Goal: Task Accomplishment & Management: Manage account settings

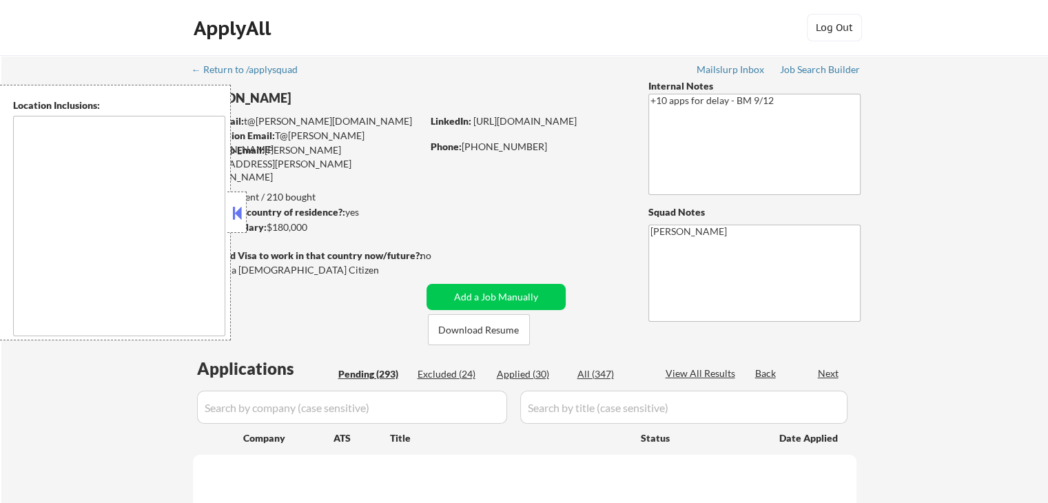
type textarea "[GEOGRAPHIC_DATA], [GEOGRAPHIC_DATA] [GEOGRAPHIC_DATA], [GEOGRAPHIC_DATA] [GEOG…"
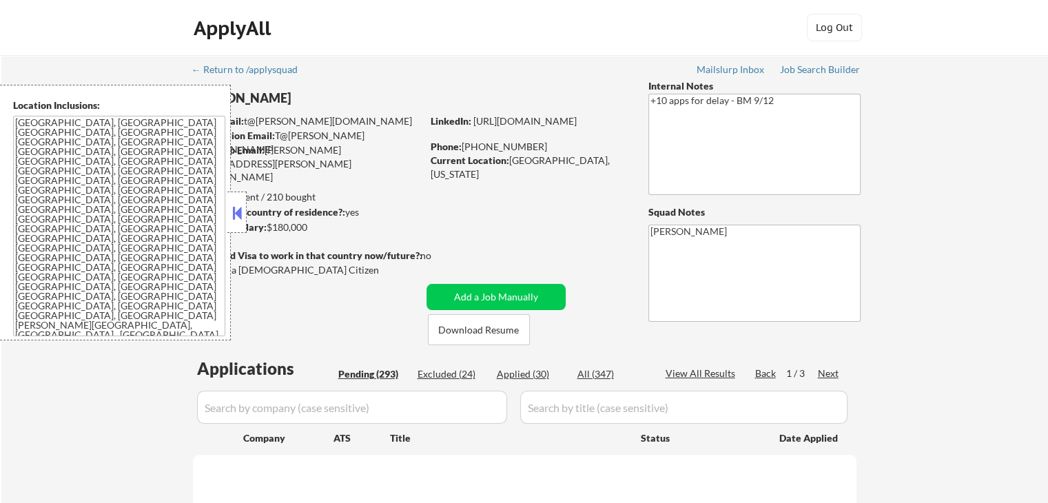
select select ""pending""
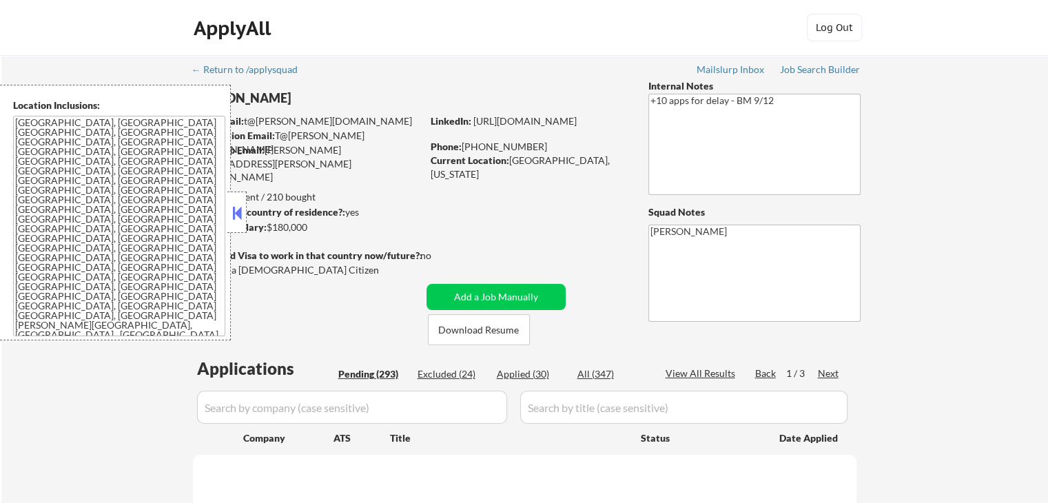
select select ""pending""
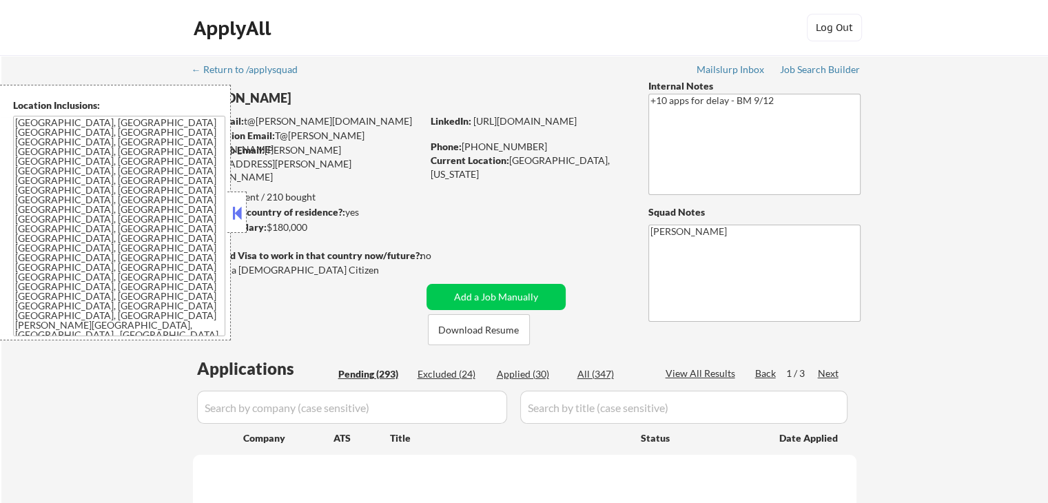
select select ""pending""
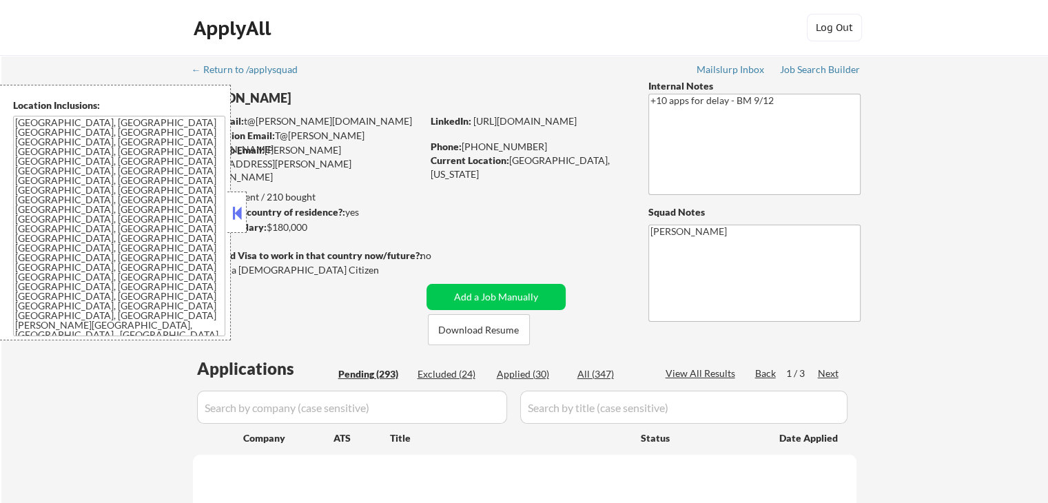
select select ""pending""
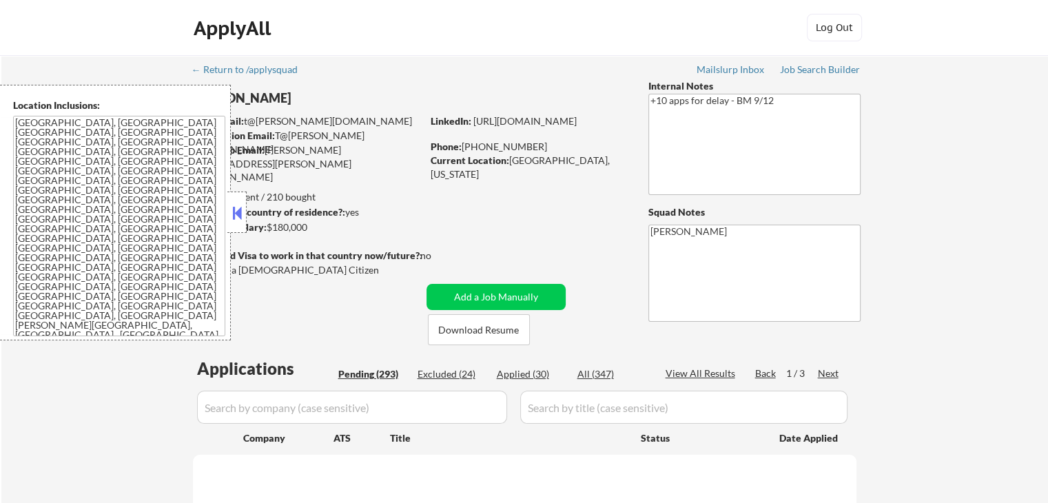
select select ""pending""
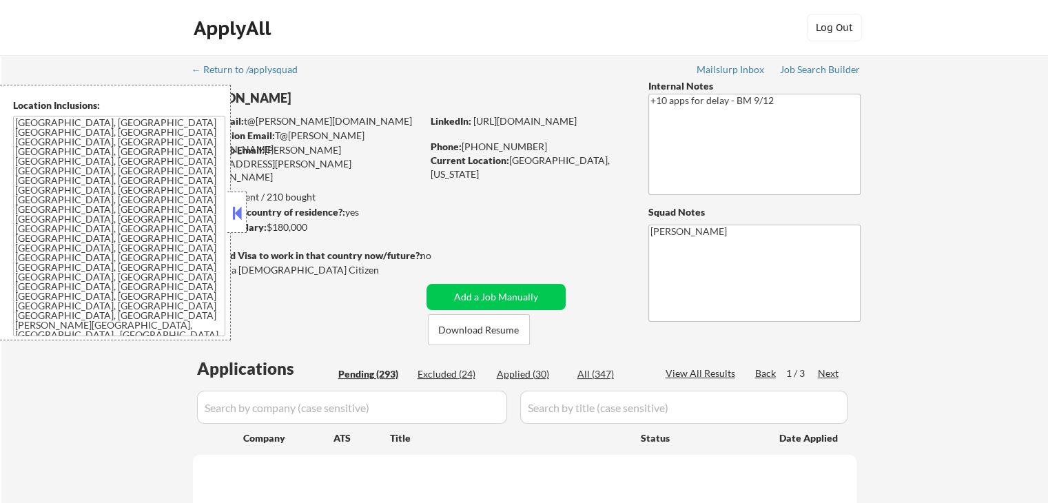
select select ""pending""
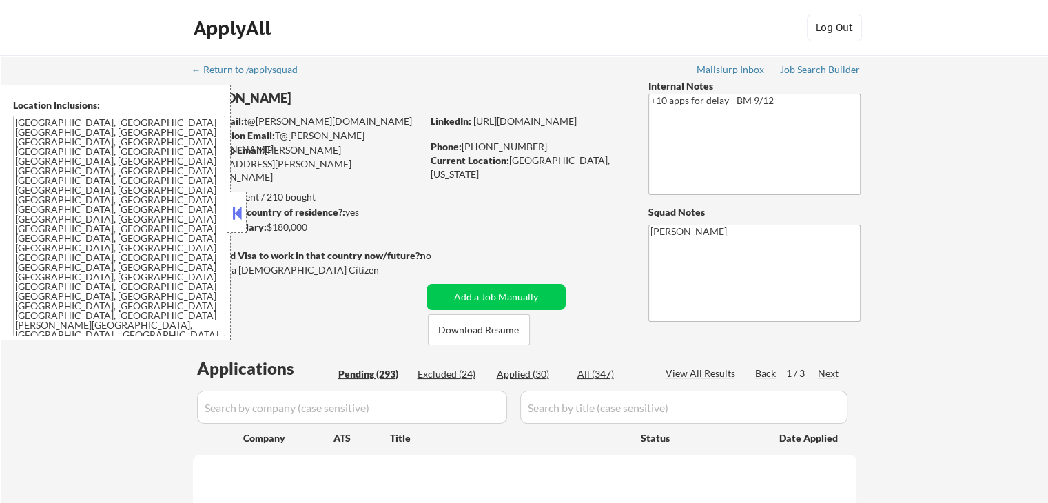
select select ""pending""
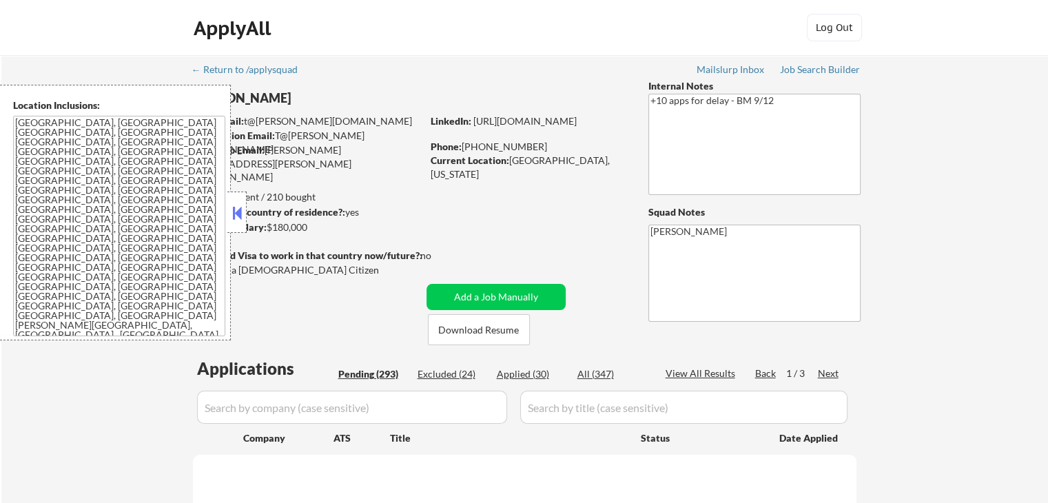
select select ""pending""
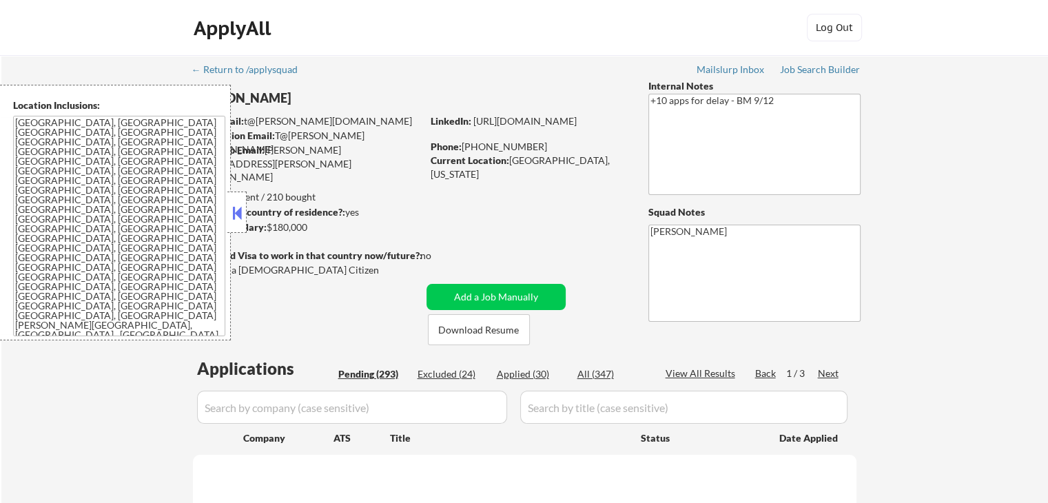
select select ""pending""
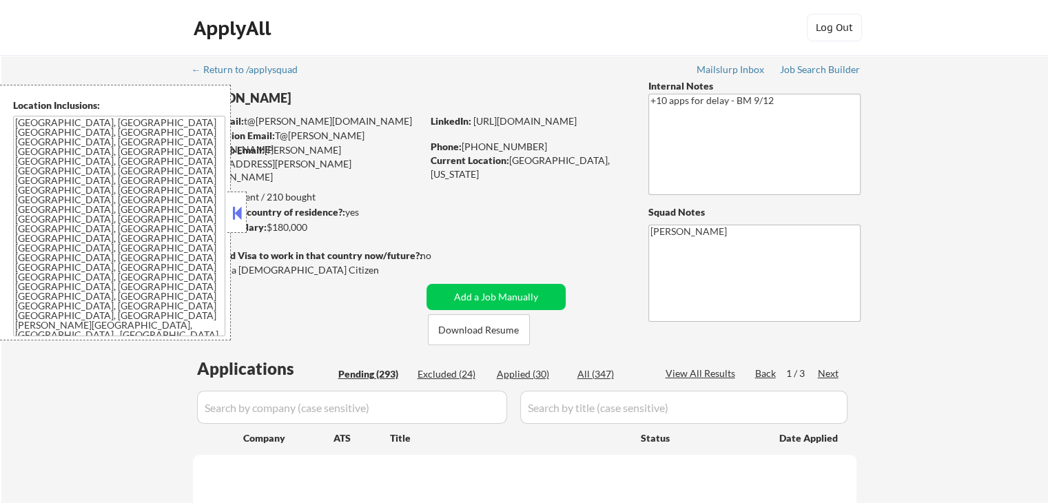
select select ""pending""
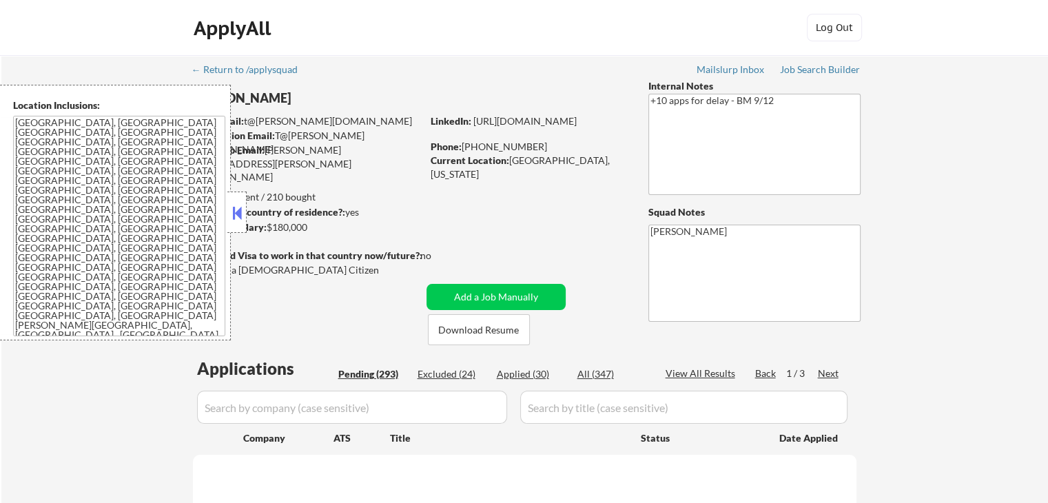
select select ""pending""
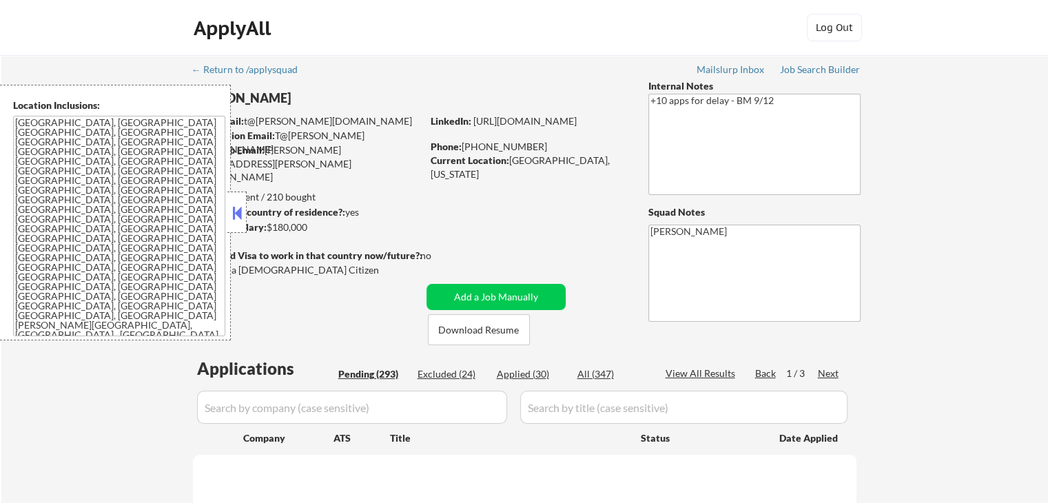
select select ""pending""
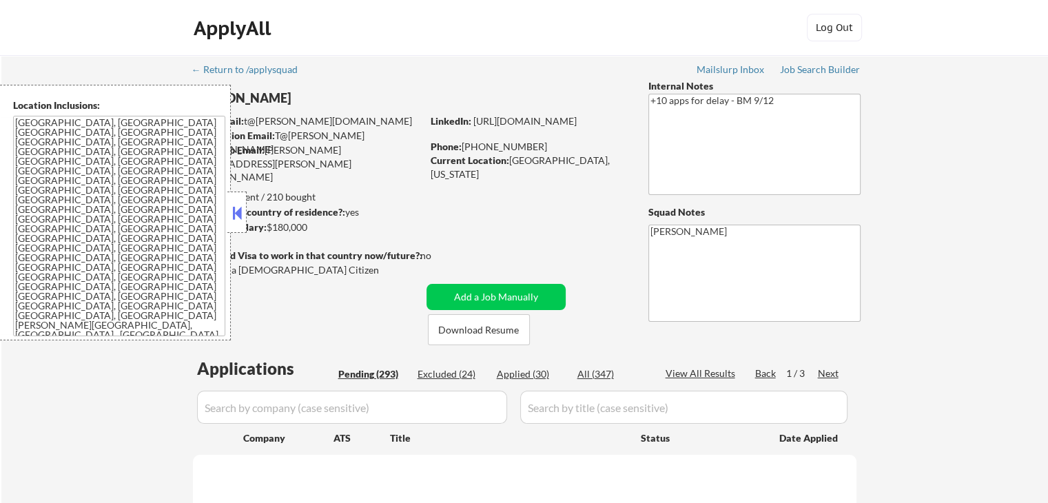
select select ""pending""
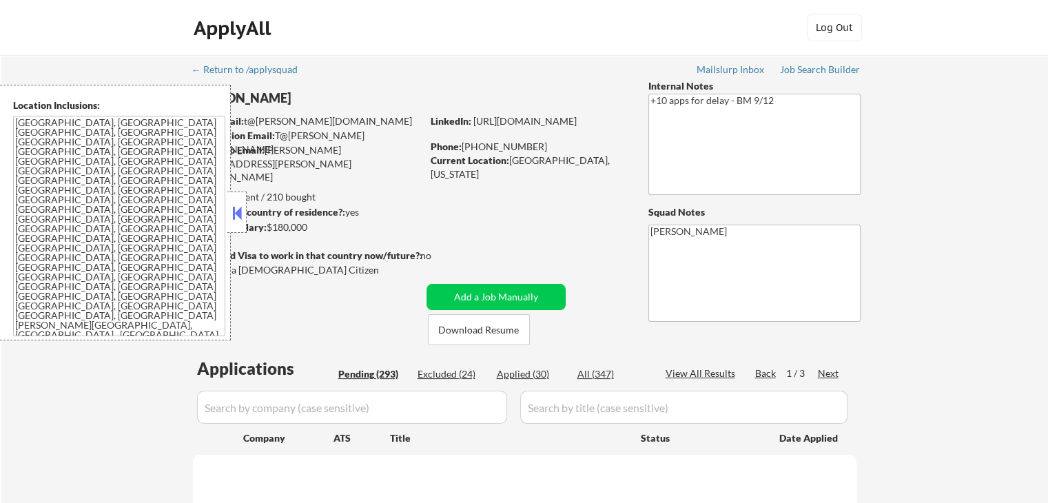
select select ""pending""
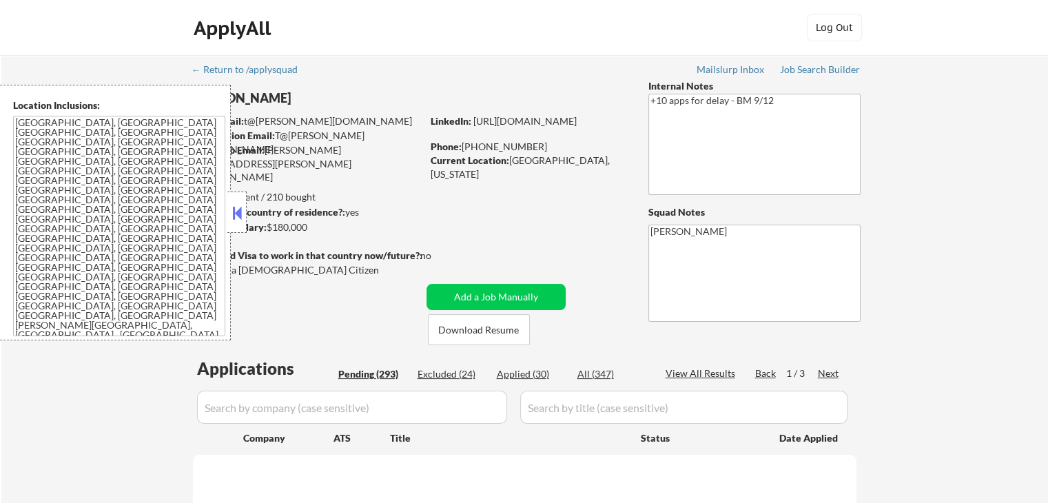
select select ""pending""
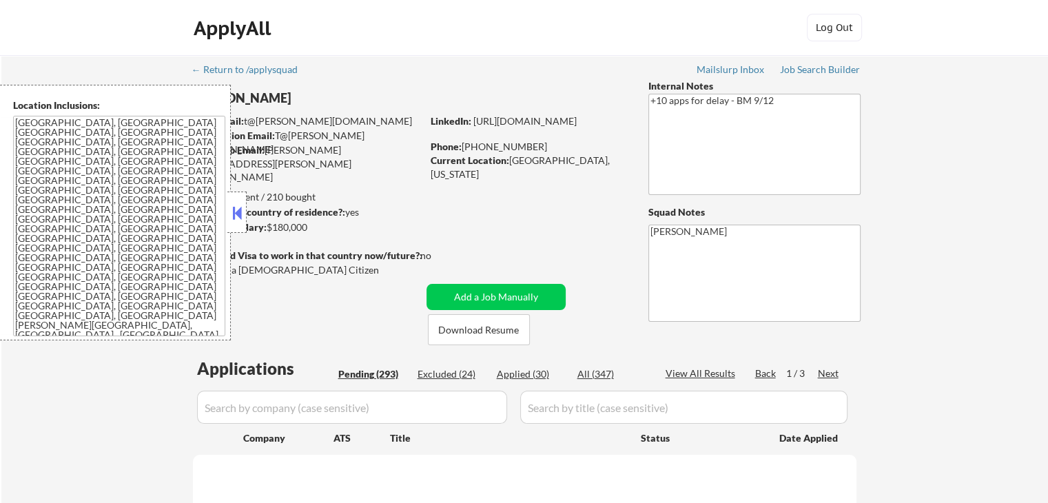
select select ""pending""
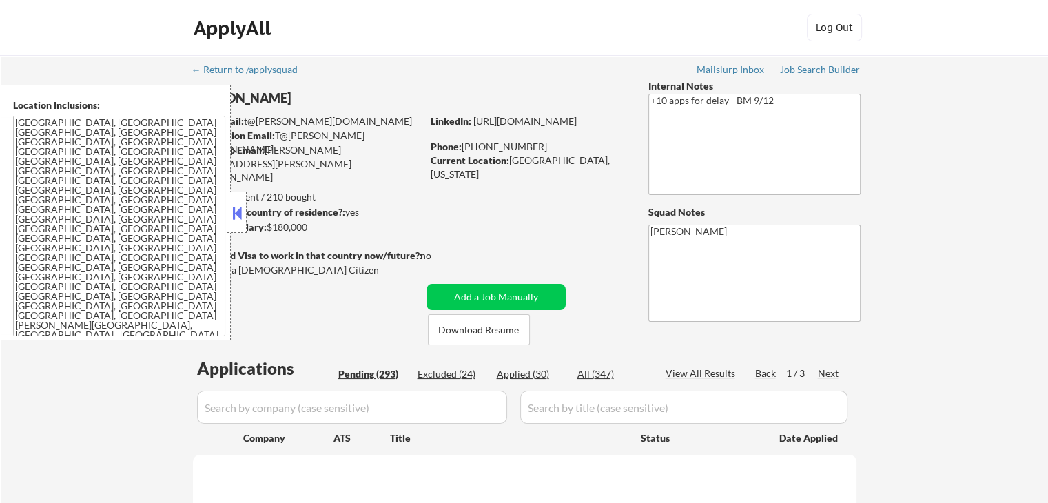
select select ""pending""
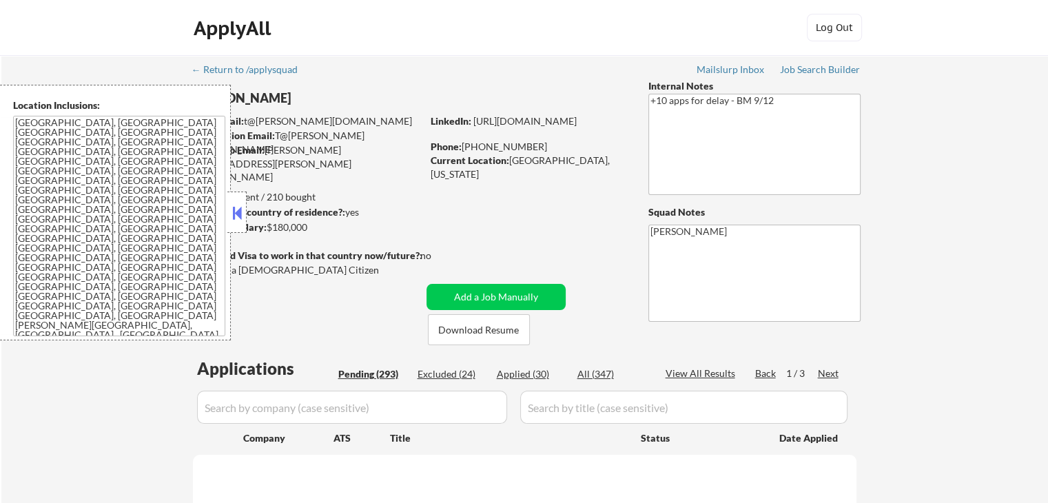
select select ""pending""
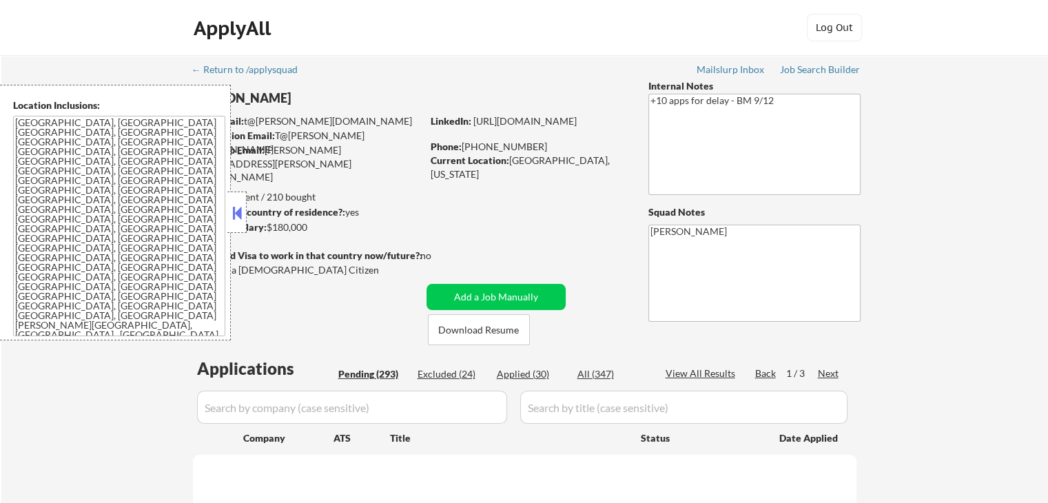
select select ""pending""
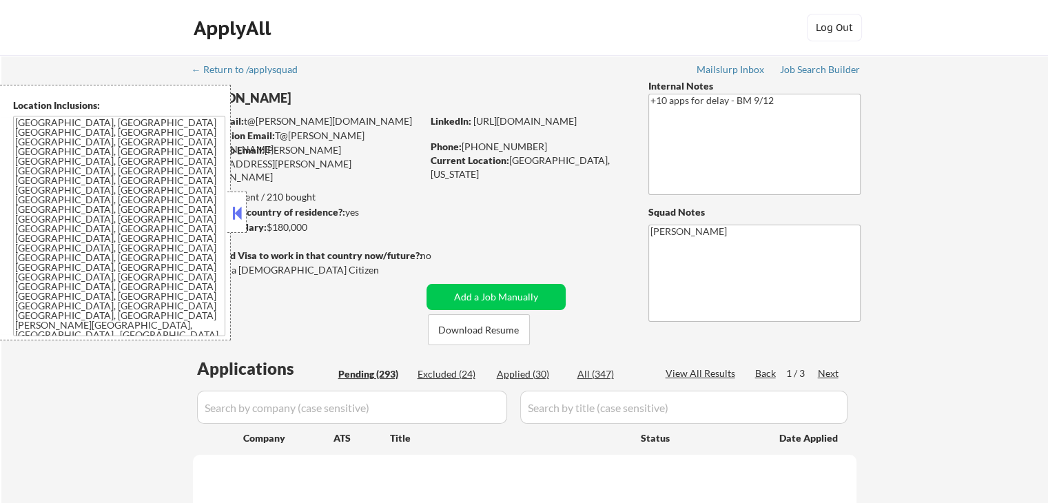
select select ""pending""
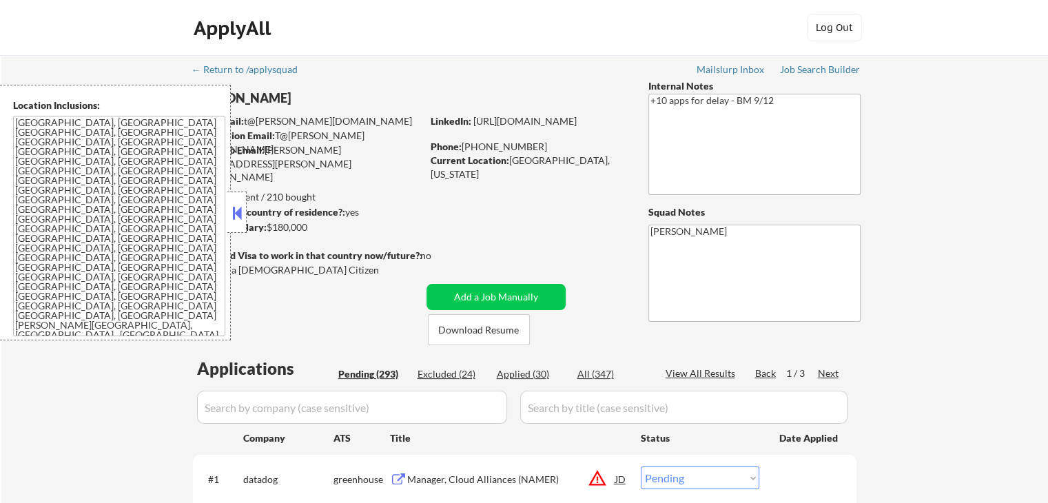
click at [234, 209] on button at bounding box center [237, 213] width 15 height 21
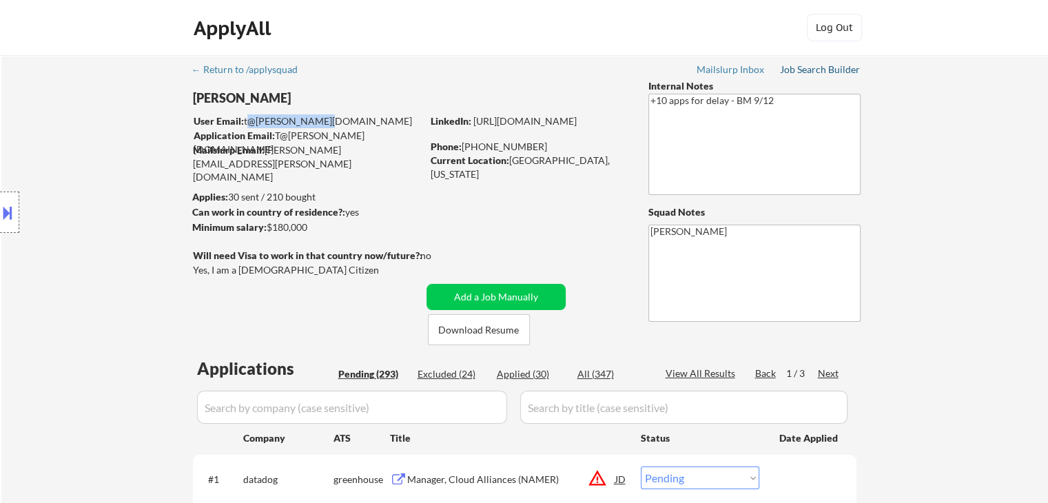
click at [822, 69] on div "Job Search Builder" at bounding box center [820, 70] width 81 height 10
click at [8, 214] on button at bounding box center [7, 212] width 15 height 23
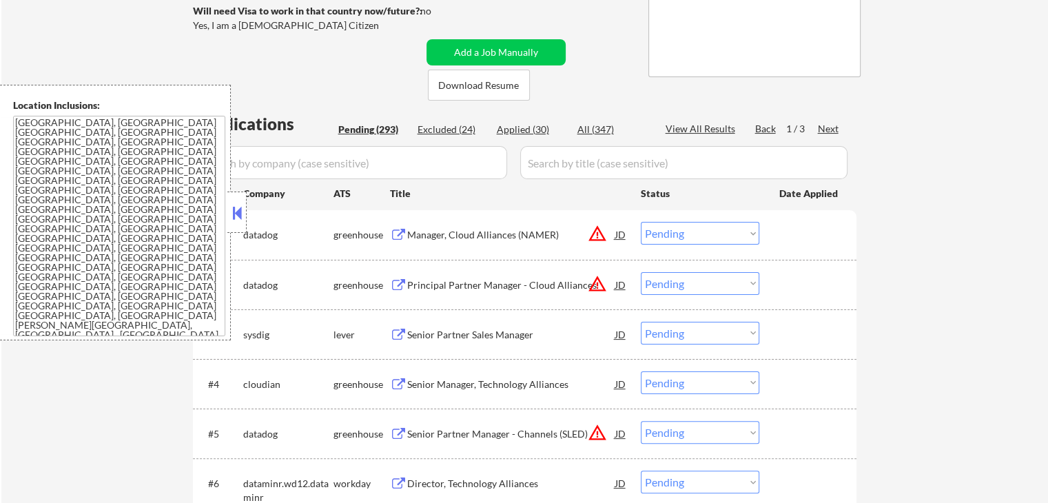
scroll to position [276, 0]
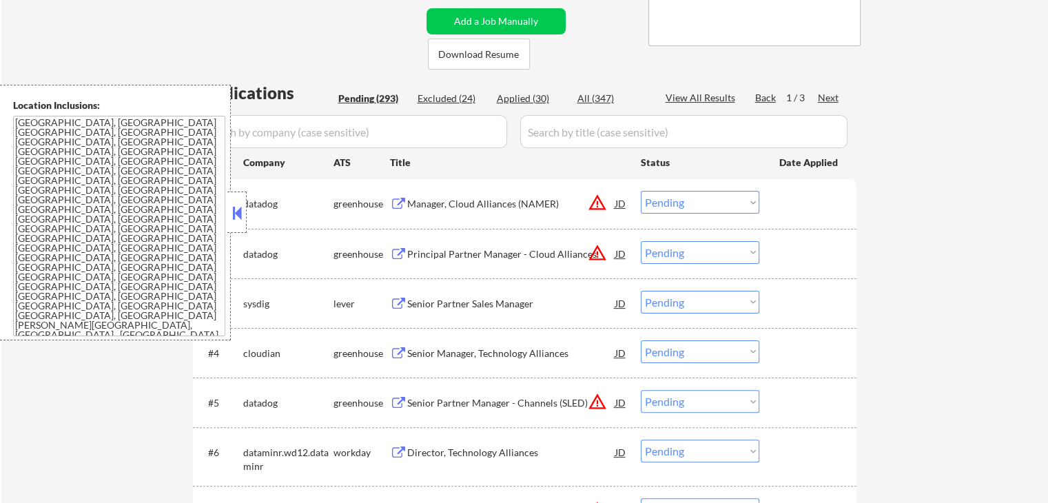
click at [232, 212] on button at bounding box center [237, 213] width 15 height 21
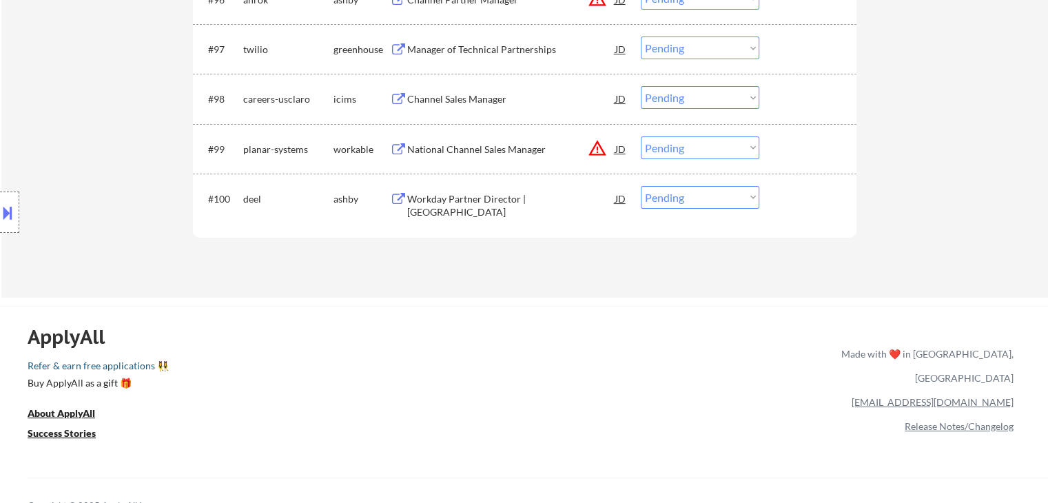
scroll to position [5446, 0]
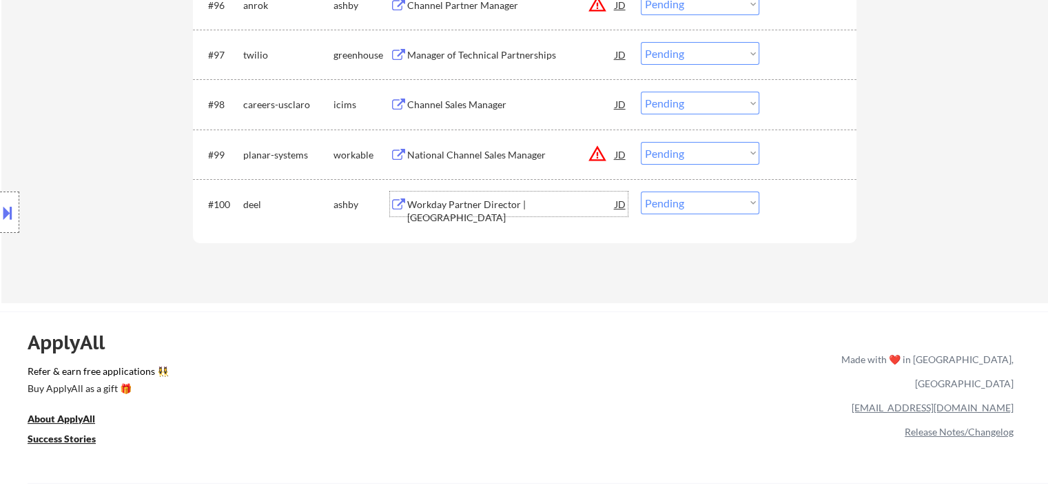
click at [483, 210] on div "Workday Partner Director | [GEOGRAPHIC_DATA]" at bounding box center [511, 211] width 208 height 27
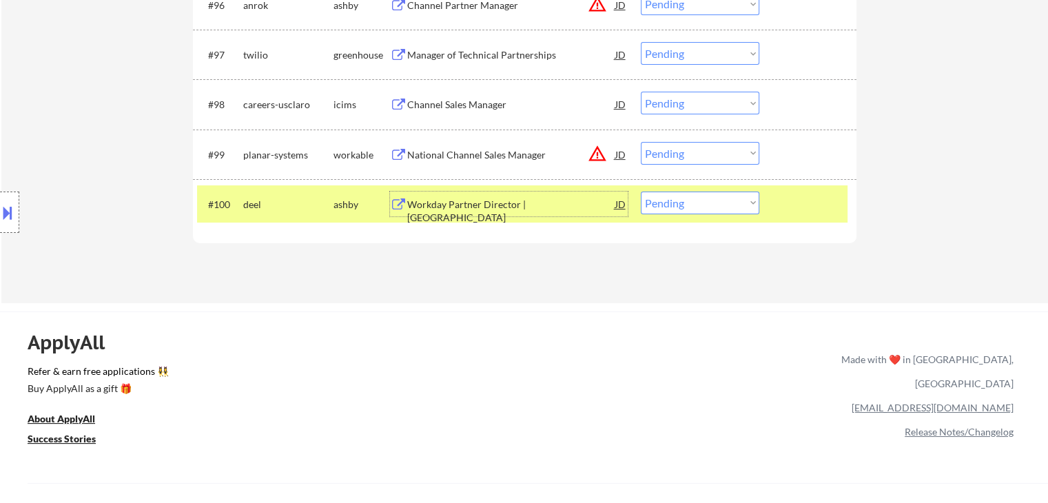
click at [700, 205] on select "Choose an option... Pending Applied Excluded (Questions) Excluded (Expired) Exc…" at bounding box center [700, 203] width 119 height 23
click at [641, 192] on select "Choose an option... Pending Applied Excluded (Questions) Excluded (Expired) Exc…" at bounding box center [700, 203] width 119 height 23
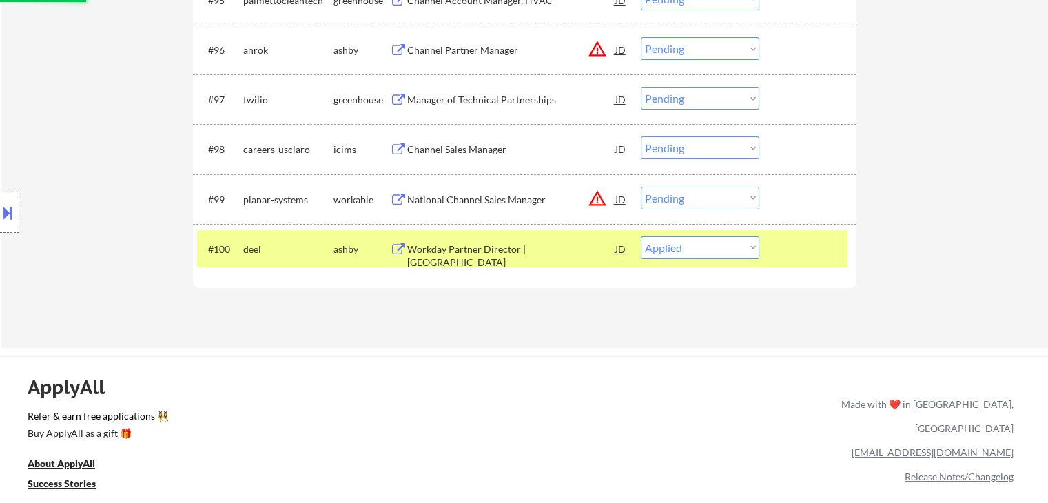
scroll to position [5377, 0]
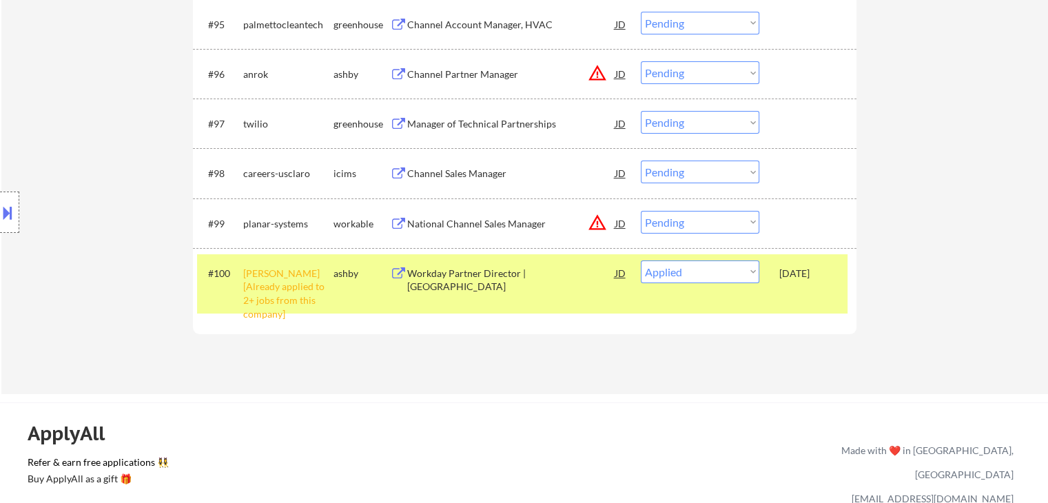
select select ""pending""
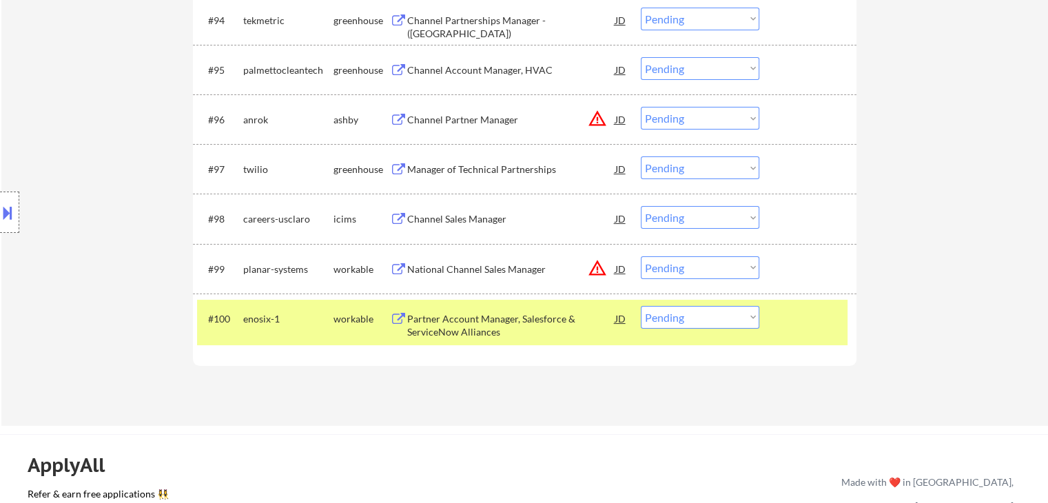
scroll to position [5308, 0]
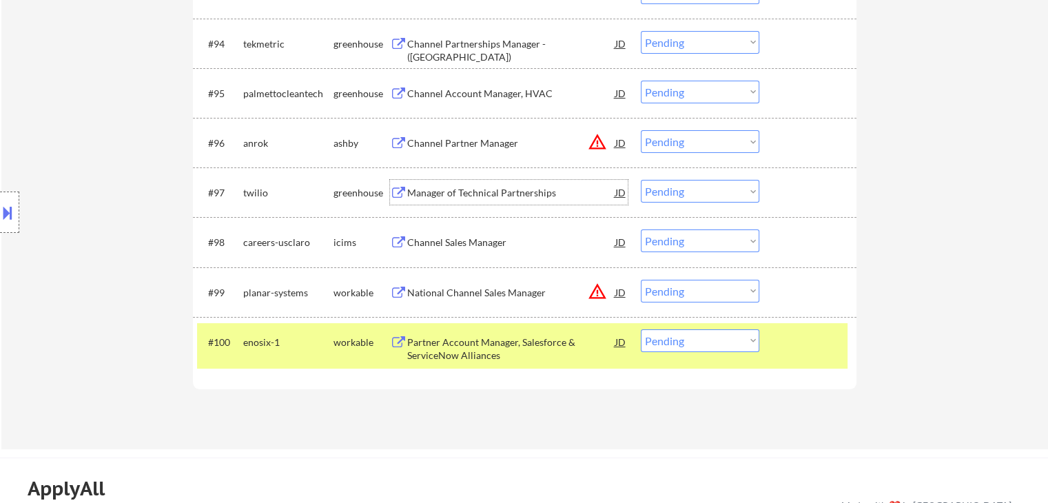
click at [513, 193] on div "Manager of Technical Partnerships" at bounding box center [511, 193] width 208 height 14
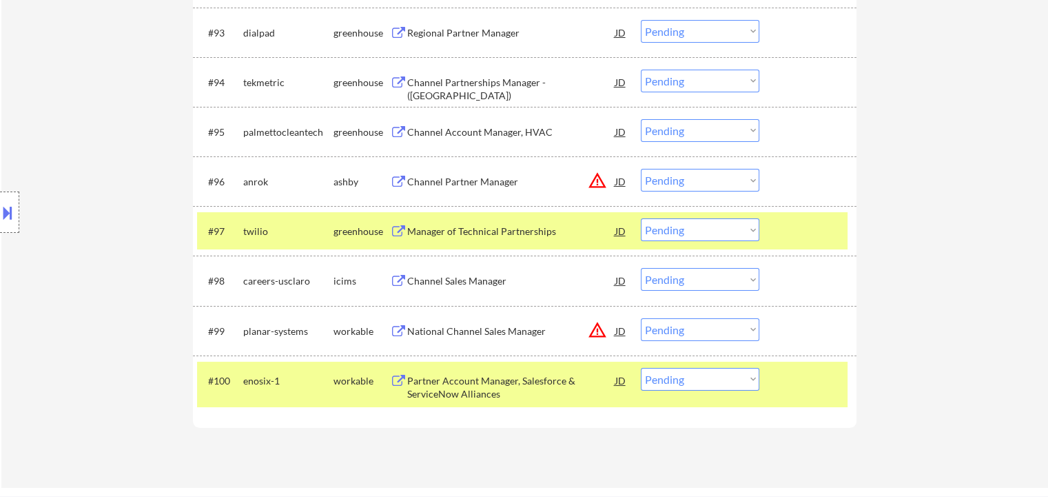
scroll to position [5239, 0]
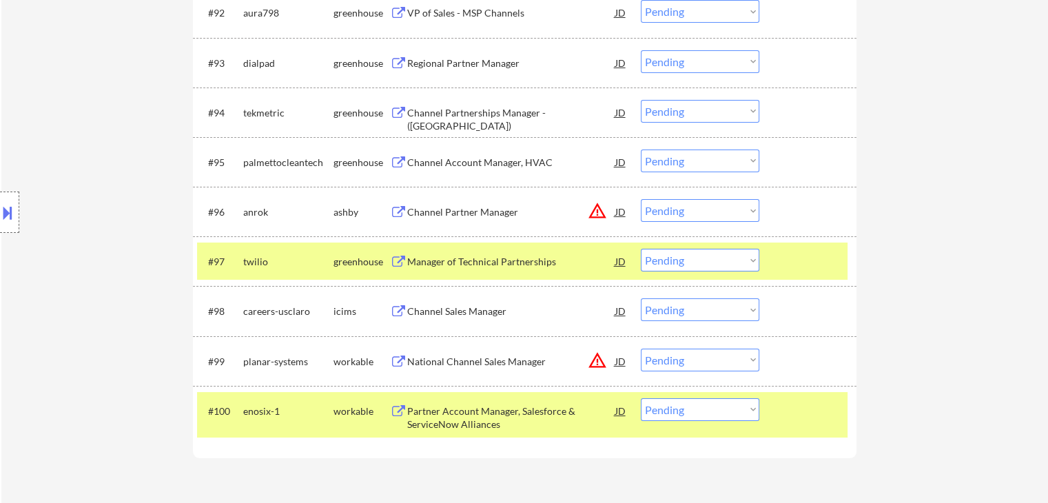
click at [516, 163] on div "Channel Account Manager, HVAC" at bounding box center [511, 163] width 208 height 14
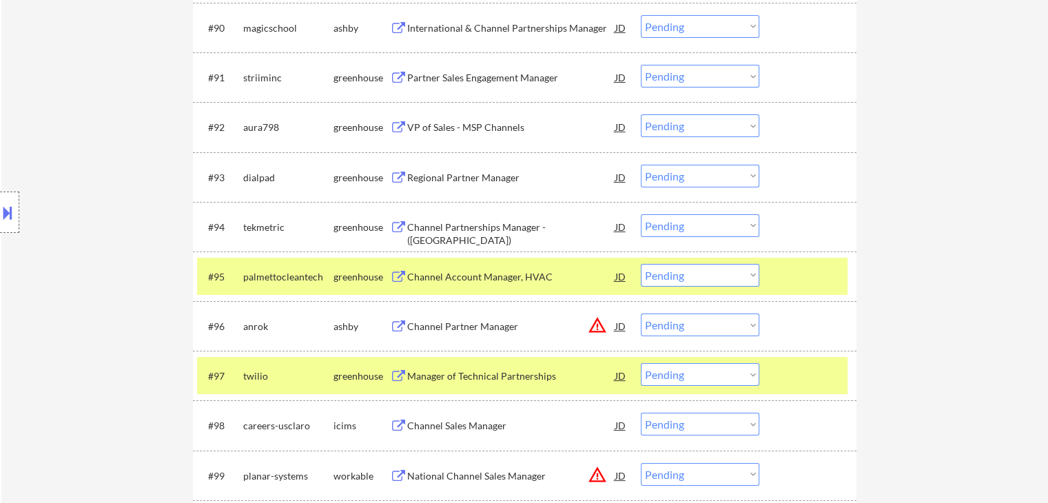
scroll to position [5101, 0]
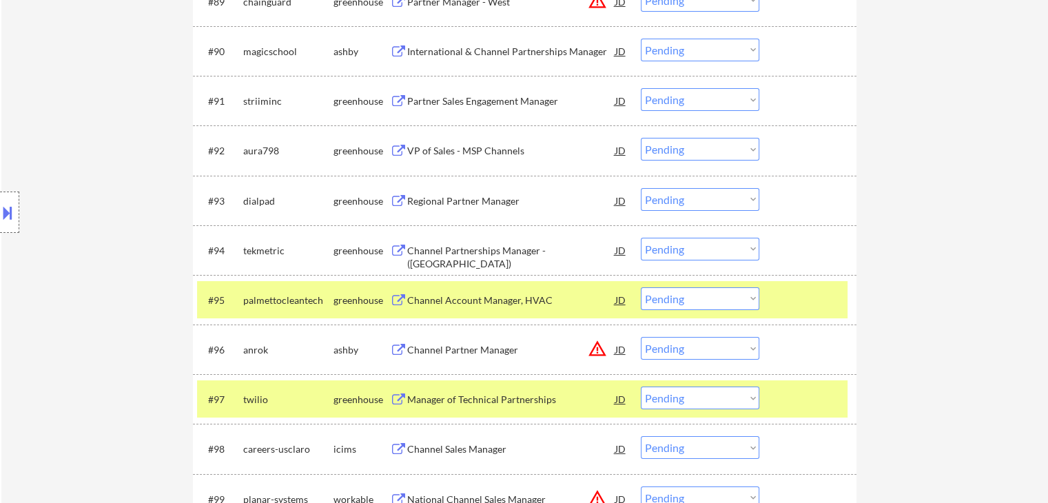
click at [485, 199] on div "Regional Partner Manager" at bounding box center [511, 201] width 208 height 14
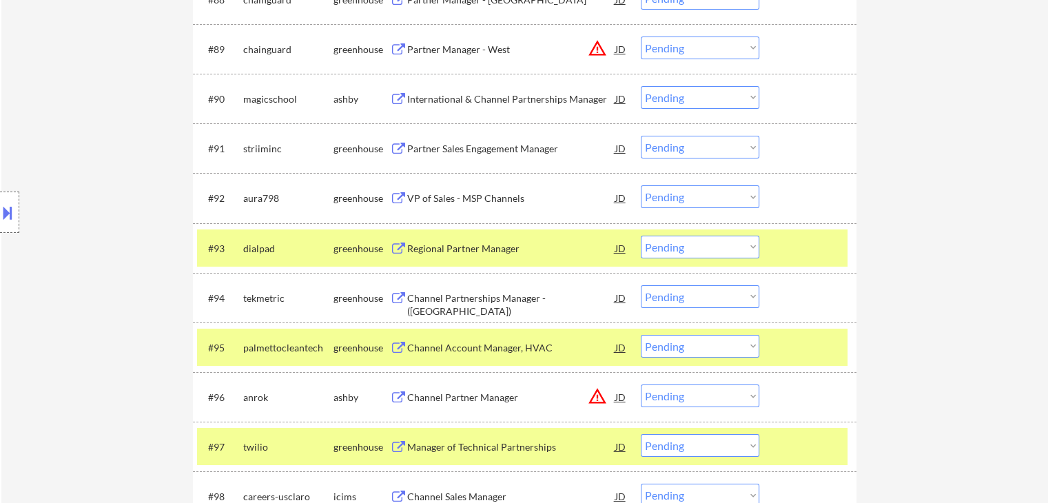
scroll to position [5032, 0]
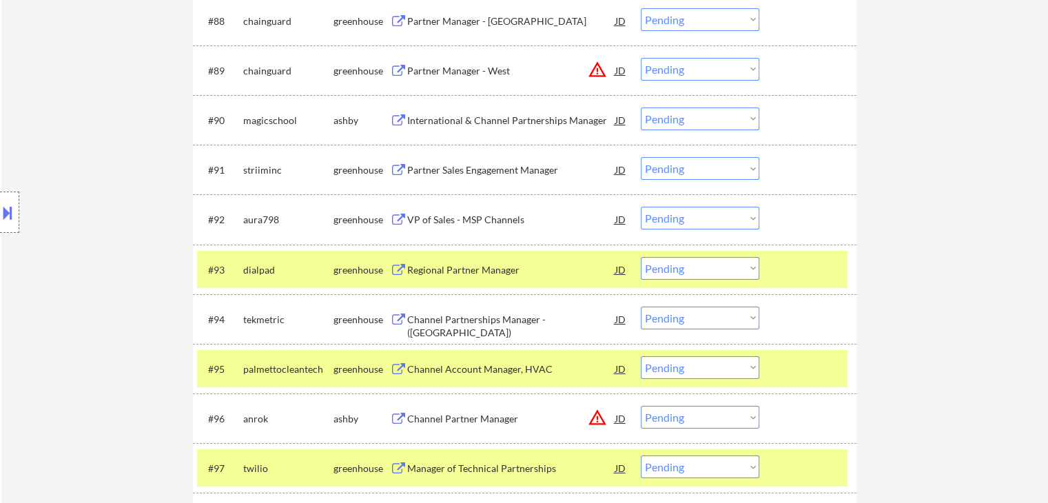
click at [491, 224] on div "VP of Sales - MSP Channels" at bounding box center [511, 220] width 208 height 14
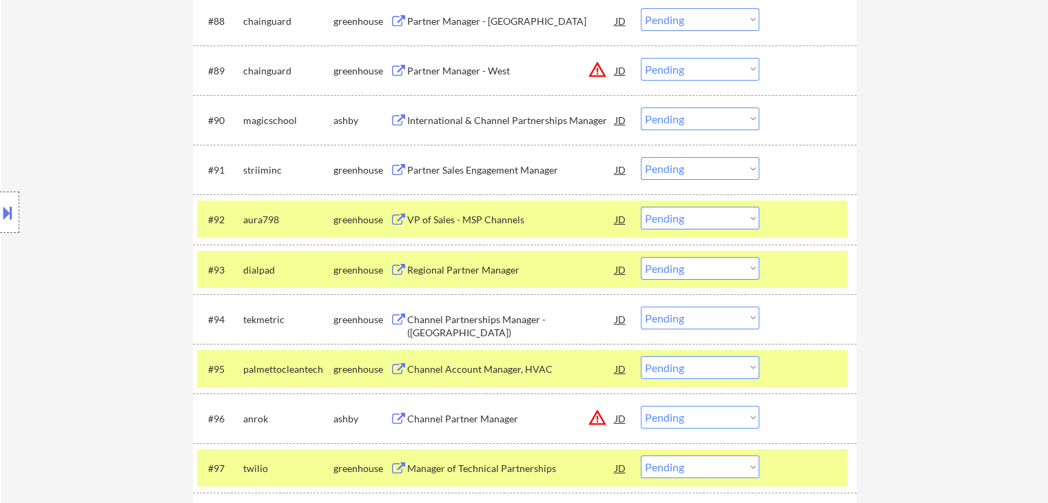
click at [506, 165] on div "Partner Sales Engagement Manager" at bounding box center [511, 170] width 208 height 14
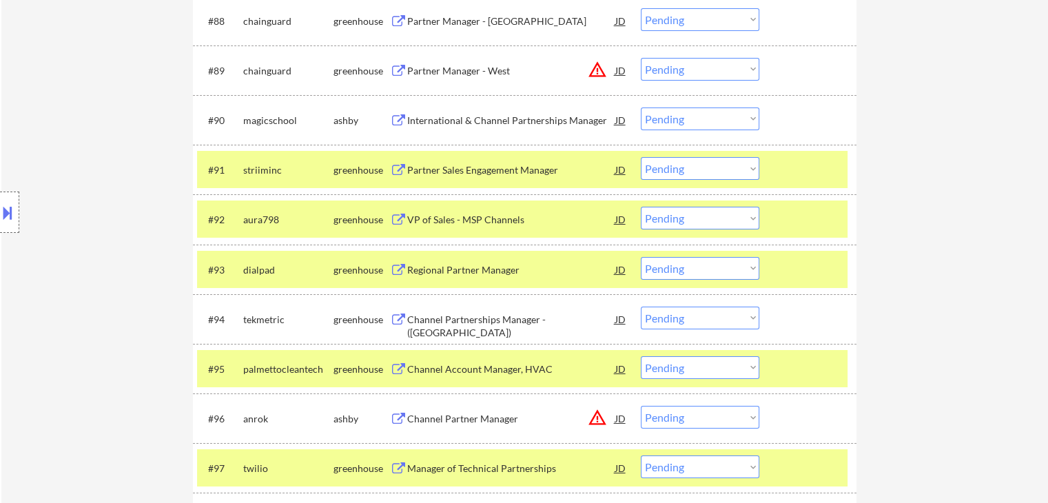
scroll to position [4963, 0]
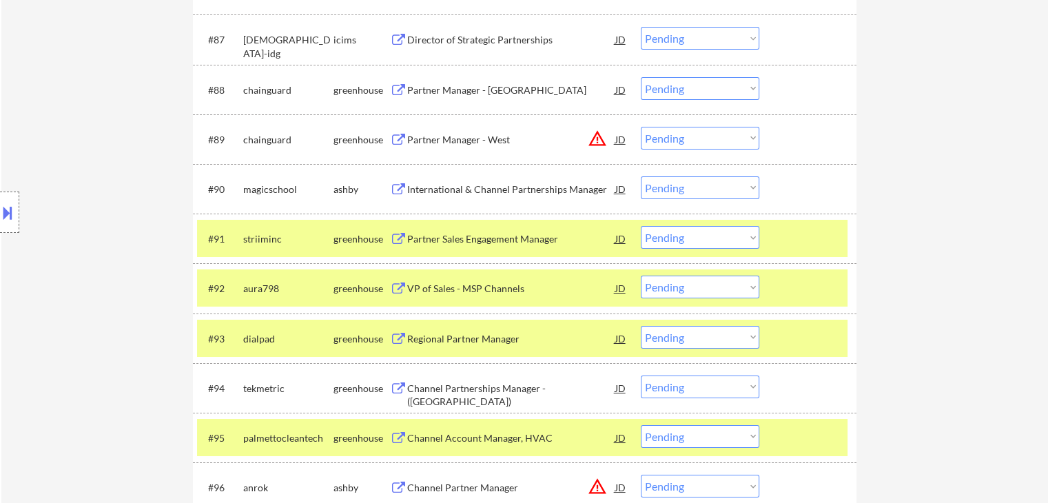
click at [526, 190] on div "International & Channel Partnerships Manager" at bounding box center [511, 190] width 208 height 14
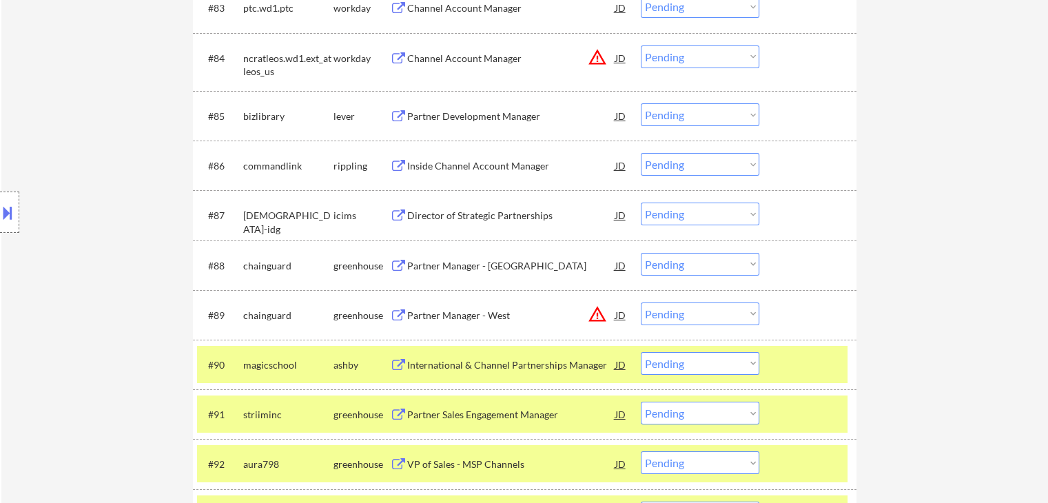
scroll to position [4756, 0]
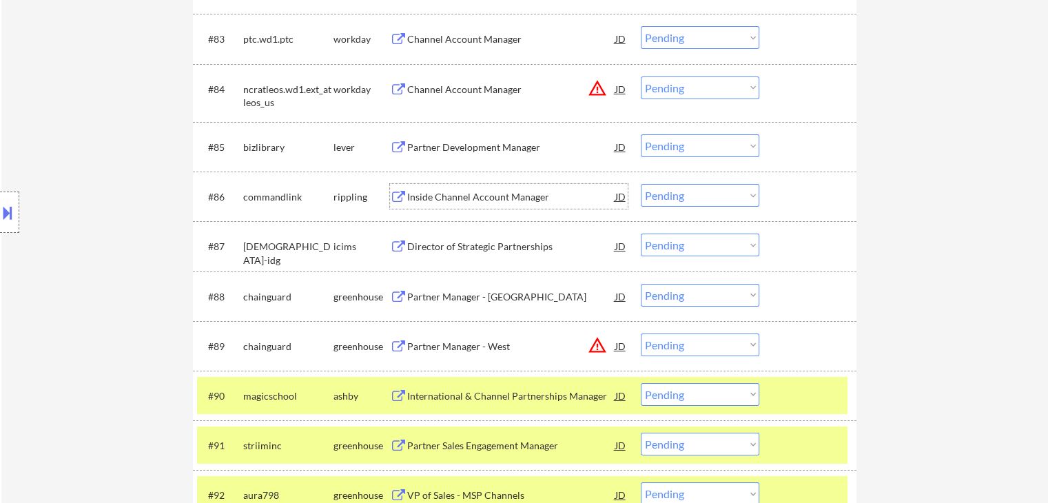
click at [525, 192] on div "Inside Channel Account Manager" at bounding box center [511, 197] width 208 height 14
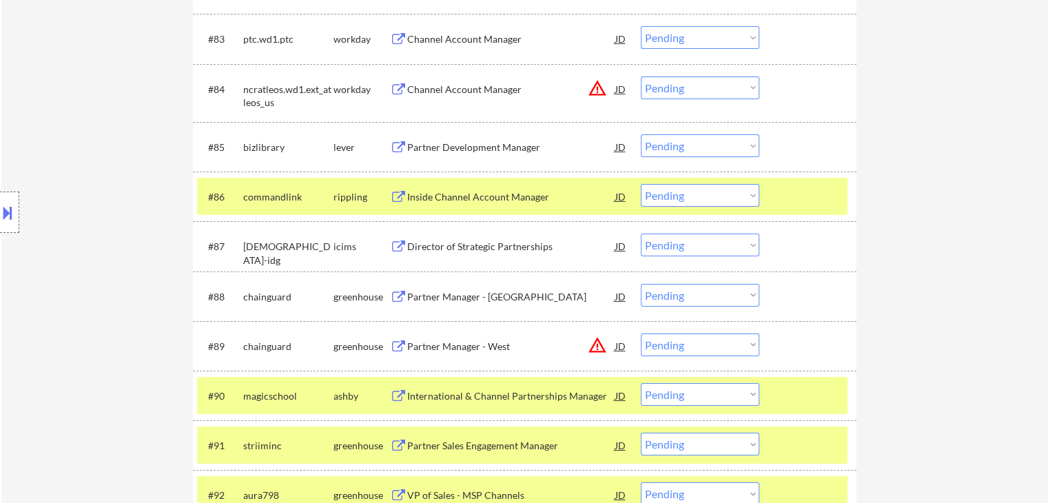
click at [526, 150] on div "Partner Development Manager" at bounding box center [511, 148] width 208 height 14
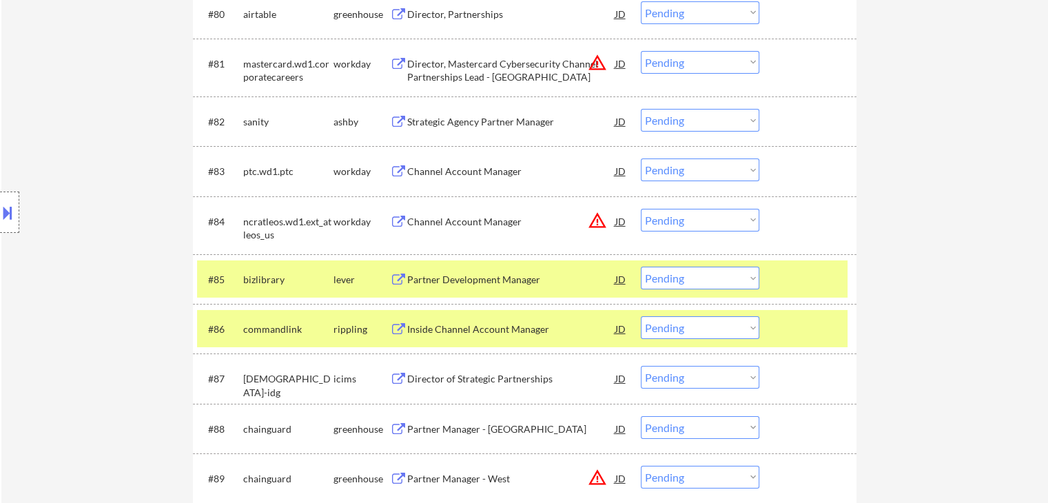
scroll to position [4549, 0]
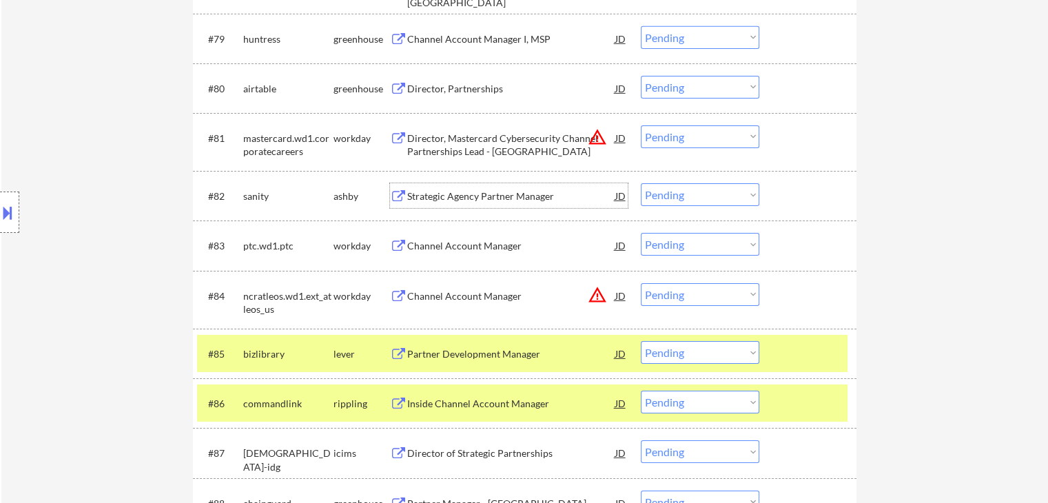
click at [521, 196] on div "Strategic Agency Partner Manager" at bounding box center [511, 197] width 208 height 14
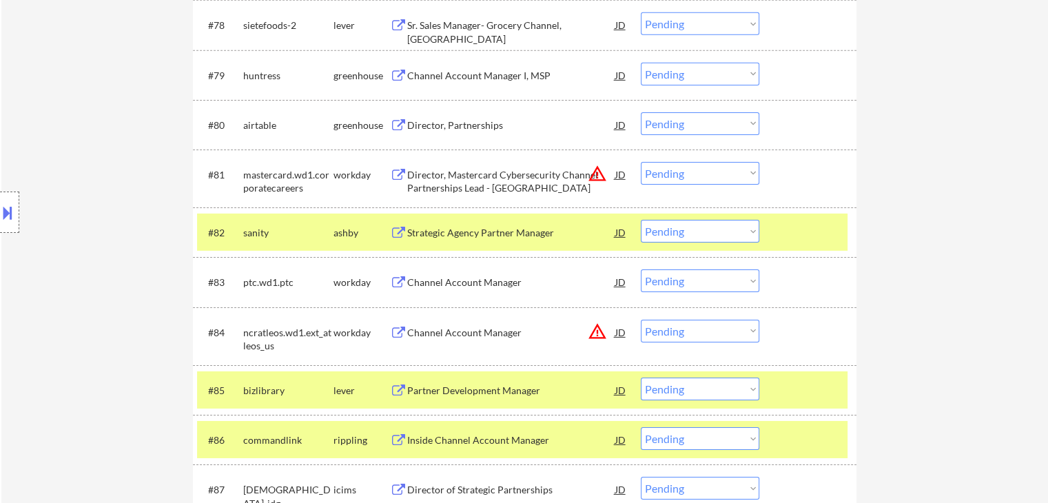
scroll to position [4481, 0]
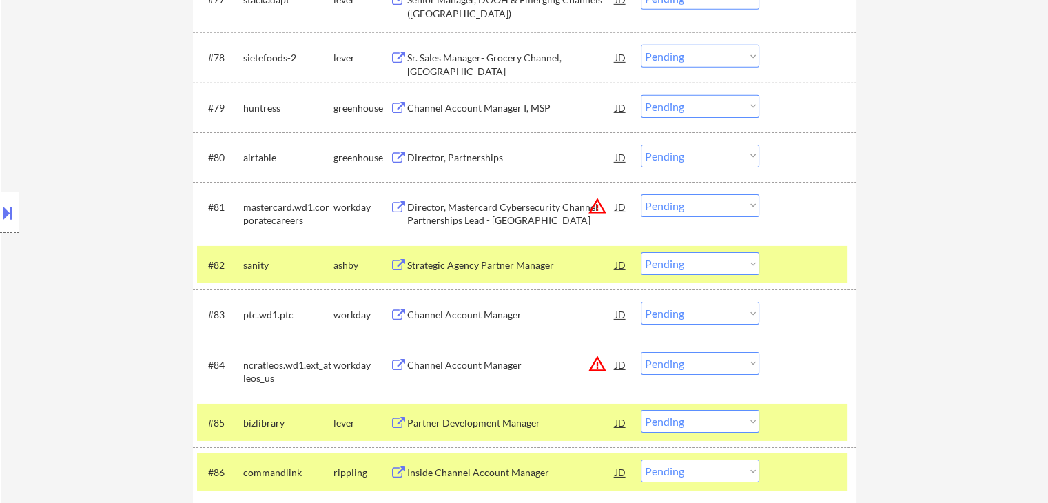
click at [480, 158] on div "Director, Partnerships" at bounding box center [511, 158] width 208 height 14
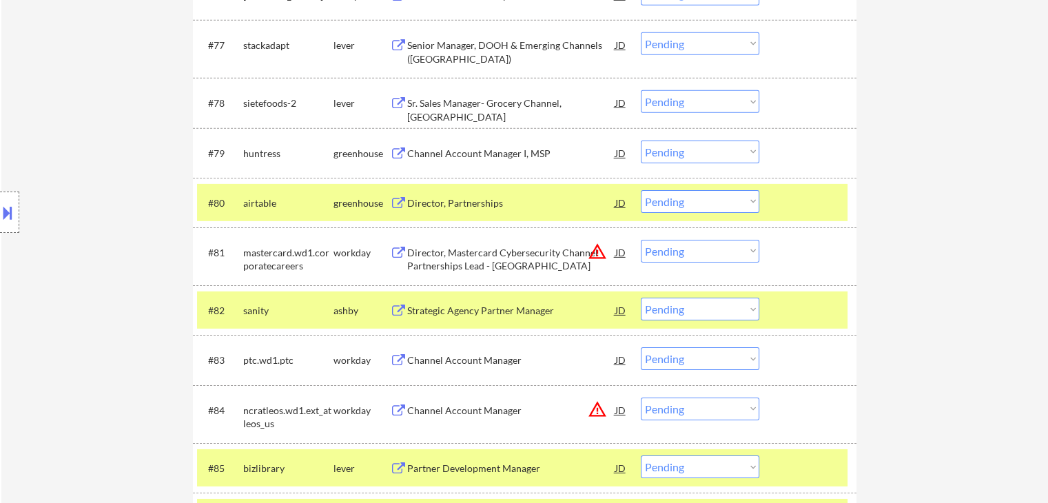
scroll to position [4412, 0]
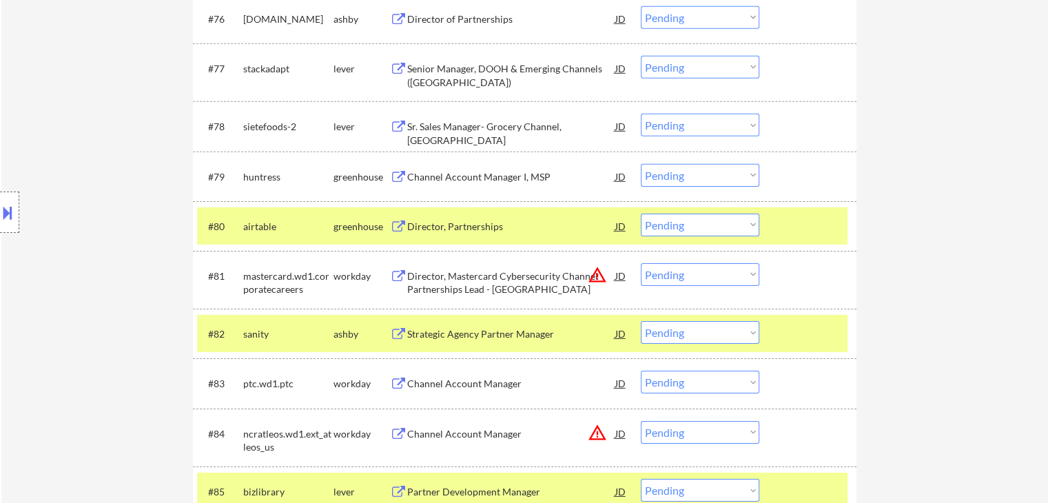
click at [514, 177] on div "Channel Account Manager I, MSP" at bounding box center [511, 177] width 208 height 14
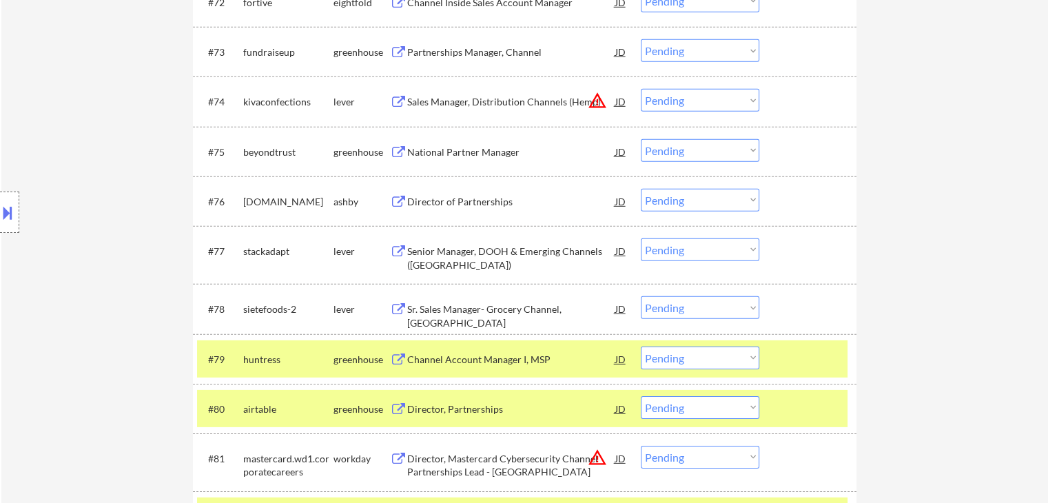
scroll to position [4205, 0]
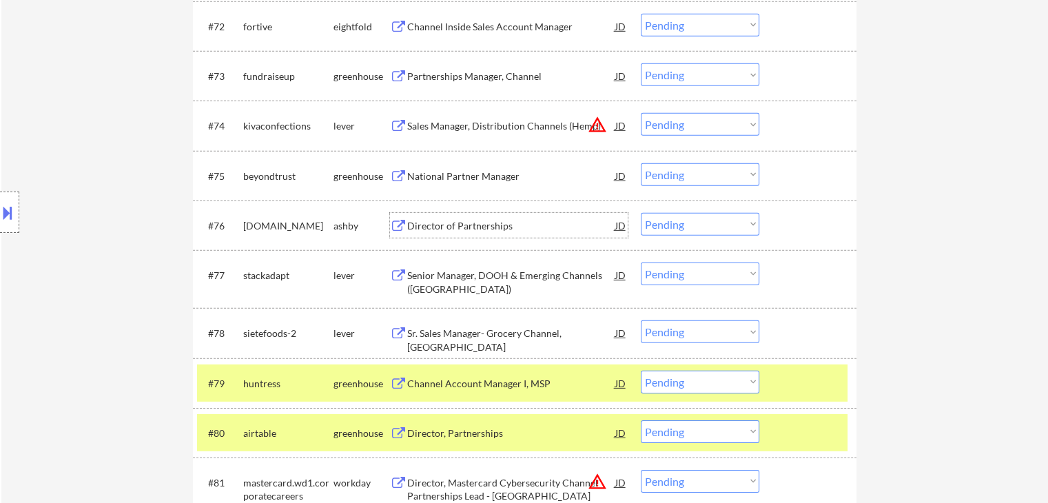
click at [476, 221] on div "Director of Partnerships" at bounding box center [511, 226] width 208 height 14
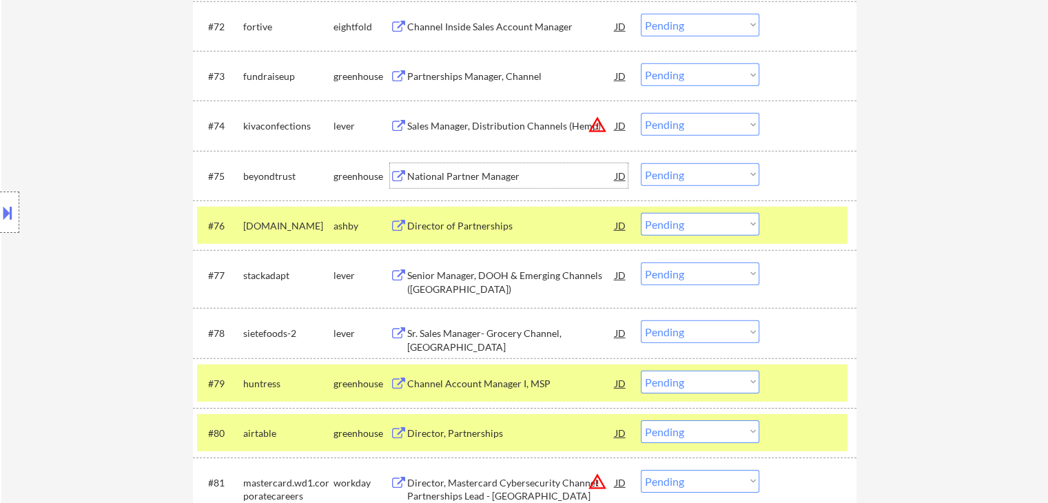
click at [489, 179] on div "National Partner Manager" at bounding box center [511, 177] width 208 height 14
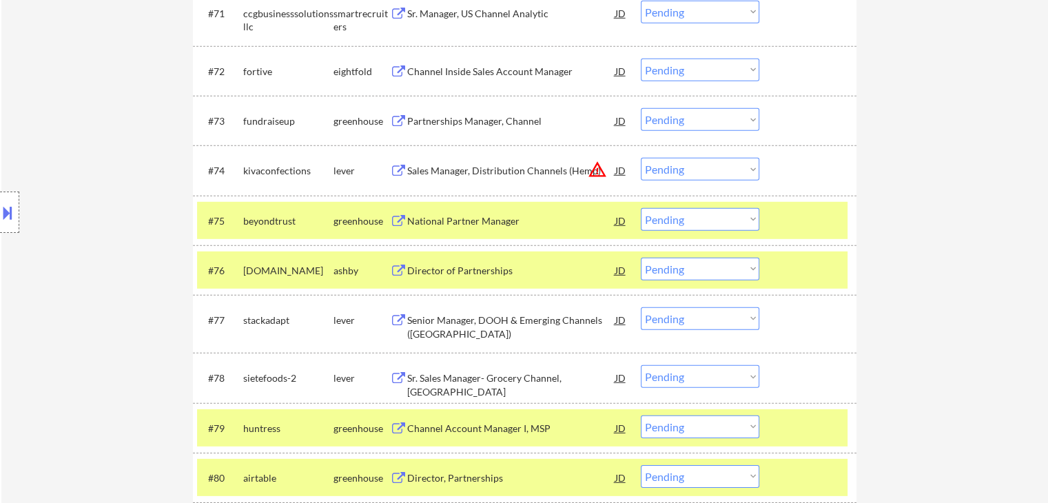
scroll to position [4136, 0]
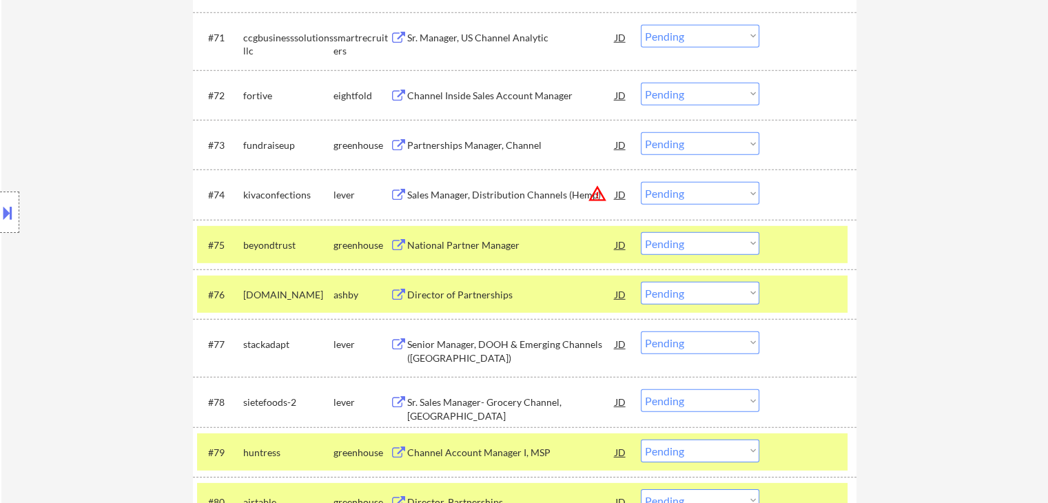
click at [523, 145] on div "Partnerships Manager, Channel" at bounding box center [511, 146] width 208 height 14
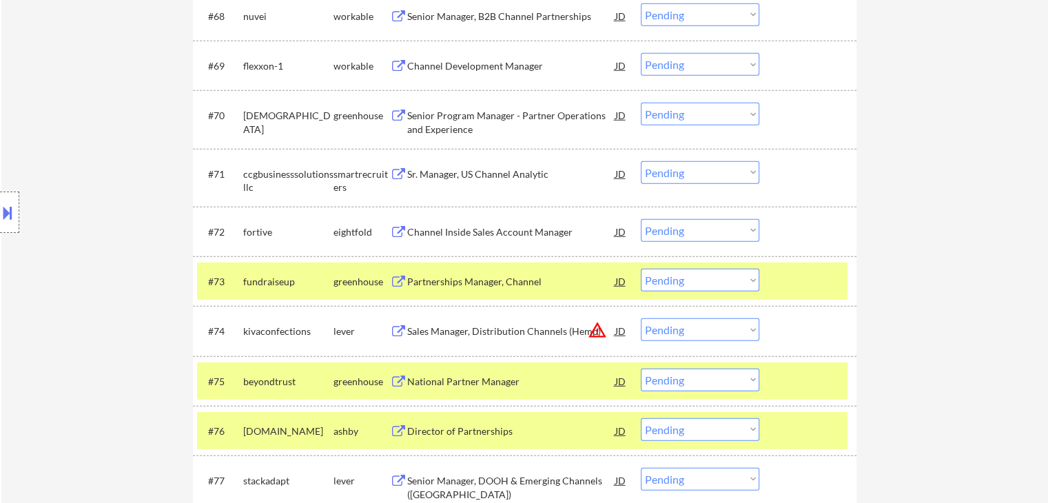
scroll to position [3998, 0]
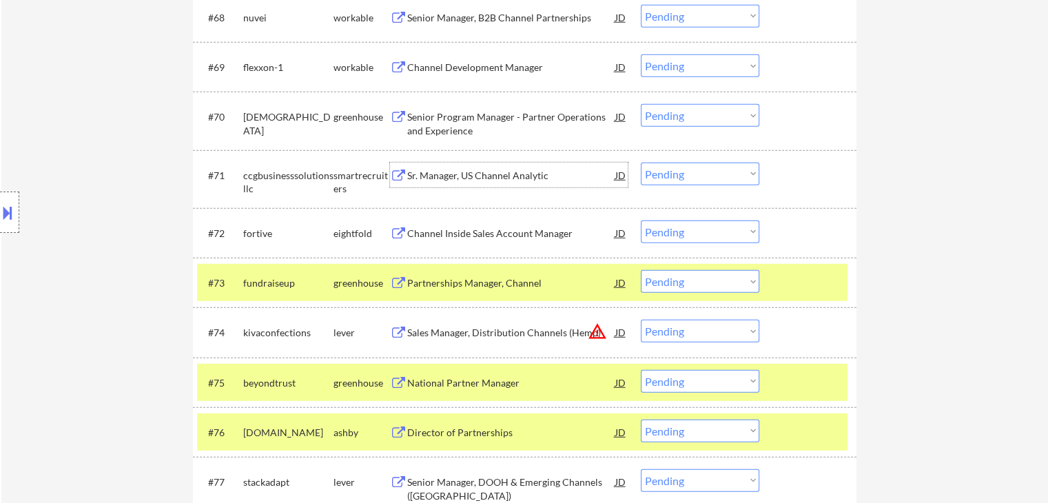
click at [529, 180] on div "Sr. Manager, US Channel Analytic" at bounding box center [511, 176] width 208 height 14
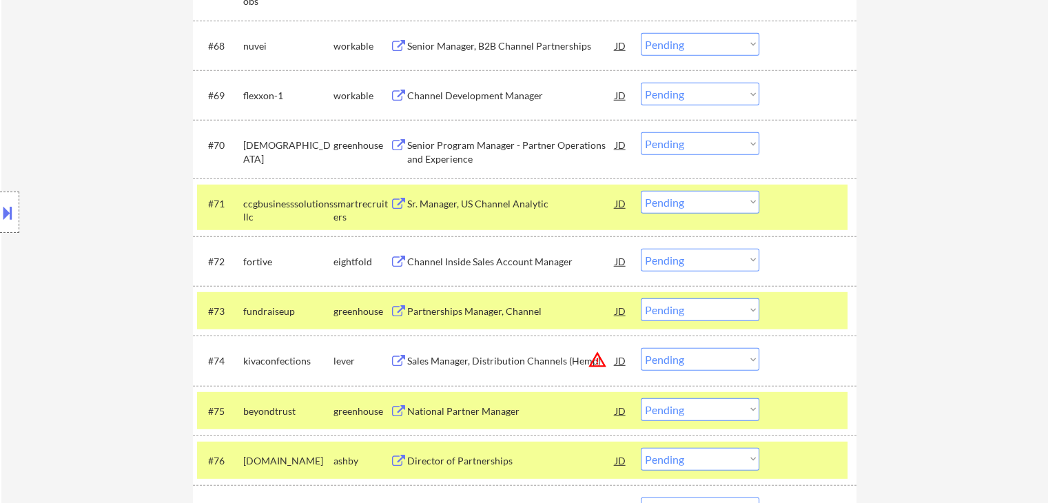
scroll to position [3929, 0]
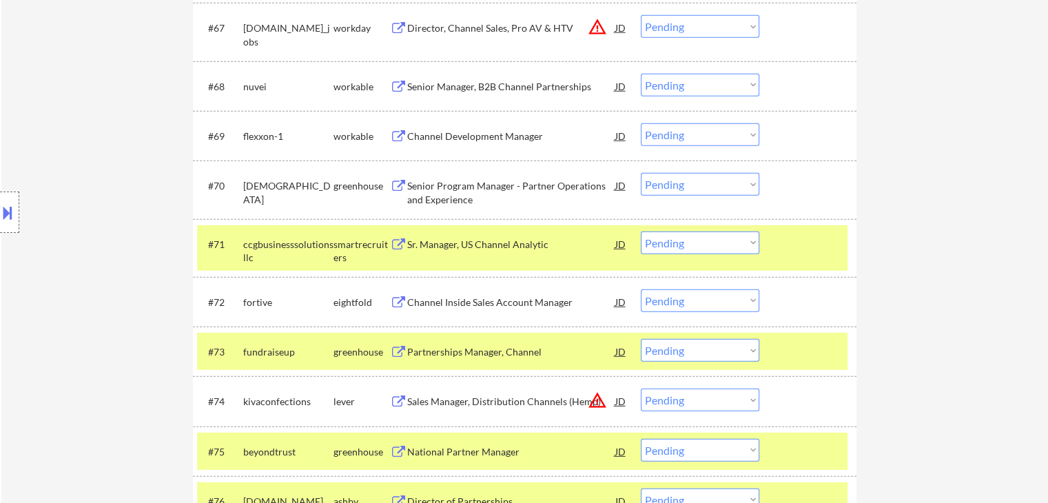
click at [516, 185] on div "Senior Program Manager - Partner Operations and Experience" at bounding box center [511, 192] width 208 height 27
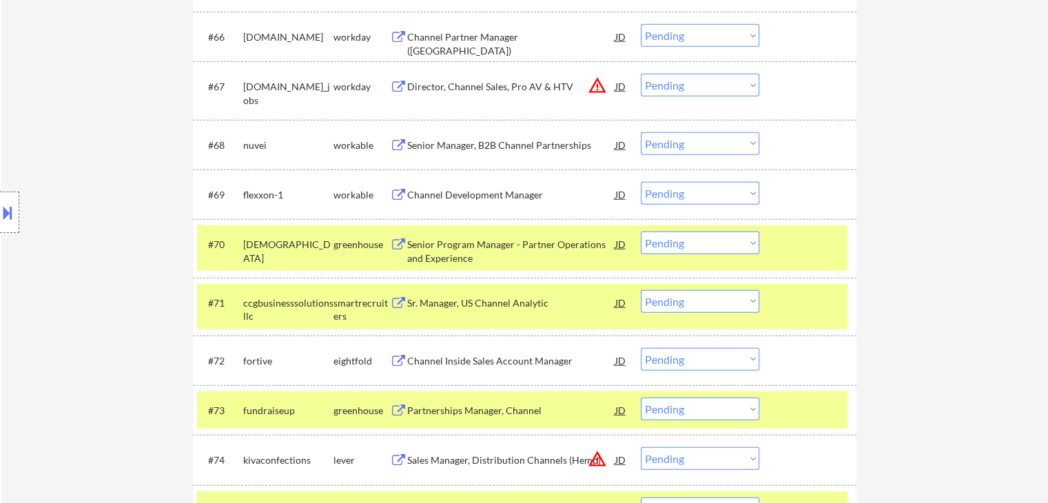
scroll to position [3791, 0]
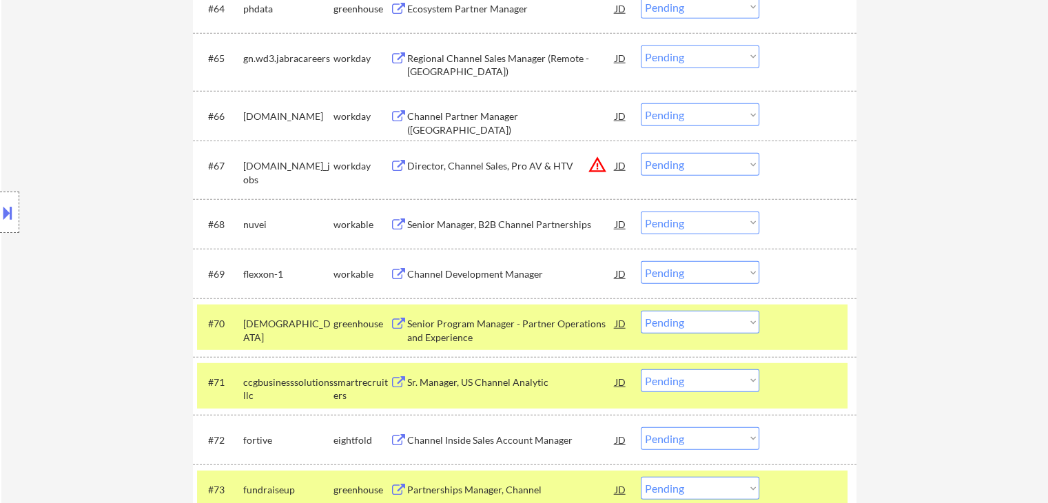
click at [480, 274] on div "Channel Development Manager" at bounding box center [511, 274] width 208 height 14
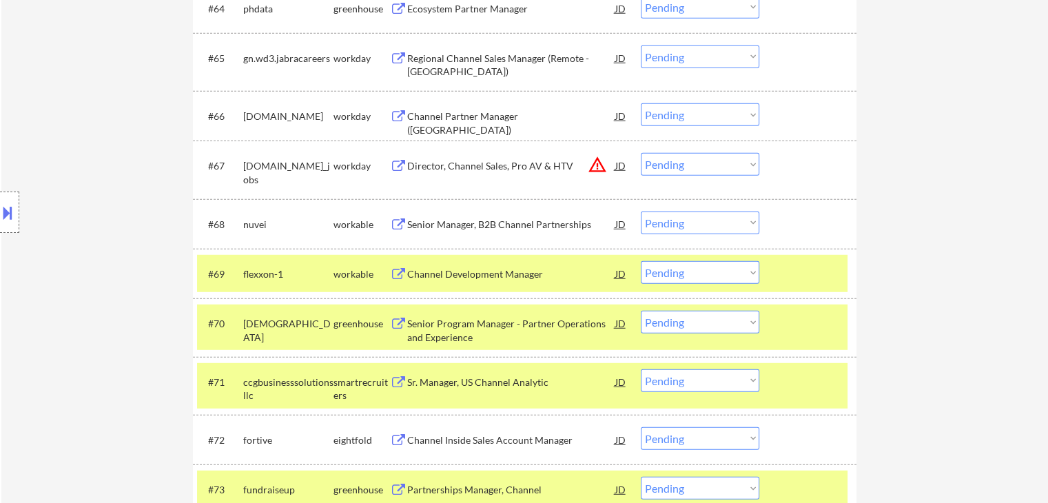
click at [488, 223] on div "Senior Manager, B2B Channel Partnerships" at bounding box center [511, 225] width 208 height 14
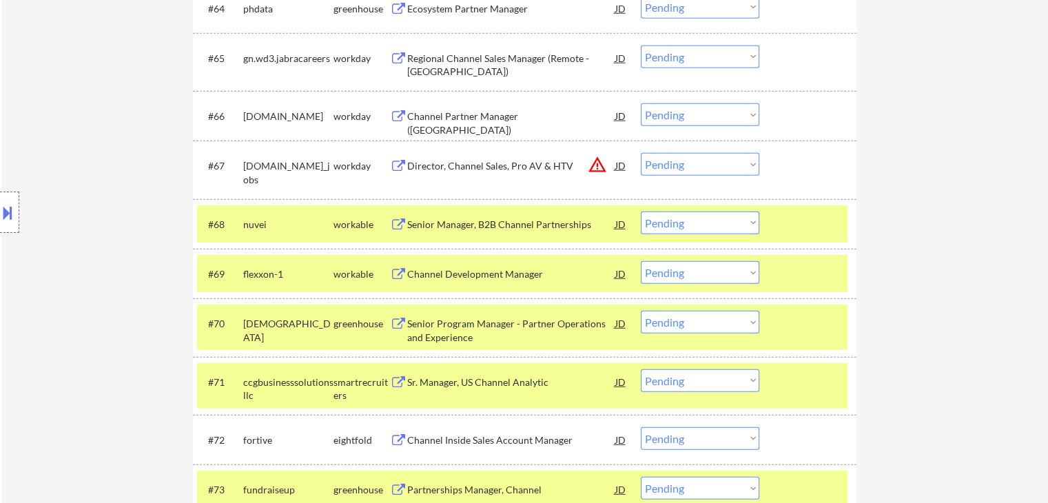
scroll to position [5250, 0]
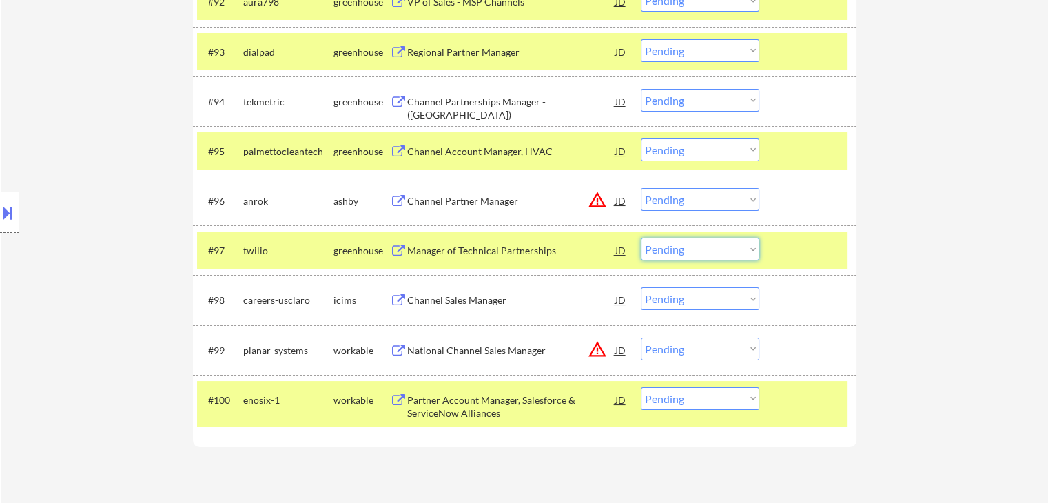
drag, startPoint x: 674, startPoint y: 248, endPoint x: 674, endPoint y: 260, distance: 11.7
click at [673, 249] on select "Choose an option... Pending Applied Excluded (Questions) Excluded (Expired) Exc…" at bounding box center [700, 249] width 119 height 23
click at [641, 239] on select "Choose an option... Pending Applied Excluded (Questions) Excluded (Expired) Exc…" at bounding box center [700, 249] width 119 height 23
select select ""pending""
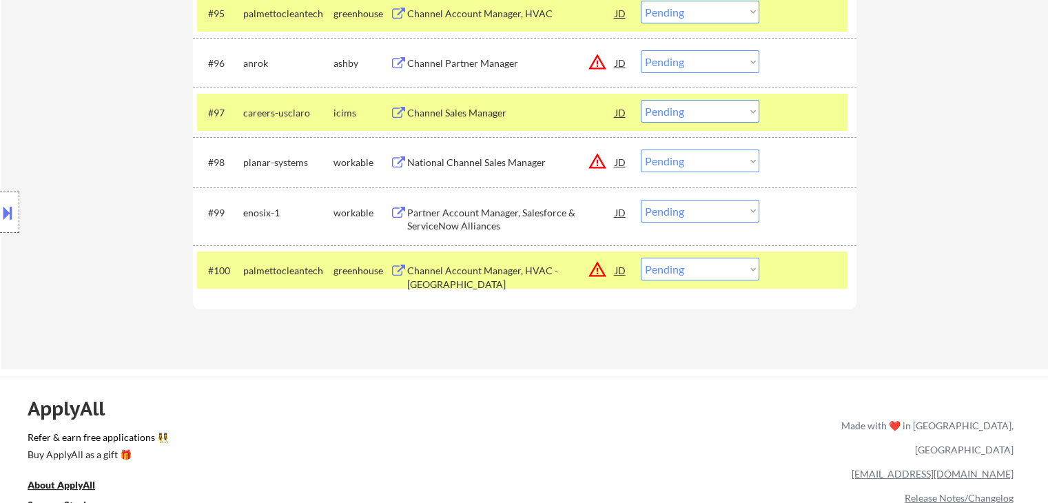
scroll to position [5319, 0]
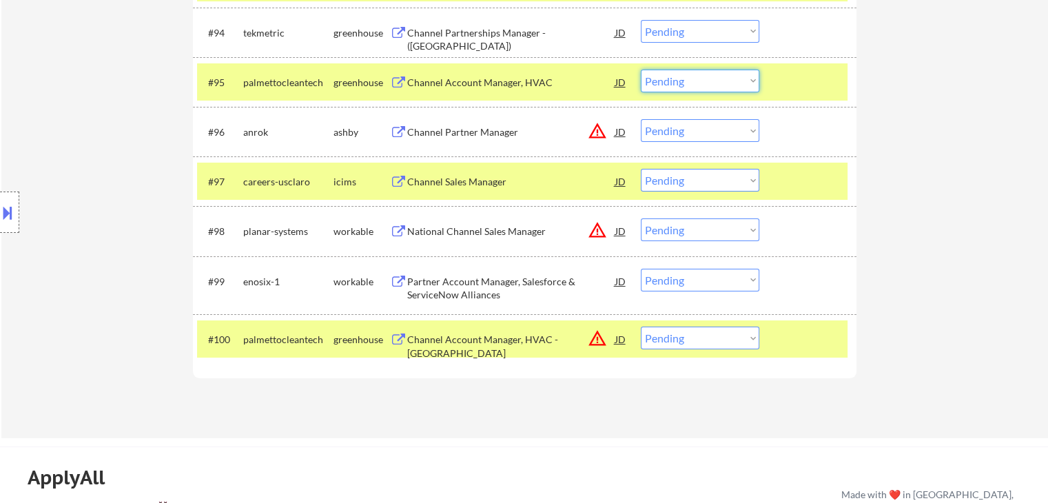
click at [659, 85] on select "Choose an option... Pending Applied Excluded (Questions) Excluded (Expired) Exc…" at bounding box center [700, 81] width 119 height 23
click at [641, 70] on select "Choose an option... Pending Applied Excluded (Questions) Excluded (Expired) Exc…" at bounding box center [700, 81] width 119 height 23
select select ""pending""
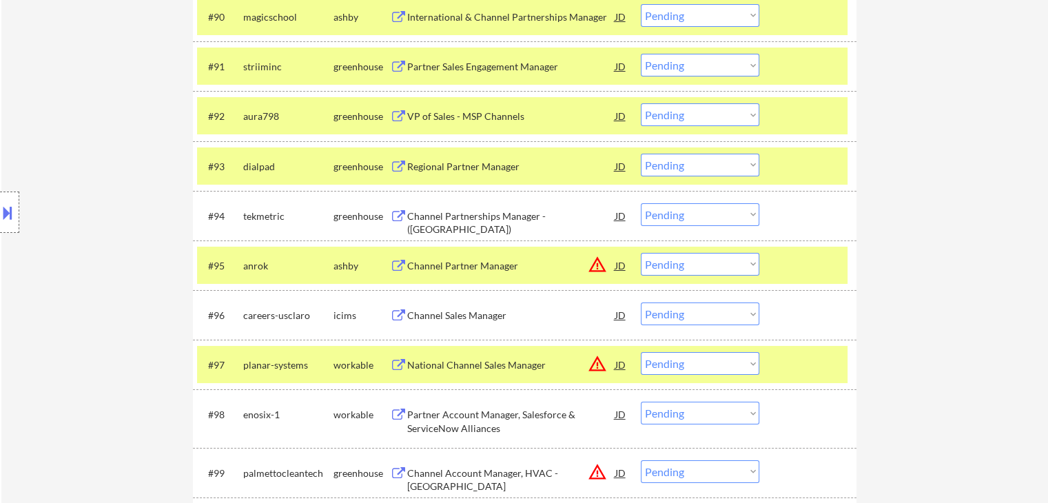
scroll to position [5138, 0]
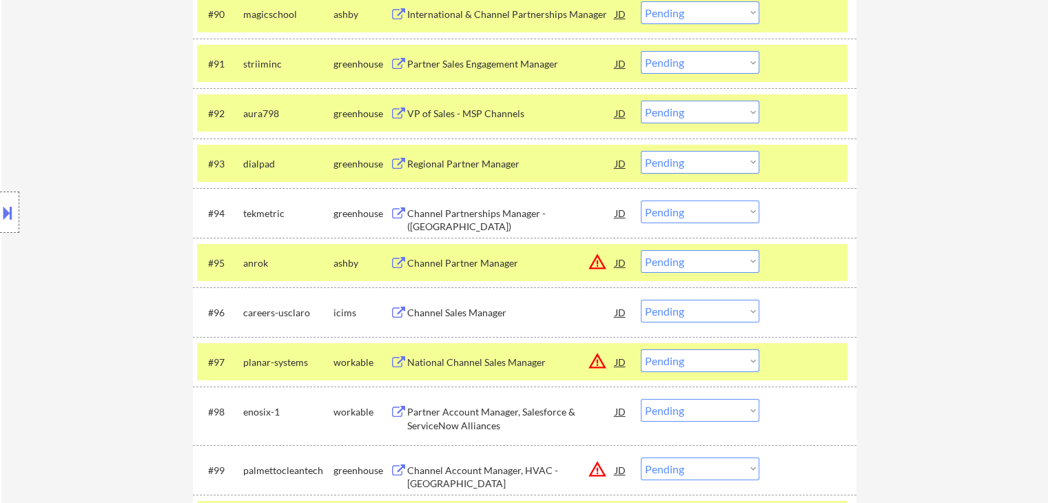
click at [673, 116] on select "Choose an option... Pending Applied Excluded (Questions) Excluded (Expired) Exc…" at bounding box center [700, 112] width 119 height 23
click at [641, 101] on select "Choose an option... Pending Applied Excluded (Questions) Excluded (Expired) Exc…" at bounding box center [700, 112] width 119 height 23
select select ""pending""
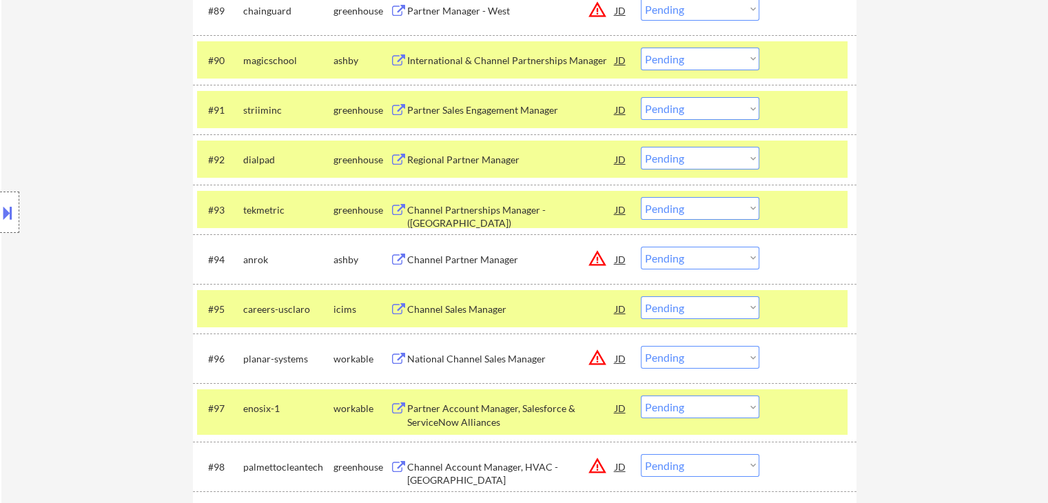
scroll to position [5069, 0]
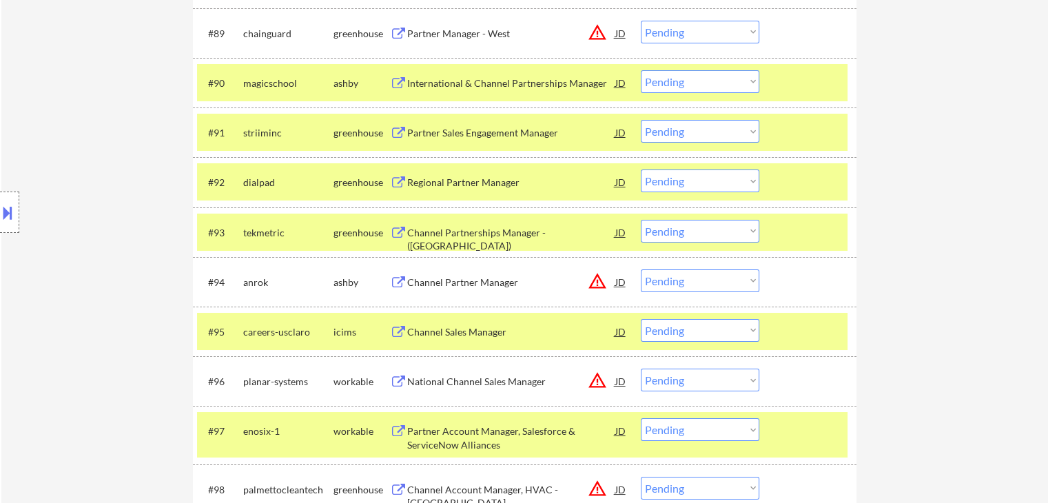
click at [689, 128] on select "Choose an option... Pending Applied Excluded (Questions) Excluded (Expired) Exc…" at bounding box center [700, 131] width 119 height 23
click at [641, 120] on select "Choose an option... Pending Applied Excluded (Questions) Excluded (Expired) Exc…" at bounding box center [700, 131] width 119 height 23
select select ""pending""
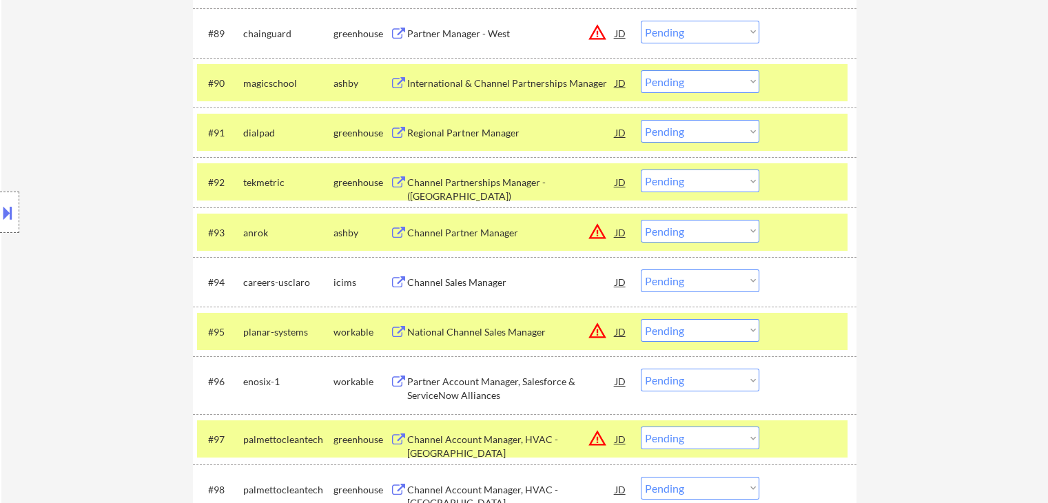
scroll to position [5000, 0]
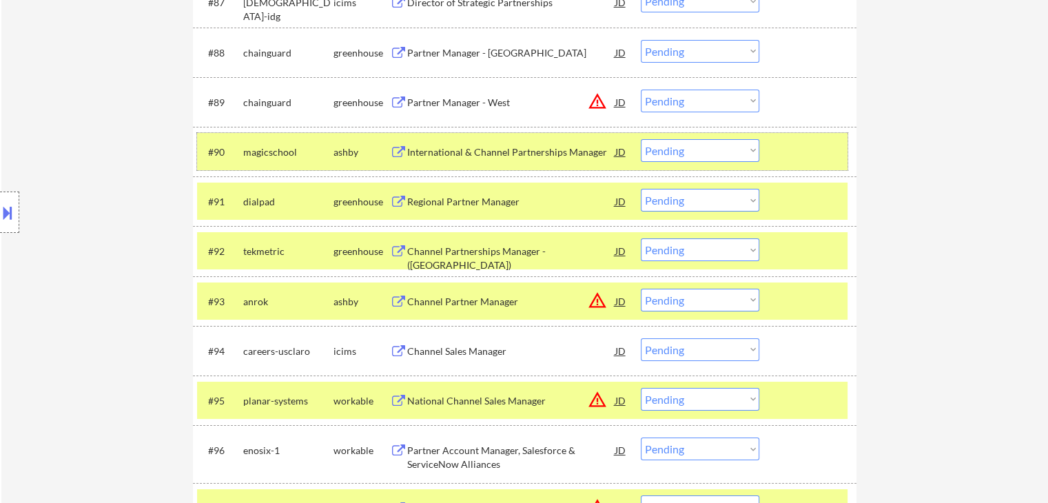
click at [728, 163] on div "#90 magicschool [PERSON_NAME] International & Channel Partnerships Manager JD C…" at bounding box center [522, 151] width 651 height 37
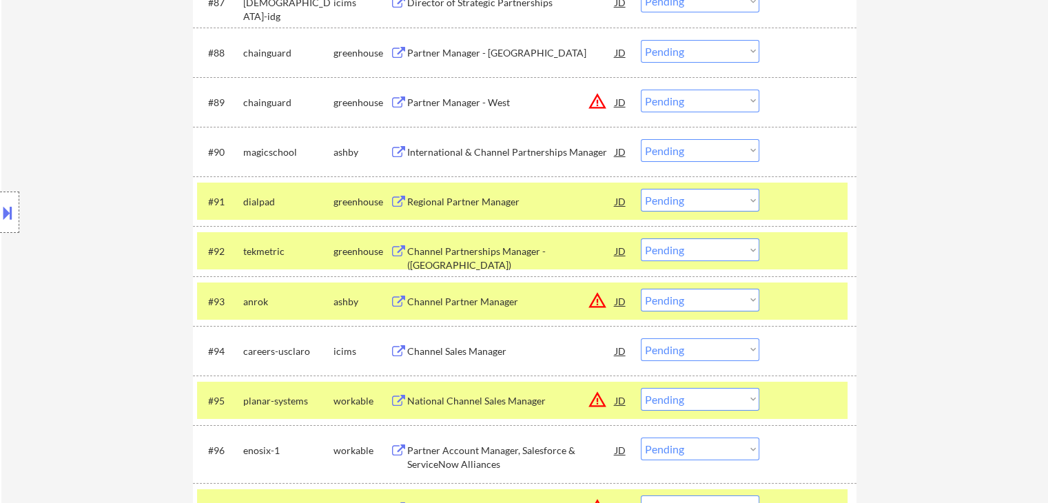
click at [693, 158] on select "Choose an option... Pending Applied Excluded (Questions) Excluded (Expired) Exc…" at bounding box center [700, 150] width 119 height 23
click at [641, 139] on select "Choose an option... Pending Applied Excluded (Questions) Excluded (Expired) Exc…" at bounding box center [700, 150] width 119 height 23
select select ""pending""
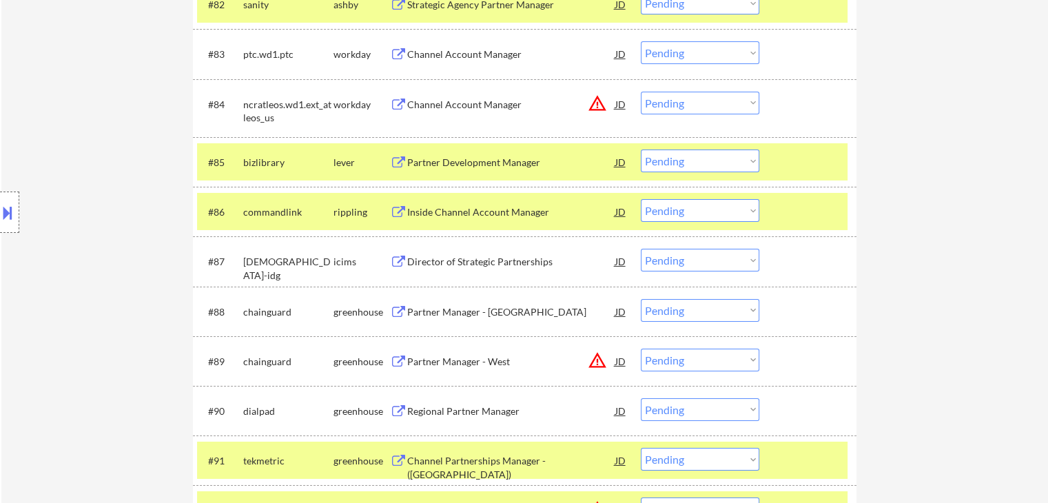
scroll to position [4771, 0]
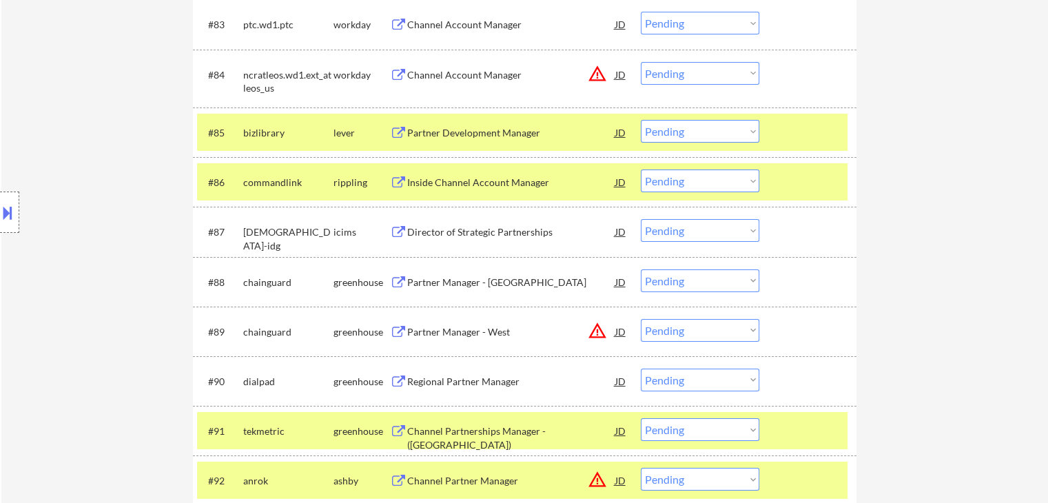
click at [687, 180] on select "Choose an option... Pending Applied Excluded (Questions) Excluded (Expired) Exc…" at bounding box center [700, 181] width 119 height 23
click at [641, 170] on select "Choose an option... Pending Applied Excluded (Questions) Excluded (Expired) Exc…" at bounding box center [700, 181] width 119 height 23
select select ""pending""
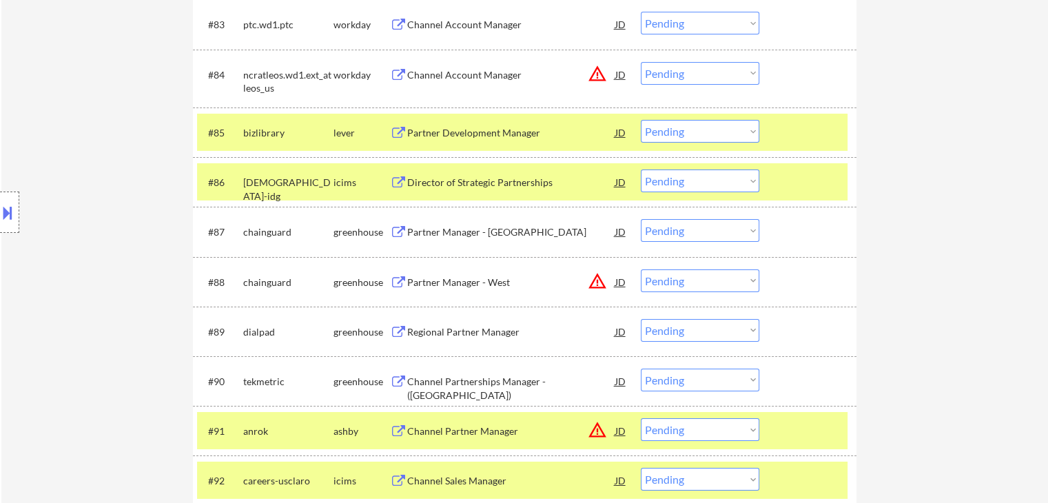
click at [692, 131] on select "Choose an option... Pending Applied Excluded (Questions) Excluded (Expired) Exc…" at bounding box center [700, 131] width 119 height 23
click at [641, 120] on select "Choose an option... Pending Applied Excluded (Questions) Excluded (Expired) Exc…" at bounding box center [700, 131] width 119 height 23
select select ""pending""
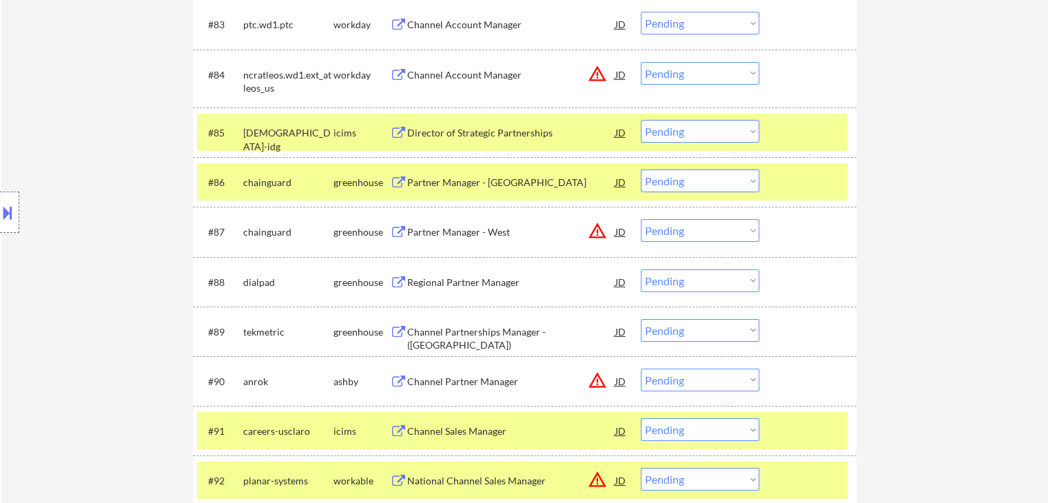
click at [14, 207] on button at bounding box center [7, 212] width 15 height 23
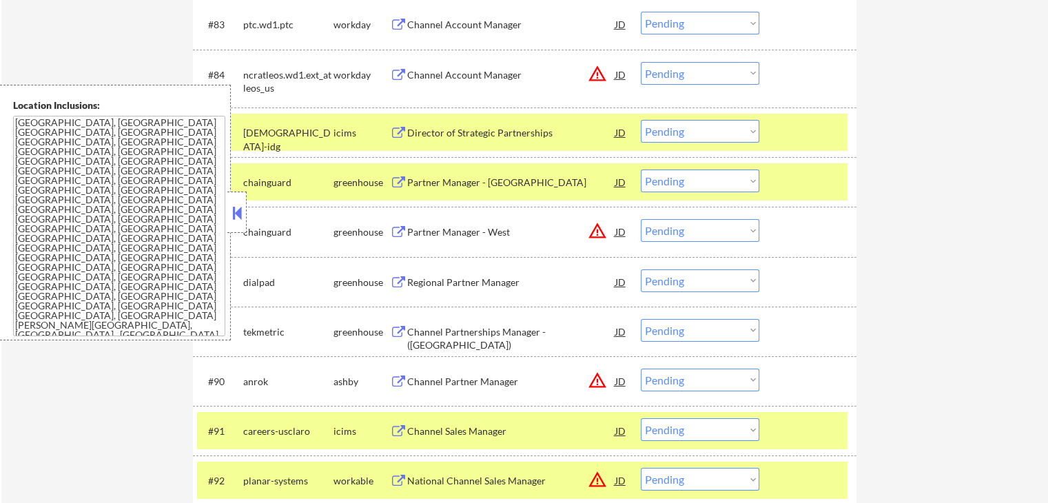
scroll to position [4387, 0]
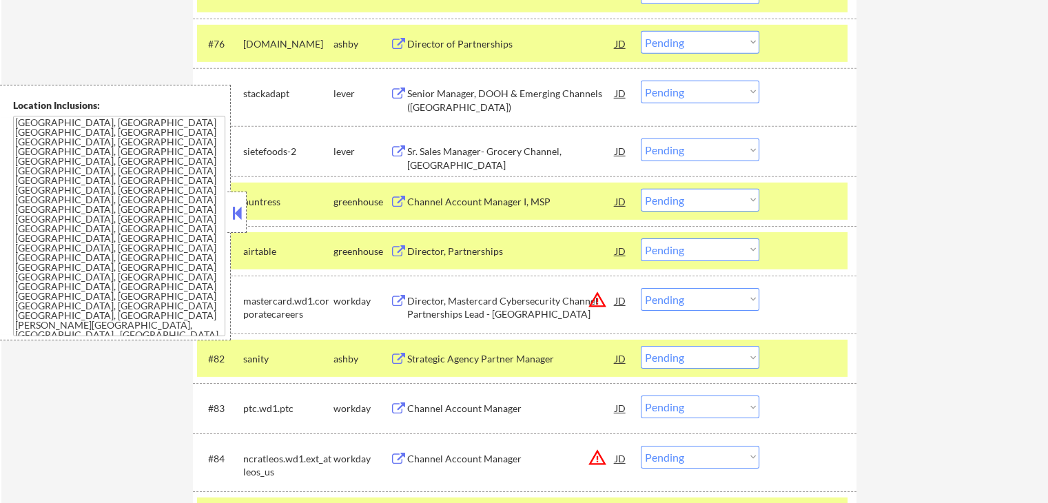
click at [662, 210] on select "Choose an option... Pending Applied Excluded (Questions) Excluded (Expired) Exc…" at bounding box center [700, 200] width 119 height 23
click at [641, 189] on select "Choose an option... Pending Applied Excluded (Questions) Excluded (Expired) Exc…" at bounding box center [700, 200] width 119 height 23
select select ""pending""
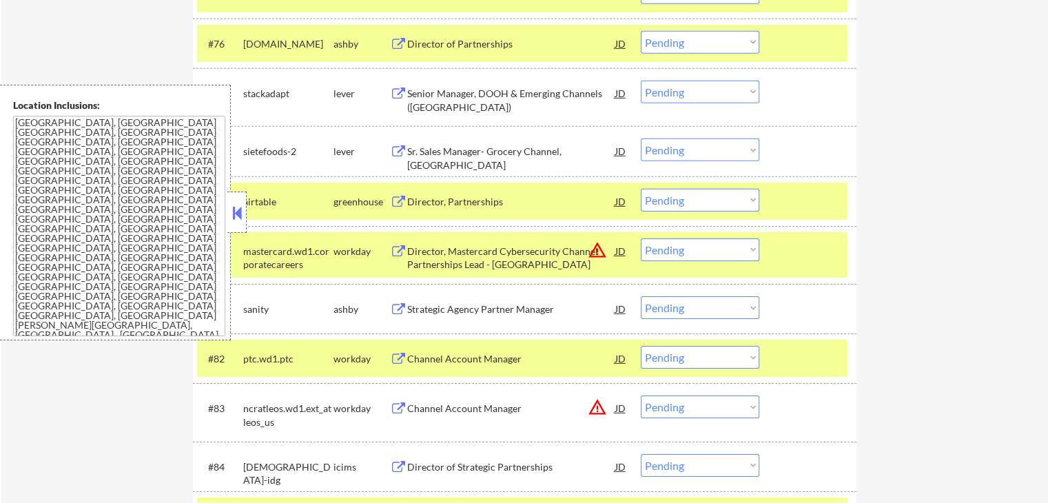
click at [239, 207] on button at bounding box center [237, 213] width 15 height 21
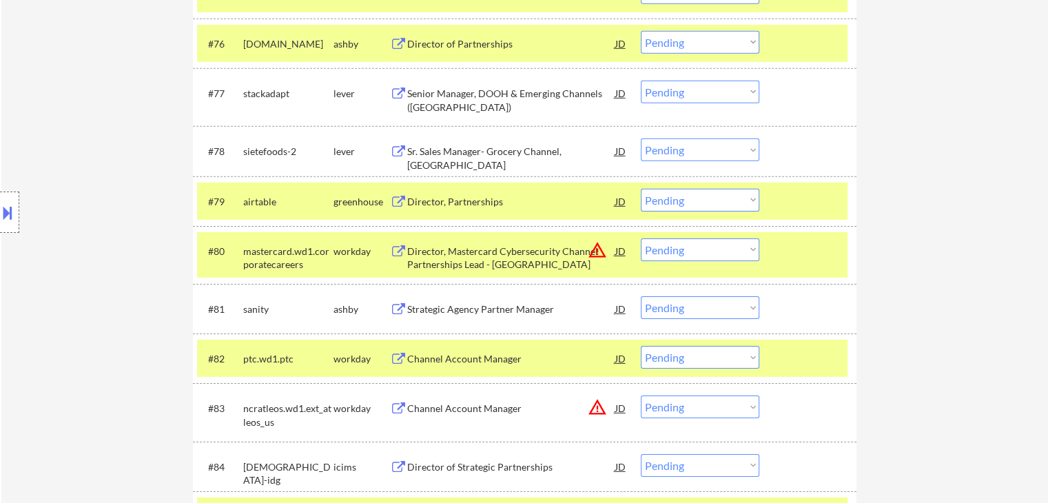
scroll to position [4318, 0]
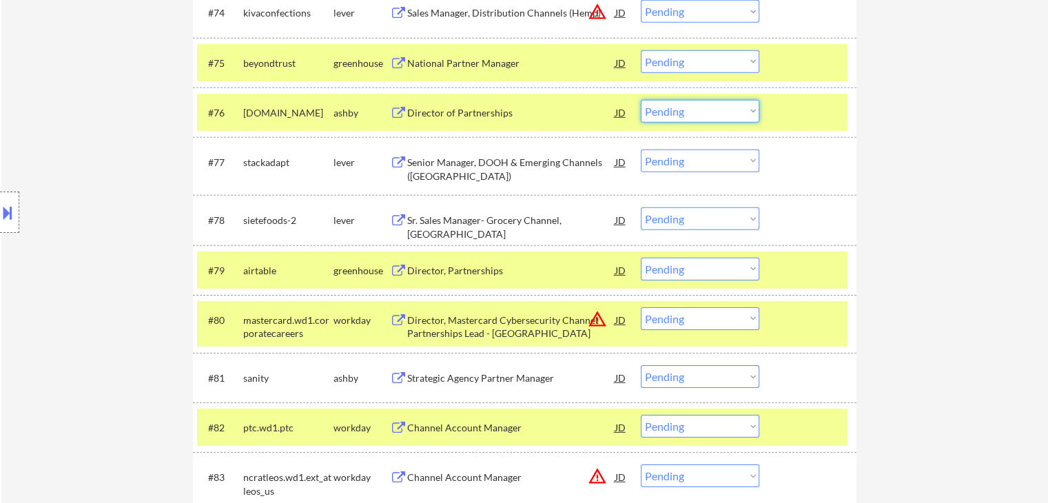
click at [678, 111] on select "Choose an option... Pending Applied Excluded (Questions) Excluded (Expired) Exc…" at bounding box center [700, 111] width 119 height 23
click at [641, 100] on select "Choose an option... Pending Applied Excluded (Questions) Excluded (Expired) Exc…" at bounding box center [700, 111] width 119 height 23
select select ""pending""
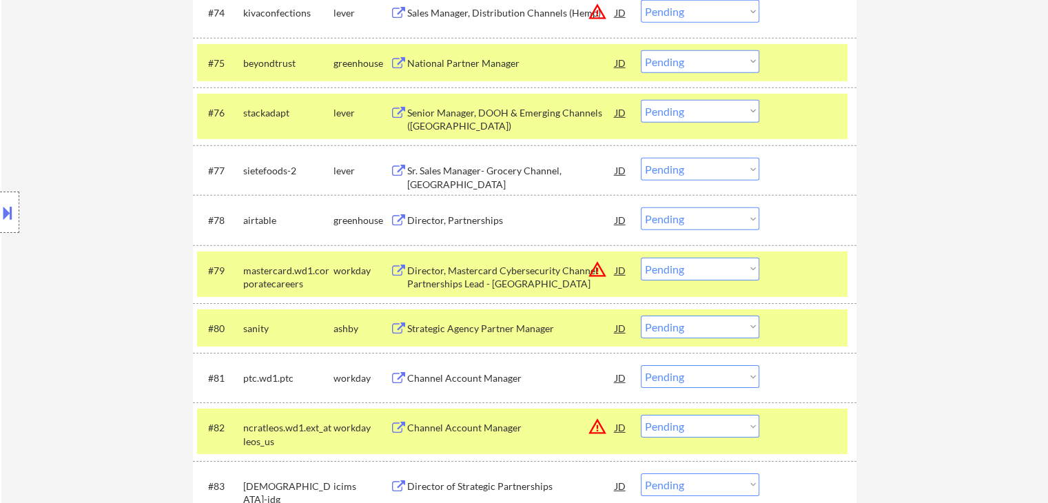
scroll to position [3928, 0]
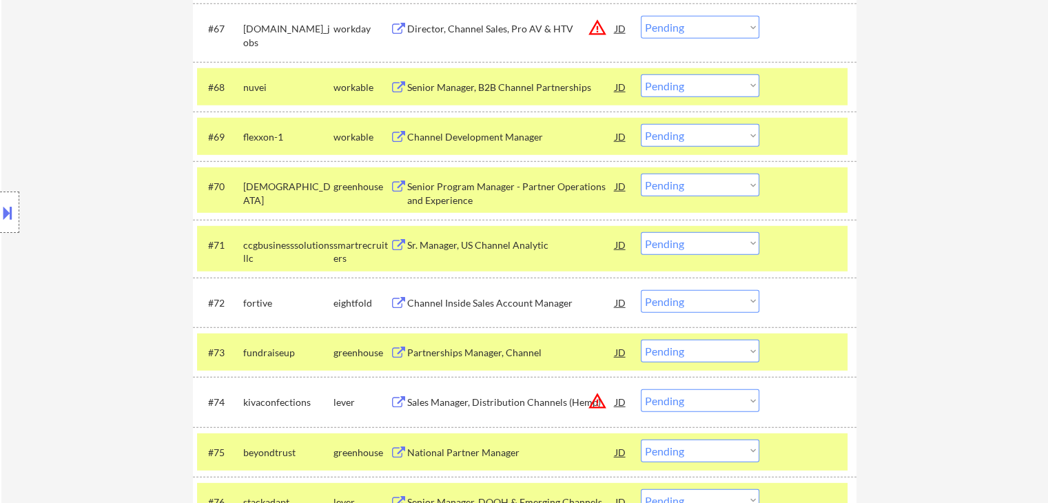
click at [670, 243] on select "Choose an option... Pending Applied Excluded (Questions) Excluded (Expired) Exc…" at bounding box center [700, 243] width 119 height 23
click at [641, 232] on select "Choose an option... Pending Applied Excluded (Questions) Excluded (Expired) Exc…" at bounding box center [700, 243] width 119 height 23
select select ""pending""
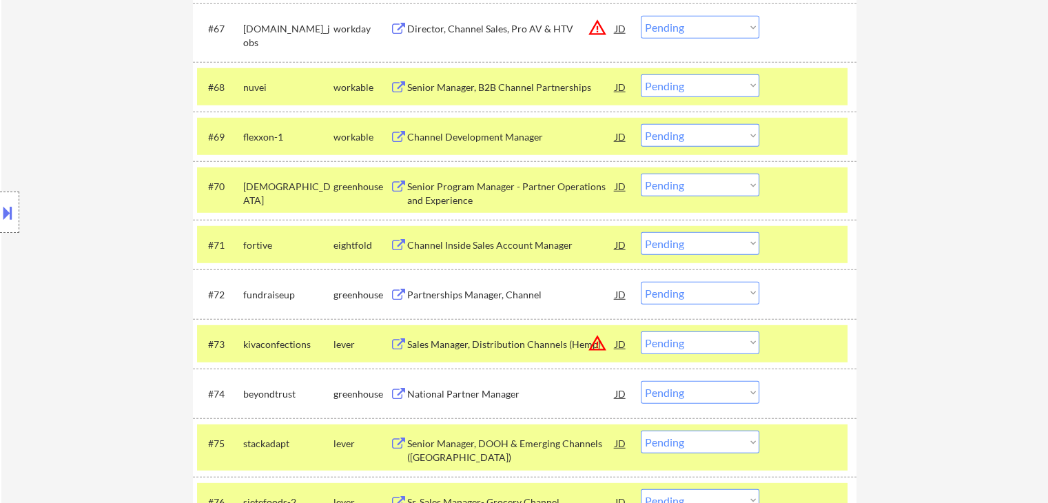
drag, startPoint x: 669, startPoint y: 190, endPoint x: 662, endPoint y: 189, distance: 7.0
click at [669, 190] on select "Choose an option... Pending Applied Excluded (Questions) Excluded (Expired) Exc…" at bounding box center [700, 185] width 119 height 23
click at [641, 174] on select "Choose an option... Pending Applied Excluded (Questions) Excluded (Expired) Exc…" at bounding box center [700, 185] width 119 height 23
select select ""pending""
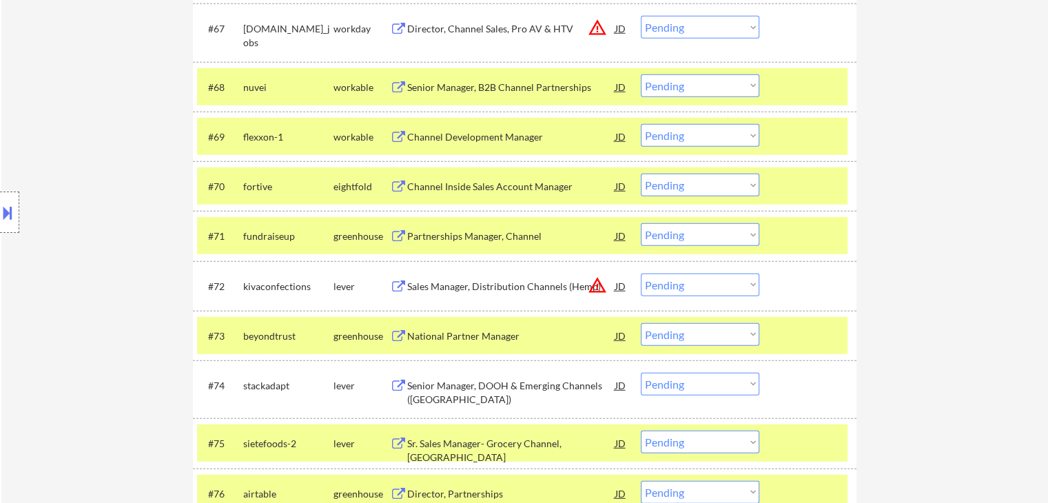
click at [676, 136] on select "Choose an option... Pending Applied Excluded (Questions) Excluded (Expired) Exc…" at bounding box center [700, 135] width 119 height 23
click at [641, 124] on select "Choose an option... Pending Applied Excluded (Questions) Excluded (Expired) Exc…" at bounding box center [700, 135] width 119 height 23
select select ""pending""
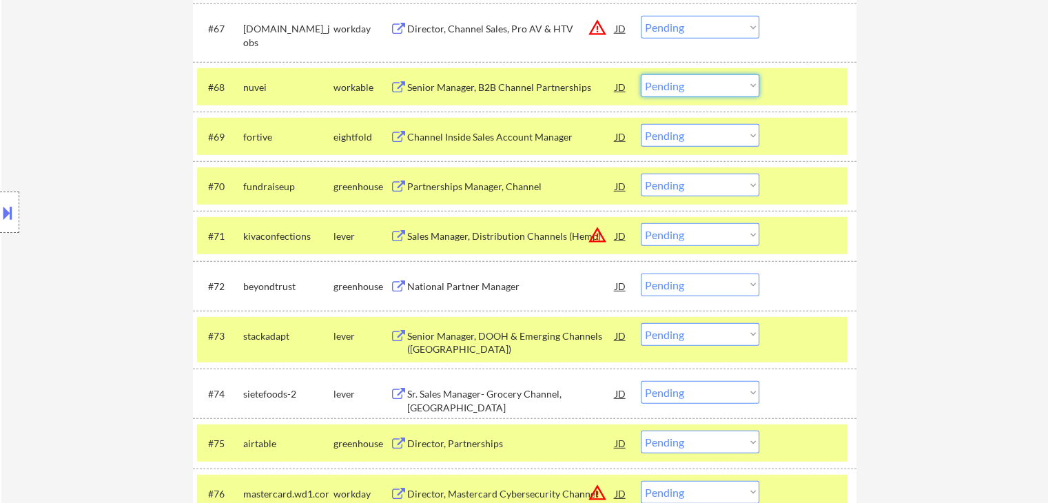
click at [663, 86] on select "Choose an option... Pending Applied Excluded (Questions) Excluded (Expired) Exc…" at bounding box center [700, 85] width 119 height 23
click at [641, 74] on select "Choose an option... Pending Applied Excluded (Questions) Excluded (Expired) Exc…" at bounding box center [700, 85] width 119 height 23
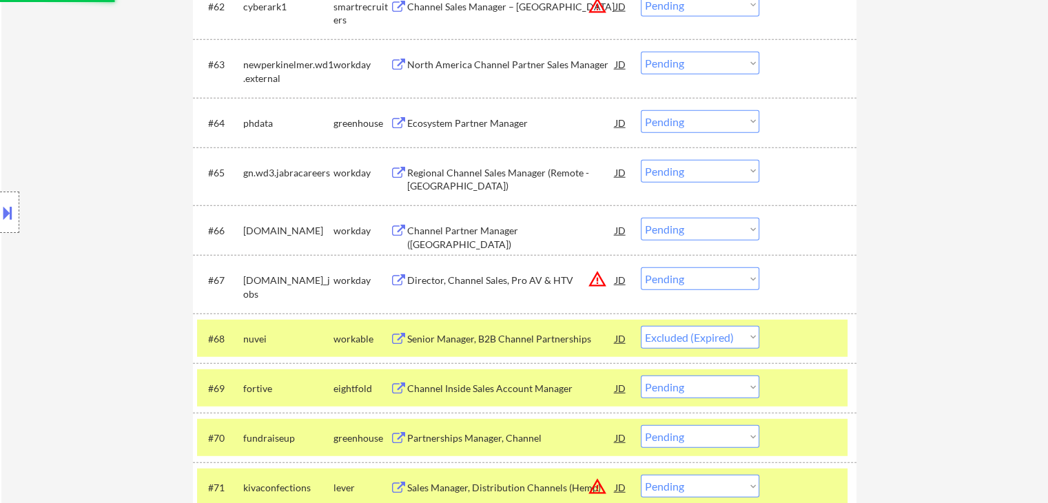
scroll to position [3653, 0]
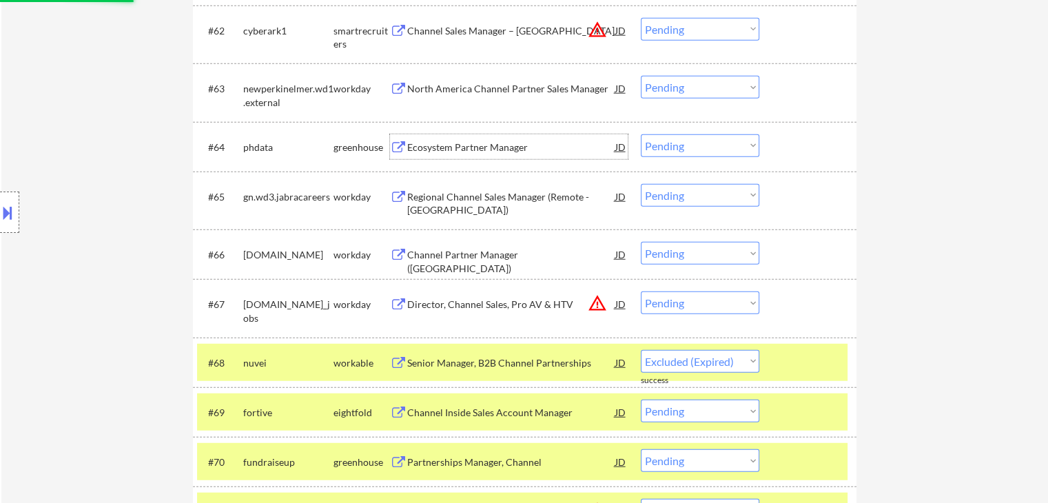
click at [480, 149] on div "Ecosystem Partner Manager" at bounding box center [511, 148] width 208 height 14
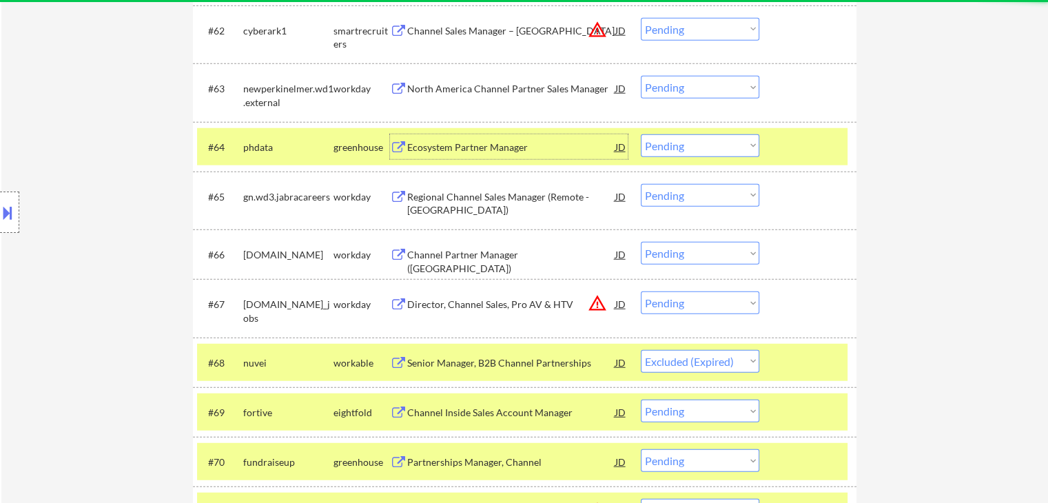
select select ""pending""
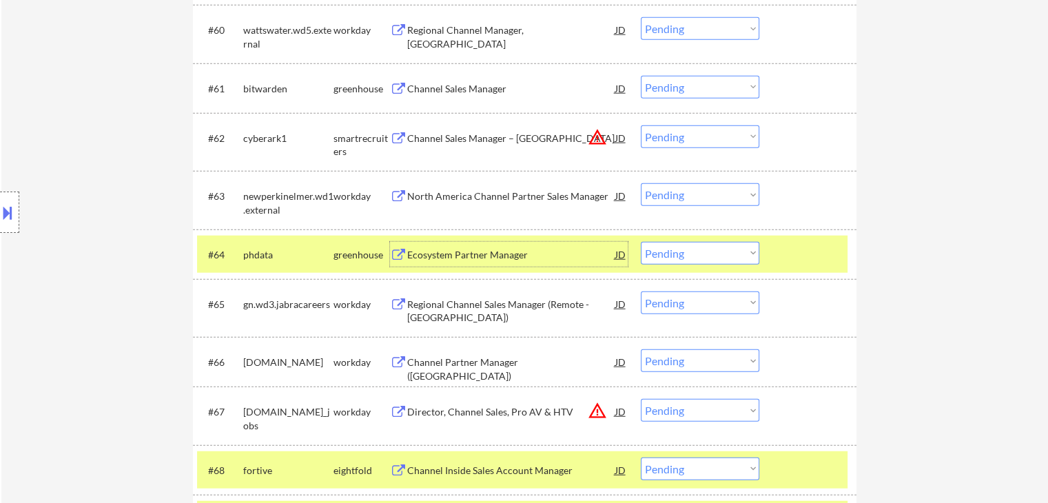
scroll to position [3515, 0]
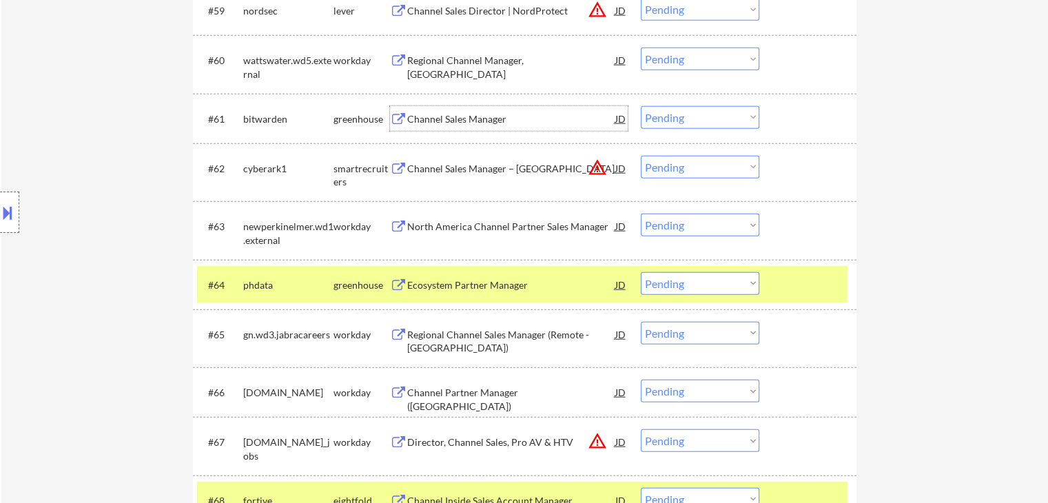
click at [482, 119] on div "Channel Sales Manager" at bounding box center [511, 119] width 208 height 14
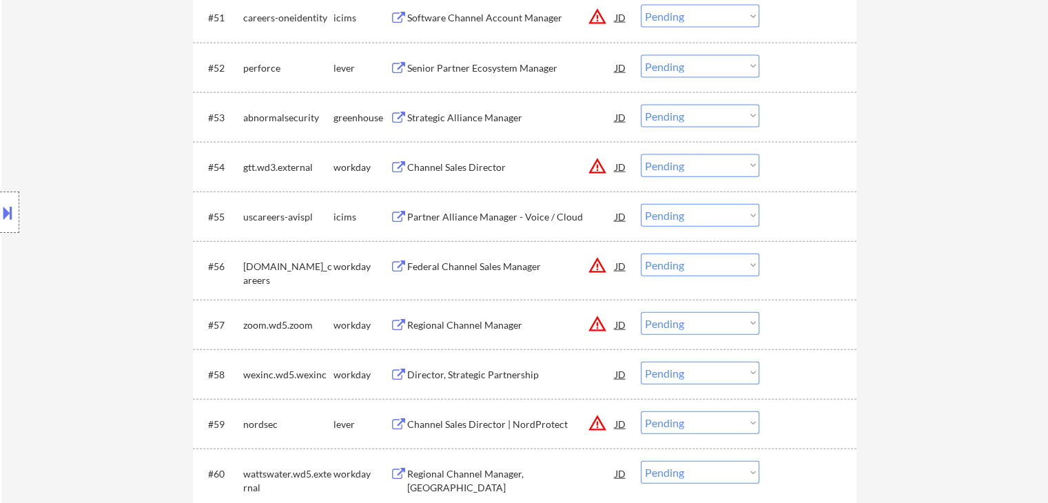
scroll to position [3032, 0]
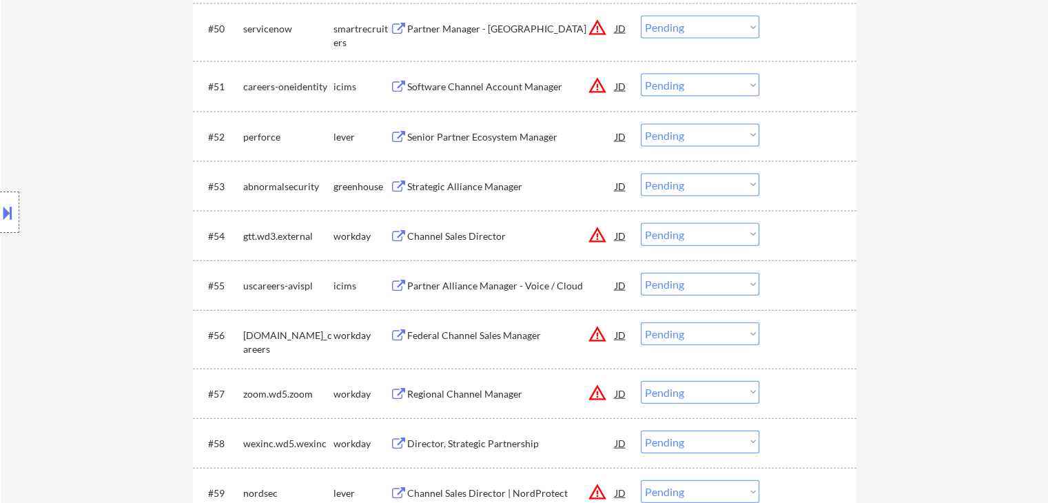
click at [480, 185] on div "Strategic Alliance Manager" at bounding box center [511, 187] width 208 height 14
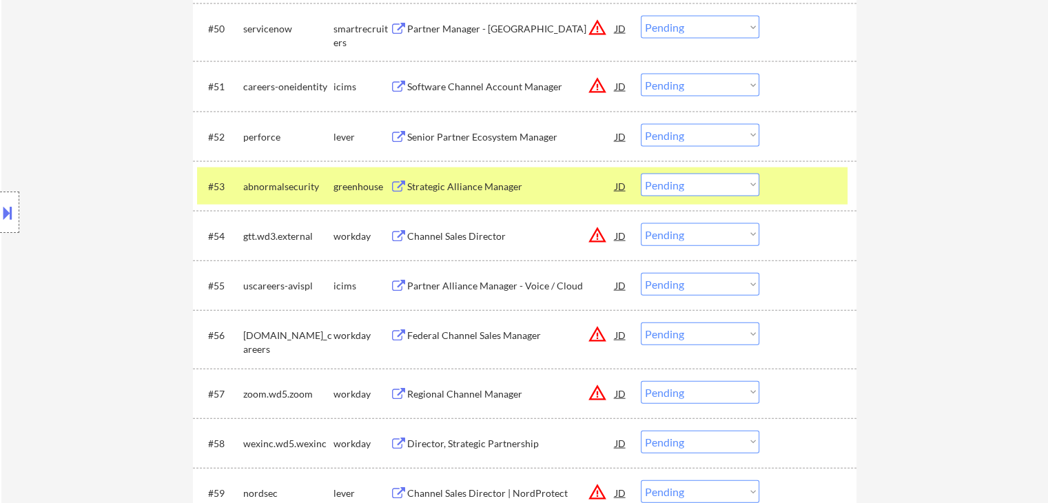
scroll to position [2963, 0]
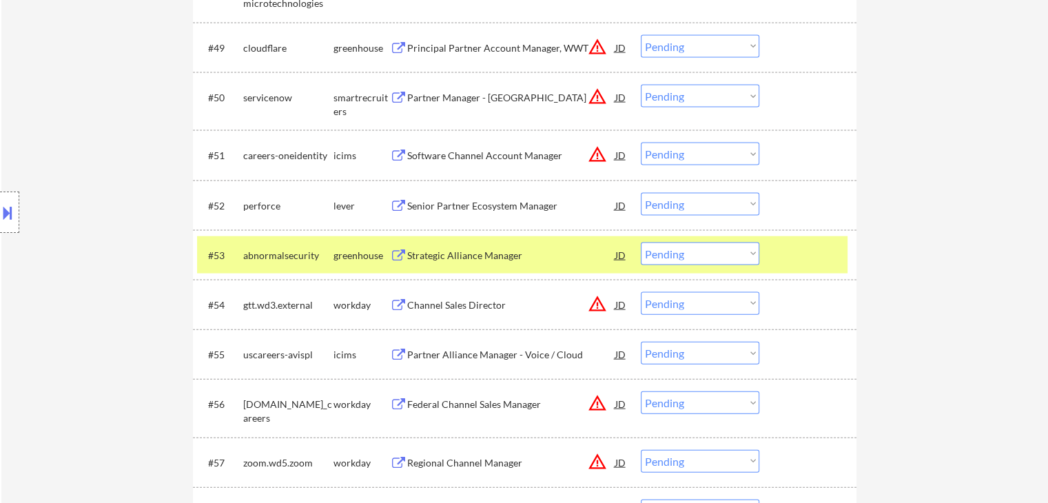
click at [478, 203] on div "Senior Partner Ecosystem Manager" at bounding box center [511, 206] width 208 height 14
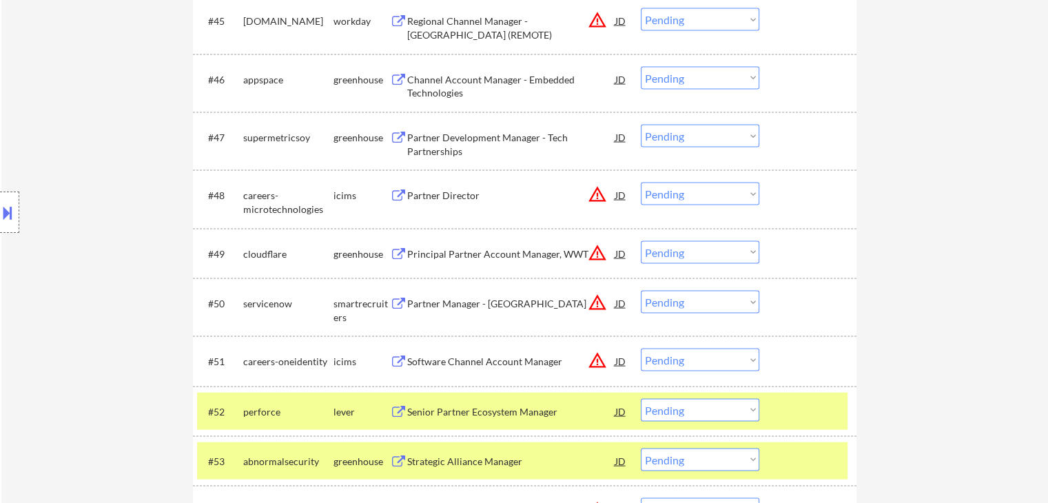
scroll to position [2757, 0]
click at [488, 135] on div "Partner Development Manager - Tech Partnerships" at bounding box center [511, 145] width 208 height 27
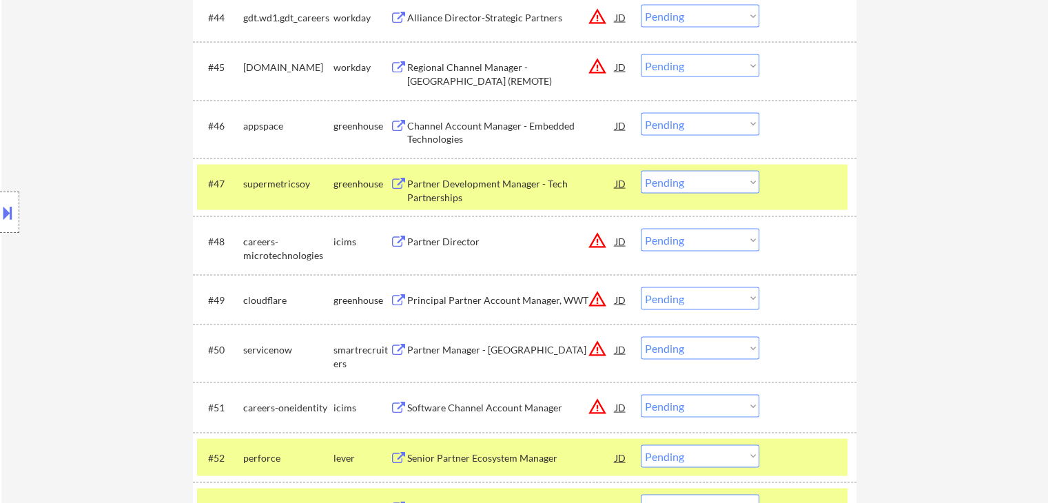
scroll to position [2688, 0]
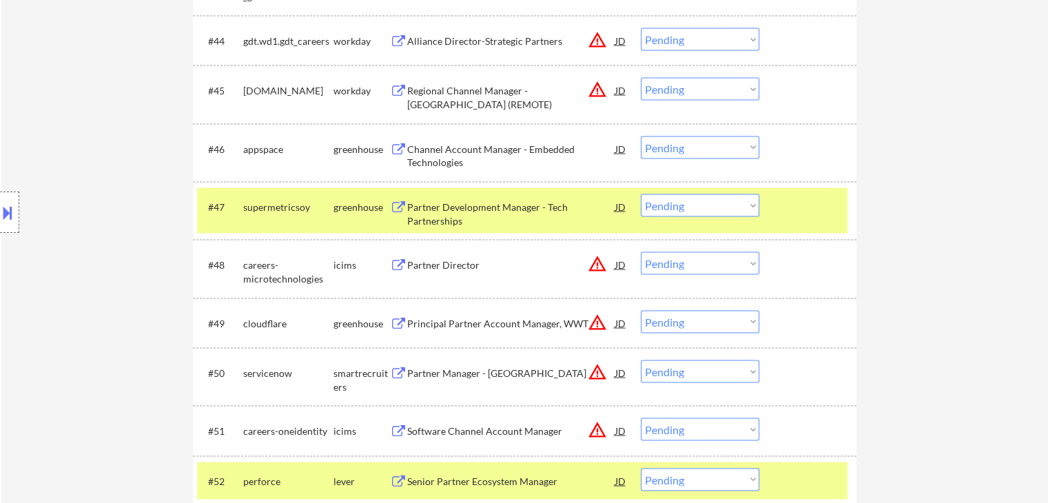
click at [494, 147] on div "Channel Account Manager - Embedded Technologies" at bounding box center [511, 156] width 208 height 27
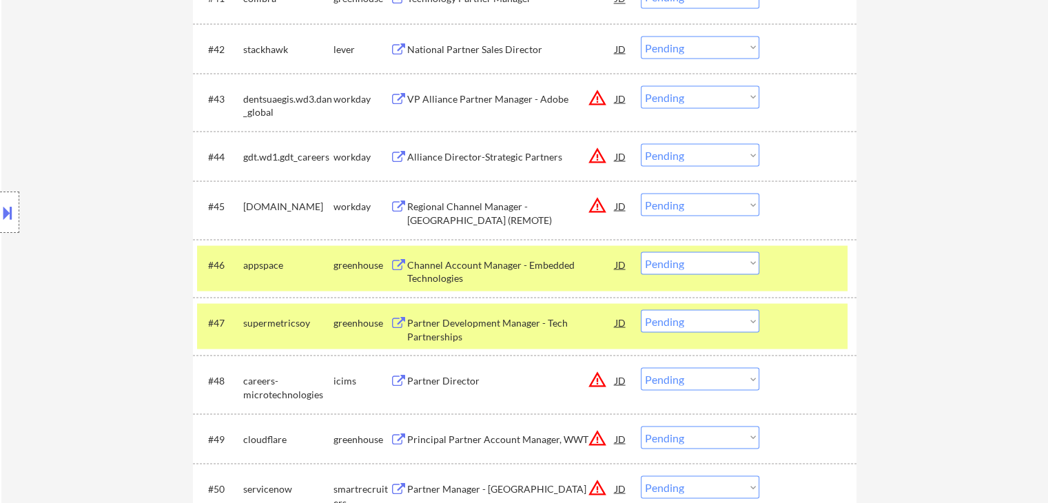
scroll to position [2481, 0]
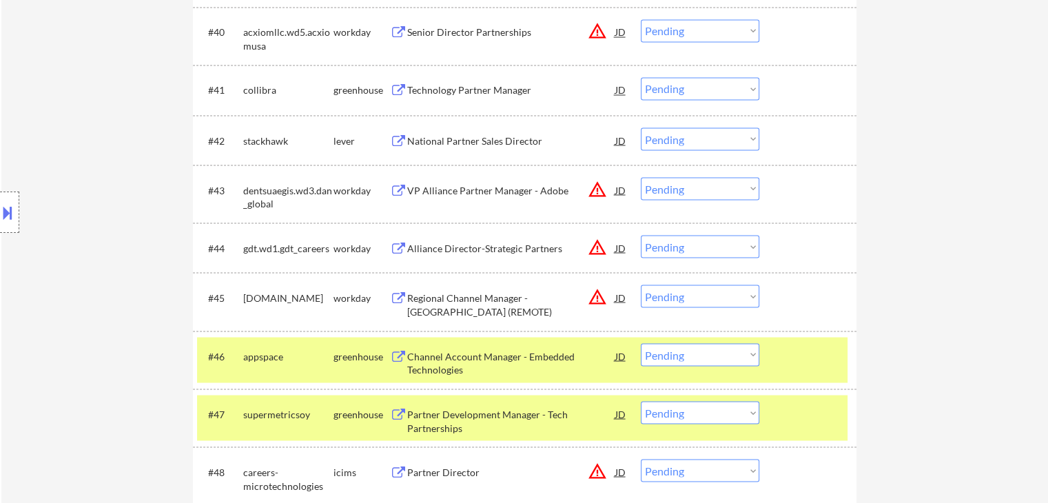
click at [471, 141] on div "National Partner Sales Director" at bounding box center [511, 141] width 208 height 14
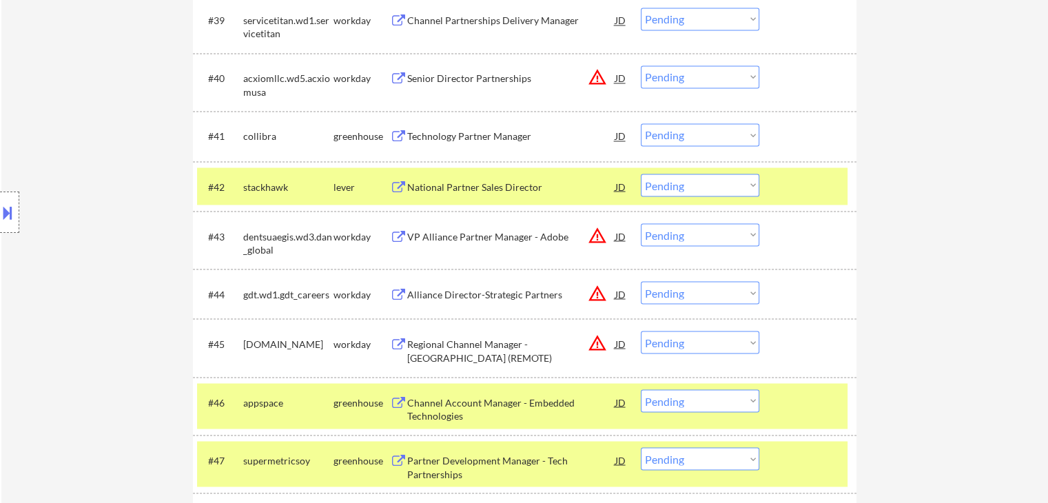
scroll to position [2412, 0]
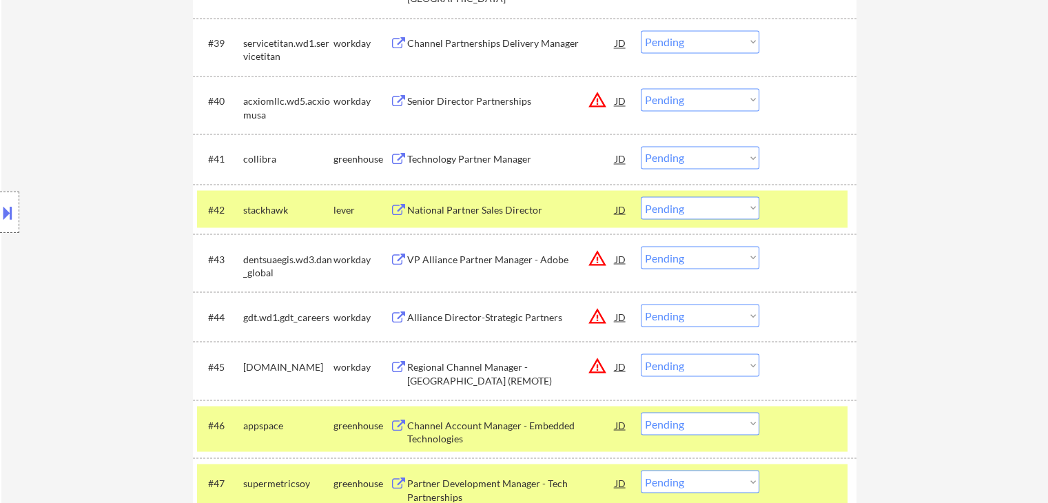
click at [493, 159] on div "Technology Partner Manager" at bounding box center [511, 159] width 208 height 14
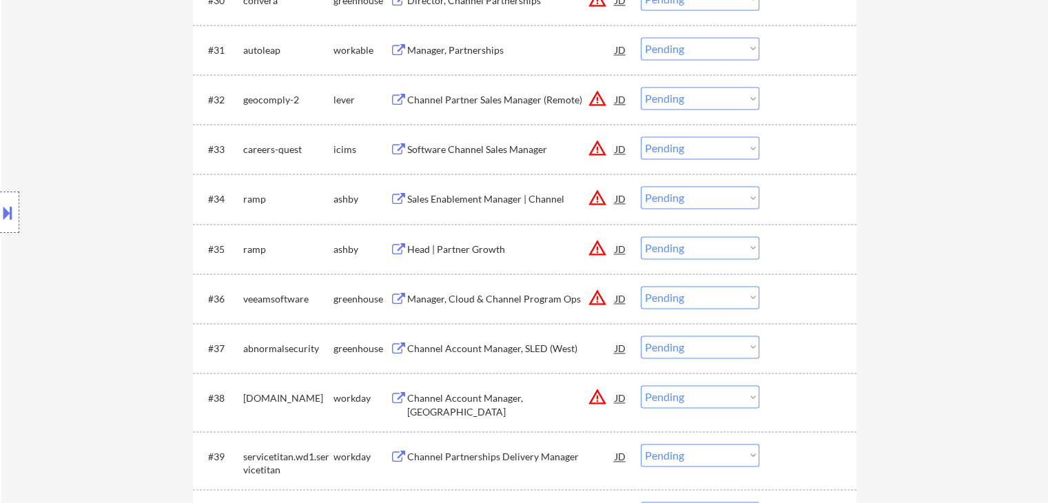
scroll to position [1929, 0]
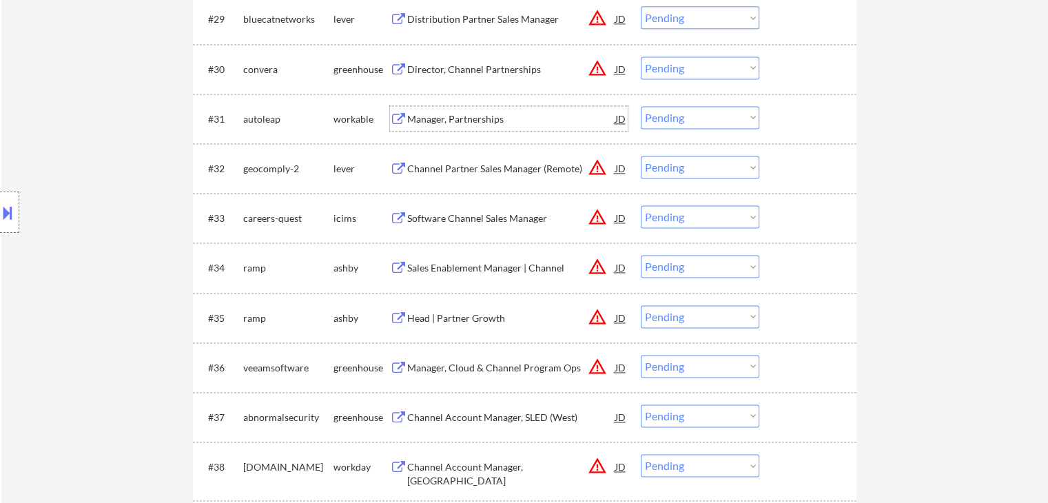
click at [487, 121] on div "Manager, Partnerships" at bounding box center [511, 119] width 208 height 14
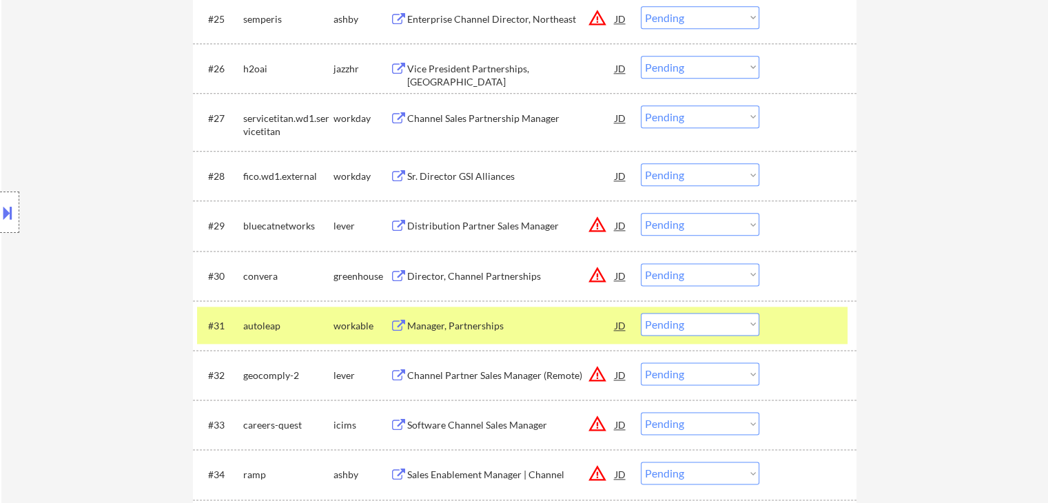
scroll to position [1654, 0]
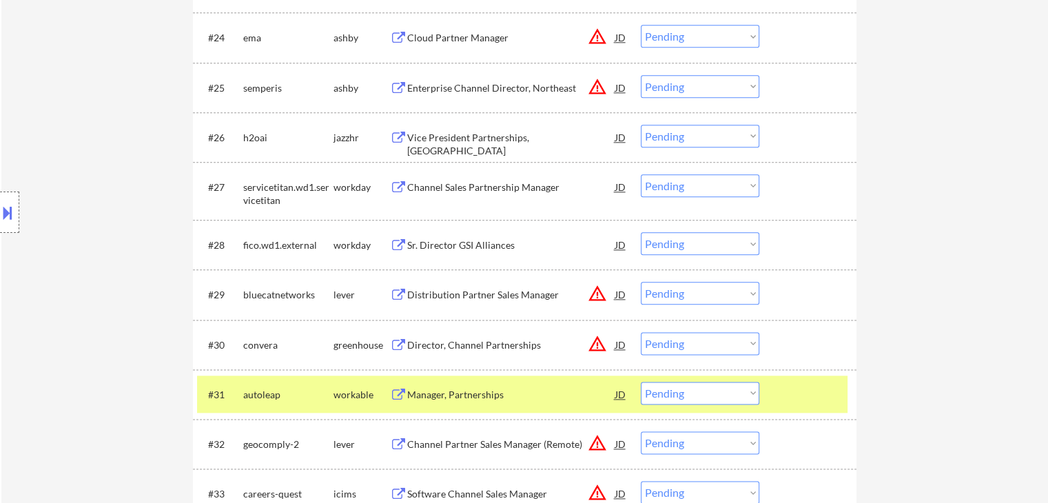
click at [479, 139] on div "Vice President Partnerships, [GEOGRAPHIC_DATA]" at bounding box center [511, 144] width 208 height 27
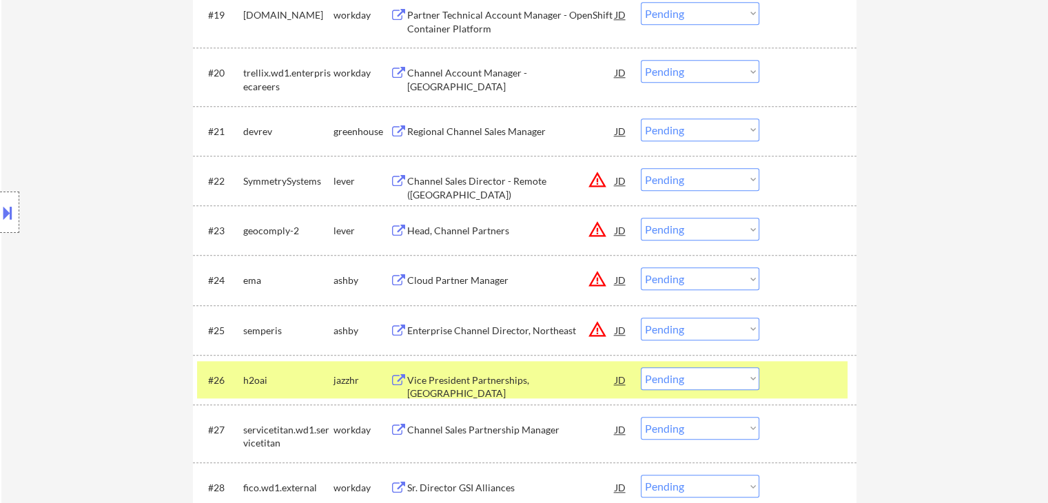
scroll to position [1378, 0]
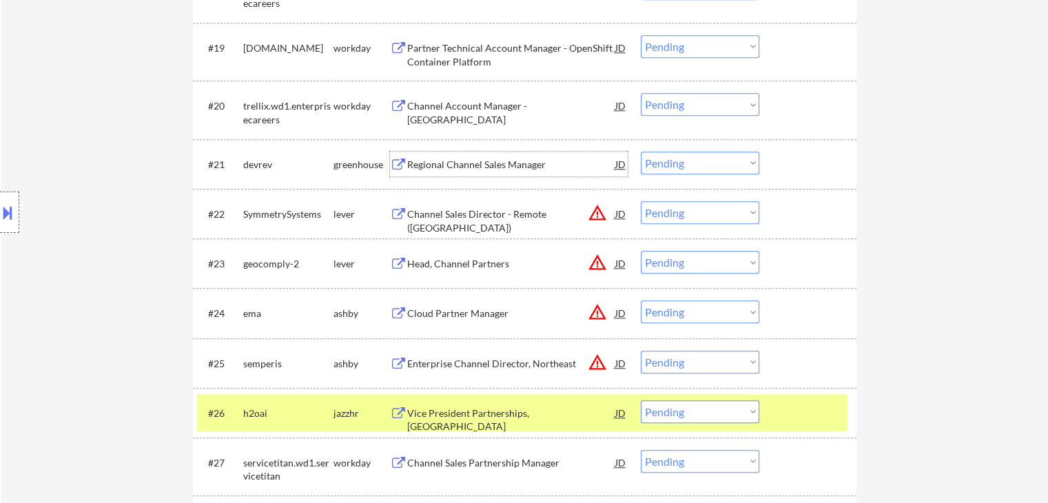
click at [500, 164] on div "Regional Channel Sales Manager" at bounding box center [511, 165] width 208 height 14
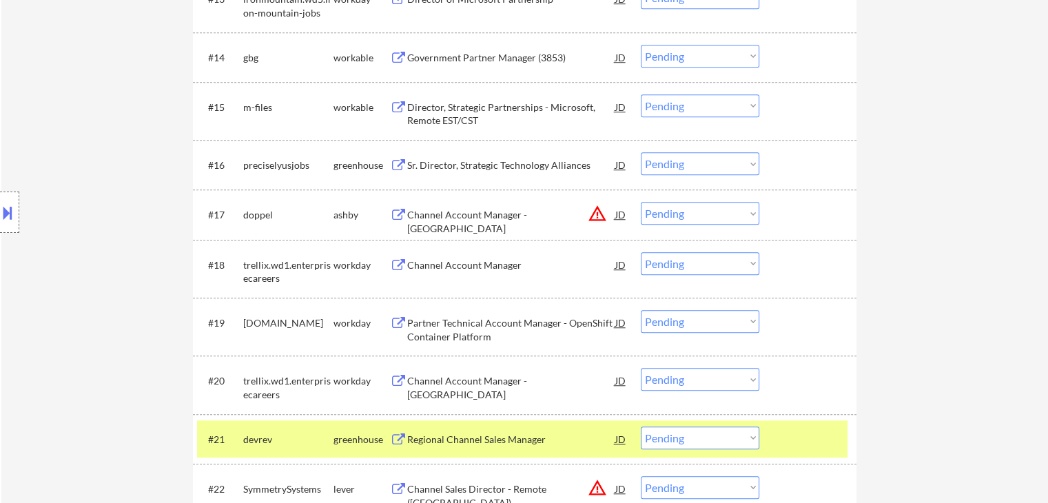
scroll to position [1102, 0]
click at [460, 166] on div "Sr. Director, Strategic Technology Alliances" at bounding box center [511, 166] width 208 height 14
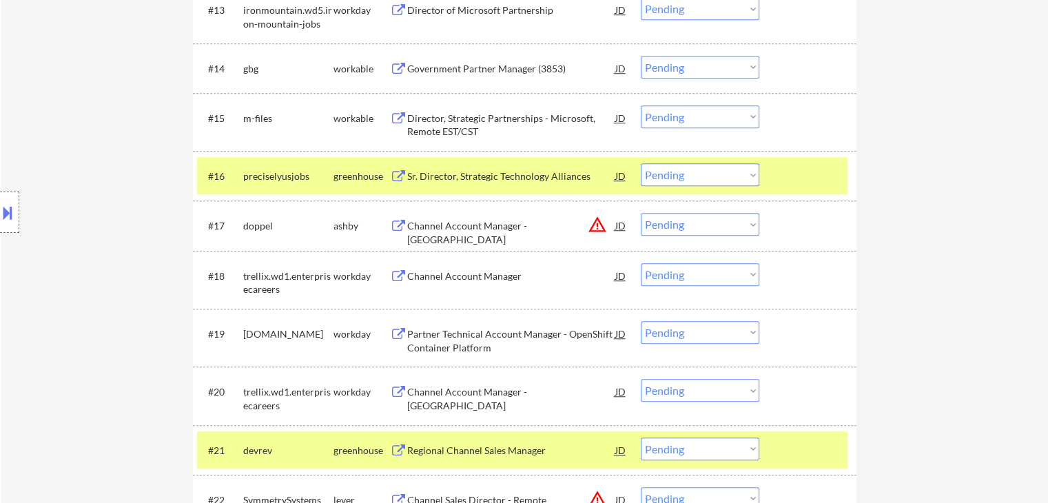
scroll to position [1033, 0]
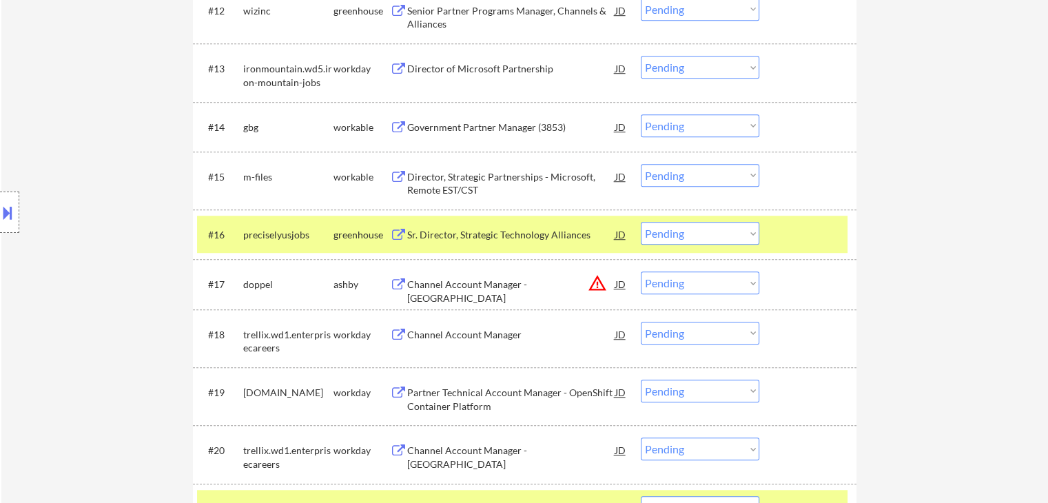
click at [499, 129] on div "Government Partner Manager (3853)" at bounding box center [511, 128] width 208 height 14
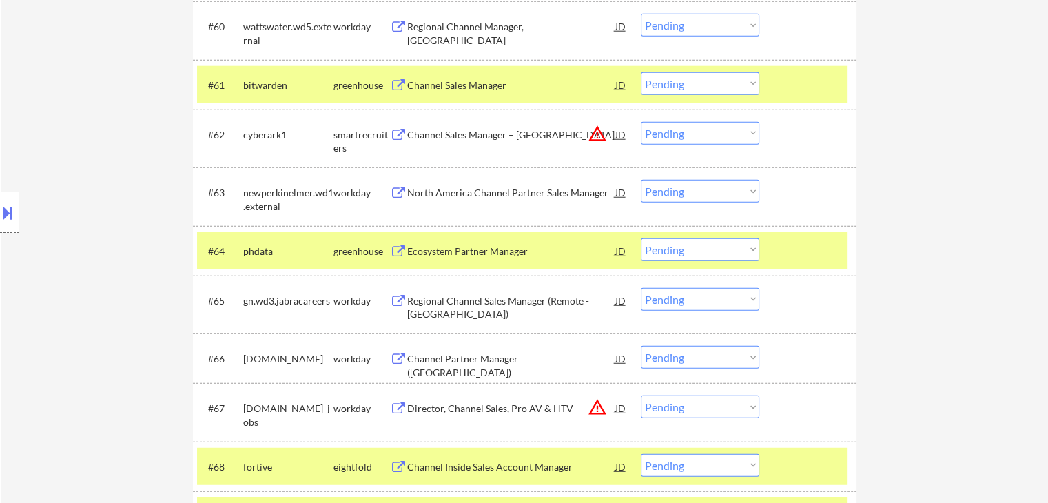
scroll to position [3686, 0]
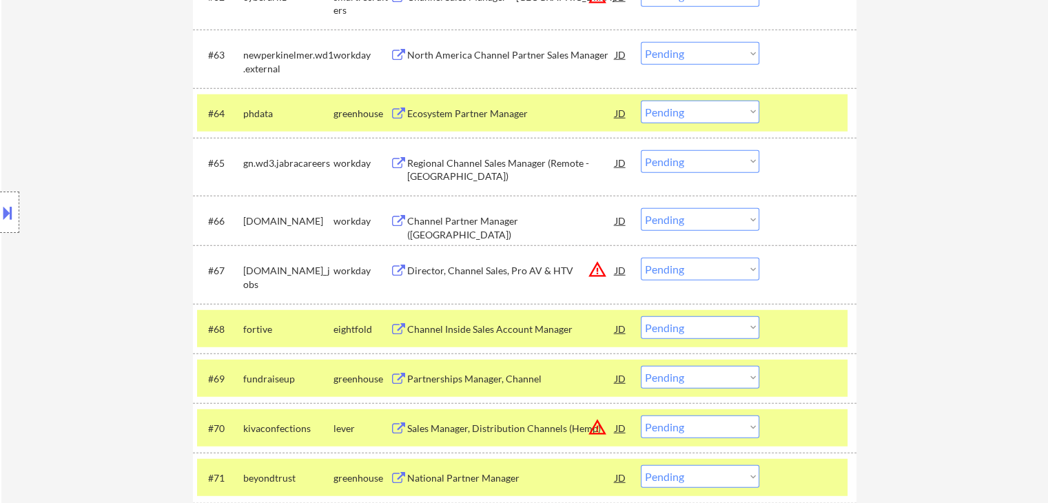
click at [659, 116] on select "Choose an option... Pending Applied Excluded (Questions) Excluded (Expired) Exc…" at bounding box center [700, 112] width 119 height 23
click at [641, 101] on select "Choose an option... Pending Applied Excluded (Questions) Excluded (Expired) Exc…" at bounding box center [700, 112] width 119 height 23
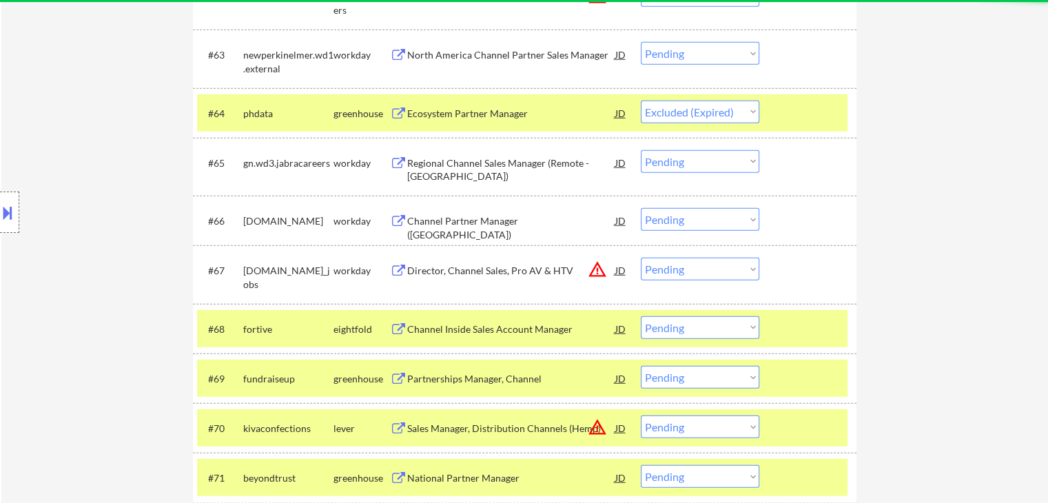
select select ""pending""
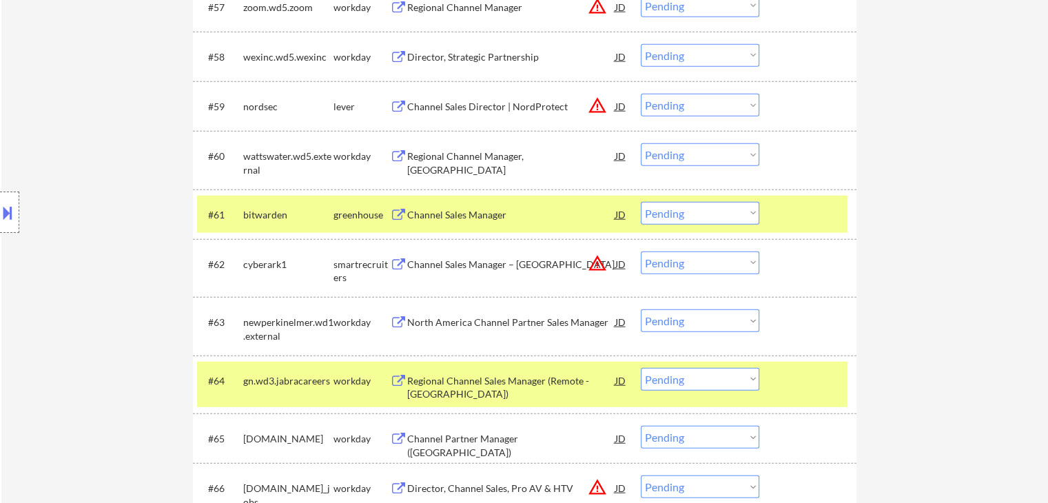
scroll to position [3451, 0]
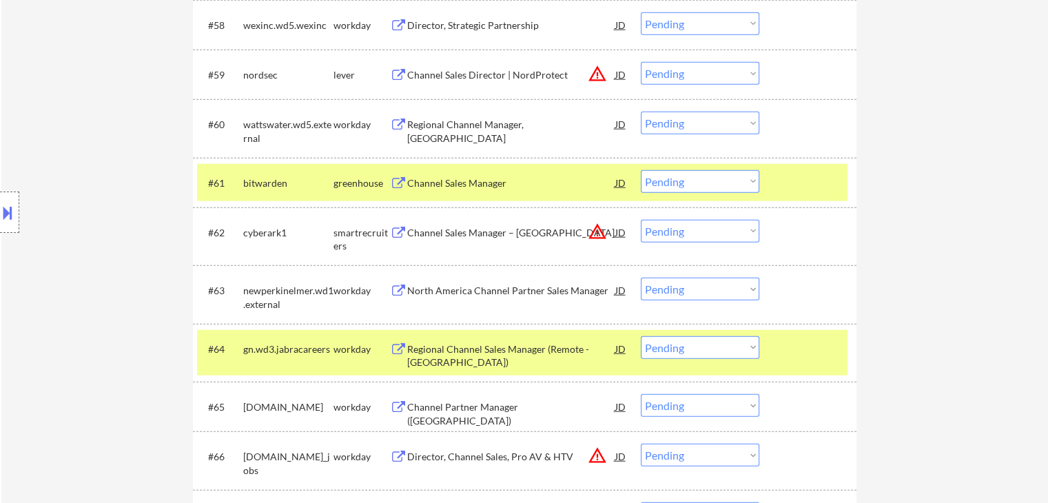
click at [695, 178] on select "Choose an option... Pending Applied Excluded (Questions) Excluded (Expired) Exc…" at bounding box center [700, 181] width 119 height 23
click at [641, 170] on select "Choose an option... Pending Applied Excluded (Questions) Excluded (Expired) Exc…" at bounding box center [700, 181] width 119 height 23
select select ""pending""
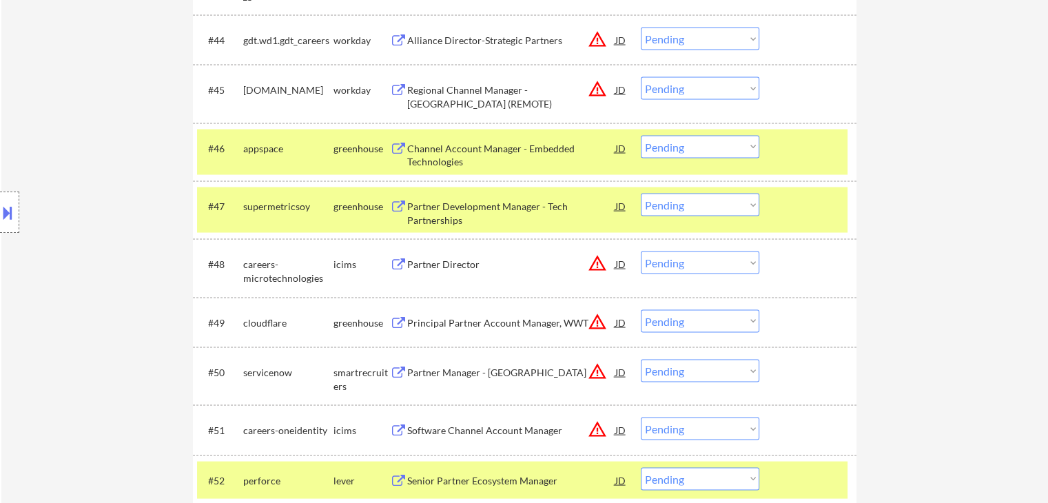
scroll to position [2712, 0]
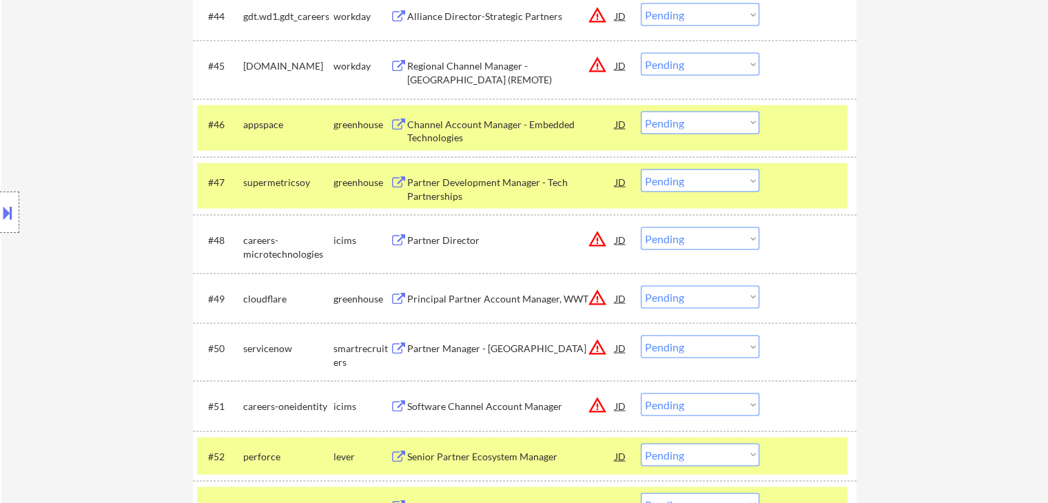
click at [678, 176] on select "Choose an option... Pending Applied Excluded (Questions) Excluded (Expired) Exc…" at bounding box center [700, 181] width 119 height 23
click at [641, 170] on select "Choose an option... Pending Applied Excluded (Questions) Excluded (Expired) Exc…" at bounding box center [700, 181] width 119 height 23
select select ""pending""
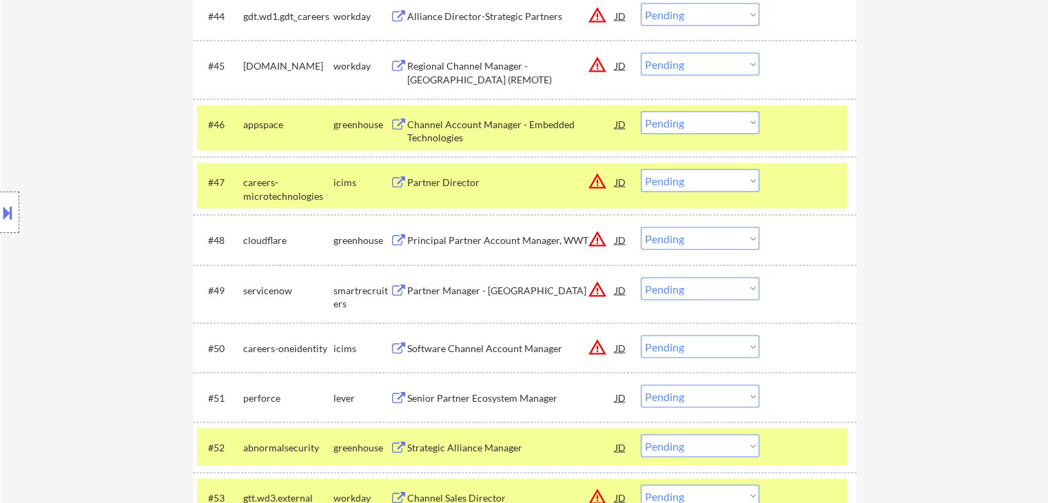
click at [658, 121] on select "Choose an option... Pending Applied Excluded (Questions) Excluded (Expired) Exc…" at bounding box center [700, 123] width 119 height 23
click at [641, 112] on select "Choose an option... Pending Applied Excluded (Questions) Excluded (Expired) Exc…" at bounding box center [700, 123] width 119 height 23
select select ""pending""
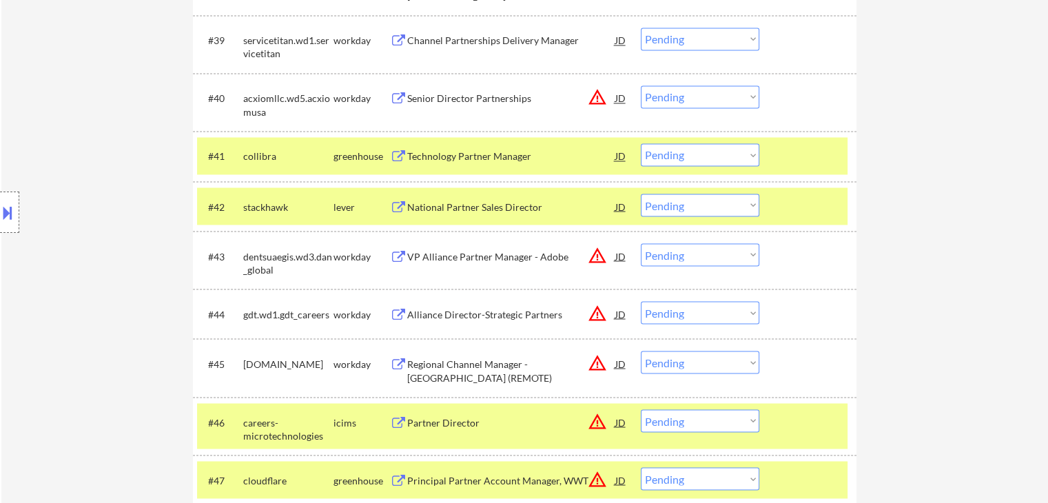
scroll to position [2438, 0]
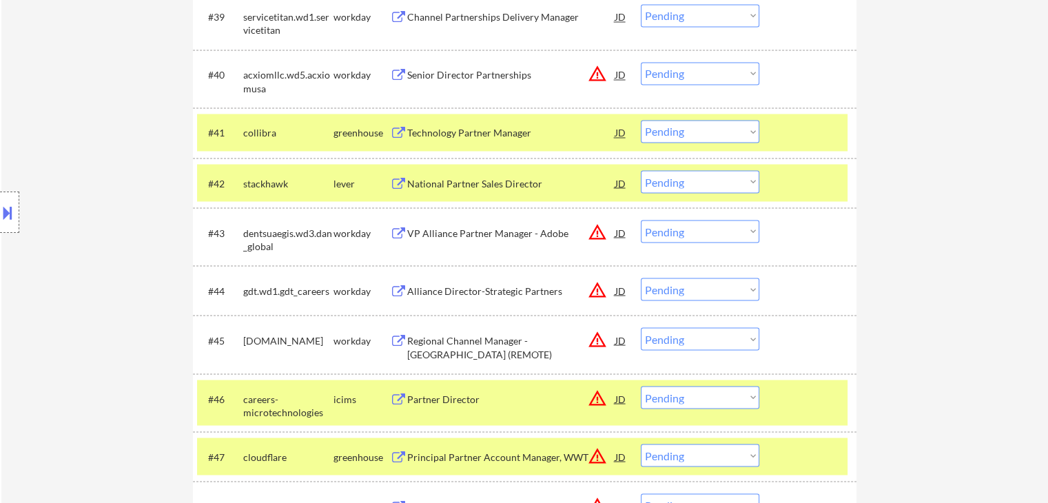
click at [673, 181] on select "Choose an option... Pending Applied Excluded (Questions) Excluded (Expired) Exc…" at bounding box center [700, 181] width 119 height 23
click at [641, 170] on select "Choose an option... Pending Applied Excluded (Questions) Excluded (Expired) Exc…" at bounding box center [700, 181] width 119 height 23
select select ""pending""
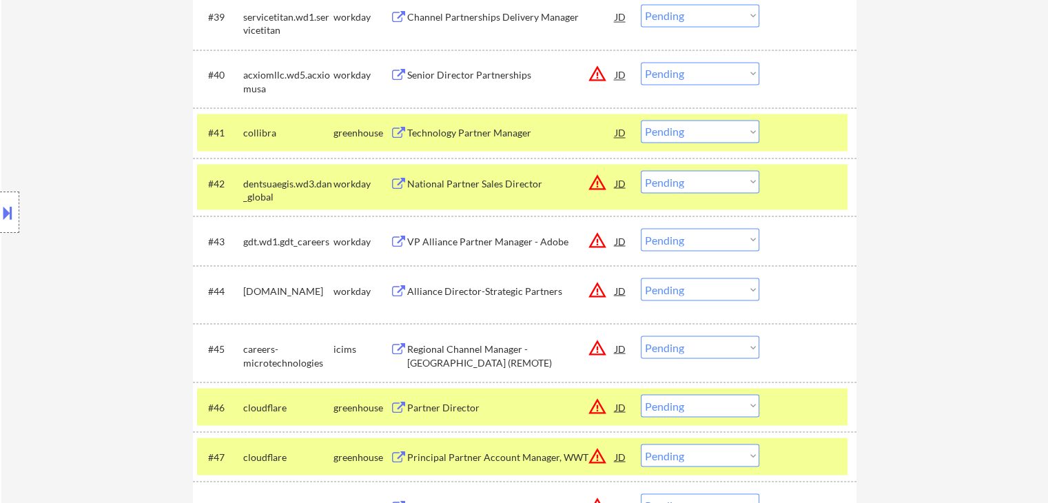
click at [678, 134] on select "Choose an option... Pending Applied Excluded (Questions) Excluded (Expired) Exc…" at bounding box center [700, 131] width 119 height 23
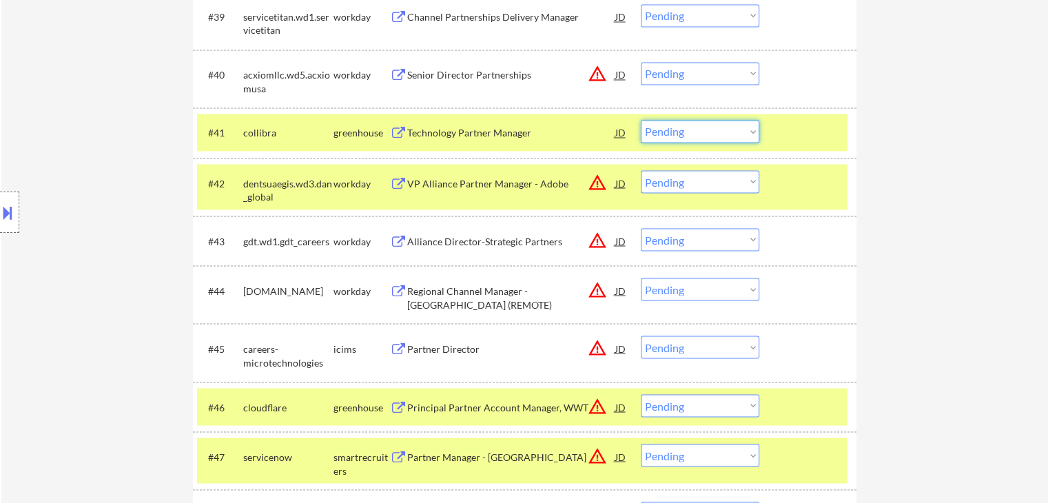
click at [144, 199] on div "Location Inclusions: [GEOGRAPHIC_DATA], [GEOGRAPHIC_DATA] [GEOGRAPHIC_DATA], [G…" at bounding box center [123, 213] width 247 height 256
click at [676, 125] on select "Choose an option... Pending Applied Excluded (Questions) Excluded (Expired) Exc…" at bounding box center [700, 131] width 119 height 23
click at [641, 120] on select "Choose an option... Pending Applied Excluded (Questions) Excluded (Expired) Exc…" at bounding box center [700, 131] width 119 height 23
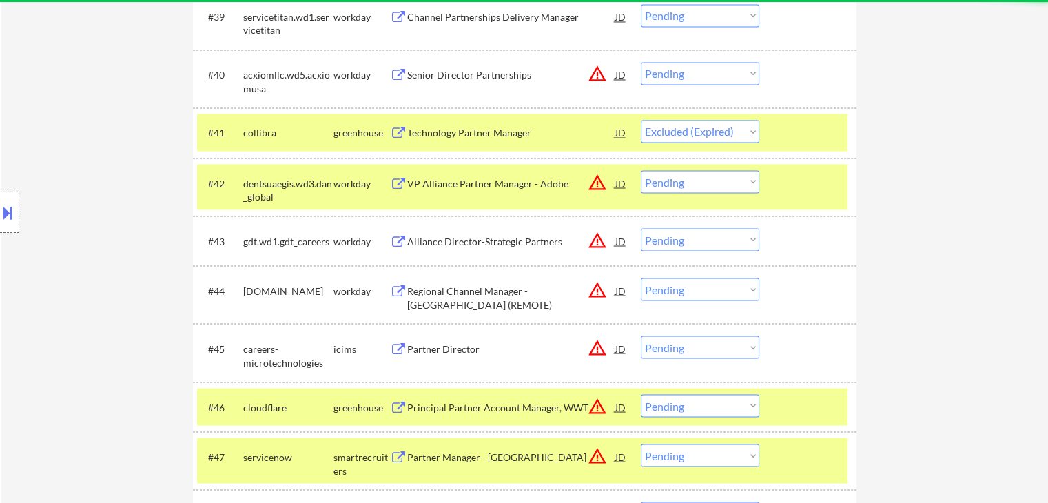
select select ""pending""
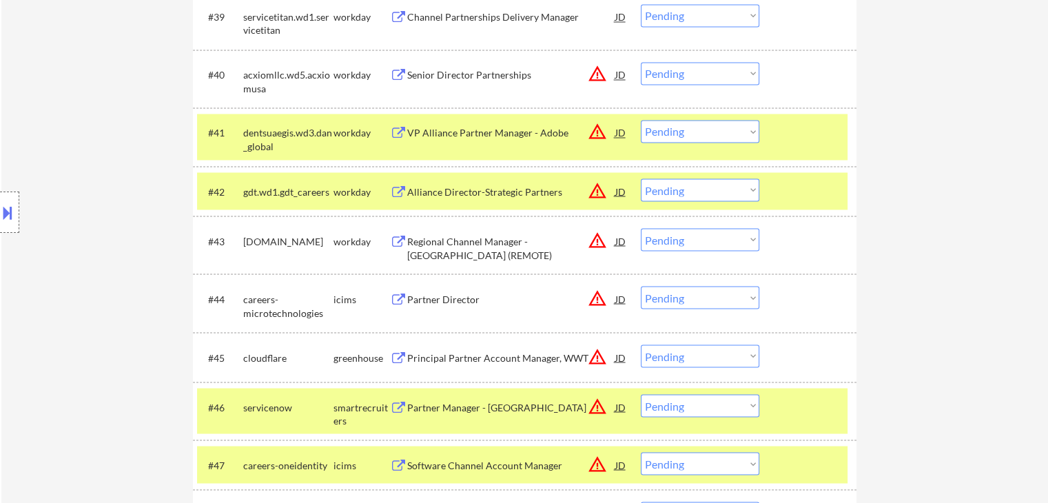
scroll to position [1796, 0]
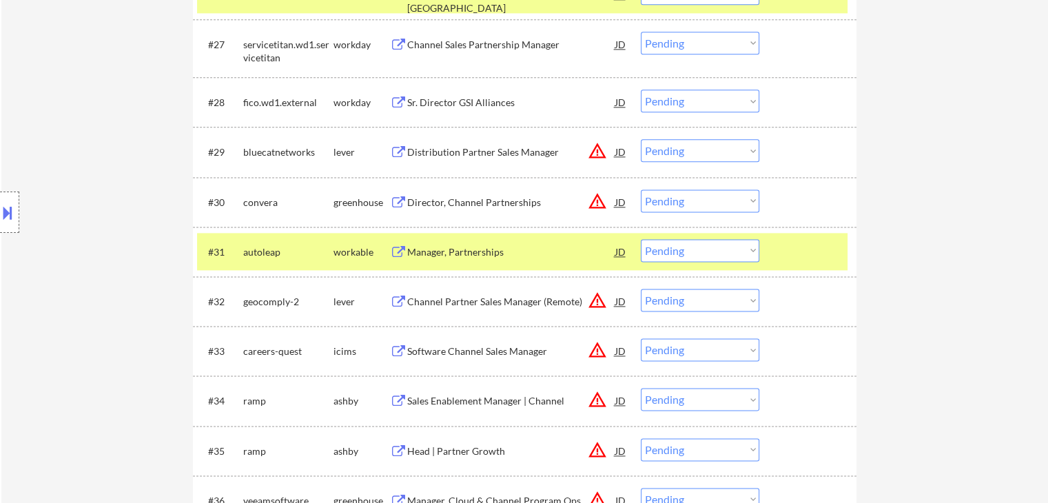
click at [660, 252] on select "Choose an option... Pending Applied Excluded (Questions) Excluded (Expired) Exc…" at bounding box center [700, 250] width 119 height 23
click at [641, 239] on select "Choose an option... Pending Applied Excluded (Questions) Excluded (Expired) Exc…" at bounding box center [700, 250] width 119 height 23
select select ""pending""
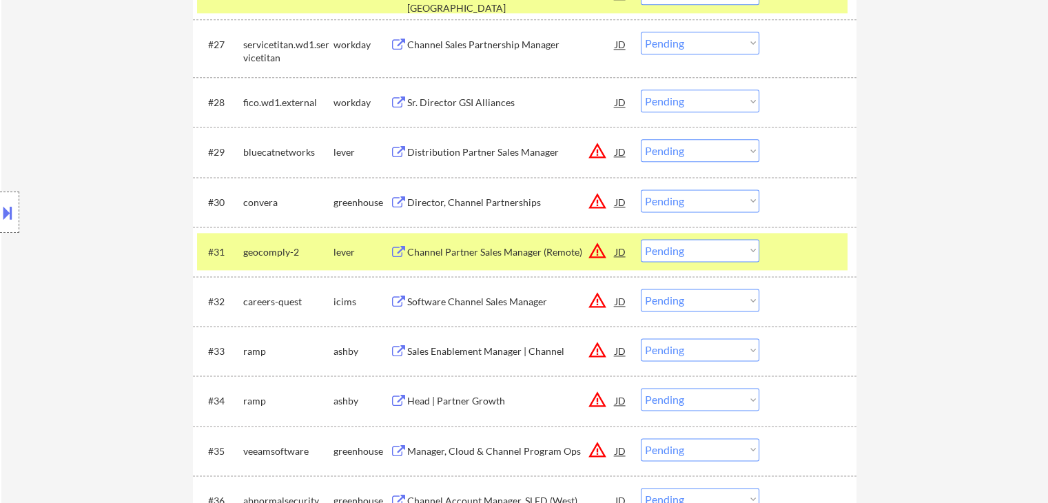
scroll to position [1539, 0]
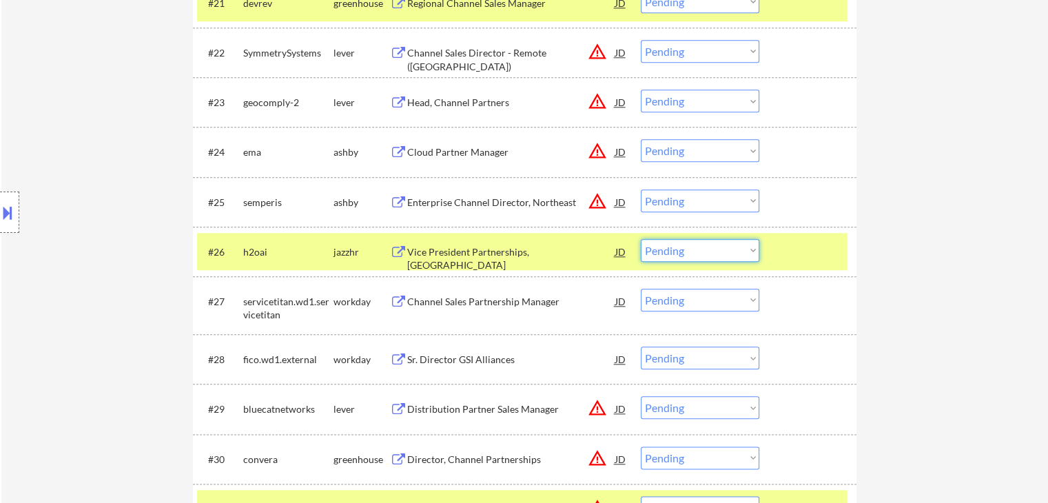
click at [667, 252] on select "Choose an option... Pending Applied Excluded (Questions) Excluded (Expired) Exc…" at bounding box center [700, 250] width 119 height 23
click at [641, 239] on select "Choose an option... Pending Applied Excluded (Questions) Excluded (Expired) Exc…" at bounding box center [700, 250] width 119 height 23
select select ""pending""
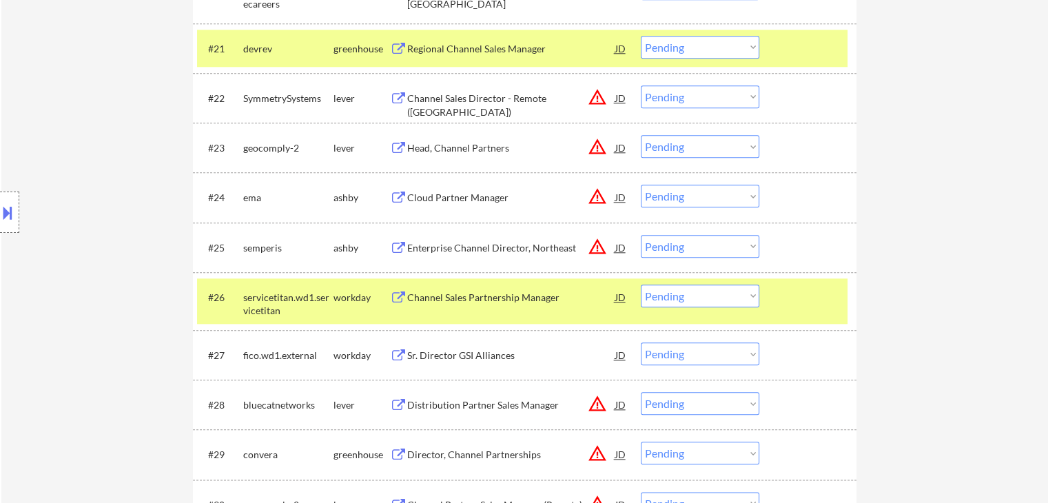
scroll to position [1470, 0]
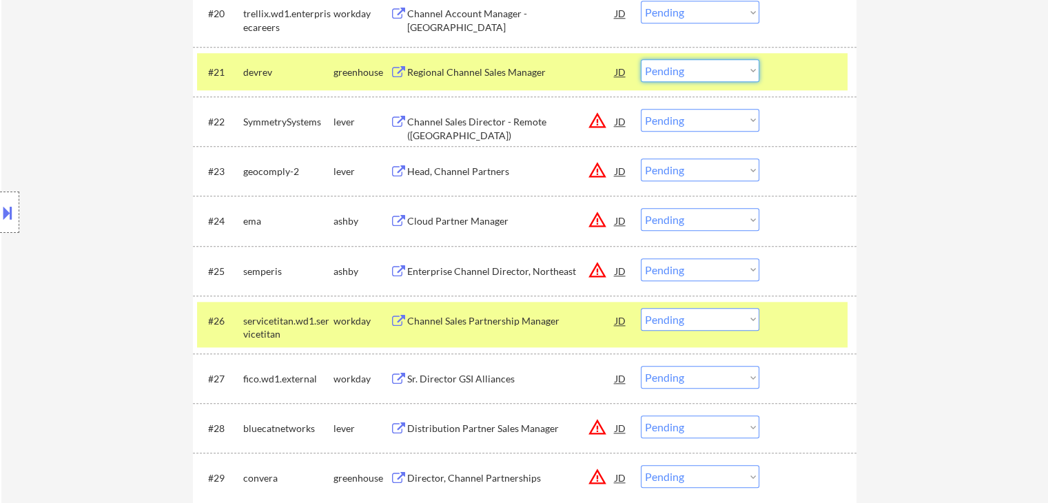
click at [703, 79] on select "Choose an option... Pending Applied Excluded (Questions) Excluded (Expired) Exc…" at bounding box center [700, 70] width 119 height 23
click at [641, 59] on select "Choose an option... Pending Applied Excluded (Questions) Excluded (Expired) Exc…" at bounding box center [700, 70] width 119 height 23
select select ""pending""
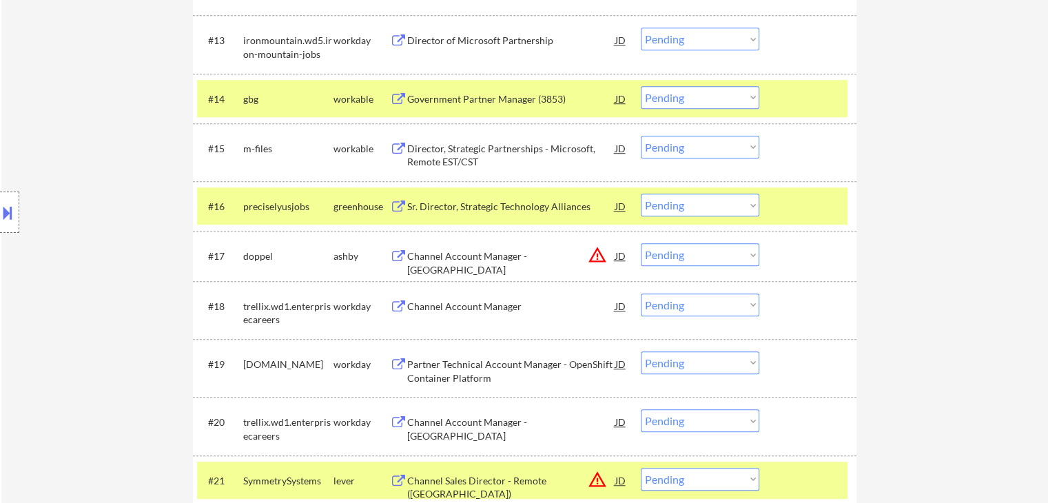
scroll to position [1085, 0]
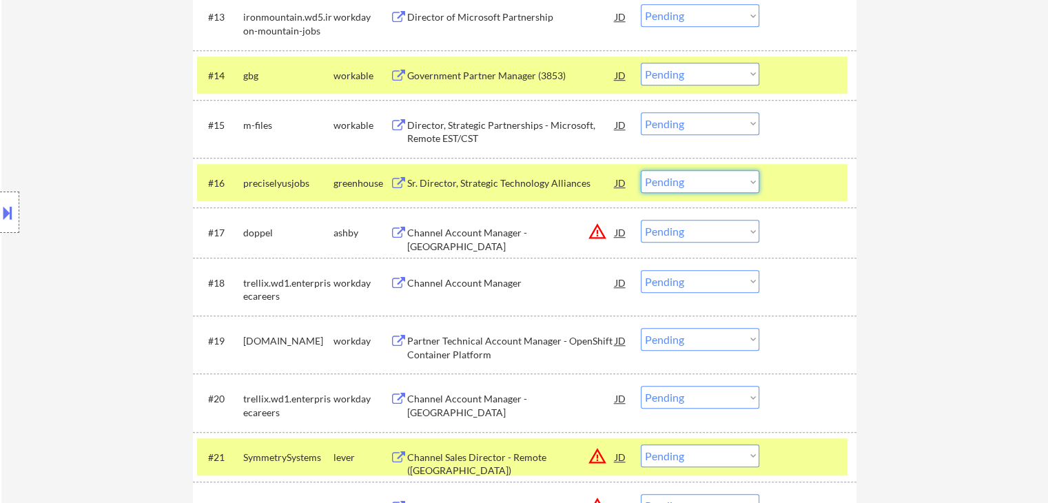
click at [698, 185] on select "Choose an option... Pending Applied Excluded (Questions) Excluded (Expired) Exc…" at bounding box center [700, 181] width 119 height 23
click at [641, 170] on select "Choose an option... Pending Applied Excluded (Questions) Excluded (Expired) Exc…" at bounding box center [700, 181] width 119 height 23
select select ""pending""
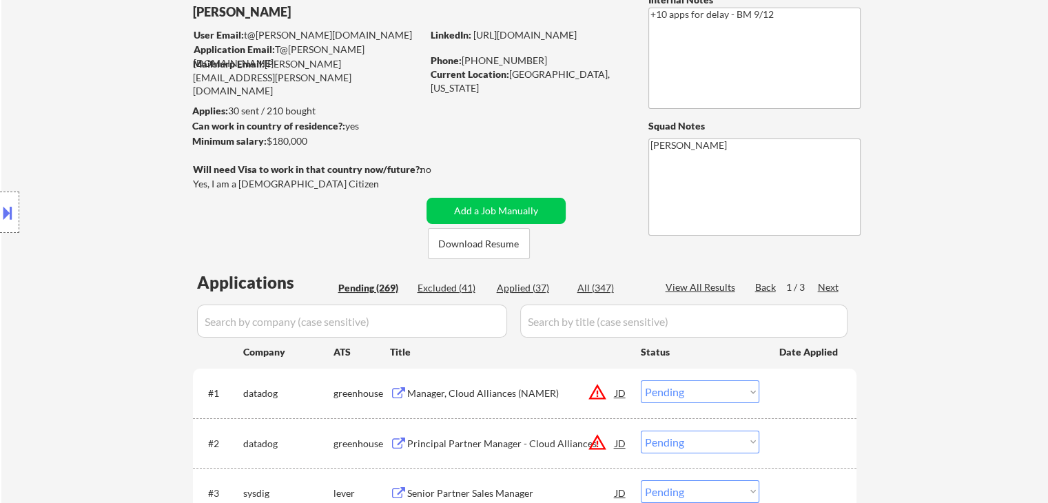
scroll to position [207, 0]
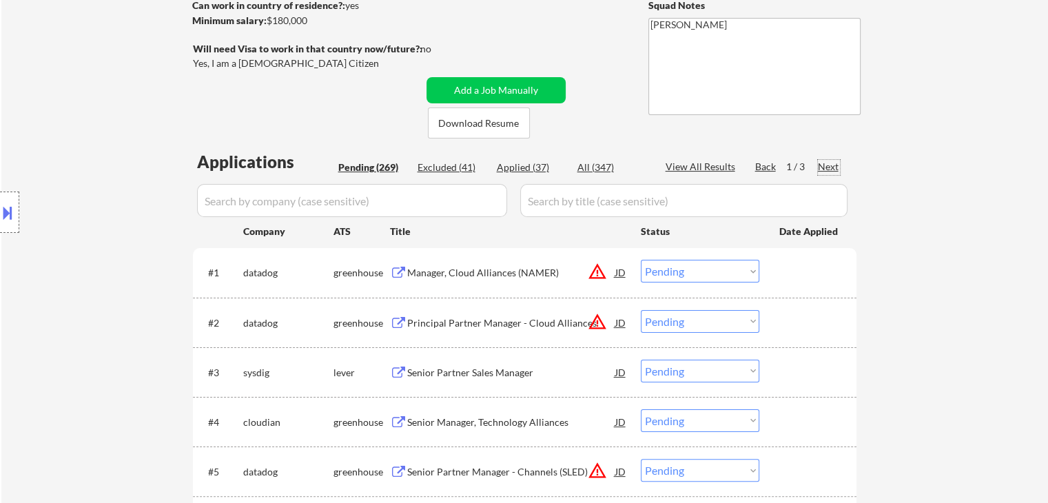
click at [827, 168] on div "Next" at bounding box center [829, 167] width 22 height 14
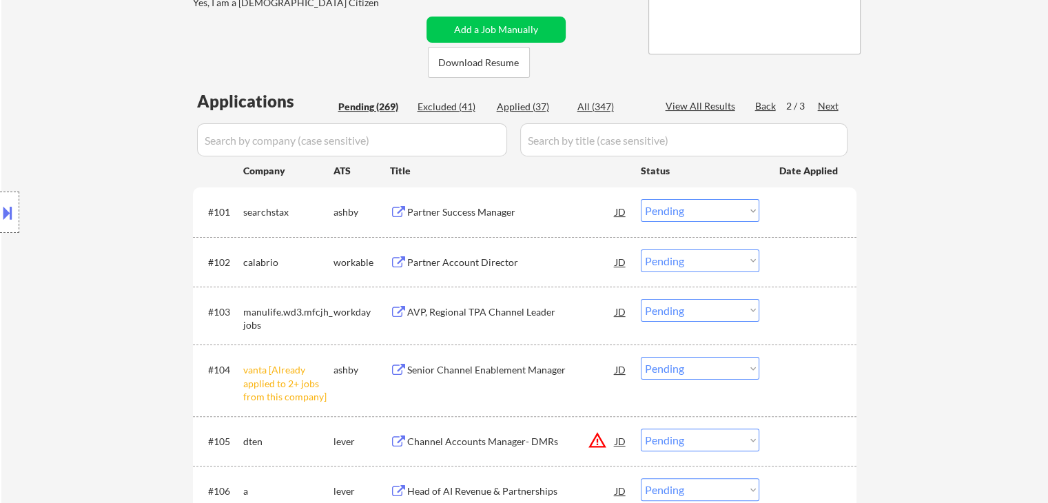
scroll to position [345, 0]
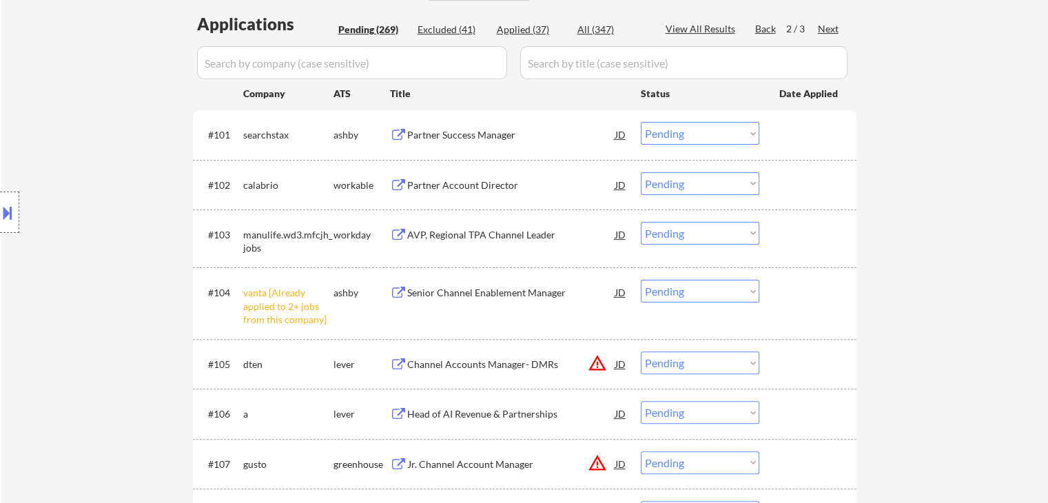
click at [670, 300] on select "Choose an option... Pending Applied Excluded (Questions) Excluded (Expired) Exc…" at bounding box center [700, 291] width 119 height 23
click at [641, 280] on select "Choose an option... Pending Applied Excluded (Questions) Excluded (Expired) Exc…" at bounding box center [700, 291] width 119 height 23
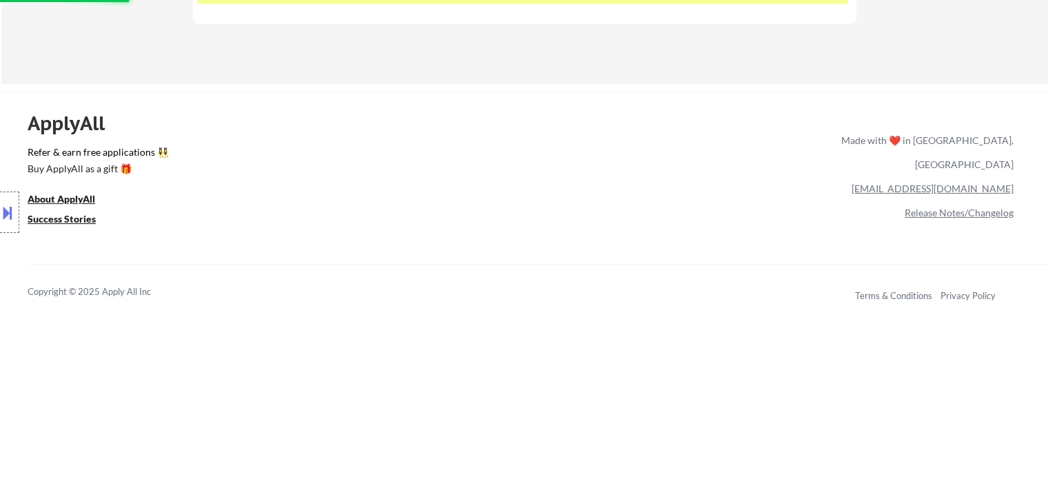
scroll to position [5583, 0]
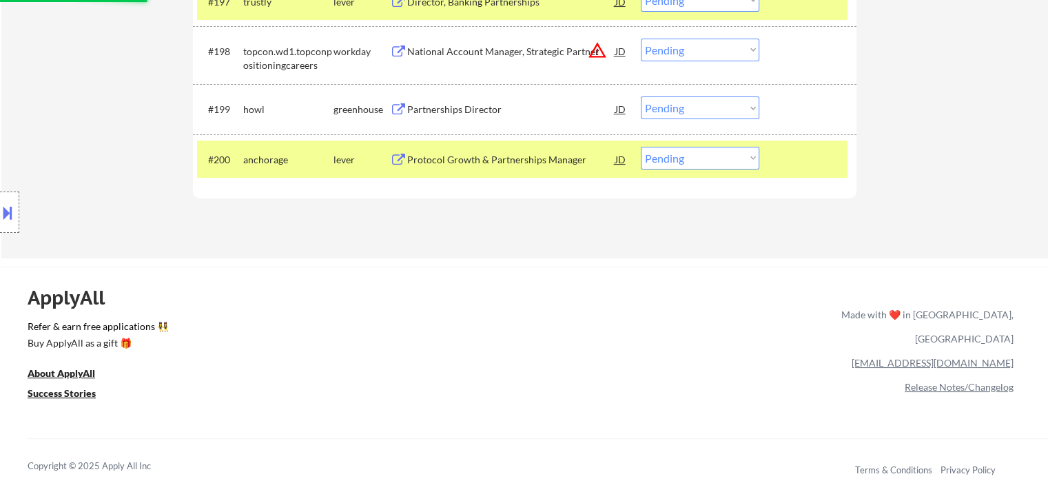
select select ""pending""
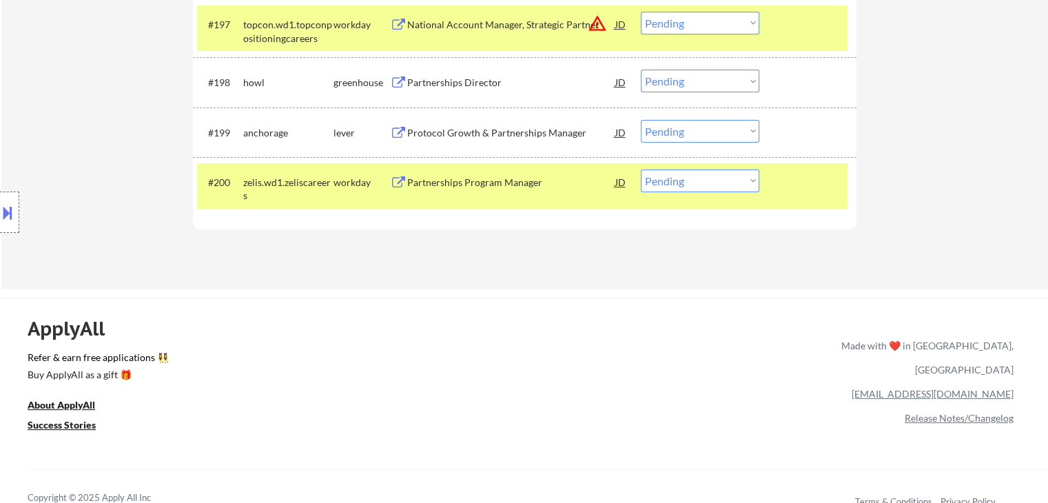
scroll to position [5515, 0]
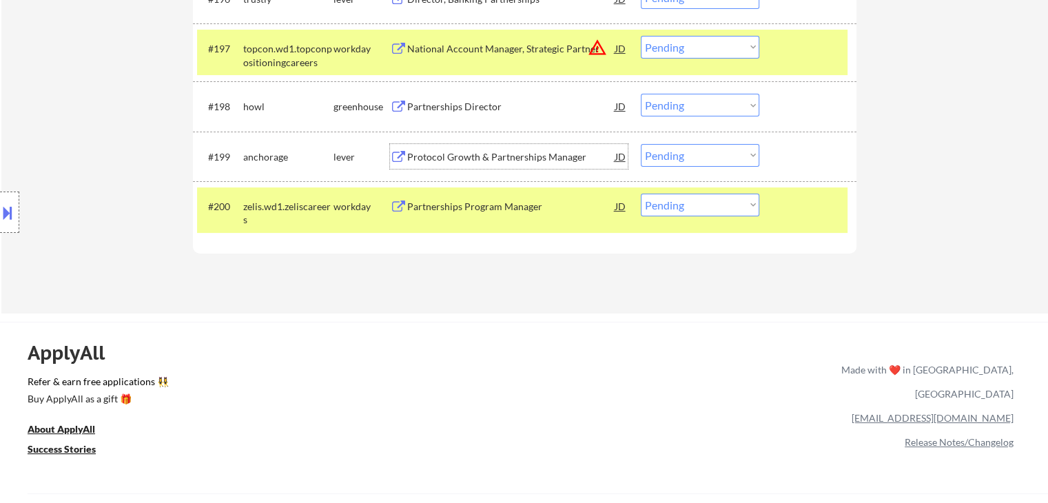
click at [505, 158] on div "Protocol Growth & Partnerships Manager" at bounding box center [511, 157] width 208 height 14
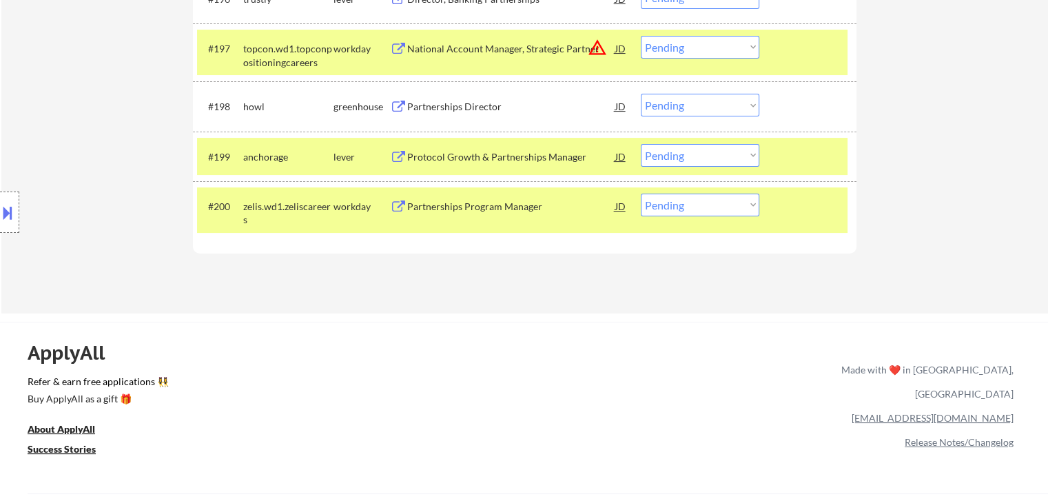
click at [436, 107] on div "Partnerships Director" at bounding box center [511, 107] width 208 height 14
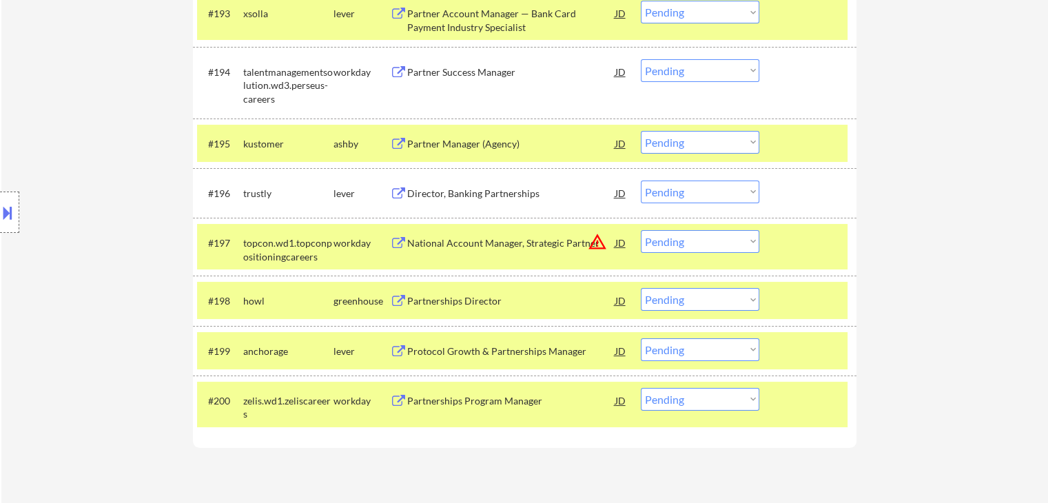
scroll to position [5308, 0]
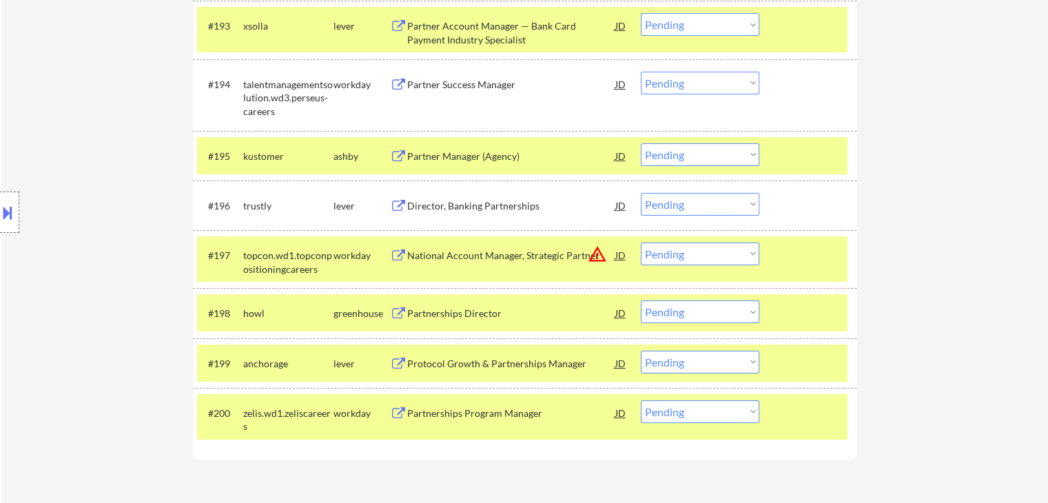
click at [460, 207] on div "Director, Banking Partnerships" at bounding box center [511, 206] width 208 height 14
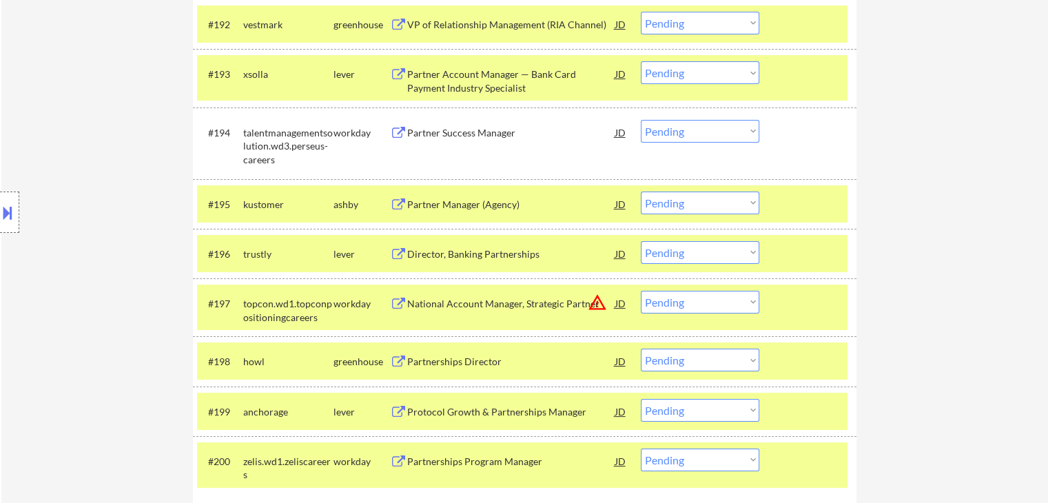
scroll to position [5239, 0]
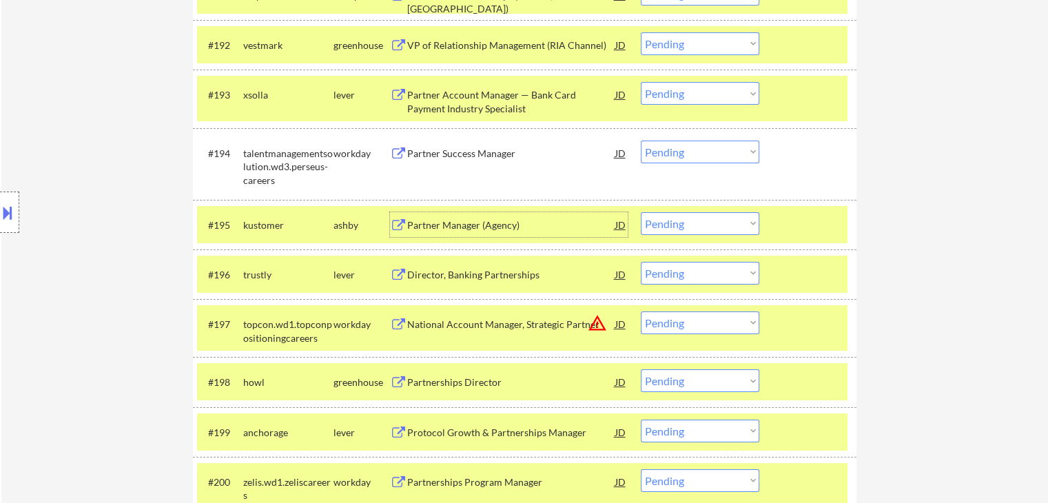
click at [489, 221] on div "Partner Manager (Agency)" at bounding box center [511, 226] width 208 height 14
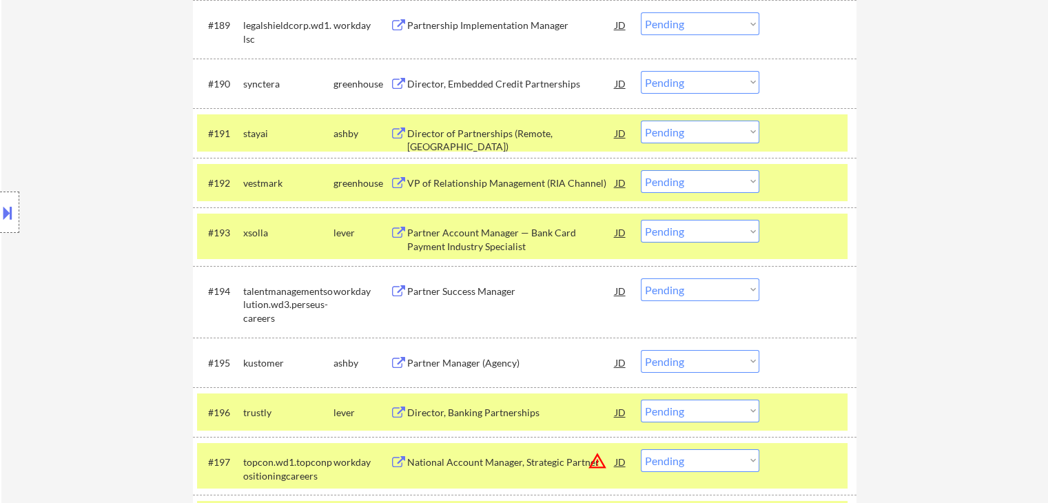
scroll to position [5101, 0]
click at [460, 234] on div "Partner Account Manager — Bank Card Payment Industry Specialist" at bounding box center [511, 239] width 208 height 27
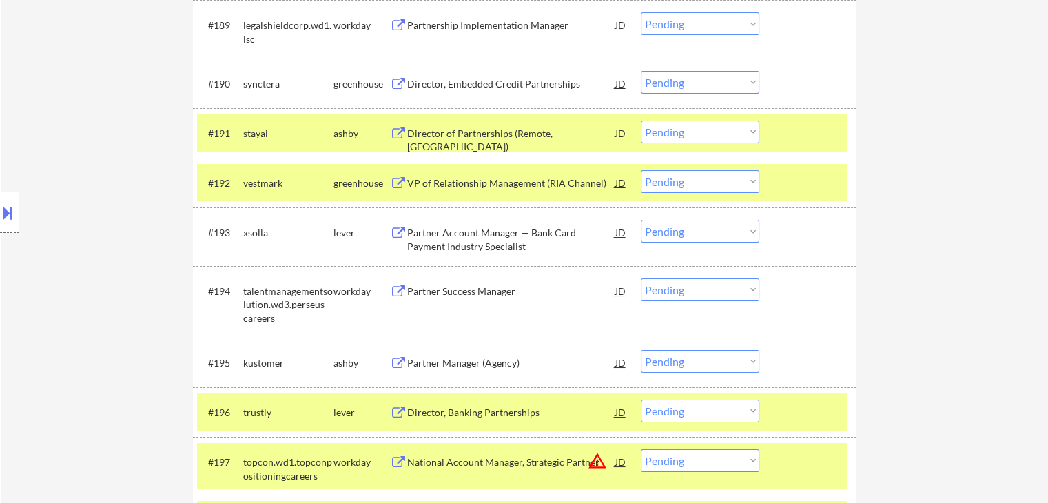
click at [516, 182] on div "VP of Relationship Management (RIA Channel)" at bounding box center [511, 183] width 208 height 14
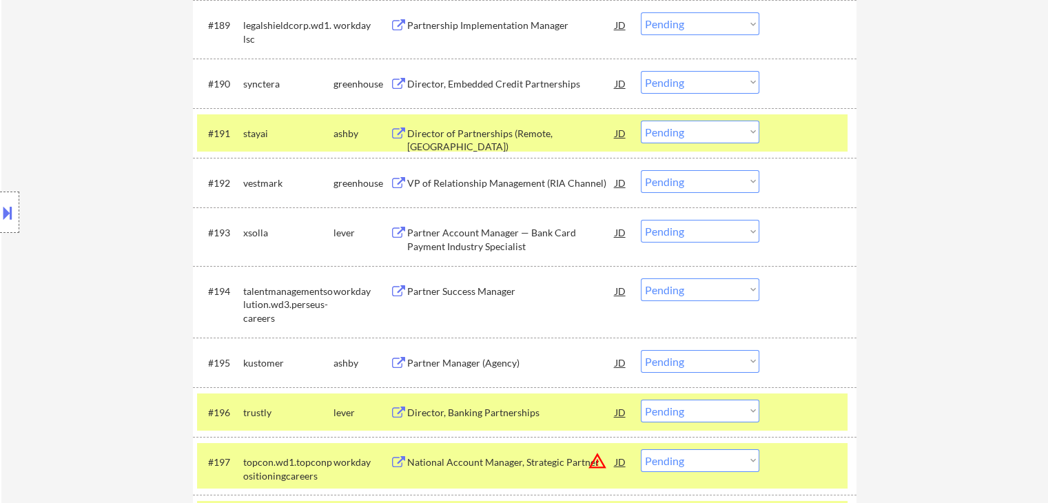
click at [490, 130] on div "Director of Partnerships (Remote, [GEOGRAPHIC_DATA])" at bounding box center [511, 140] width 208 height 27
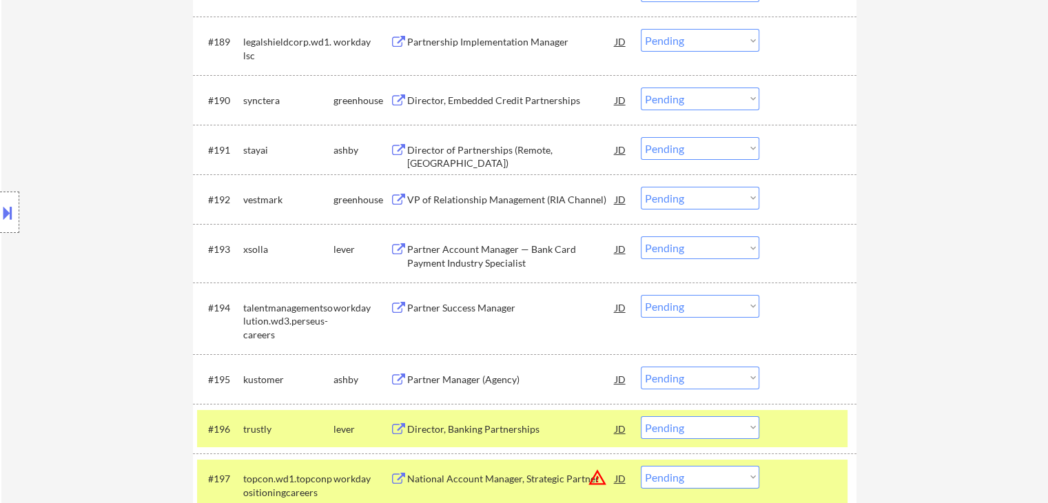
scroll to position [5032, 0]
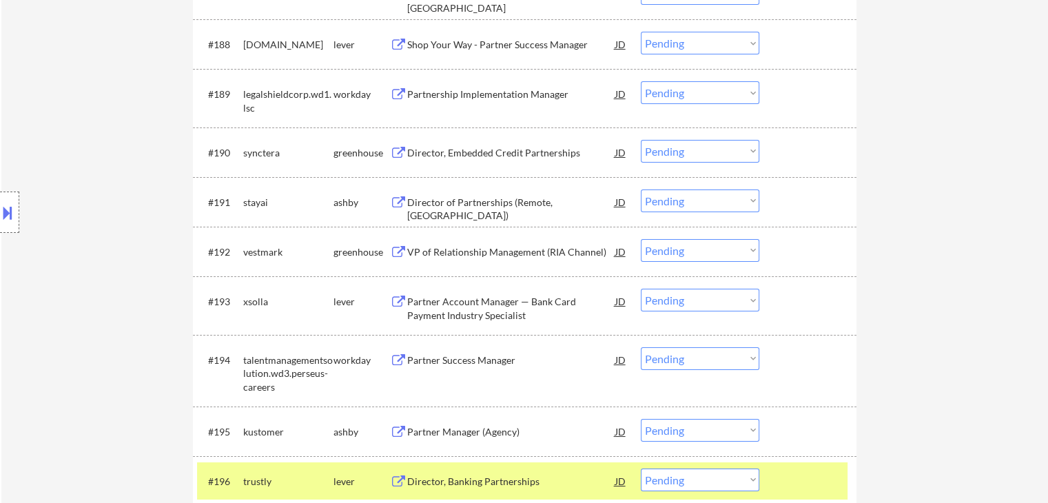
click at [510, 142] on div "Director, Embedded Credit Partnerships" at bounding box center [511, 152] width 208 height 25
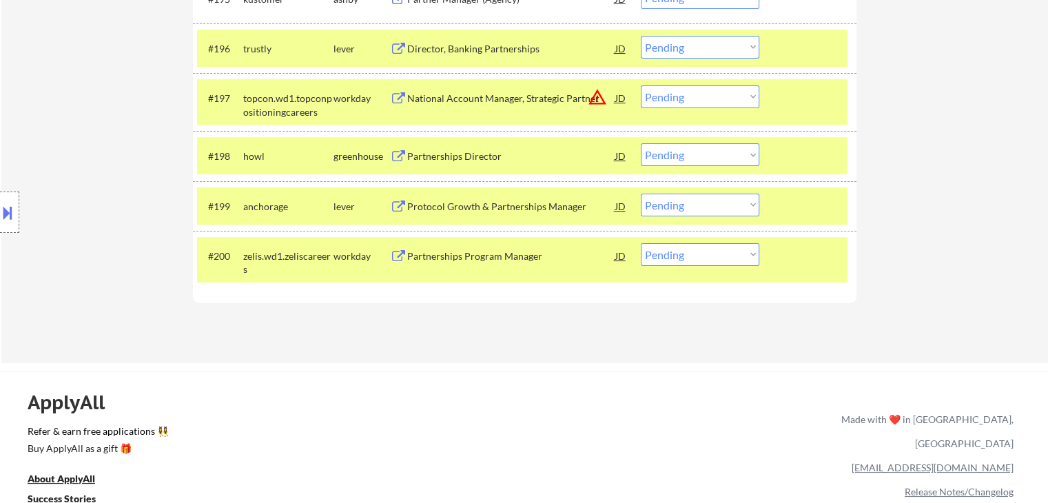
scroll to position [5489, 0]
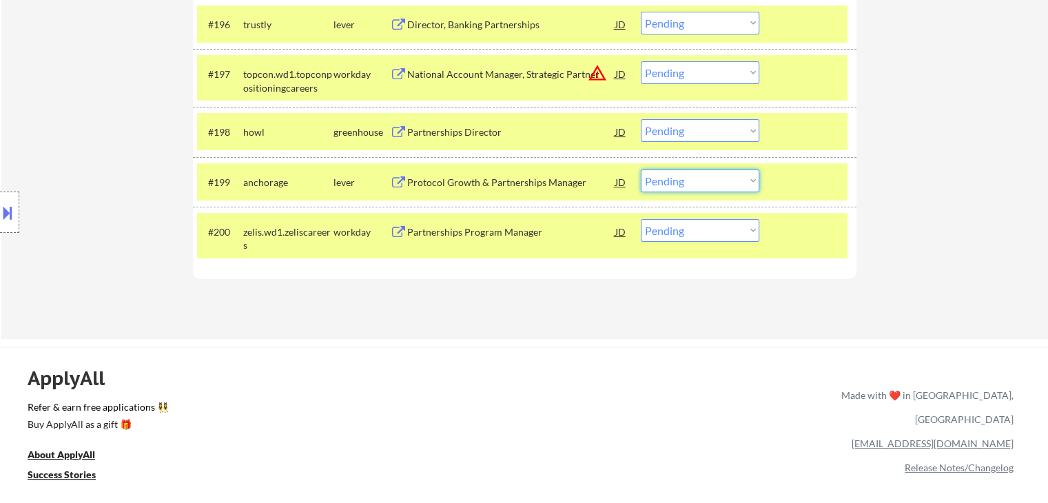
click at [688, 178] on select "Choose an option... Pending Applied Excluded (Questions) Excluded (Expired) Exc…" at bounding box center [700, 181] width 119 height 23
click at [641, 170] on select "Choose an option... Pending Applied Excluded (Questions) Excluded (Expired) Exc…" at bounding box center [700, 181] width 119 height 23
select select ""pending""
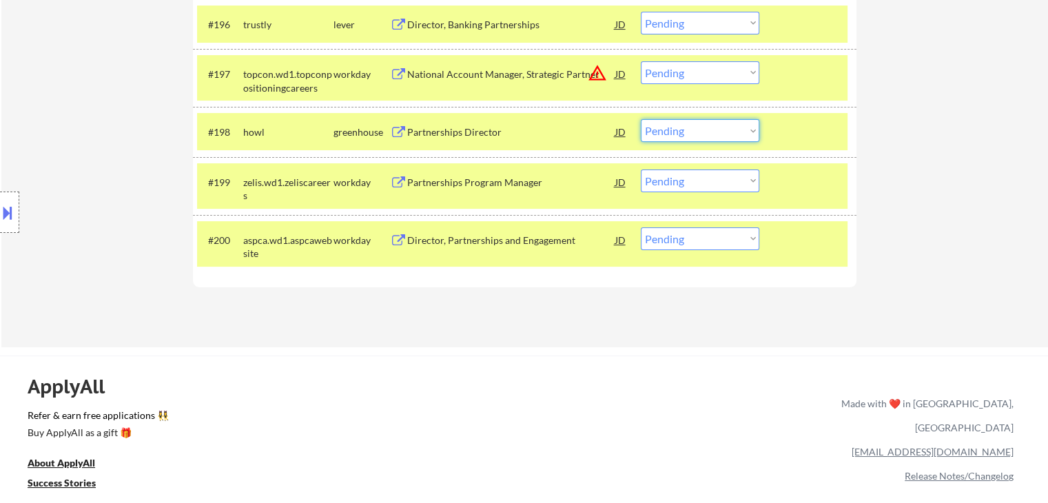
click at [712, 134] on select "Choose an option... Pending Applied Excluded (Questions) Excluded (Expired) Exc…" at bounding box center [700, 130] width 119 height 23
click at [641, 120] on select "Choose an option... Pending Applied Excluded (Questions) Excluded (Expired) Exc…" at bounding box center [700, 130] width 119 height 23
select select ""pending""
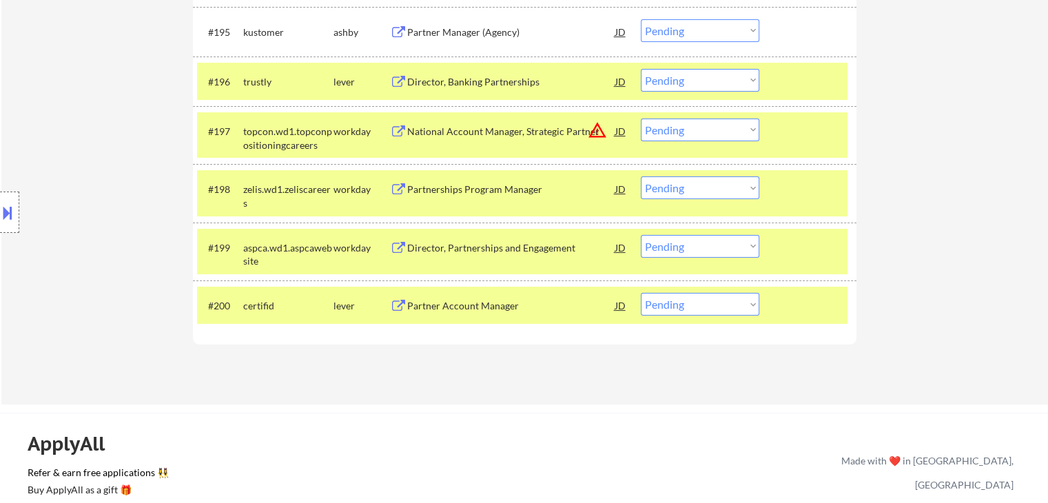
scroll to position [5351, 0]
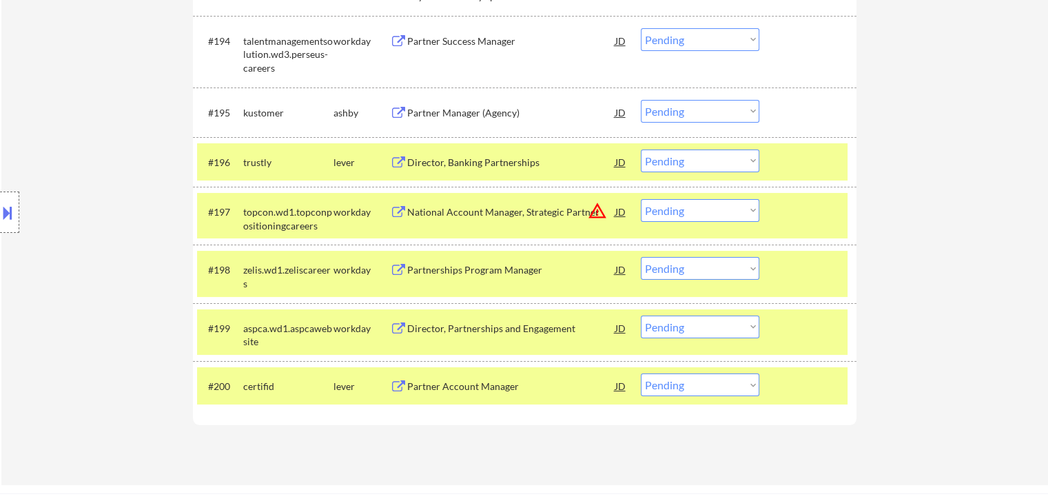
click at [692, 159] on select "Choose an option... Pending Applied Excluded (Questions) Excluded (Expired) Exc…" at bounding box center [700, 161] width 119 height 23
click at [641, 150] on select "Choose an option... Pending Applied Excluded (Questions) Excluded (Expired) Exc…" at bounding box center [700, 161] width 119 height 23
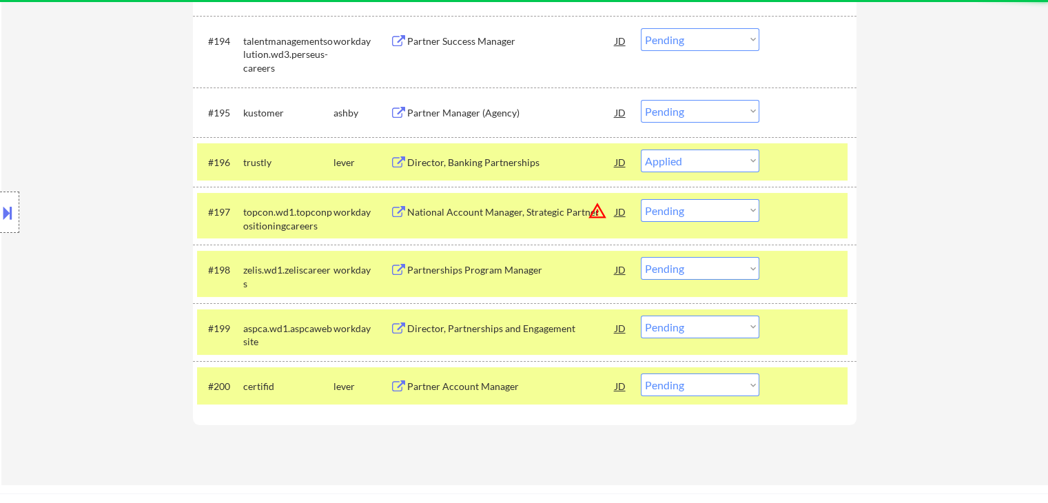
select select ""pending""
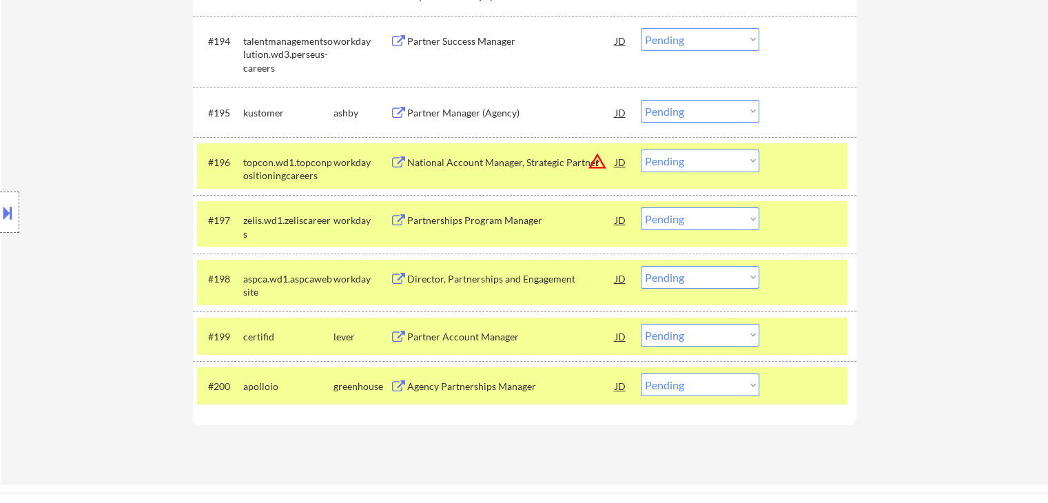
click at [669, 120] on select "Choose an option... Pending Applied Excluded (Questions) Excluded (Expired) Exc…" at bounding box center [700, 111] width 119 height 23
click at [641, 100] on select "Choose an option... Pending Applied Excluded (Questions) Excluded (Expired) Exc…" at bounding box center [700, 111] width 119 height 23
select select ""pending""
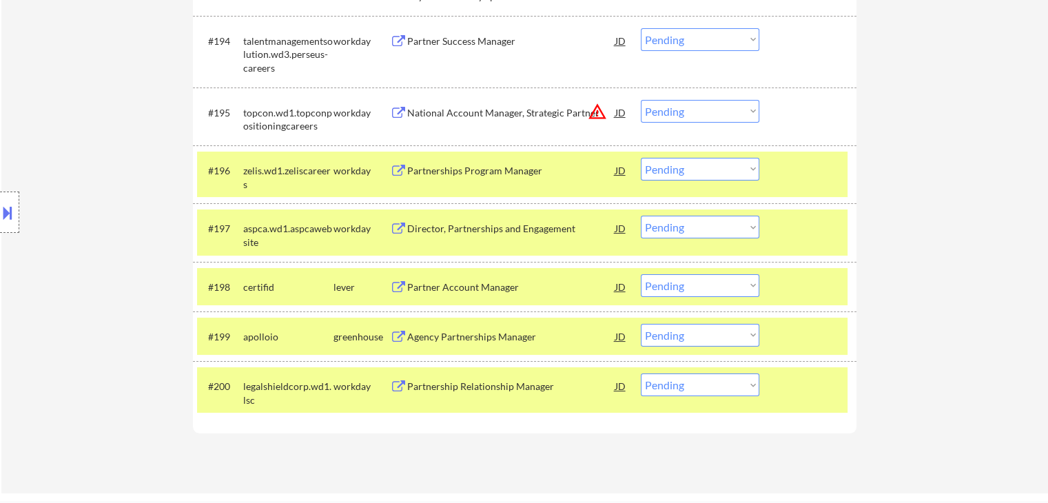
scroll to position [5082, 0]
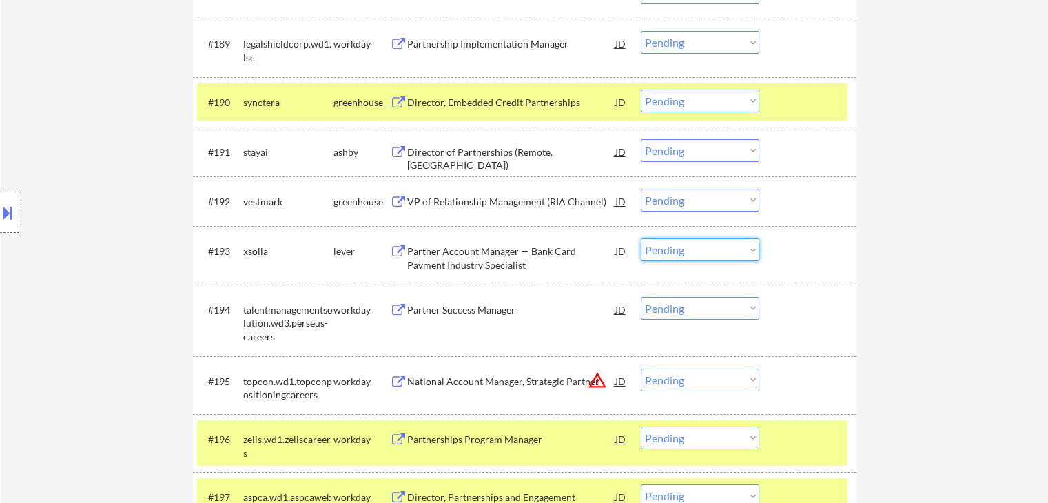
click at [664, 257] on select "Choose an option... Pending Applied Excluded (Questions) Excluded (Expired) Exc…" at bounding box center [700, 250] width 119 height 23
click at [641, 239] on select "Choose an option... Pending Applied Excluded (Questions) Excluded (Expired) Exc…" at bounding box center [700, 250] width 119 height 23
select select ""pending""
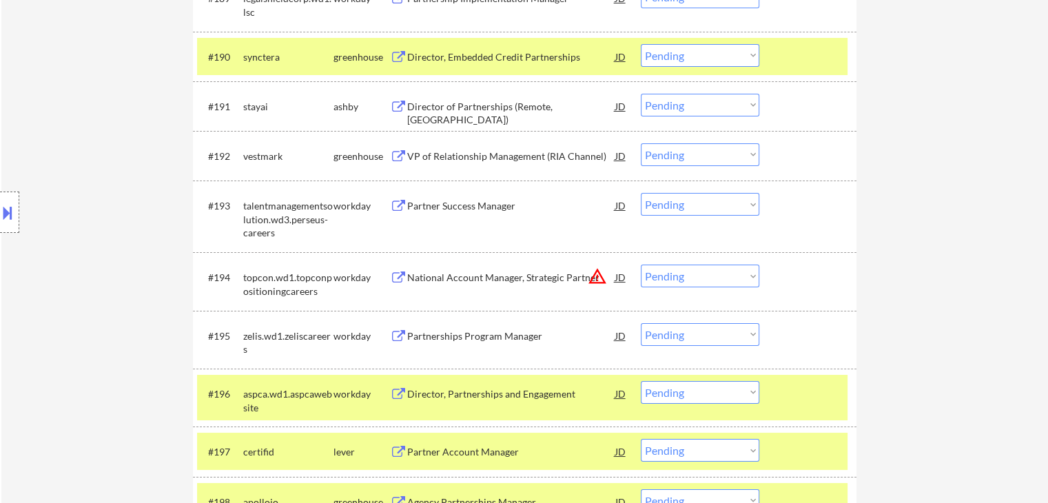
scroll to position [5151, 0]
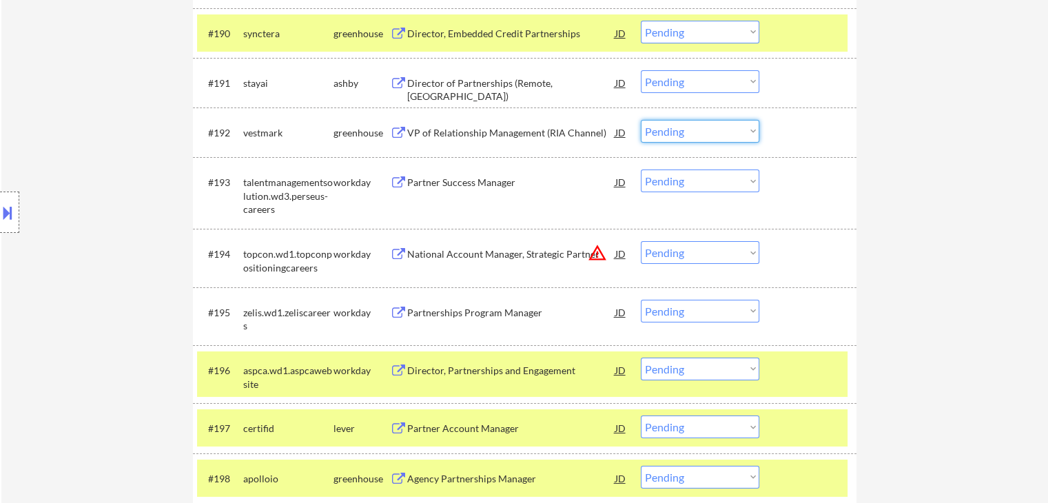
click at [664, 136] on select "Choose an option... Pending Applied Excluded (Questions) Excluded (Expired) Exc…" at bounding box center [700, 131] width 119 height 23
click at [641, 120] on select "Choose an option... Pending Applied Excluded (Questions) Excluded (Expired) Exc…" at bounding box center [700, 131] width 119 height 23
select select ""pending""
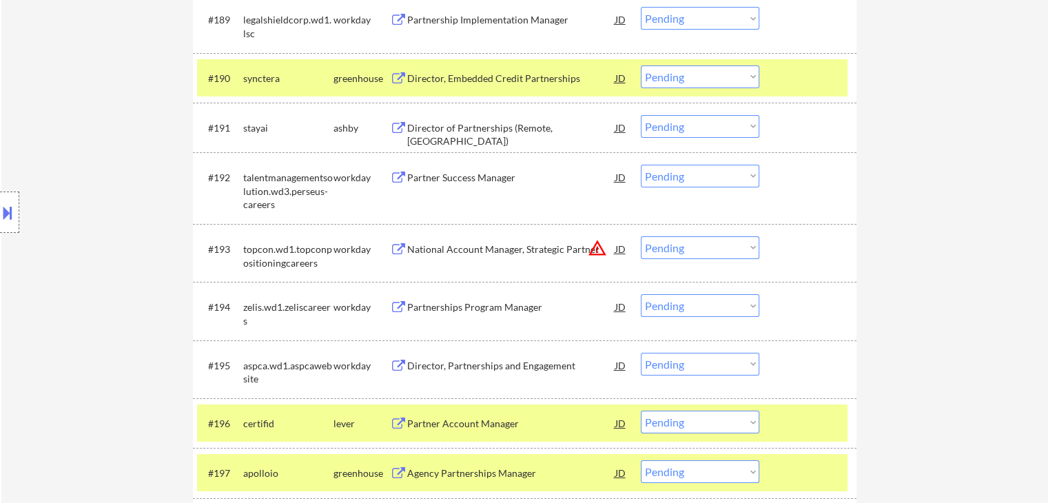
scroll to position [5082, 0]
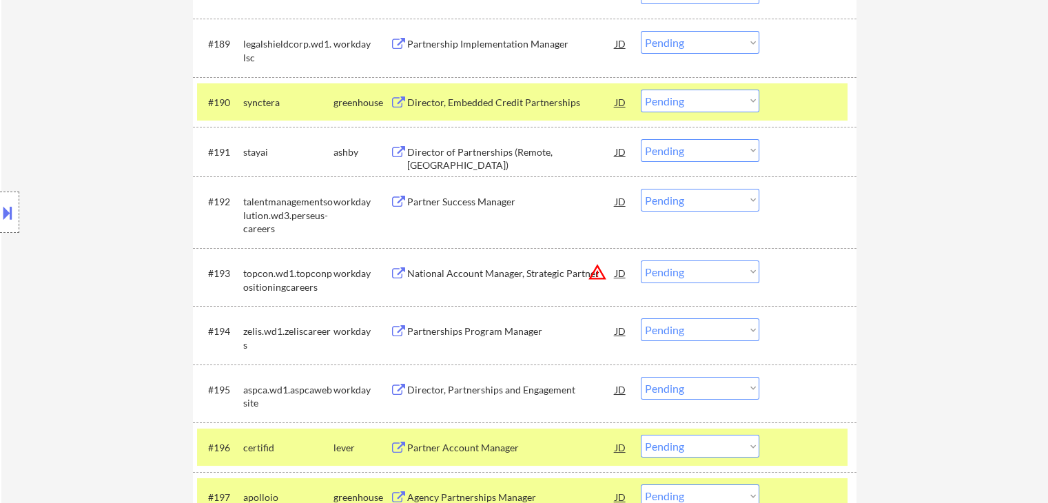
click at [678, 155] on select "Choose an option... Pending Applied Excluded (Questions) Excluded (Expired) Exc…" at bounding box center [700, 150] width 119 height 23
click at [641, 139] on select "Choose an option... Pending Applied Excluded (Questions) Excluded (Expired) Exc…" at bounding box center [700, 150] width 119 height 23
select select ""pending""
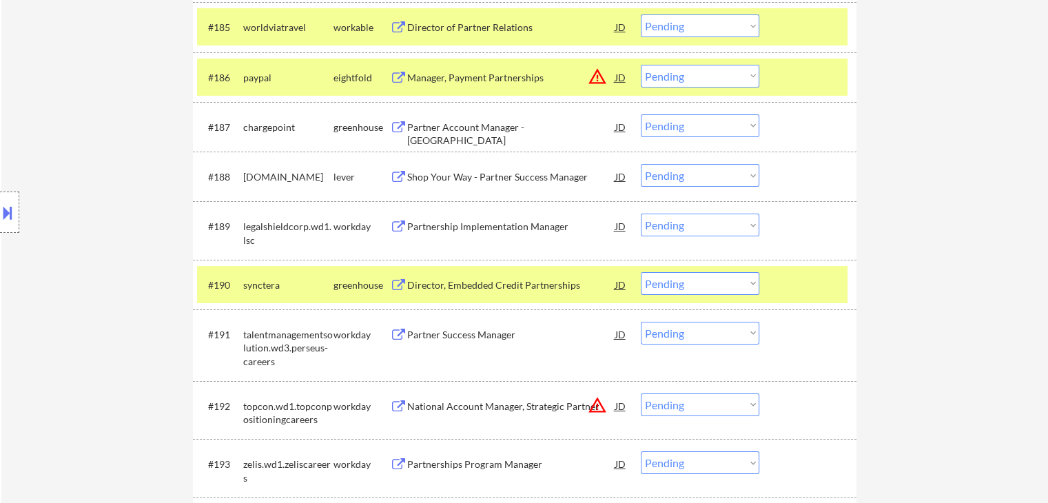
scroll to position [4876, 0]
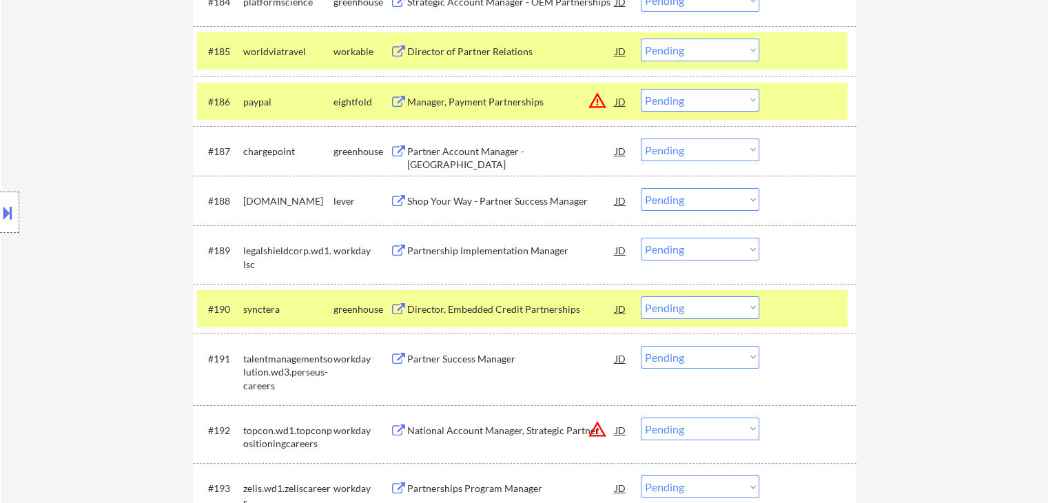
drag, startPoint x: 471, startPoint y: 200, endPoint x: 509, endPoint y: 174, distance: 45.7
click at [472, 199] on div "Shop Your Way - Partner Success Manager" at bounding box center [511, 201] width 208 height 14
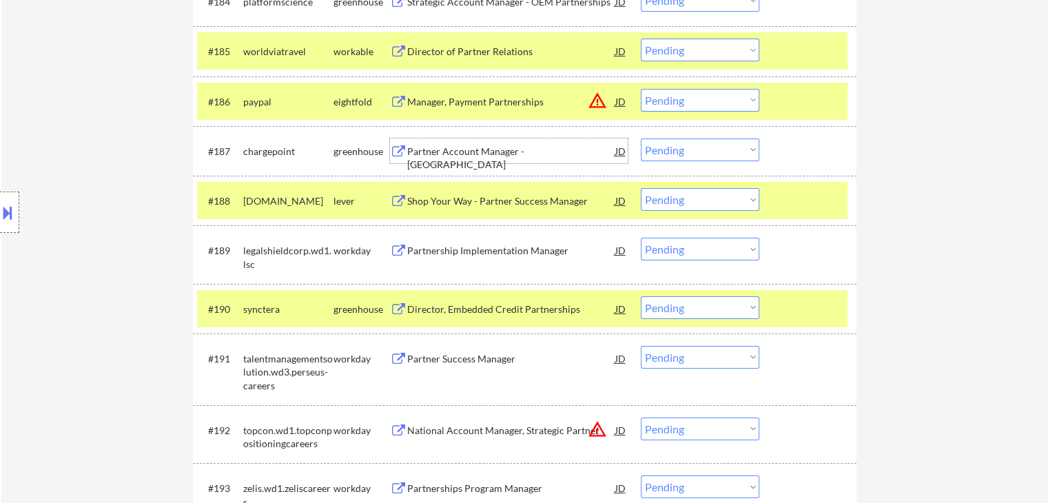
click at [528, 152] on div "Partner Account Manager - [GEOGRAPHIC_DATA]" at bounding box center [511, 158] width 208 height 27
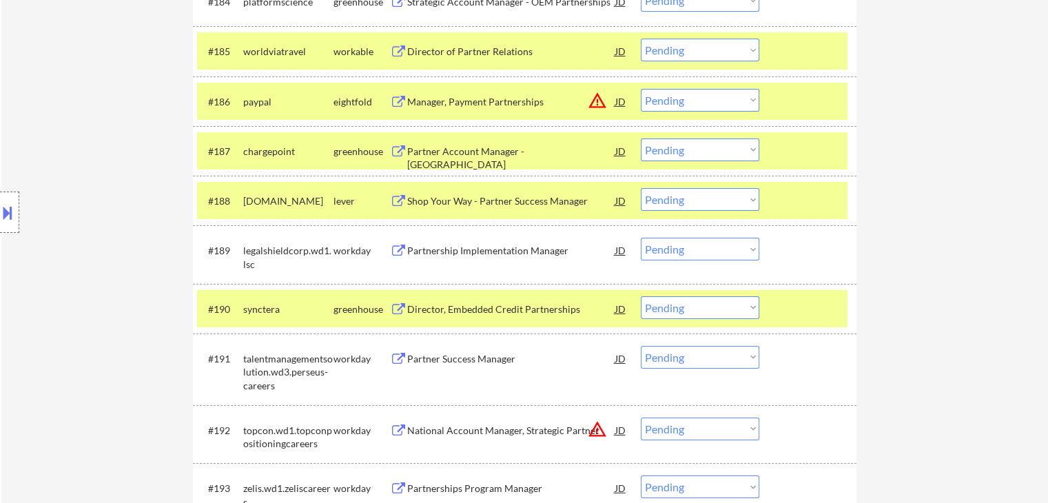
scroll to position [4807, 0]
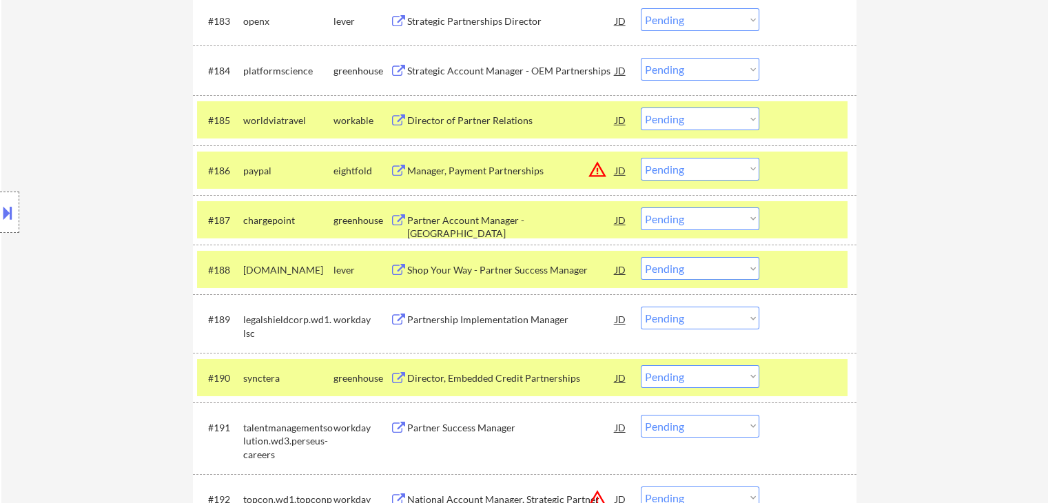
click at [511, 219] on div "Partner Account Manager - [GEOGRAPHIC_DATA]" at bounding box center [511, 227] width 208 height 27
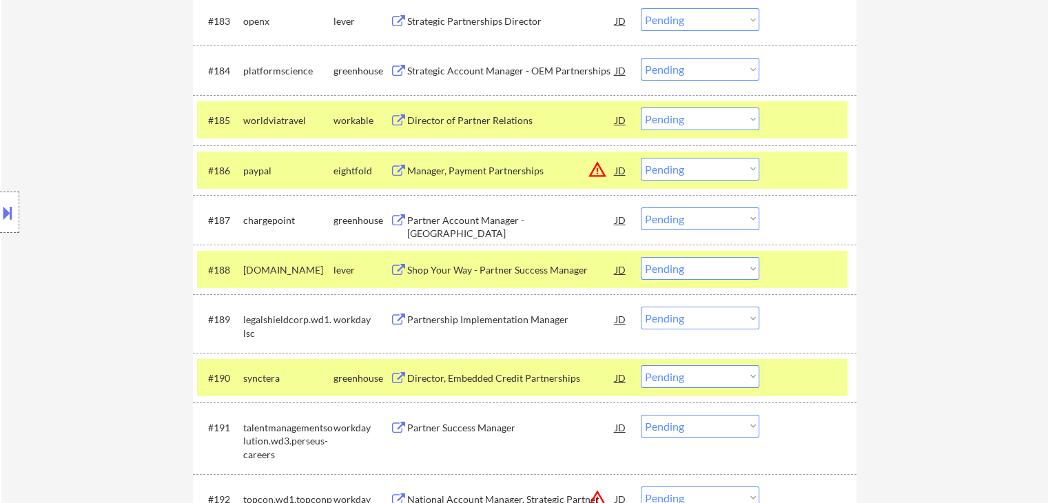
click at [525, 70] on div "Strategic Account Manager - OEM Partnerships" at bounding box center [511, 71] width 208 height 14
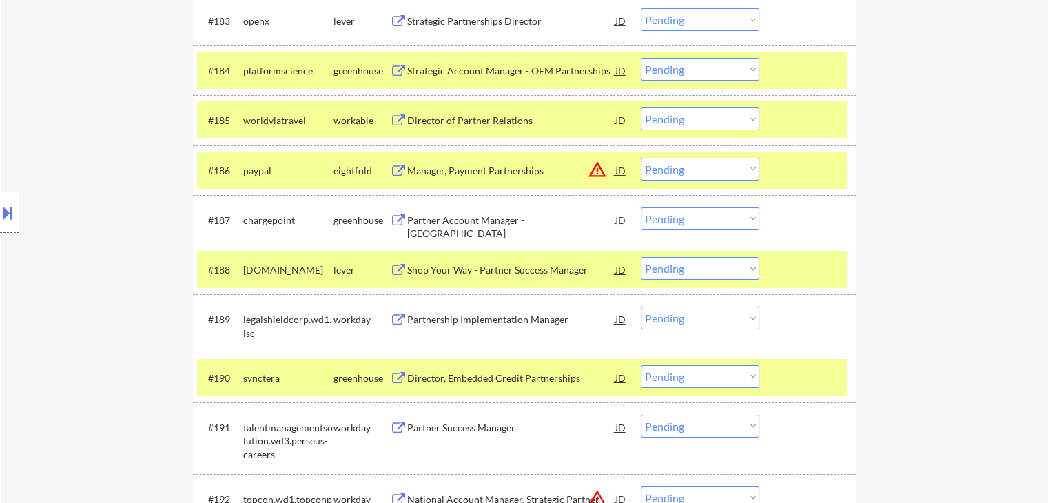
click at [496, 22] on div "Strategic Partnerships Director" at bounding box center [511, 21] width 208 height 14
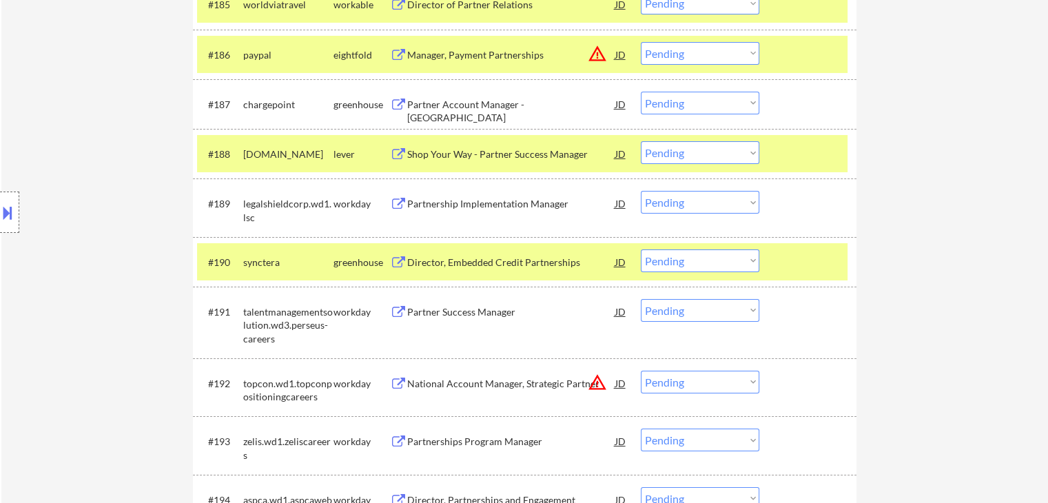
scroll to position [4944, 0]
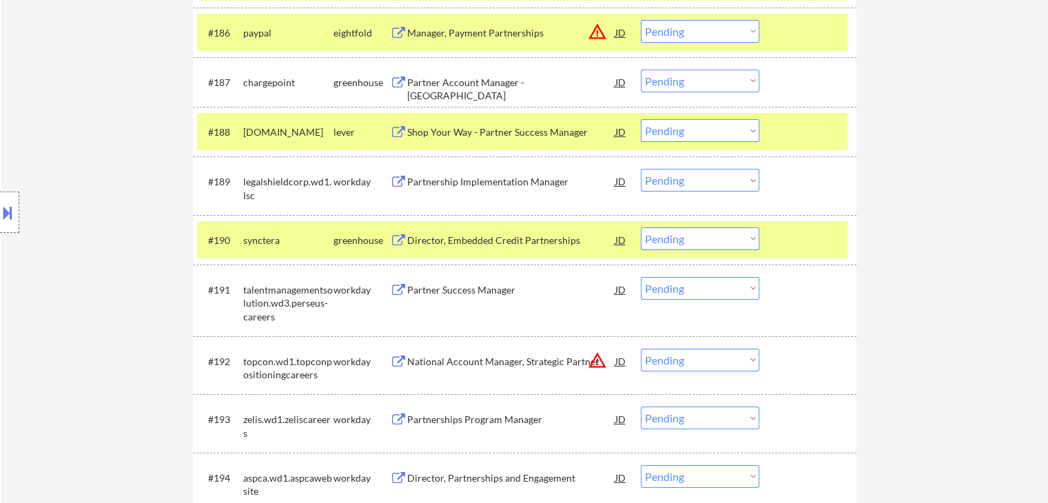
click at [466, 238] on div "Director, Embedded Credit Partnerships" at bounding box center [511, 241] width 208 height 14
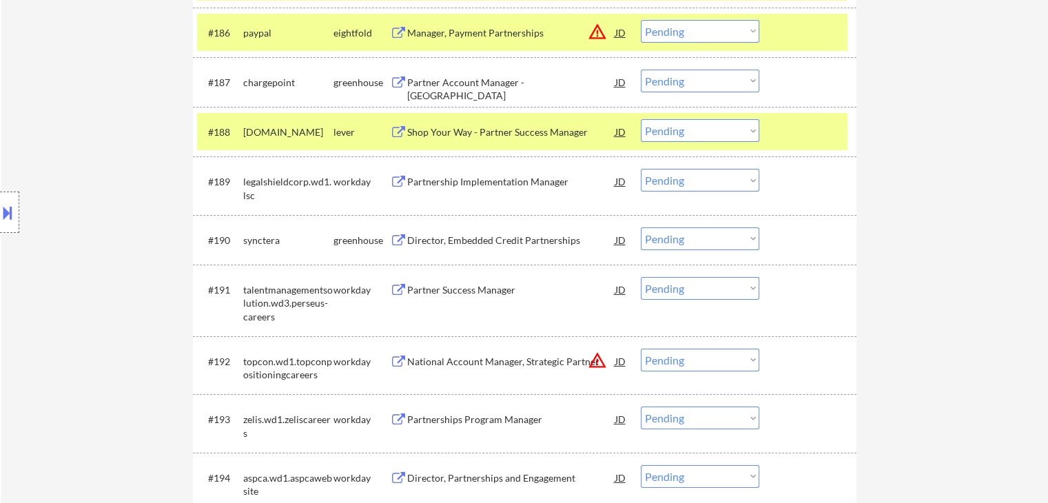
click at [471, 136] on div "Shop Your Way - Partner Success Manager" at bounding box center [511, 132] width 208 height 14
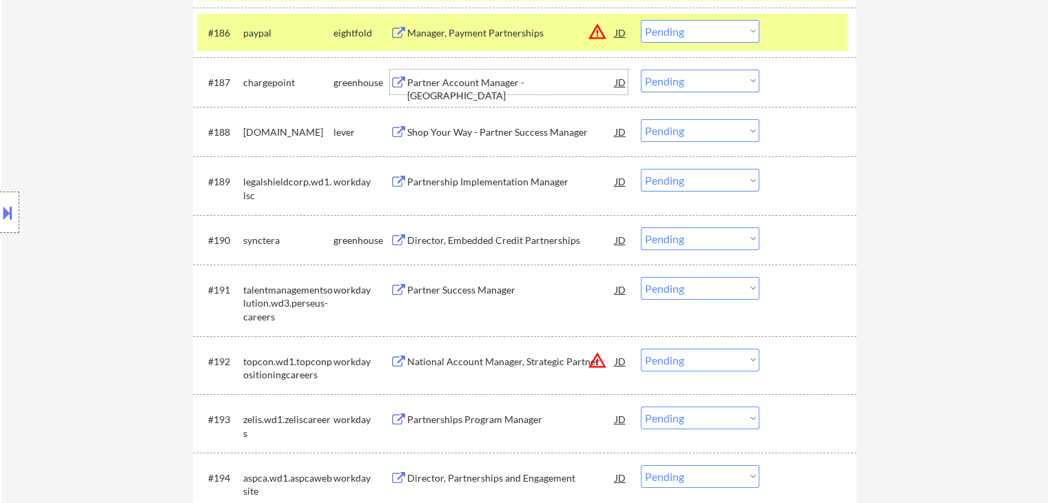
click at [487, 88] on div "Partner Account Manager - [GEOGRAPHIC_DATA]" at bounding box center [511, 89] width 208 height 27
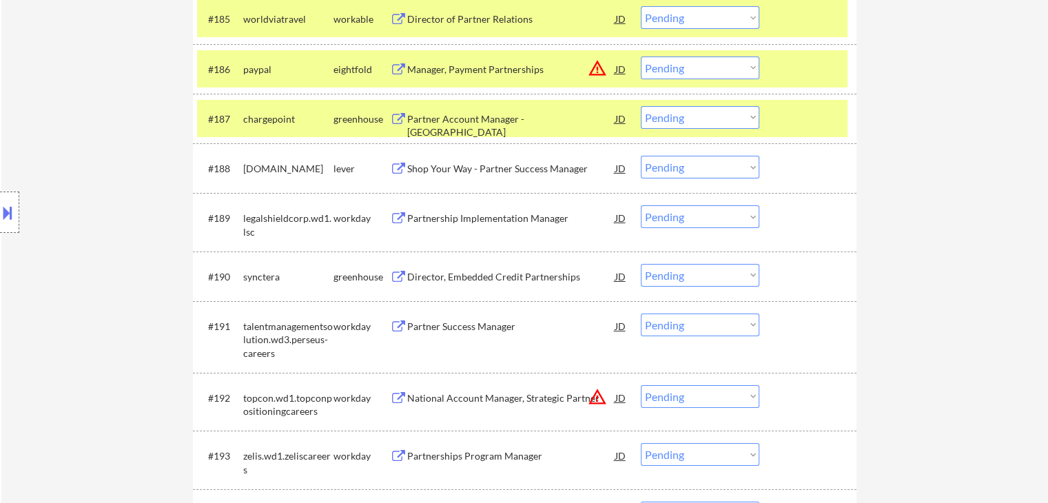
scroll to position [4876, 0]
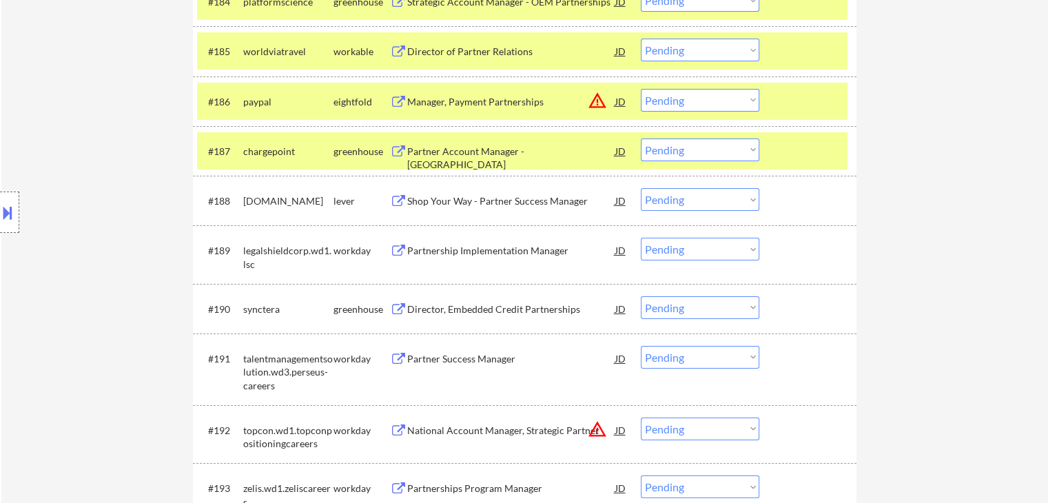
click at [500, 51] on div "Director of Partner Relations" at bounding box center [511, 52] width 208 height 14
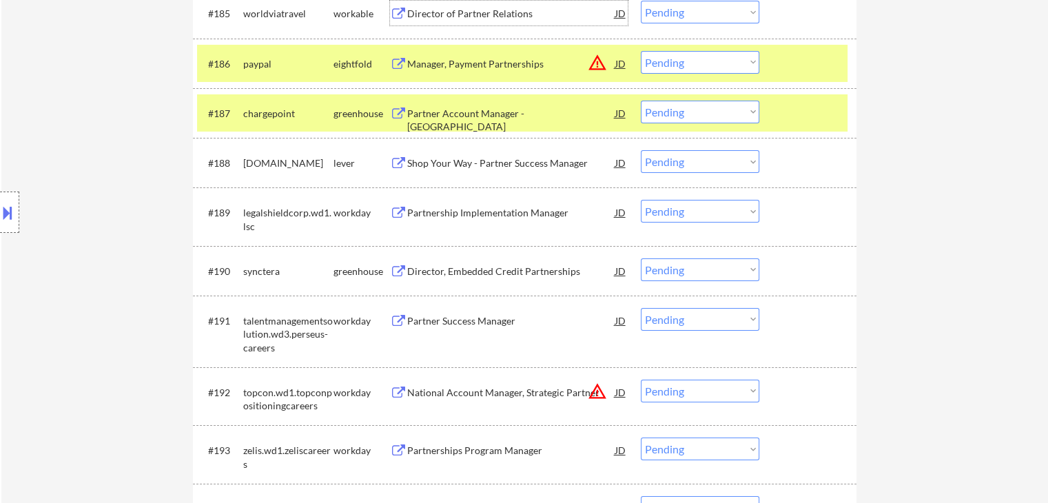
scroll to position [4944, 0]
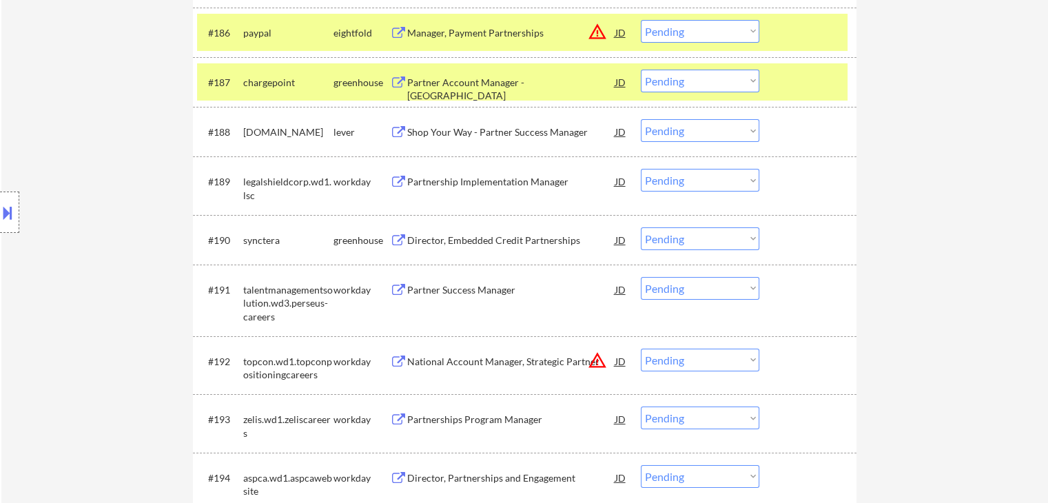
click at [487, 239] on div "Director, Embedded Credit Partnerships" at bounding box center [511, 241] width 208 height 14
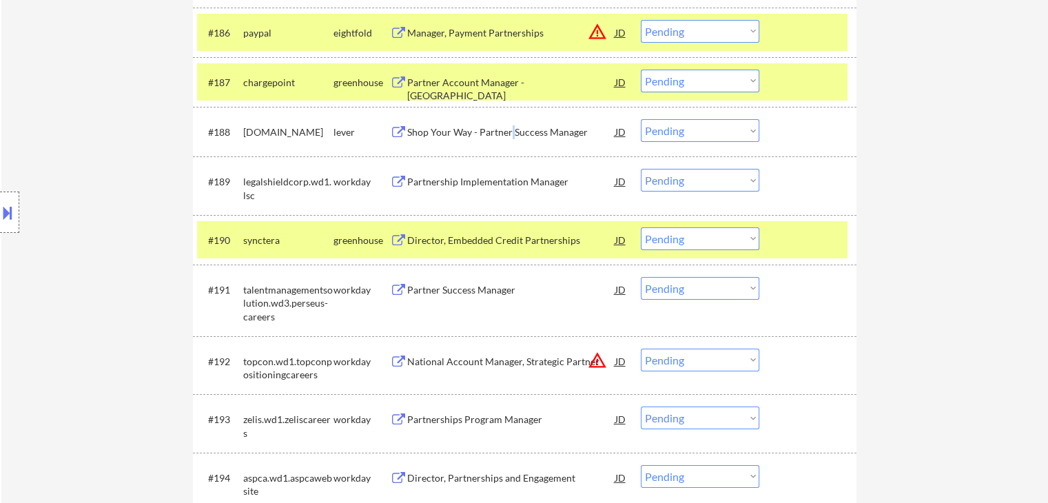
drag, startPoint x: 511, startPoint y: 133, endPoint x: 483, endPoint y: 142, distance: 29.6
click at [510, 132] on div "Shop Your Way - Partner Success Manager" at bounding box center [511, 132] width 208 height 14
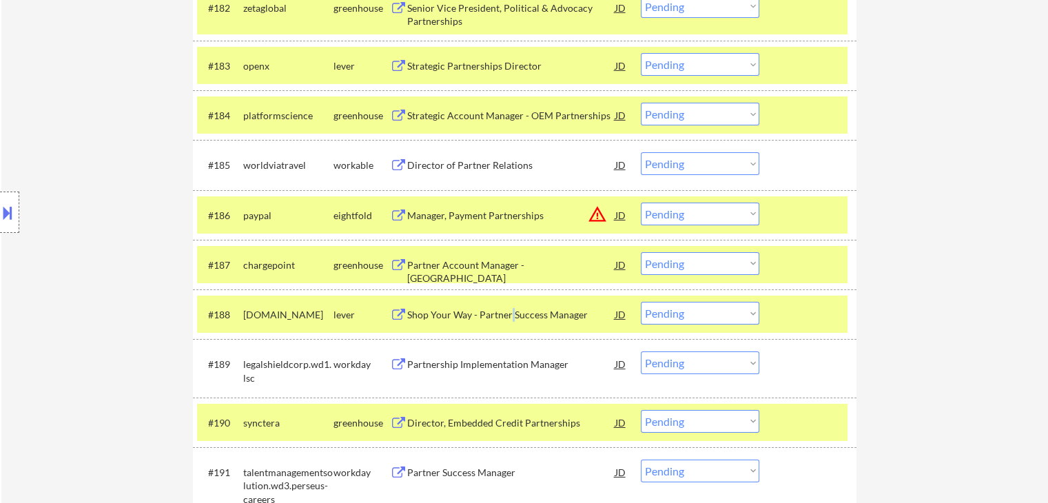
scroll to position [4738, 0]
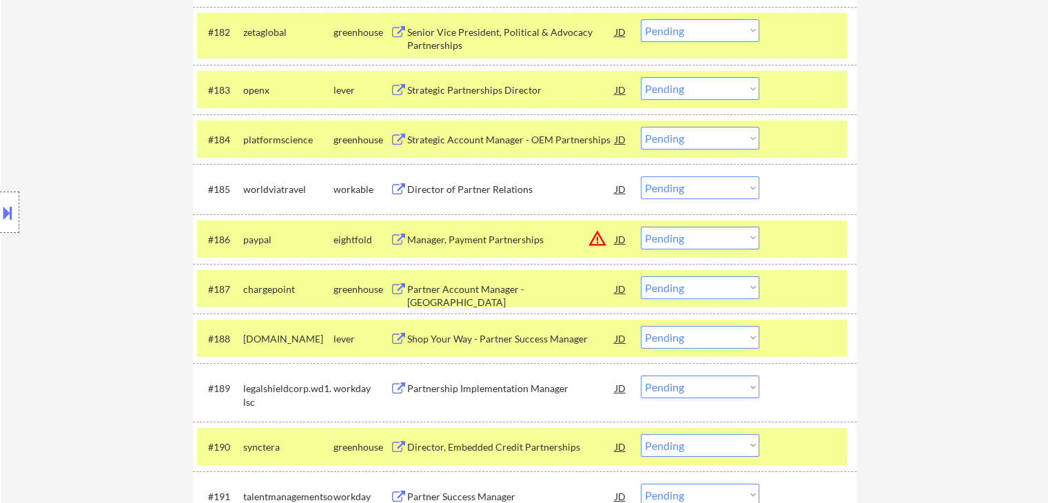
click at [518, 145] on div "Strategic Account Manager - OEM Partnerships" at bounding box center [511, 140] width 208 height 14
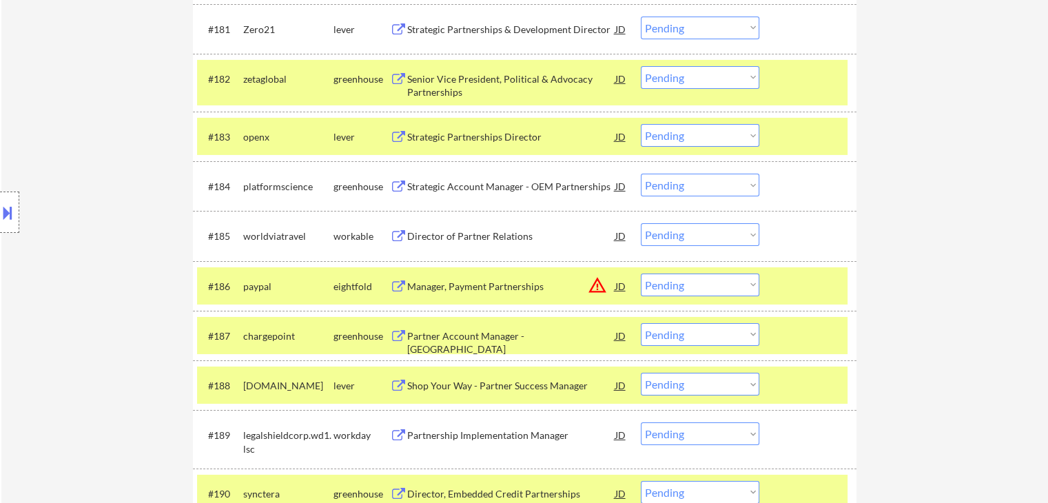
scroll to position [4669, 0]
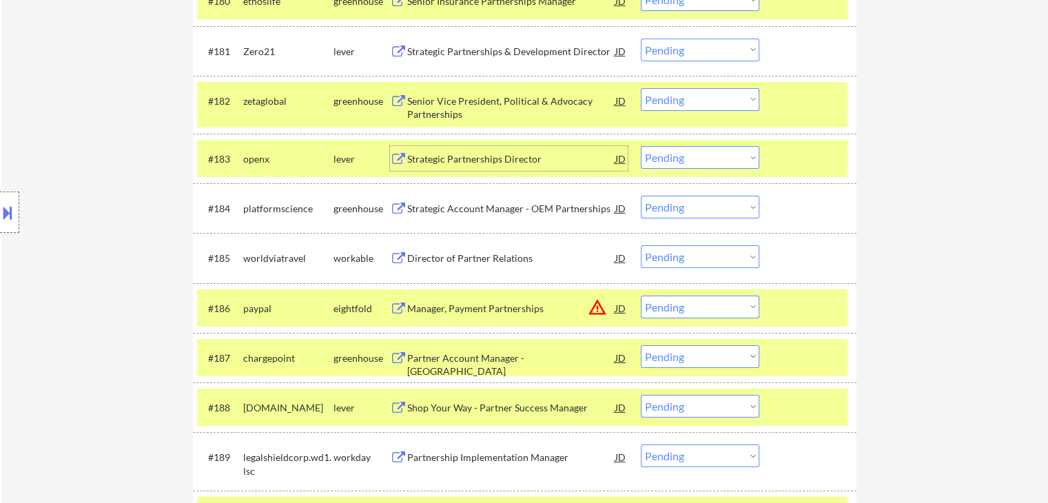
click at [477, 159] on div "Strategic Partnerships Director" at bounding box center [511, 159] width 208 height 14
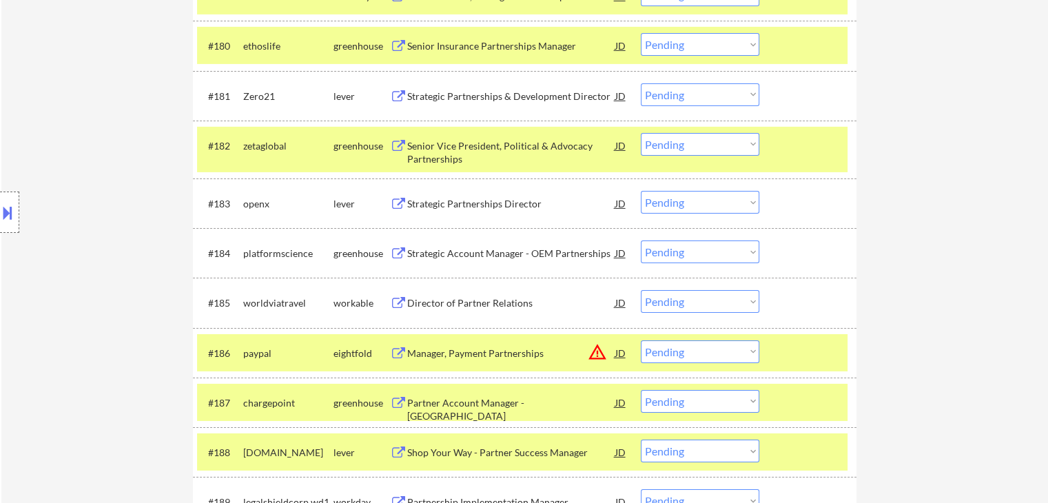
scroll to position [4600, 0]
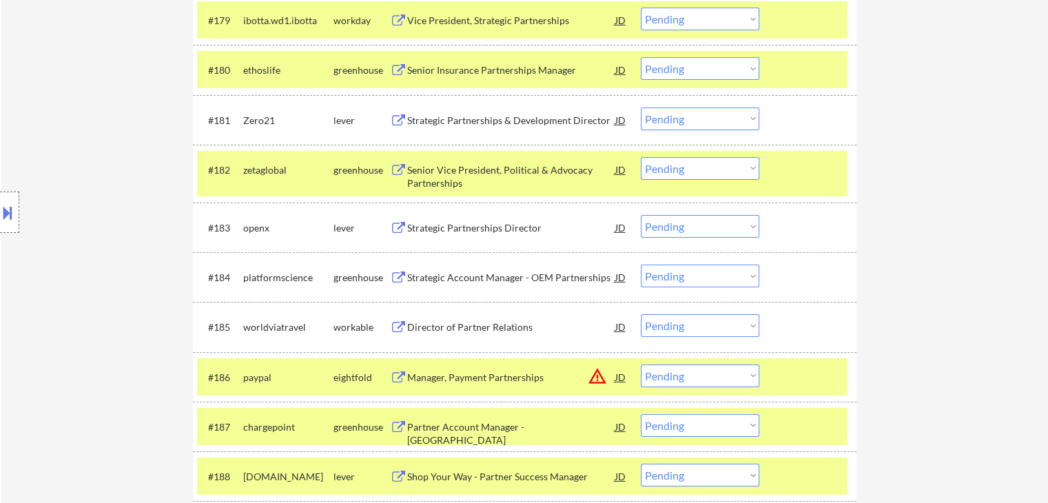
click at [508, 169] on div "Senior Vice President, Political & Advocacy Partnerships" at bounding box center [511, 176] width 208 height 27
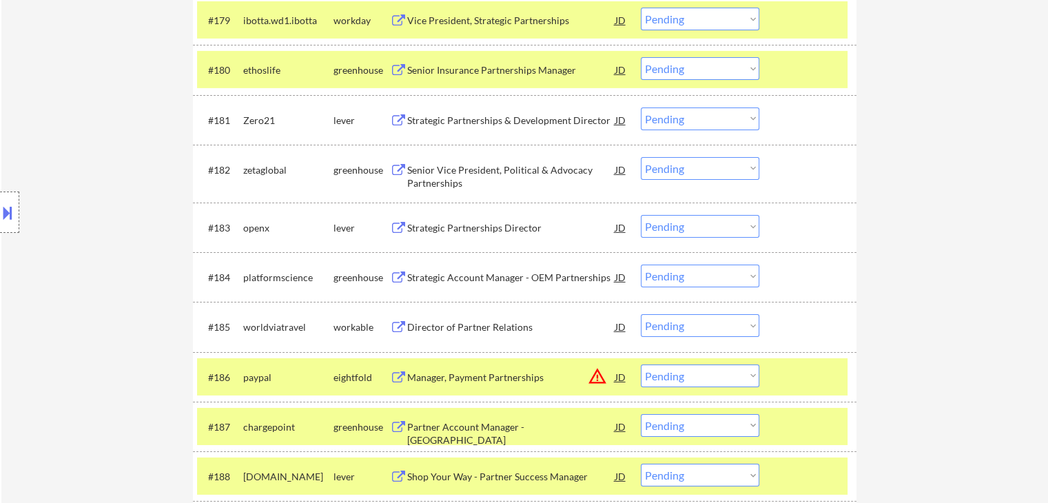
click at [481, 119] on div "Strategic Partnerships & Development Director" at bounding box center [511, 121] width 208 height 14
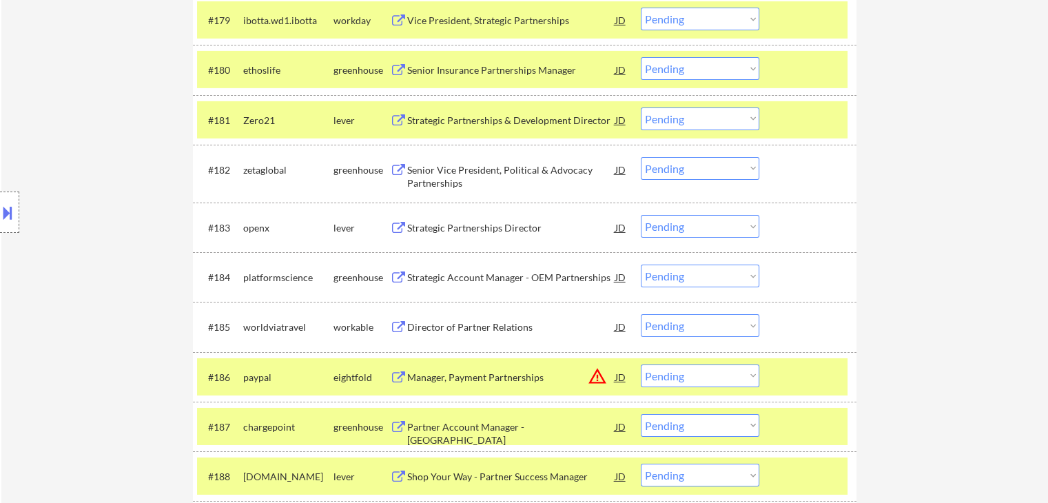
click at [502, 70] on div "Senior Insurance Partnerships Manager" at bounding box center [511, 70] width 208 height 14
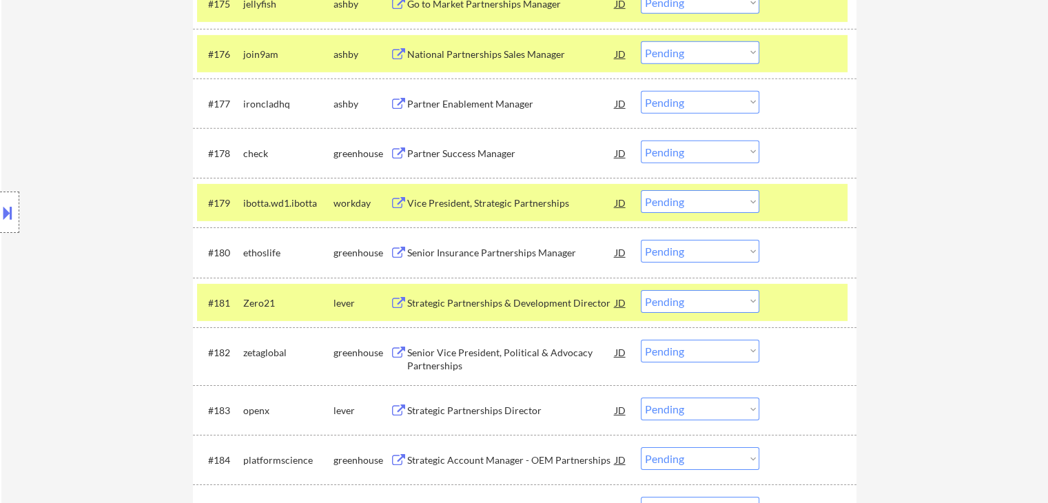
scroll to position [4393, 0]
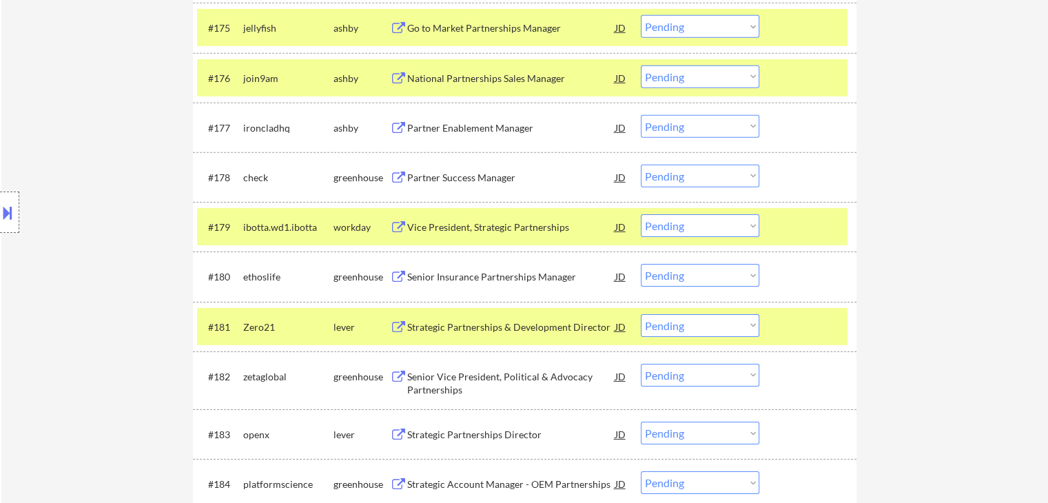
click at [480, 172] on div "Partner Success Manager" at bounding box center [511, 178] width 208 height 14
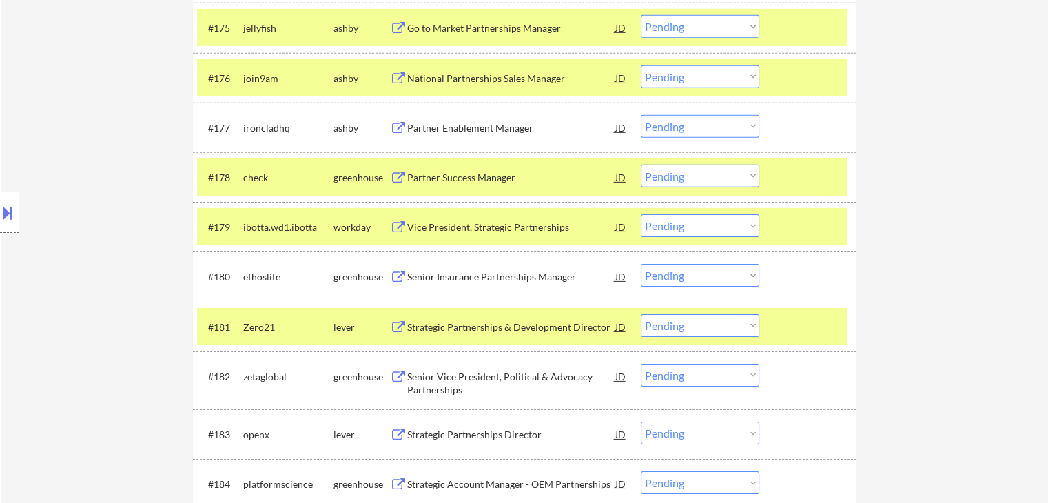
click at [481, 130] on div "Partner Enablement Manager" at bounding box center [511, 128] width 208 height 14
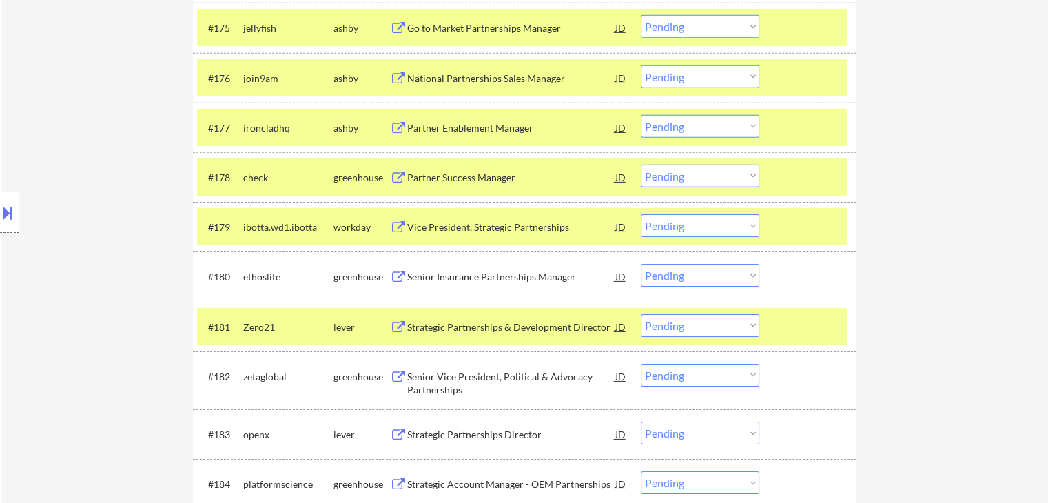
click at [501, 81] on div "National Partnerships Sales Manager" at bounding box center [511, 79] width 208 height 14
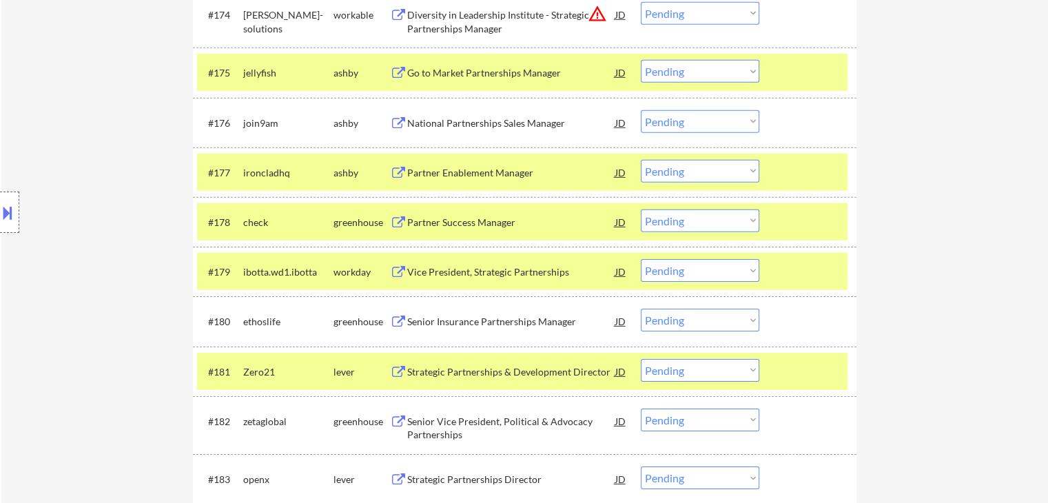
scroll to position [4324, 0]
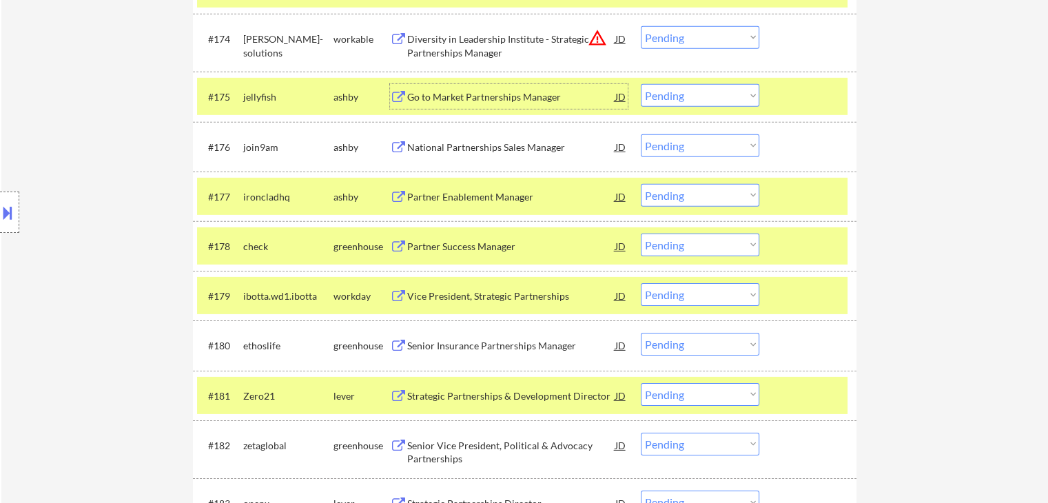
click at [501, 94] on div "Go to Market Partnerships Manager" at bounding box center [511, 97] width 208 height 14
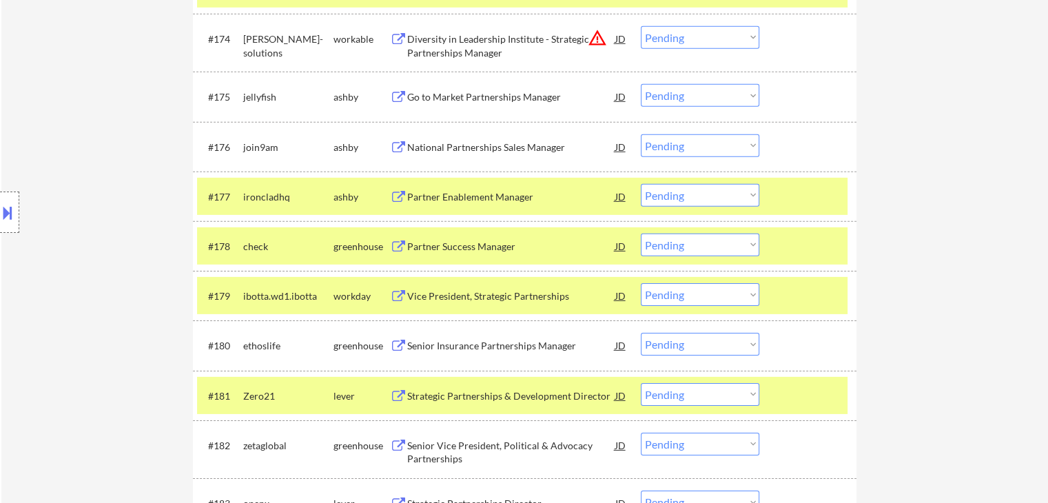
scroll to position [4825, 0]
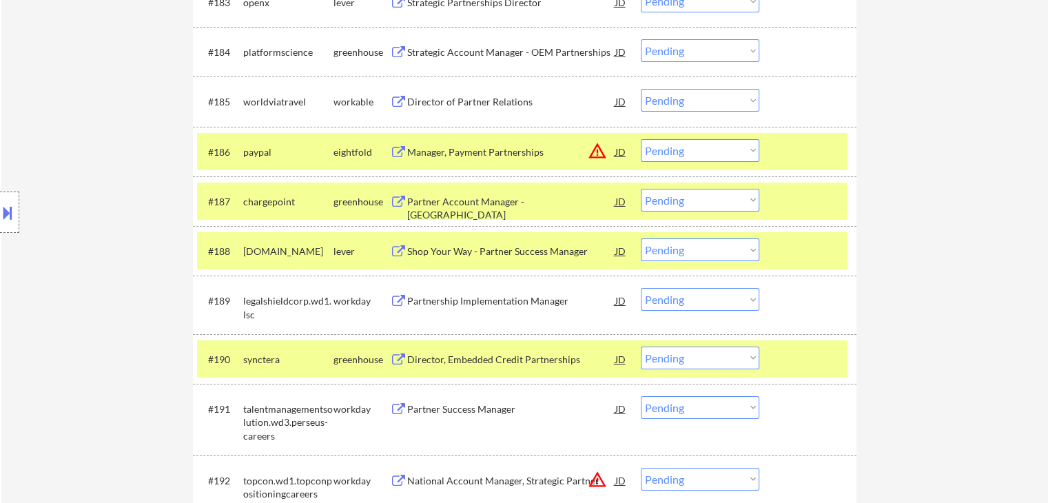
click at [702, 252] on select "Choose an option... Pending Applied Excluded (Questions) Excluded (Expired) Exc…" at bounding box center [700, 250] width 119 height 23
click at [641, 239] on select "Choose an option... Pending Applied Excluded (Questions) Excluded (Expired) Exc…" at bounding box center [700, 250] width 119 height 23
select select ""pending""
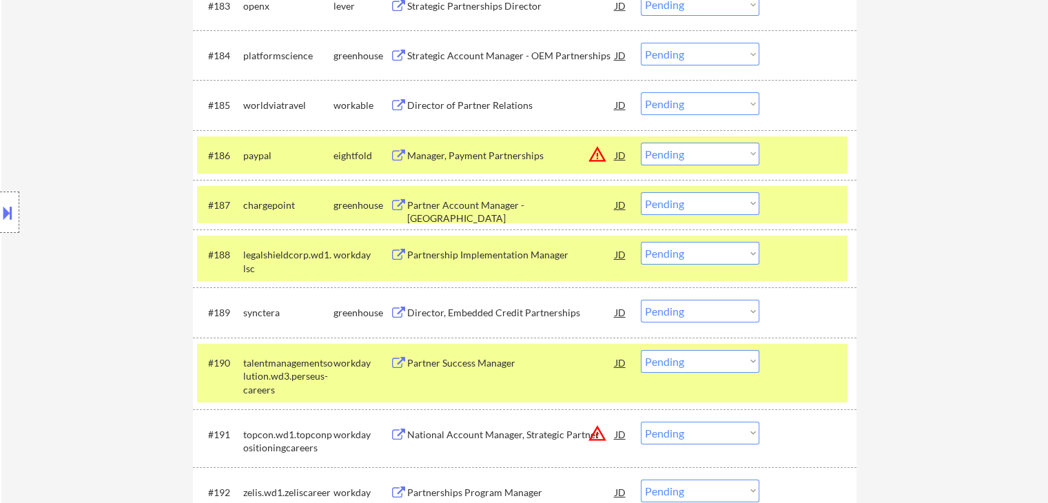
scroll to position [4518, 0]
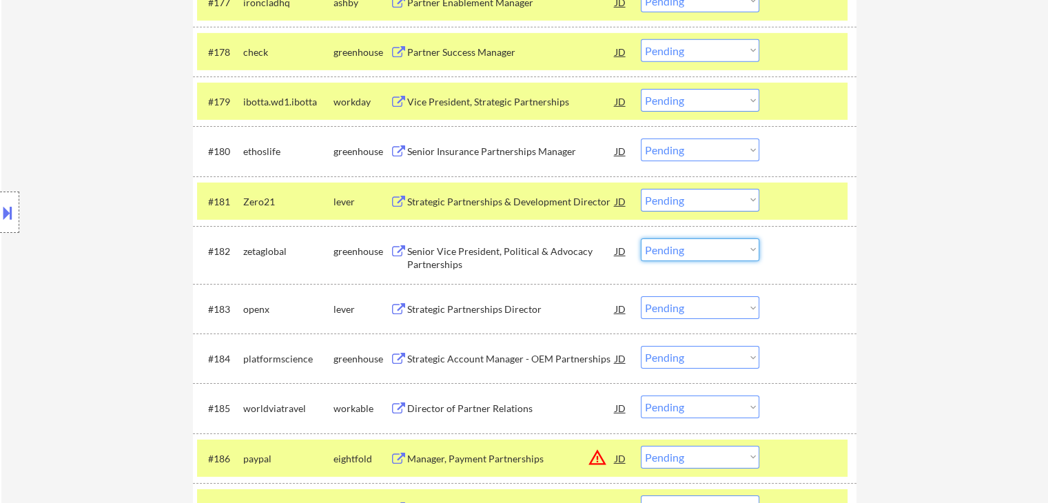
click at [672, 249] on select "Choose an option... Pending Applied Excluded (Questions) Excluded (Expired) Exc…" at bounding box center [700, 250] width 119 height 23
click at [641, 239] on select "Choose an option... Pending Applied Excluded (Questions) Excluded (Expired) Exc…" at bounding box center [700, 250] width 119 height 23
select select ""pending""
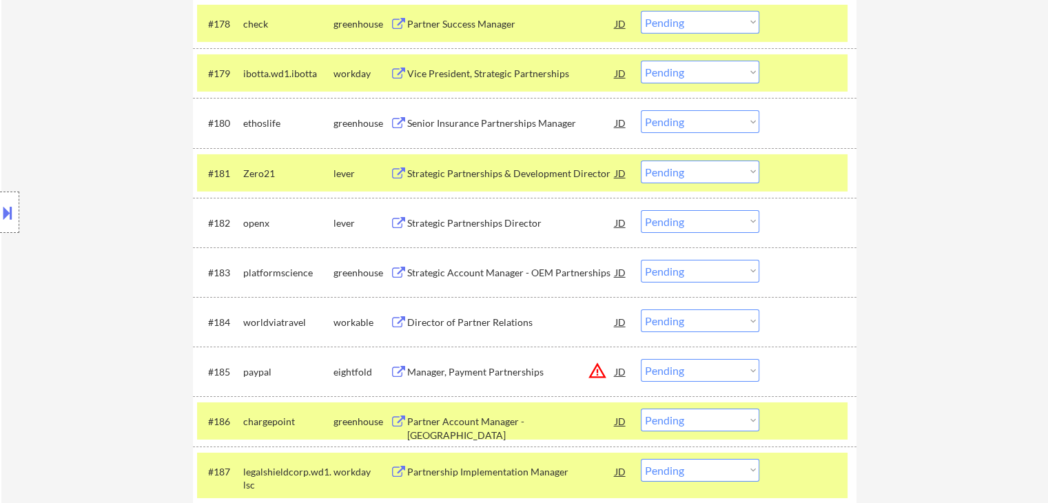
scroll to position [4587, 0]
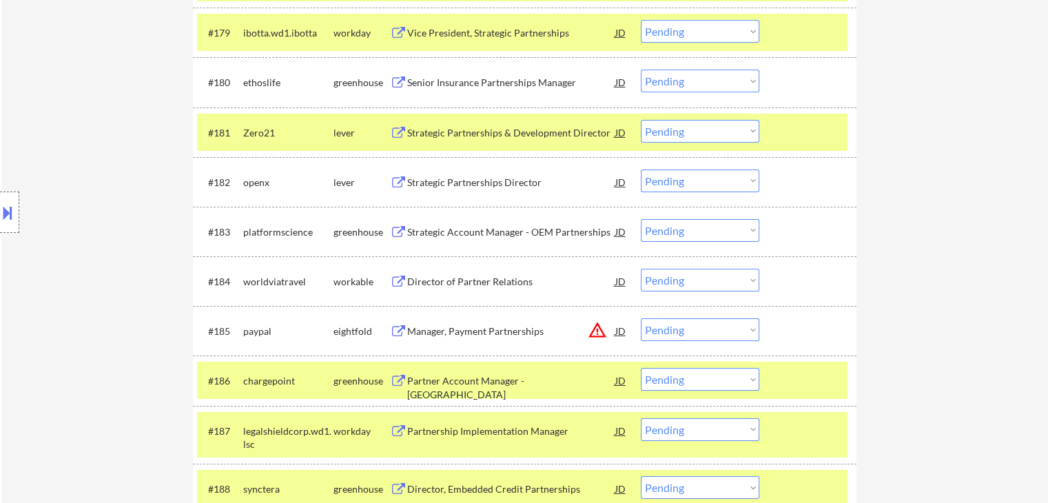
click at [676, 130] on select "Choose an option... Pending Applied Excluded (Questions) Excluded (Expired) Exc…" at bounding box center [700, 131] width 119 height 23
click at [641, 120] on select "Choose an option... Pending Applied Excluded (Questions) Excluded (Expired) Exc…" at bounding box center [700, 131] width 119 height 23
select select ""pending""
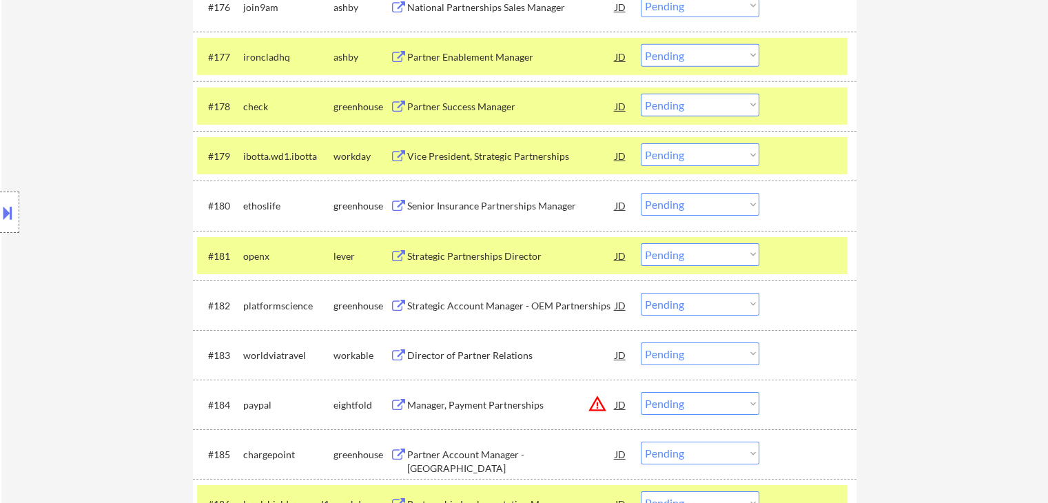
scroll to position [4487, 0]
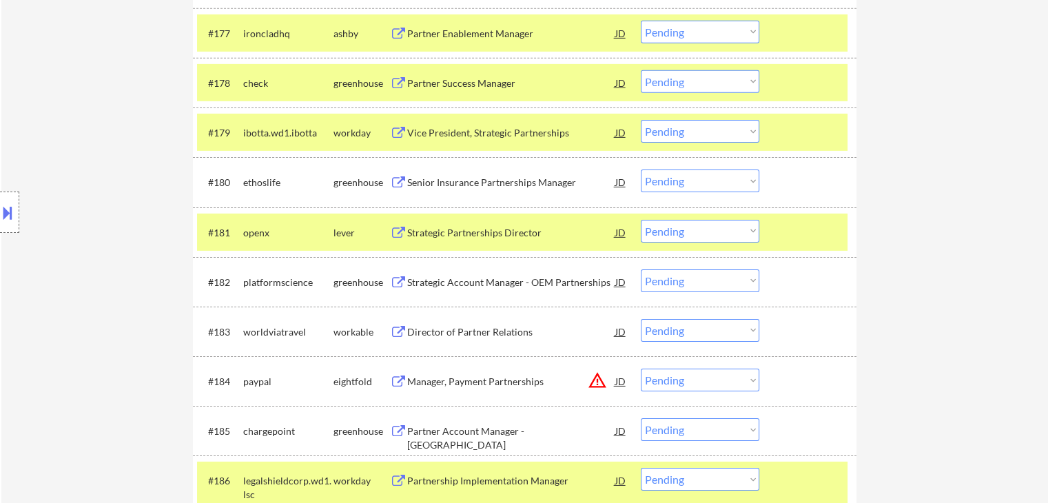
drag, startPoint x: 690, startPoint y: 181, endPoint x: 684, endPoint y: 189, distance: 9.4
click at [690, 181] on select "Choose an option... Pending Applied Excluded (Questions) Excluded (Expired) Exc…" at bounding box center [700, 181] width 119 height 23
click at [641, 170] on select "Choose an option... Pending Applied Excluded (Questions) Excluded (Expired) Exc…" at bounding box center [700, 181] width 119 height 23
select select ""pending""
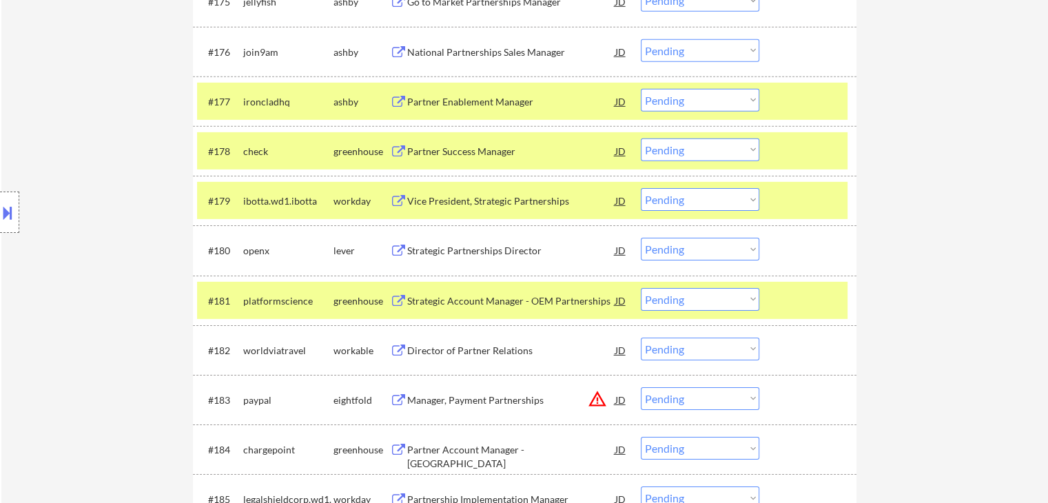
scroll to position [4418, 0]
click at [679, 143] on select "Choose an option... Pending Applied Excluded (Questions) Excluded (Expired) Exc…" at bounding box center [700, 150] width 119 height 23
click at [641, 139] on select "Choose an option... Pending Applied Excluded (Questions) Excluded (Expired) Exc…" at bounding box center [700, 150] width 119 height 23
select select ""pending""
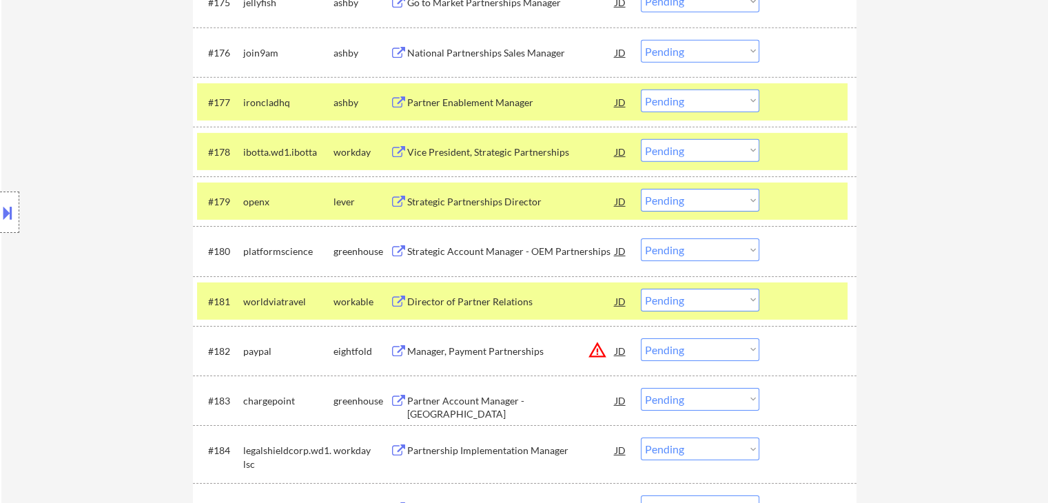
click at [679, 101] on select "Choose an option... Pending Applied Excluded (Questions) Excluded (Expired) Exc…" at bounding box center [700, 101] width 119 height 23
click at [641, 90] on select "Choose an option... Pending Applied Excluded (Questions) Excluded (Expired) Exc…" at bounding box center [700, 101] width 119 height 23
select select ""pending""
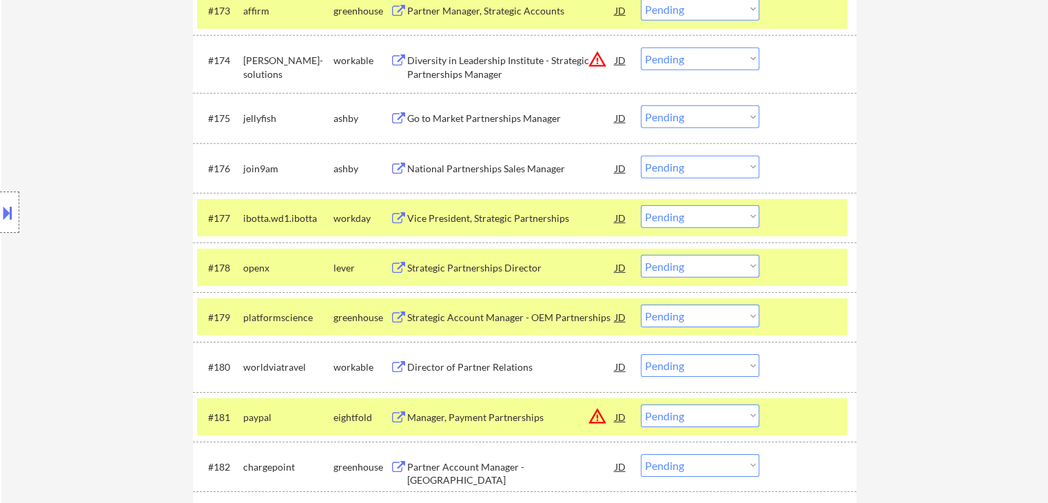
scroll to position [4281, 0]
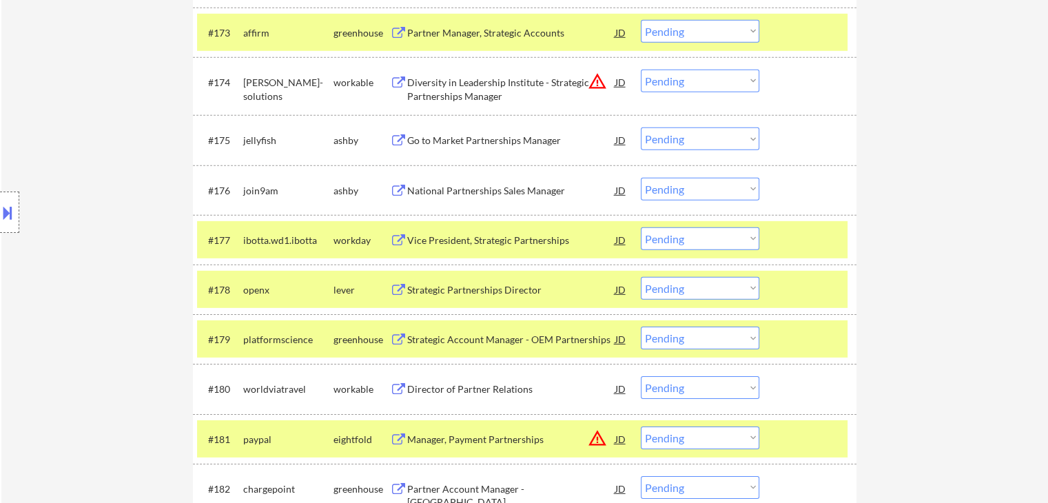
click at [699, 138] on select "Choose an option... Pending Applied Excluded (Questions) Excluded (Expired) Exc…" at bounding box center [700, 139] width 119 height 23
click at [641, 128] on select "Choose an option... Pending Applied Excluded (Questions) Excluded (Expired) Exc…" at bounding box center [700, 139] width 119 height 23
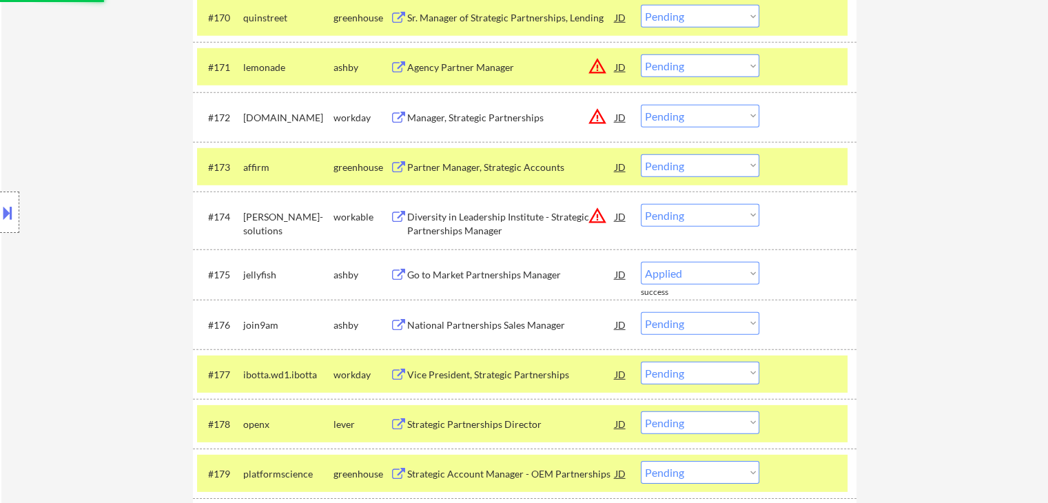
scroll to position [4143, 0]
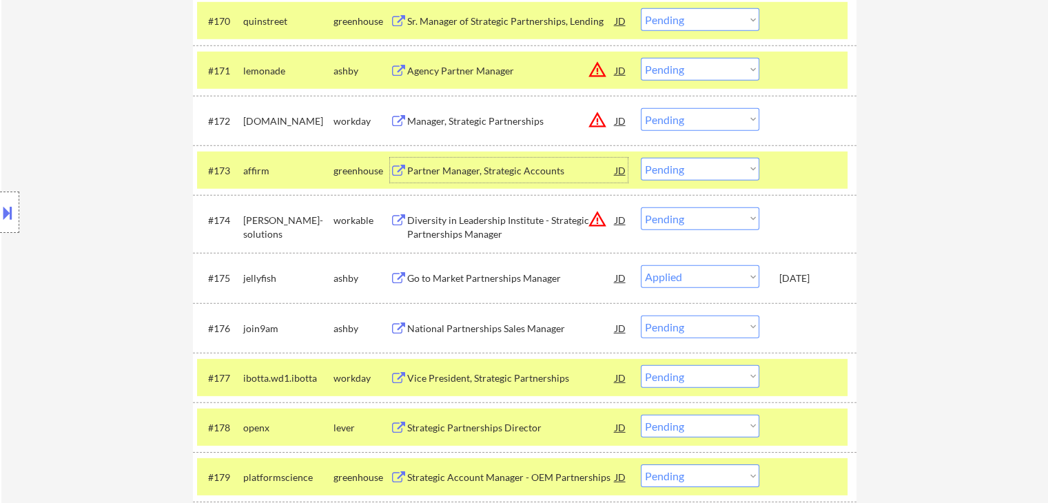
click at [520, 170] on div "Partner Manager, Strategic Accounts" at bounding box center [511, 171] width 208 height 14
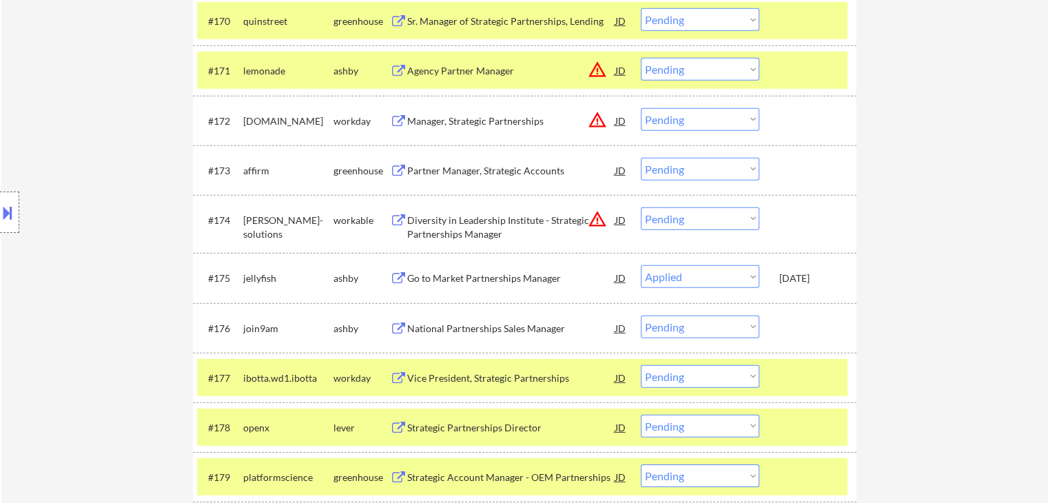
select select ""pending""
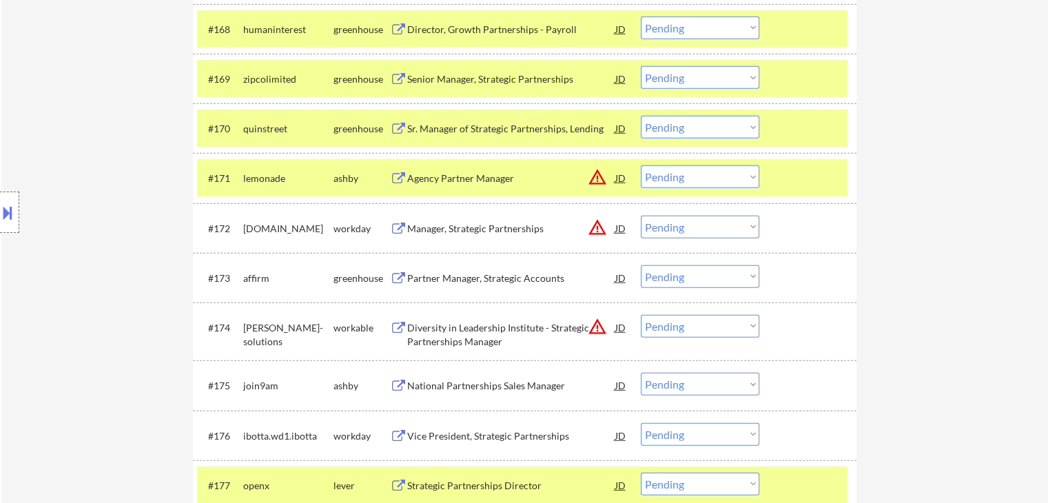
scroll to position [4005, 0]
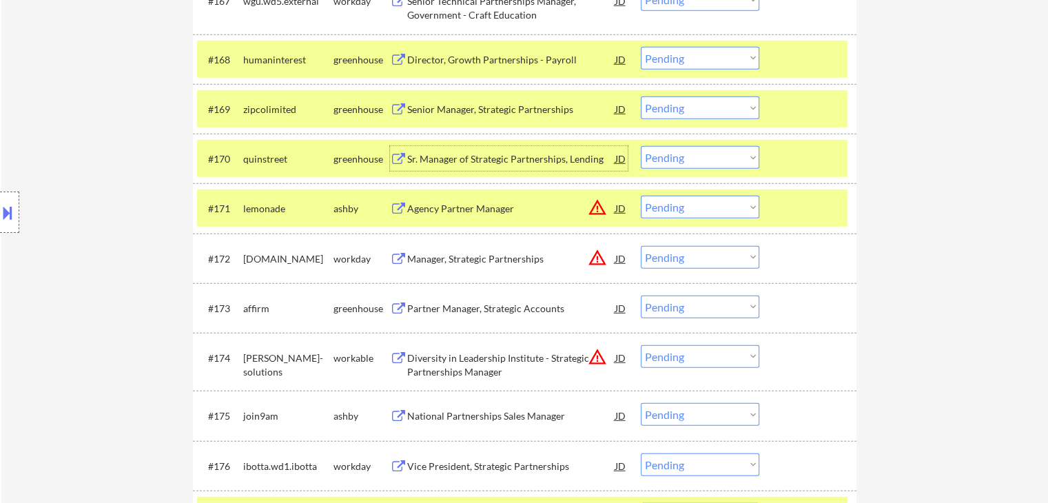
click at [528, 157] on div "Sr. Manager of Strategic Partnerships, Lending" at bounding box center [511, 159] width 208 height 14
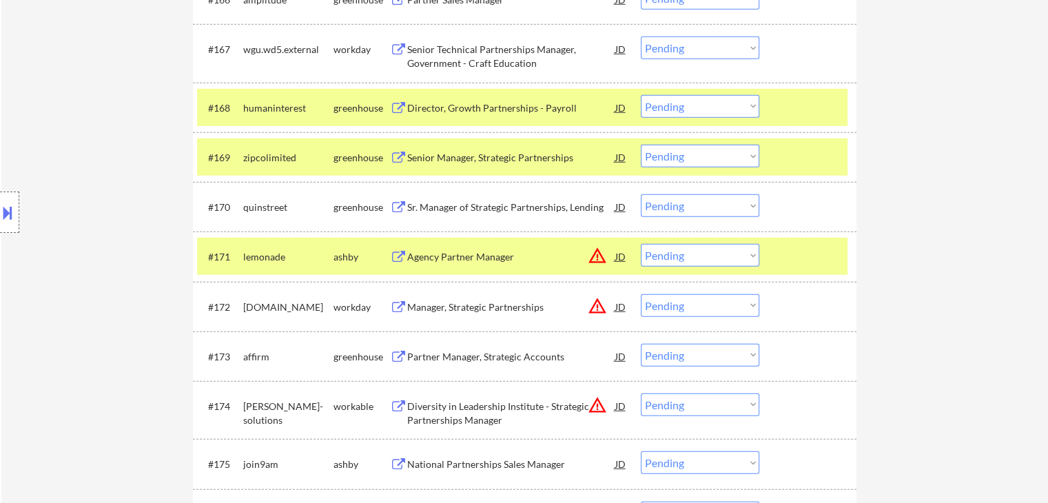
scroll to position [3936, 0]
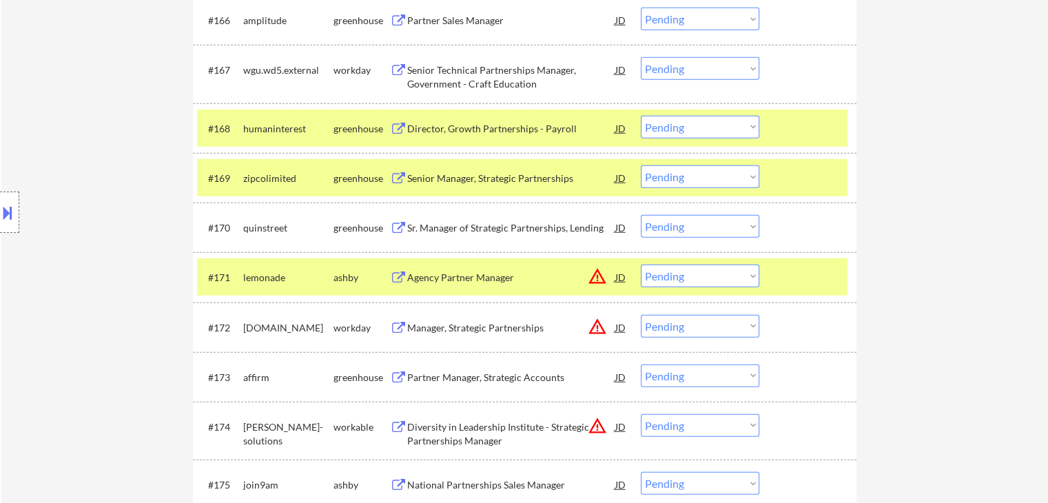
click at [516, 177] on div "Senior Manager, Strategic Partnerships" at bounding box center [511, 179] width 208 height 14
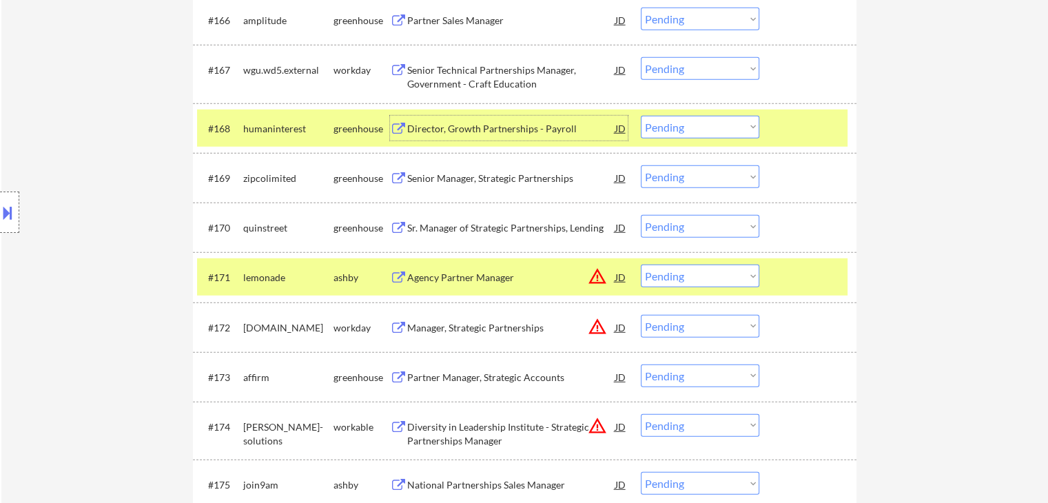
click at [500, 125] on div "Director, Growth Partnerships - Payroll" at bounding box center [511, 129] width 208 height 14
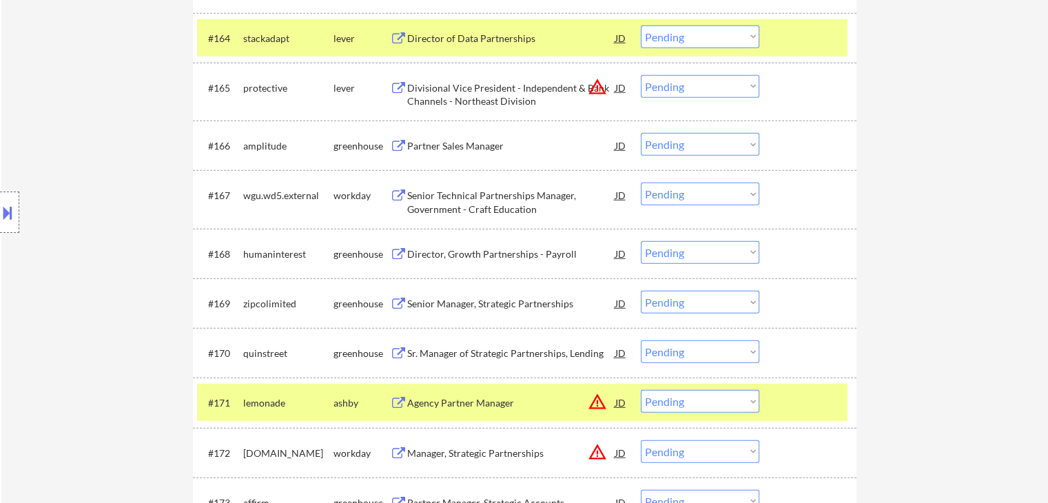
scroll to position [3798, 0]
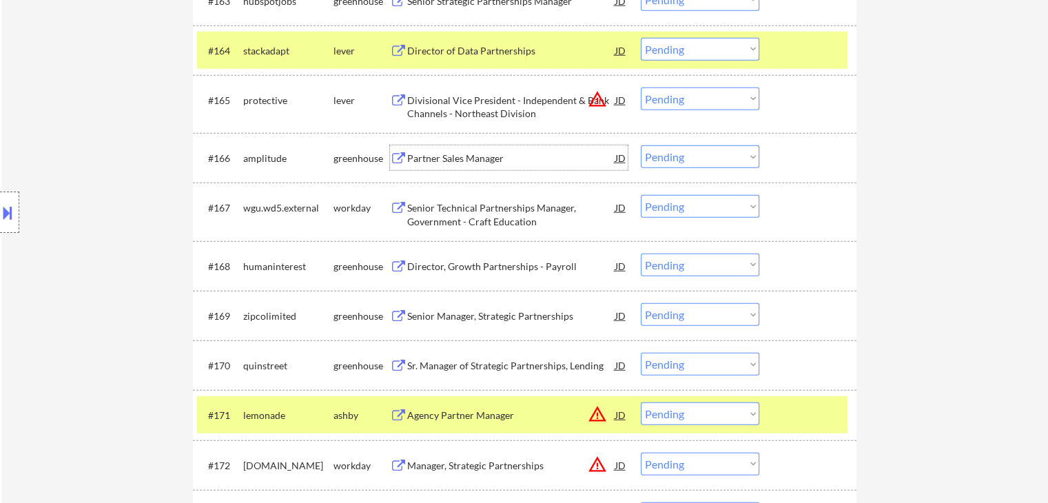
click at [491, 156] on div "Partner Sales Manager" at bounding box center [511, 159] width 208 height 14
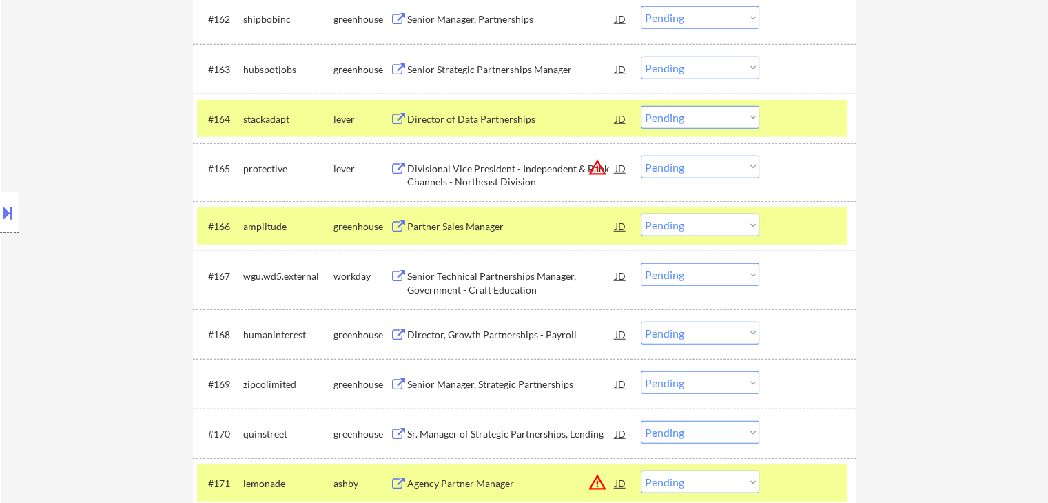
scroll to position [3729, 0]
click at [503, 121] on div "Director of Data Partnerships" at bounding box center [511, 120] width 208 height 14
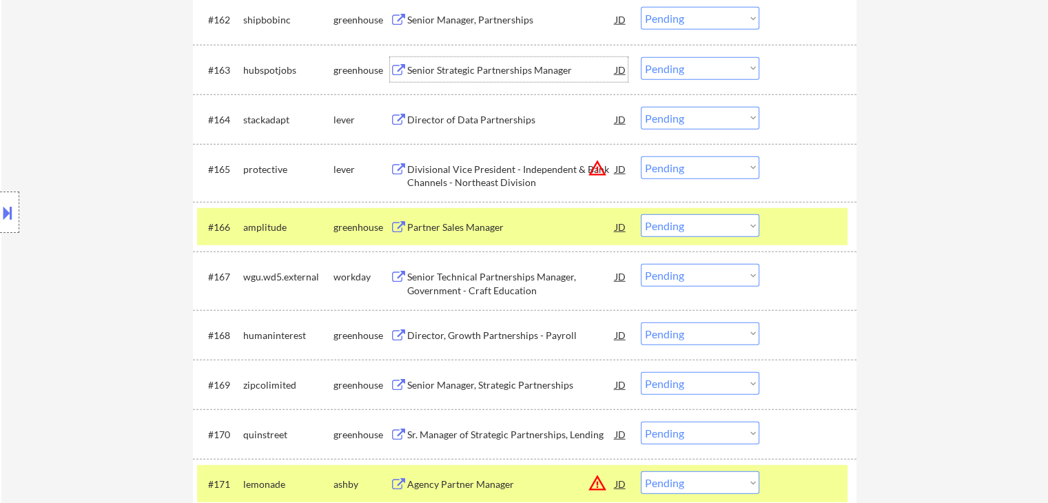
click at [524, 70] on div "Senior Strategic Partnerships Manager" at bounding box center [511, 70] width 208 height 14
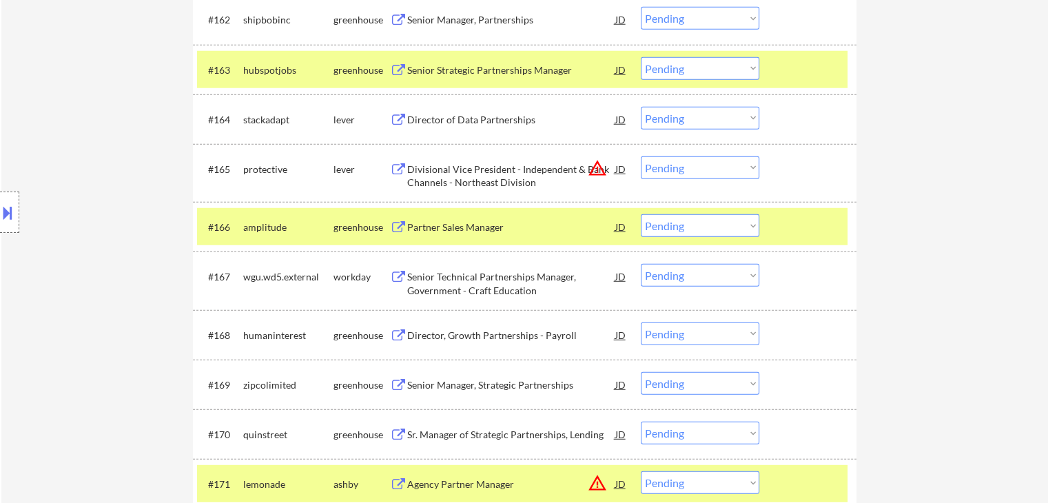
click at [474, 12] on div "Senior Manager, Partnerships" at bounding box center [511, 19] width 208 height 25
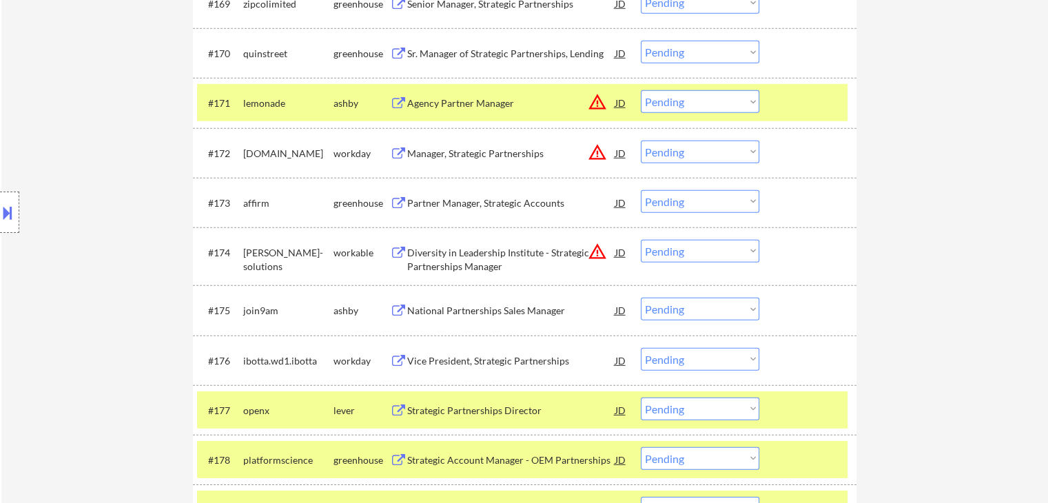
scroll to position [4130, 0]
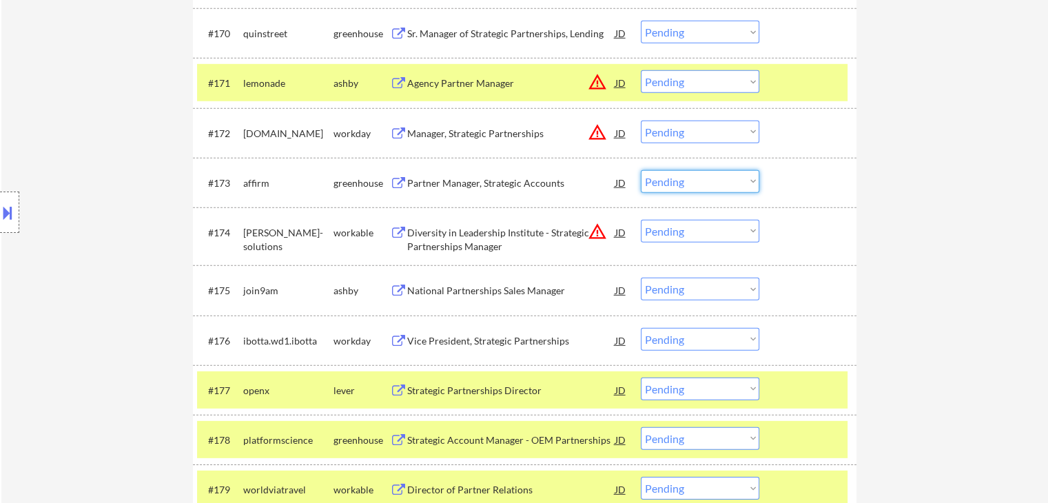
drag, startPoint x: 659, startPoint y: 185, endPoint x: 664, endPoint y: 190, distance: 7.3
click at [659, 185] on select "Choose an option... Pending Applied Excluded (Questions) Excluded (Expired) Exc…" at bounding box center [700, 181] width 119 height 23
click at [641, 170] on select "Choose an option... Pending Applied Excluded (Questions) Excluded (Expired) Exc…" at bounding box center [700, 181] width 119 height 23
select select ""pending""
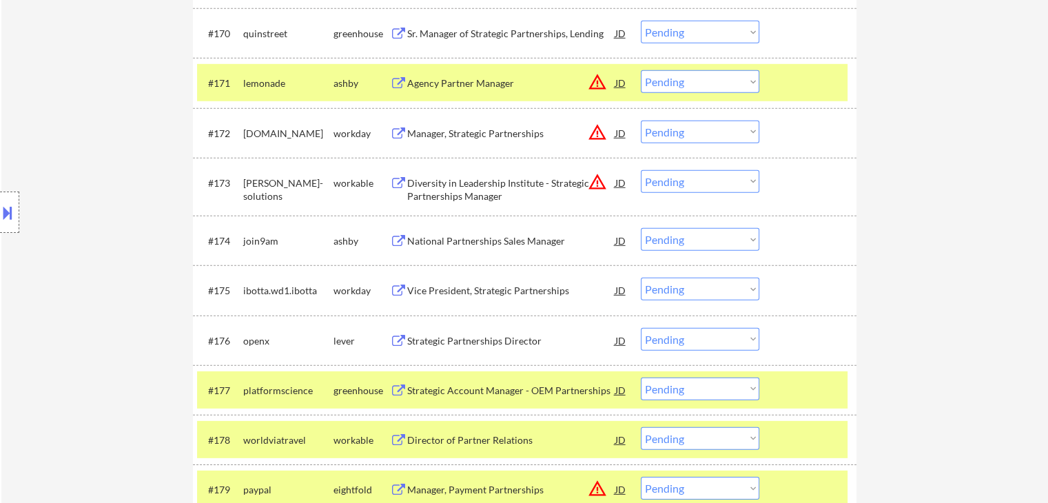
scroll to position [4980, 0]
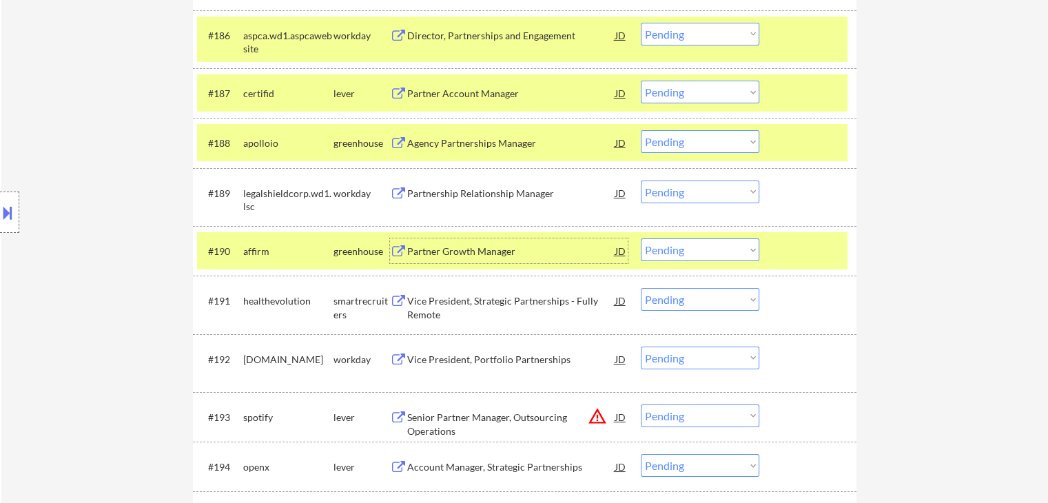
click at [449, 245] on div "Partner Growth Manager" at bounding box center [511, 252] width 208 height 14
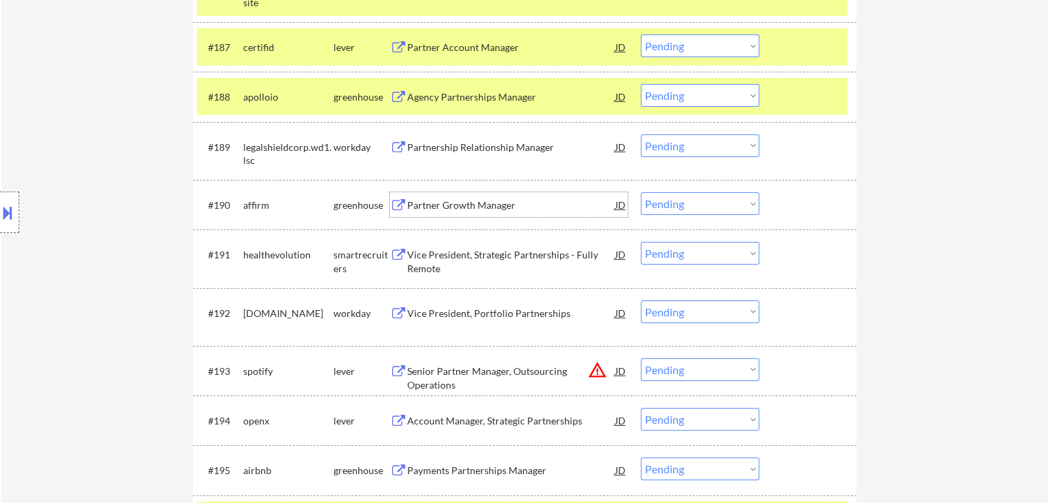
scroll to position [5049, 0]
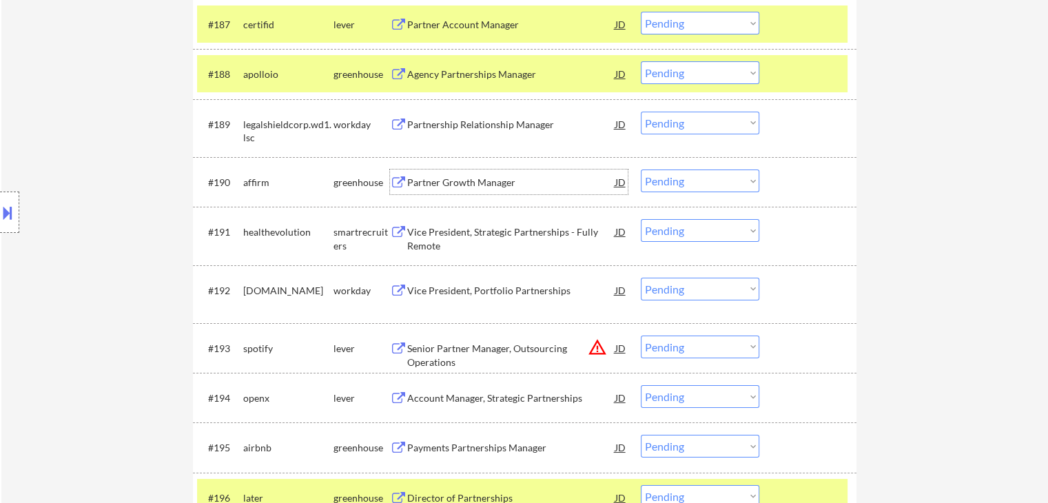
click at [676, 182] on select "Choose an option... Pending Applied Excluded (Questions) Excluded (Expired) Exc…" at bounding box center [700, 181] width 119 height 23
click at [641, 170] on select "Choose an option... Pending Applied Excluded (Questions) Excluded (Expired) Exc…" at bounding box center [700, 181] width 119 height 23
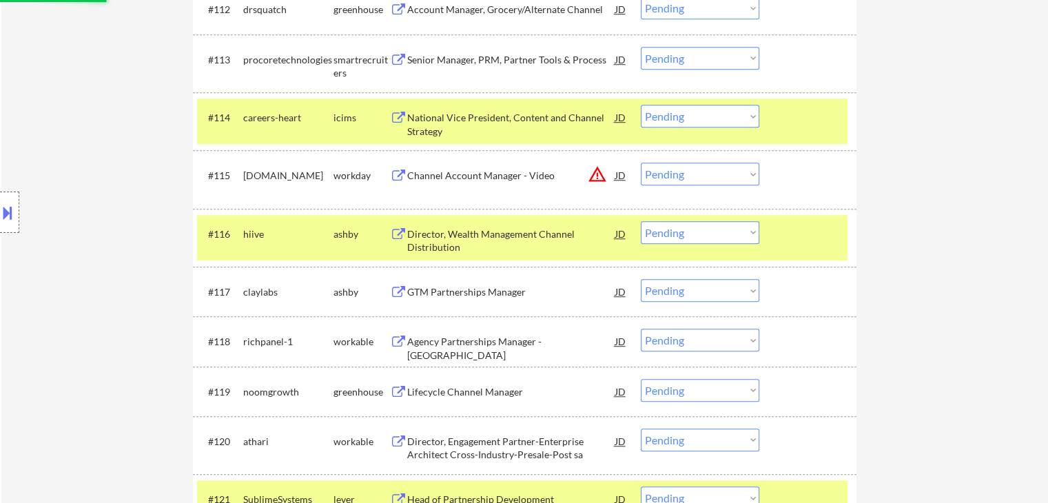
select select ""pending""
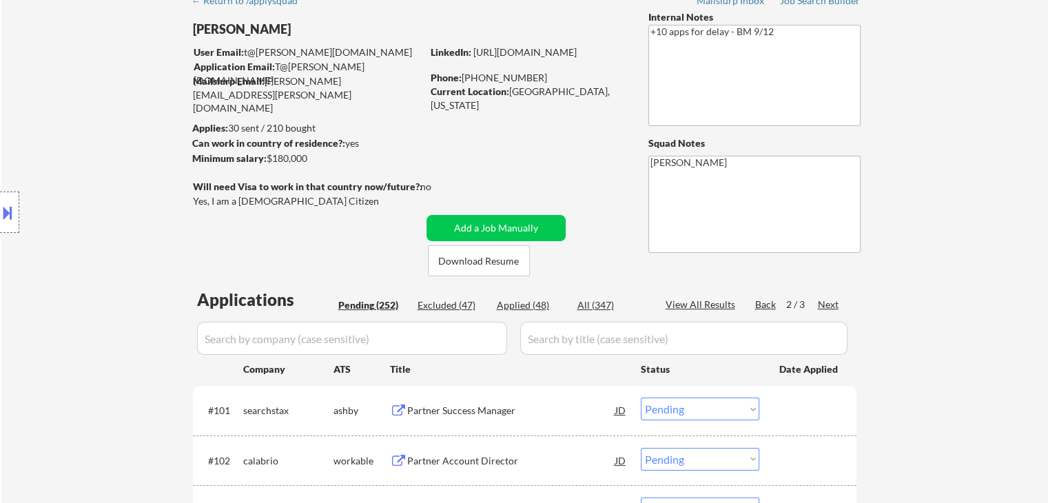
scroll to position [3913, 0]
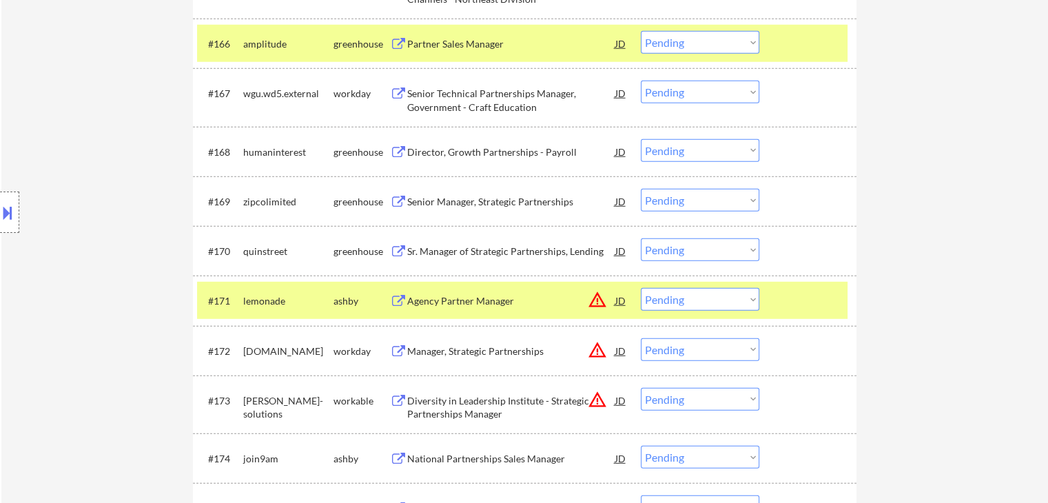
drag, startPoint x: 676, startPoint y: 254, endPoint x: 681, endPoint y: 250, distance: 7.3
click at [676, 254] on select "Choose an option... Pending Applied Excluded (Questions) Excluded (Expired) Exc…" at bounding box center [700, 250] width 119 height 23
click at [641, 239] on select "Choose an option... Pending Applied Excluded (Questions) Excluded (Expired) Exc…" at bounding box center [700, 250] width 119 height 23
select select ""pending""
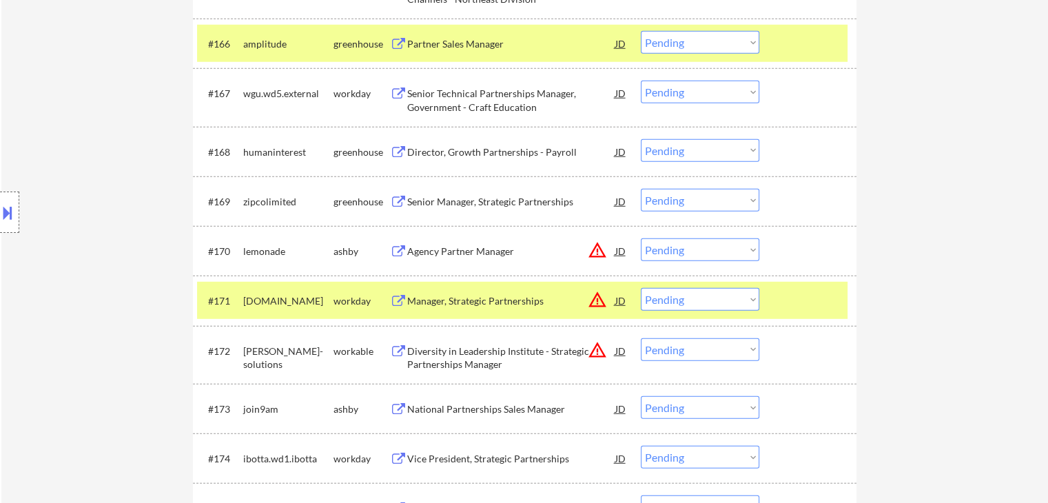
click at [667, 204] on select "Choose an option... Pending Applied Excluded (Questions) Excluded (Expired) Exc…" at bounding box center [700, 200] width 119 height 23
click at [641, 189] on select "Choose an option... Pending Applied Excluded (Questions) Excluded (Expired) Exc…" at bounding box center [700, 200] width 119 height 23
select select ""pending""
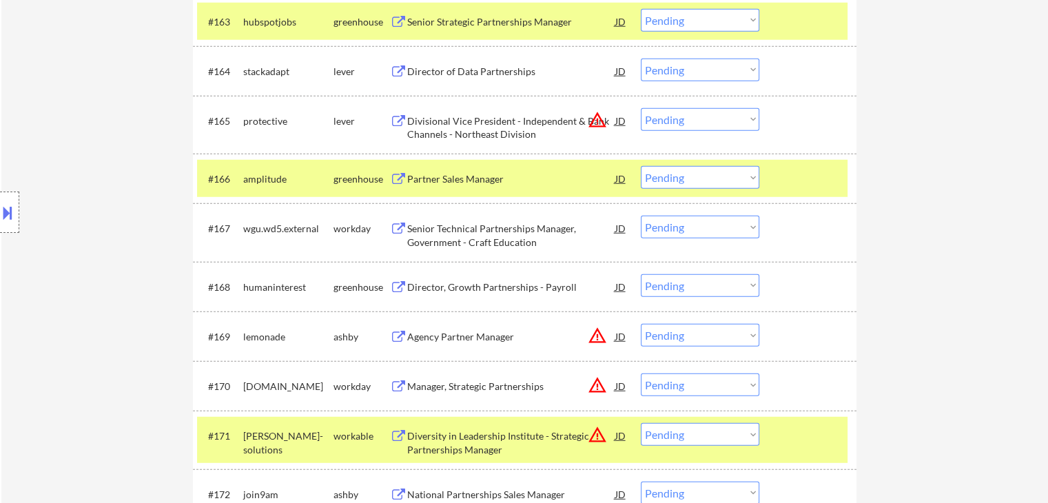
scroll to position [3775, 0]
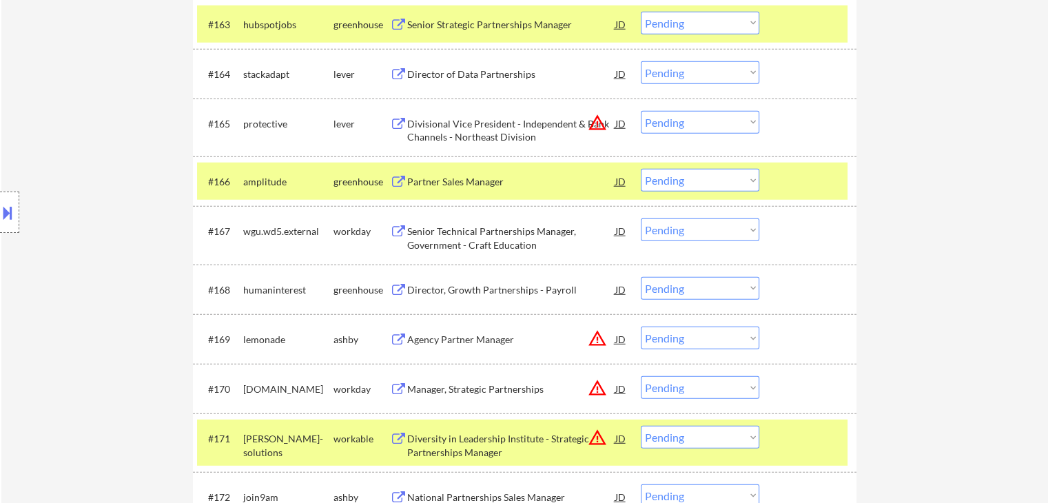
click at [675, 184] on select "Choose an option... Pending Applied Excluded (Questions) Excluded (Expired) Exc…" at bounding box center [700, 180] width 119 height 23
click at [641, 169] on select "Choose an option... Pending Applied Excluded (Questions) Excluded (Expired) Exc…" at bounding box center [700, 180] width 119 height 23
select select ""pending""
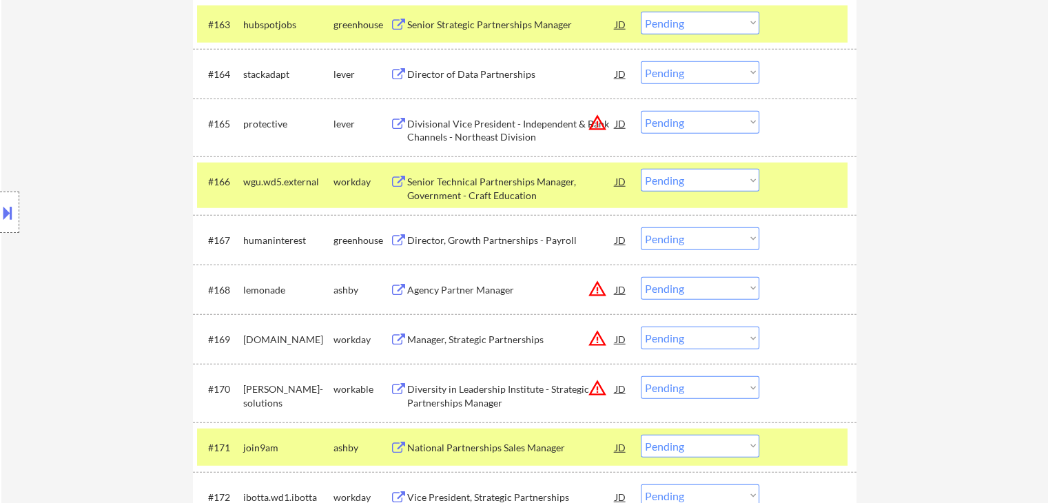
click at [667, 69] on select "Choose an option... Pending Applied Excluded (Questions) Excluded (Expired) Exc…" at bounding box center [700, 72] width 119 height 23
click at [641, 61] on select "Choose an option... Pending Applied Excluded (Questions) Excluded (Expired) Exc…" at bounding box center [700, 72] width 119 height 23
select select ""pending""
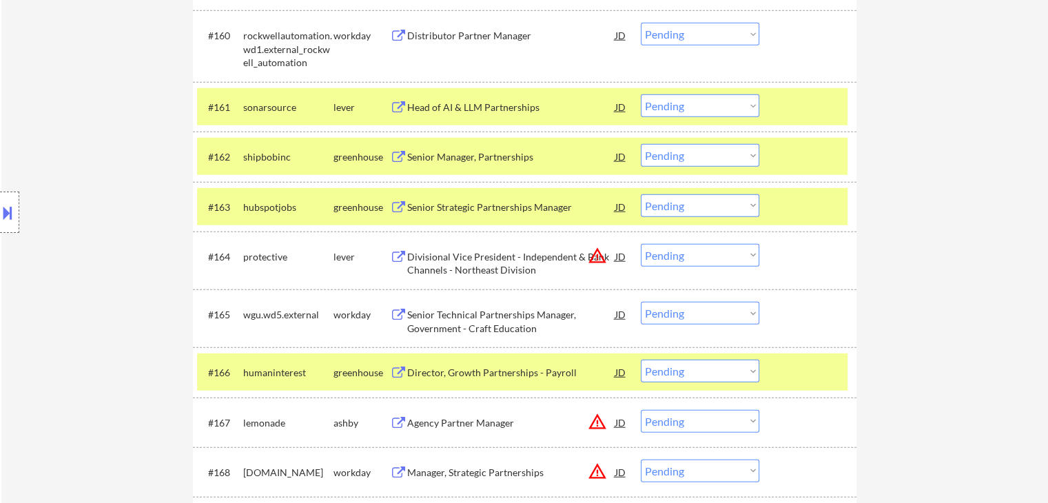
scroll to position [3568, 0]
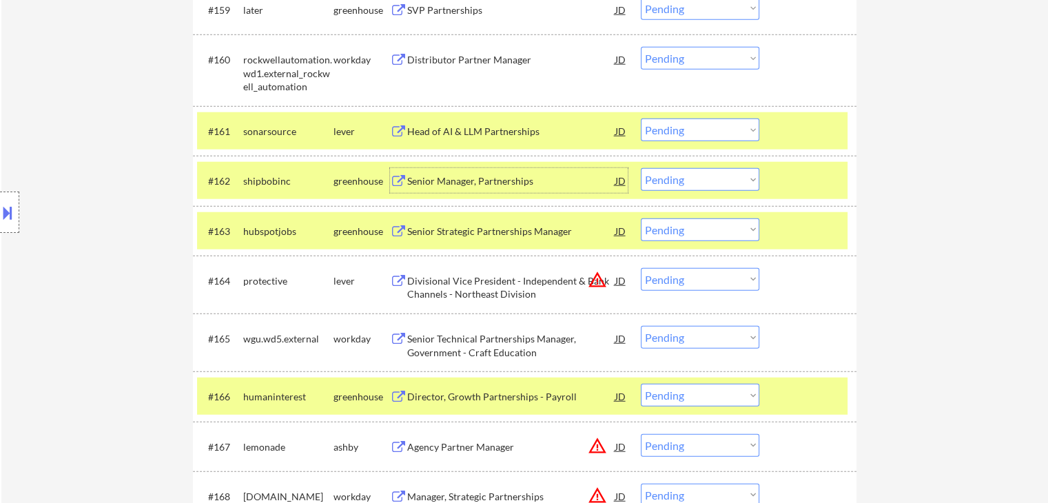
click at [474, 179] on div "Senior Manager, Partnerships" at bounding box center [511, 181] width 208 height 14
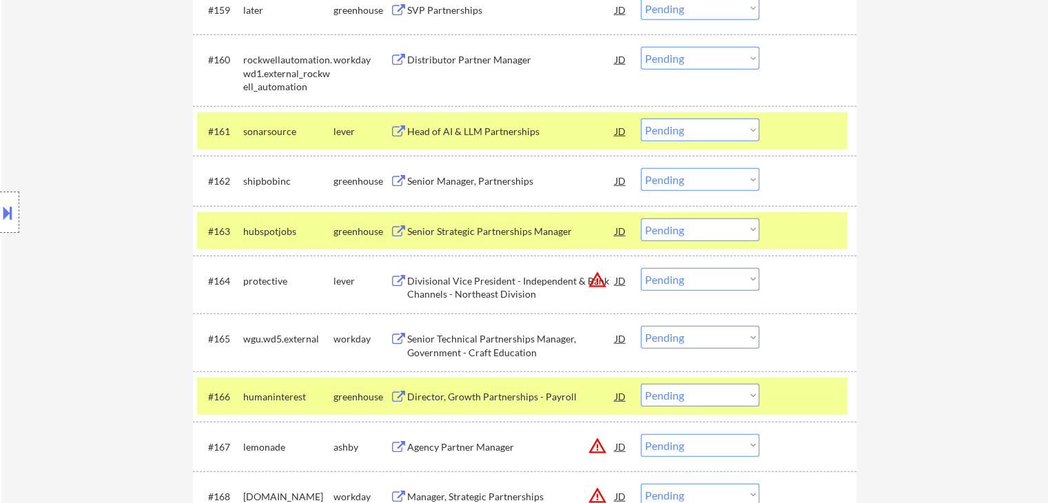
click at [498, 130] on div "Head of AI & LLM Partnerships" at bounding box center [511, 132] width 208 height 14
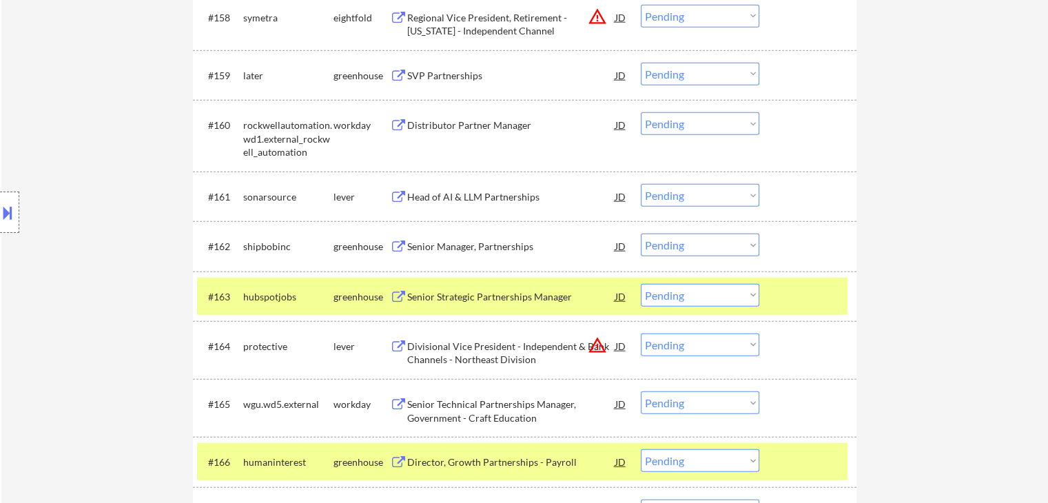
scroll to position [3430, 0]
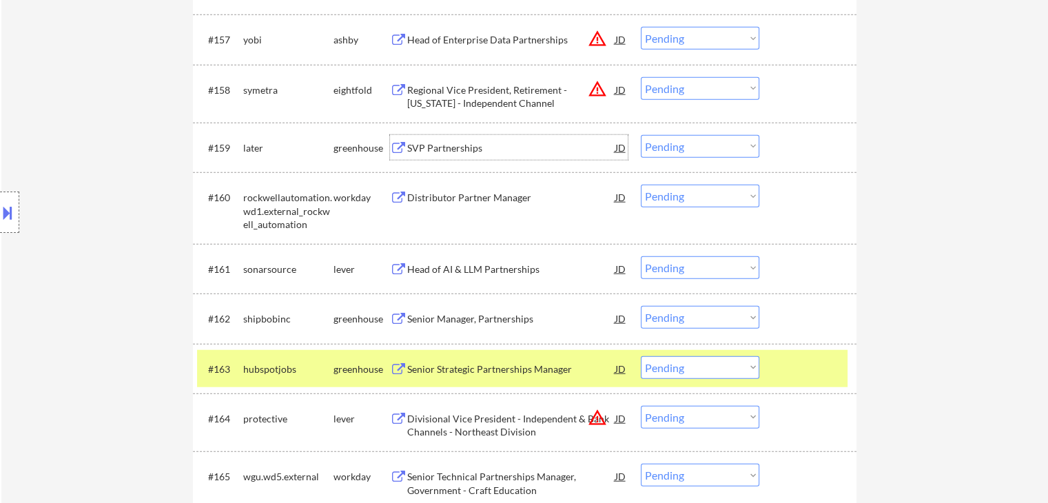
click at [452, 139] on div "SVP Partnerships" at bounding box center [511, 147] width 208 height 25
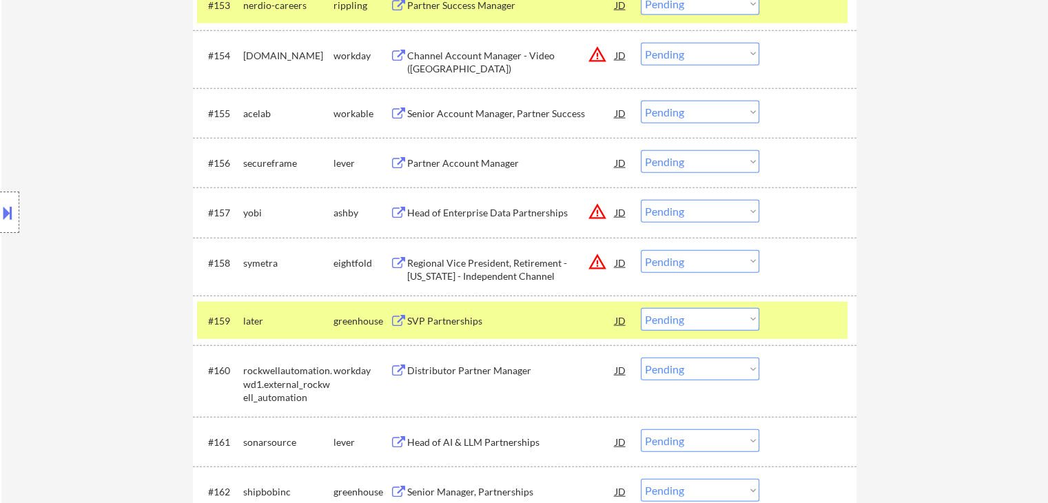
scroll to position [3223, 0]
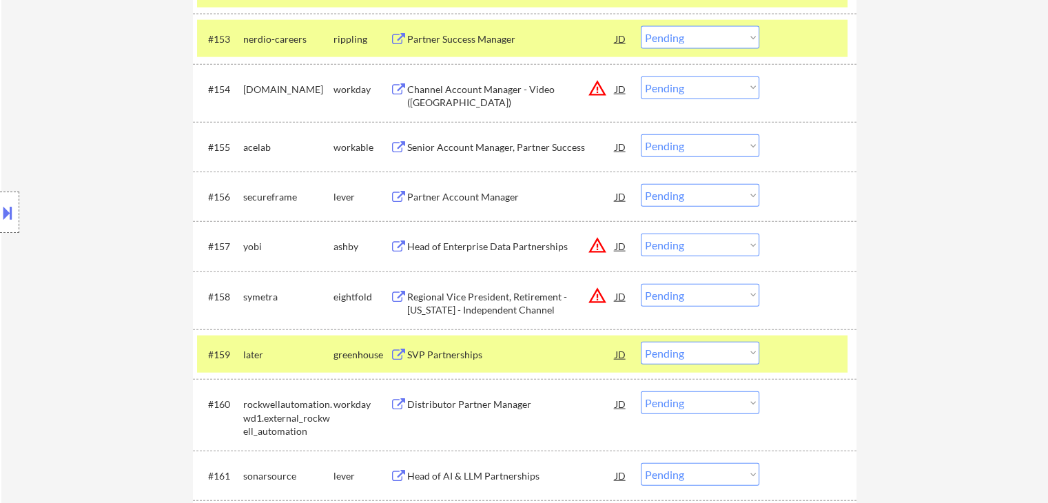
click at [443, 197] on div "Partner Account Manager" at bounding box center [511, 197] width 208 height 14
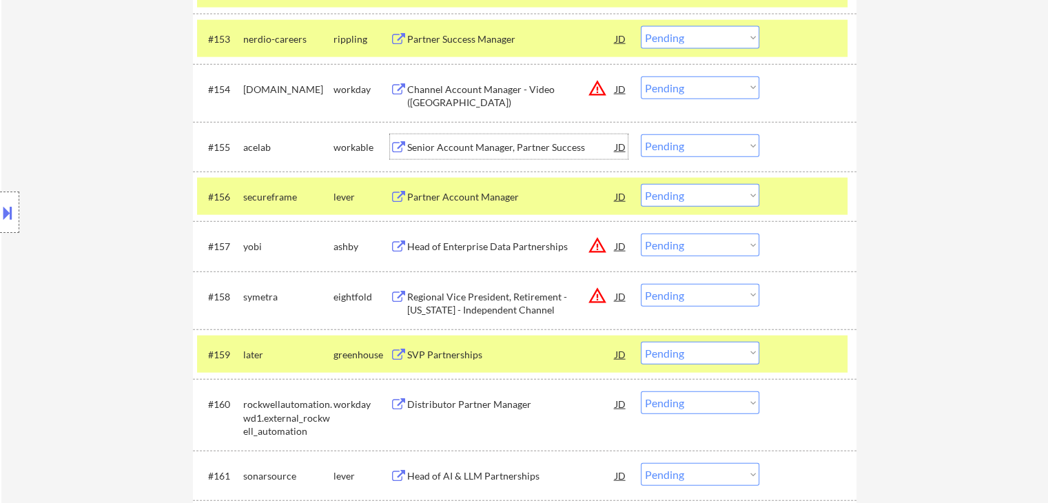
click at [499, 141] on div "Senior Account Manager, Partner Success" at bounding box center [511, 148] width 208 height 14
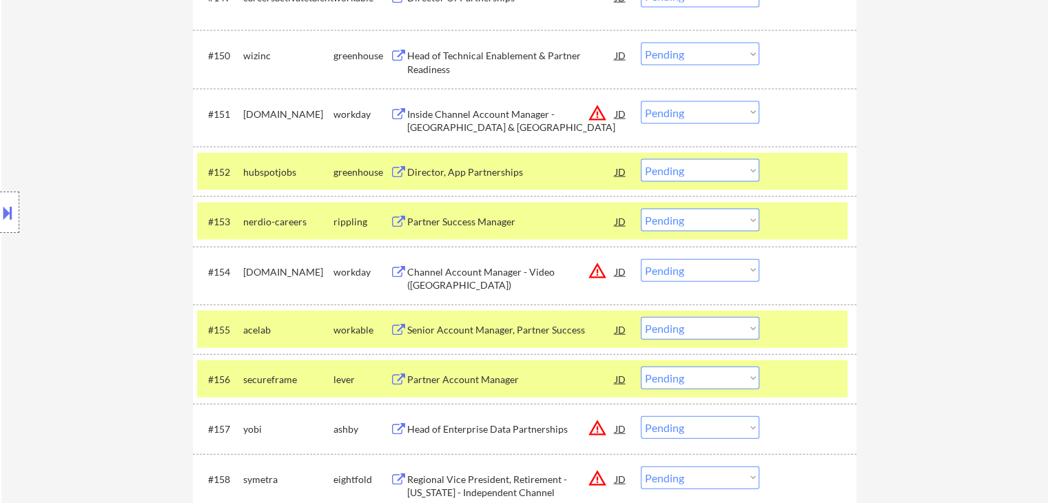
scroll to position [3016, 0]
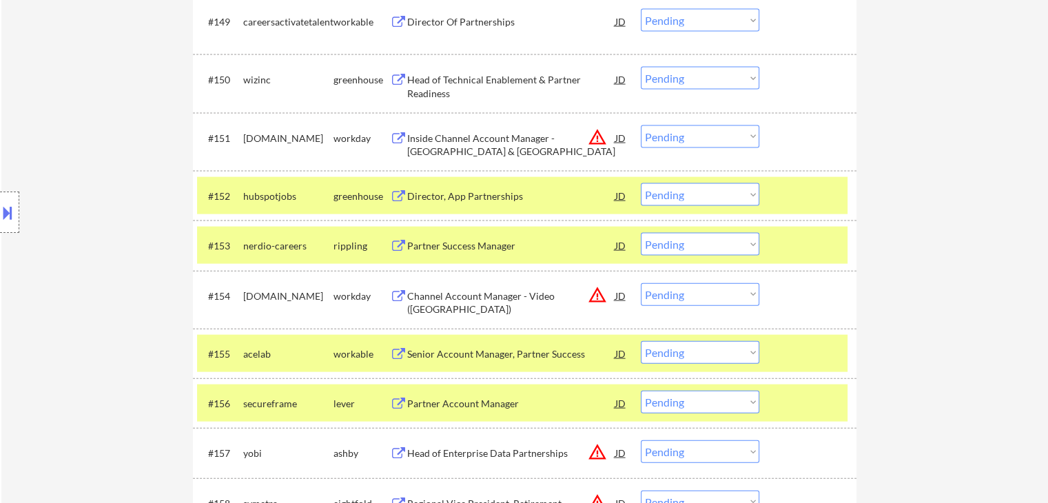
click at [469, 194] on div "Director, App Partnerships" at bounding box center [511, 197] width 208 height 14
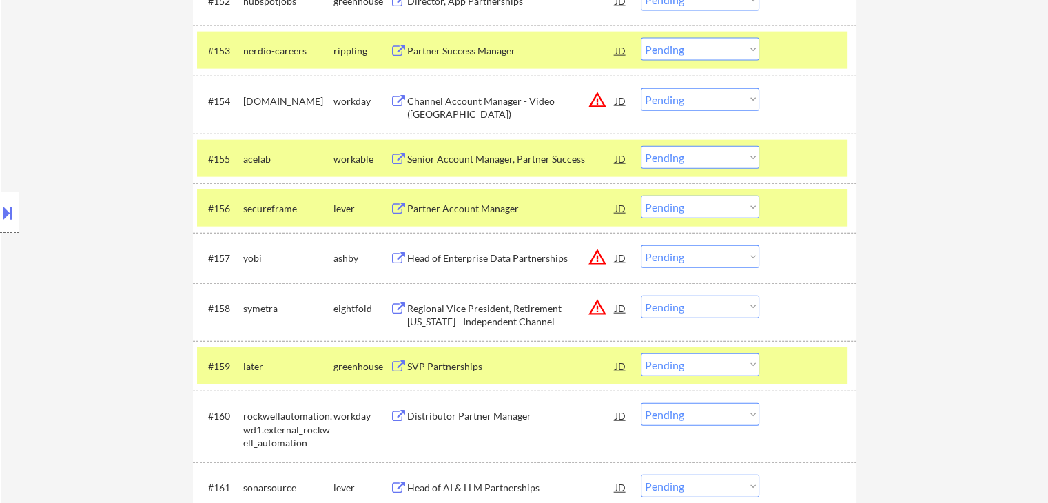
scroll to position [3223, 0]
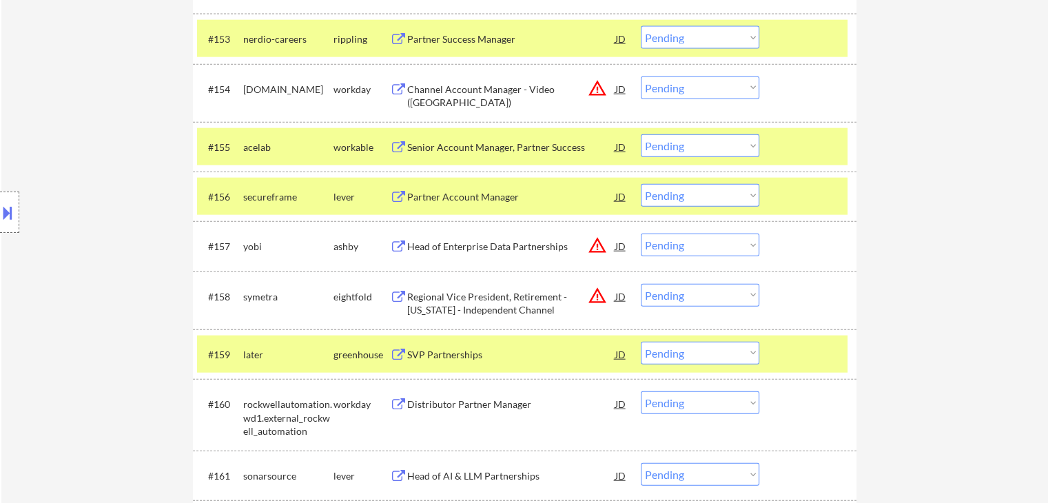
click at [678, 201] on select "Choose an option... Pending Applied Excluded (Questions) Excluded (Expired) Exc…" at bounding box center [700, 195] width 119 height 23
click at [641, 184] on select "Choose an option... Pending Applied Excluded (Questions) Excluded (Expired) Exc…" at bounding box center [700, 195] width 119 height 23
select select ""pending""
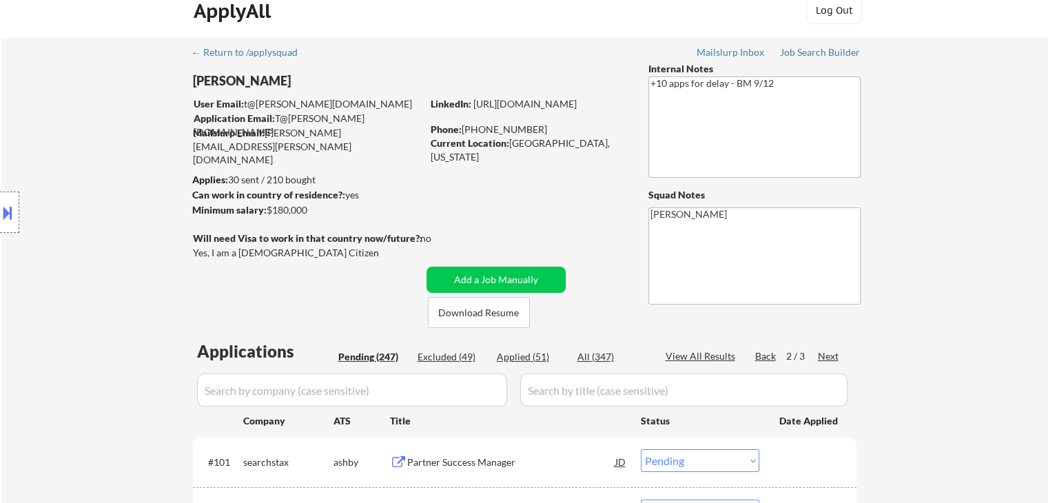
scroll to position [69, 0]
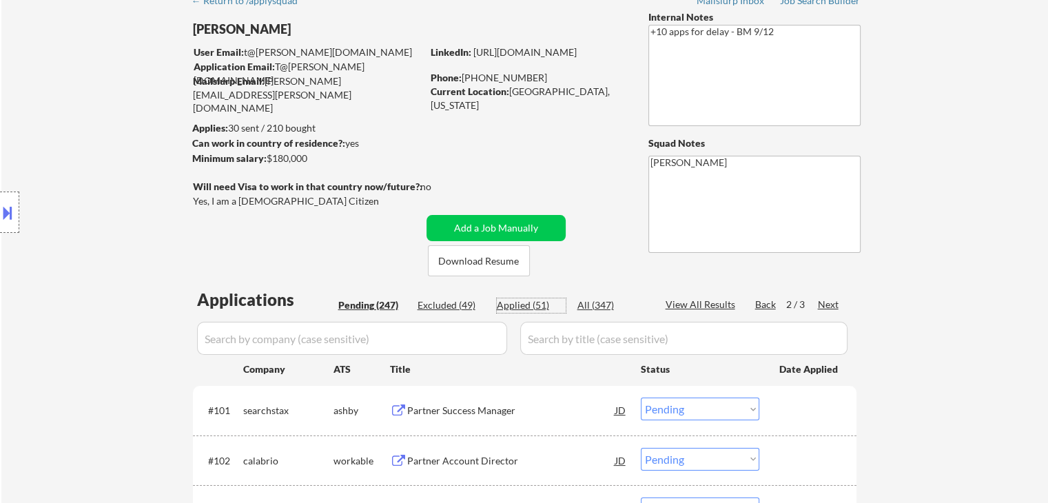
click at [518, 310] on div "Applied (51)" at bounding box center [531, 305] width 69 height 14
select select ""applied""
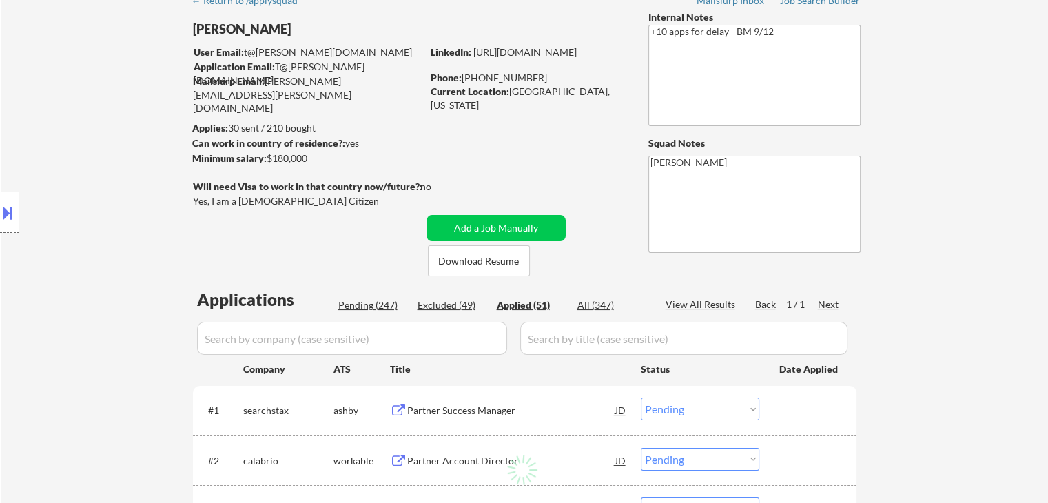
select select ""applied""
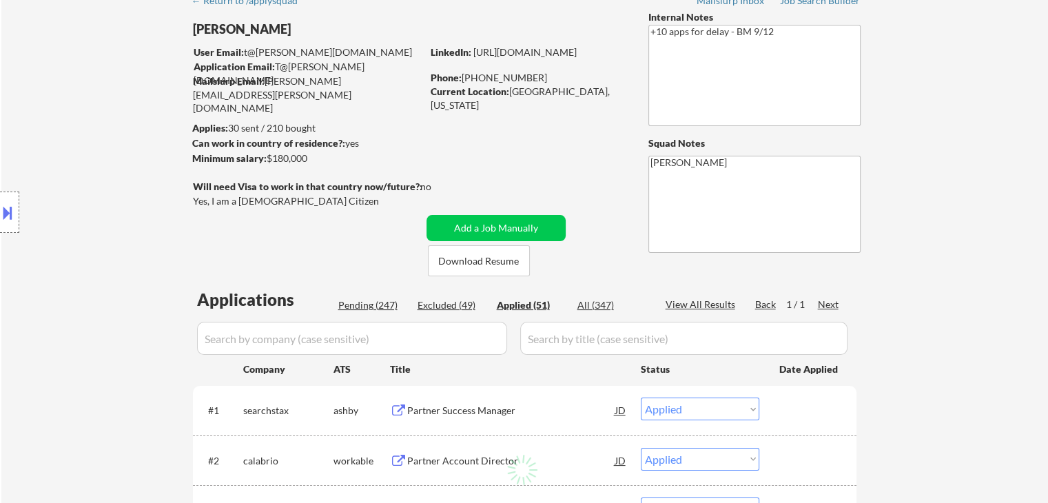
select select ""applied""
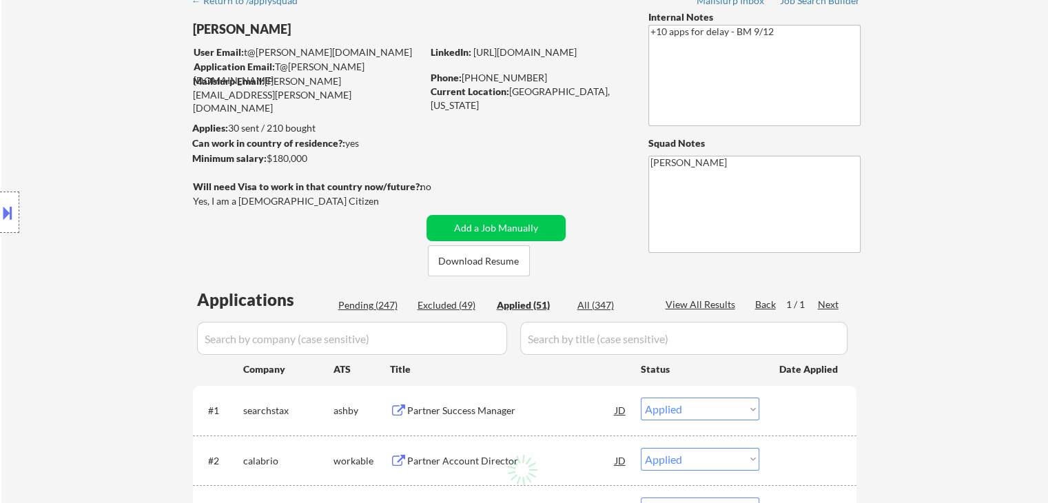
select select ""applied""
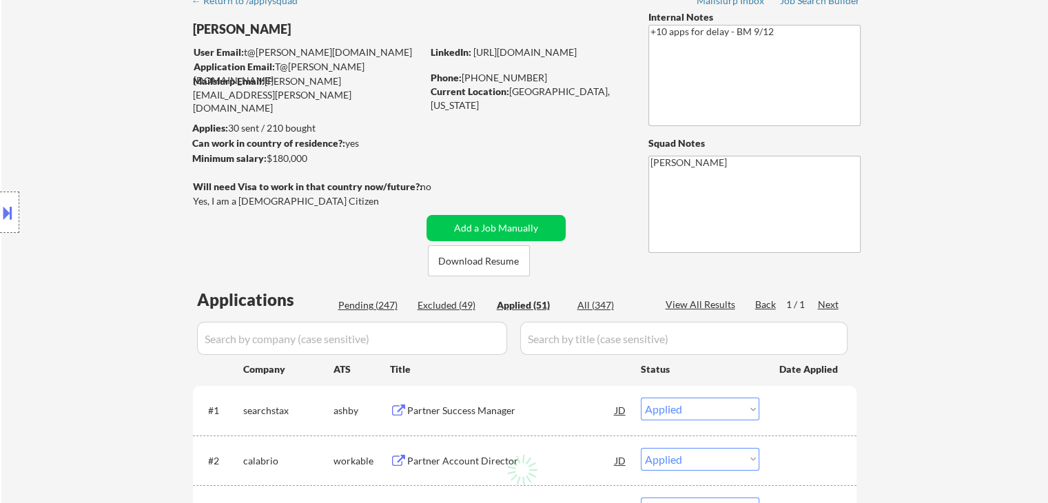
select select ""applied""
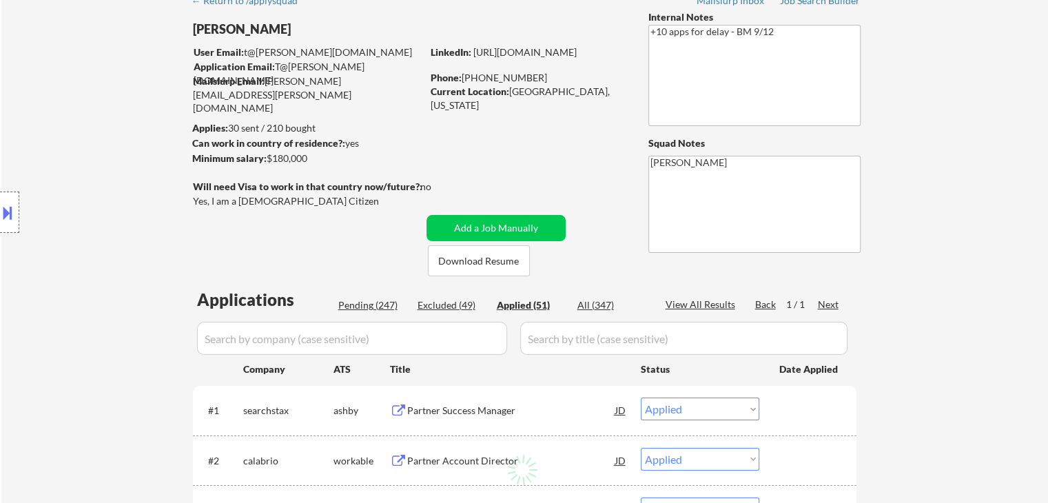
select select ""applied""
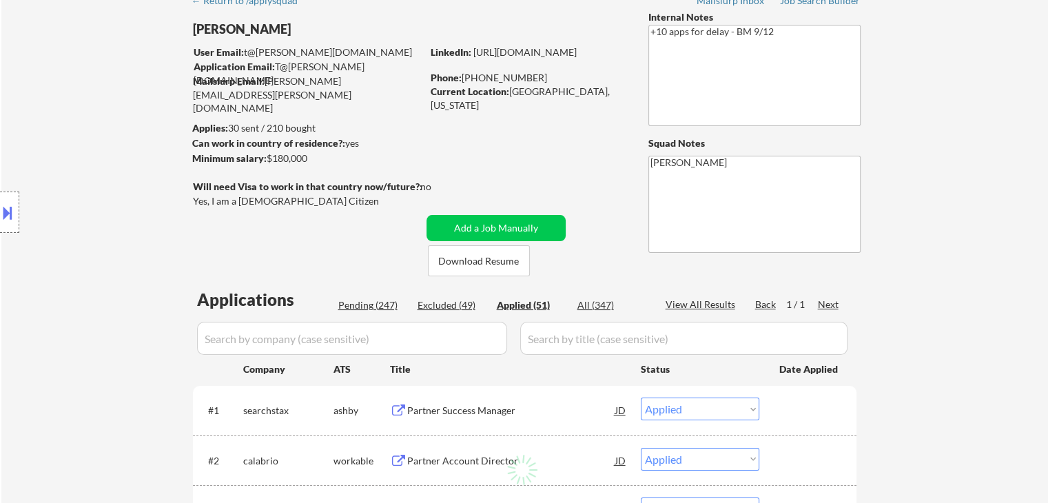
select select ""applied""
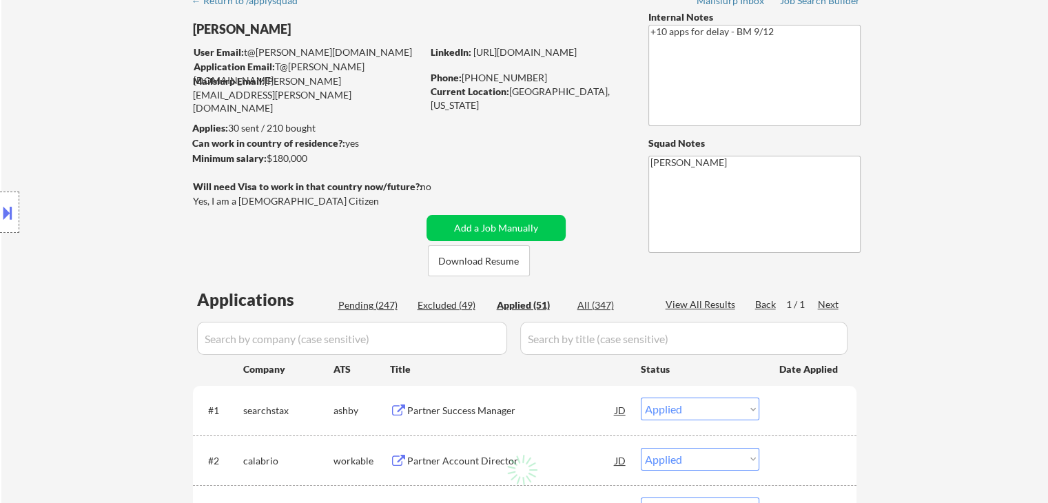
select select ""applied""
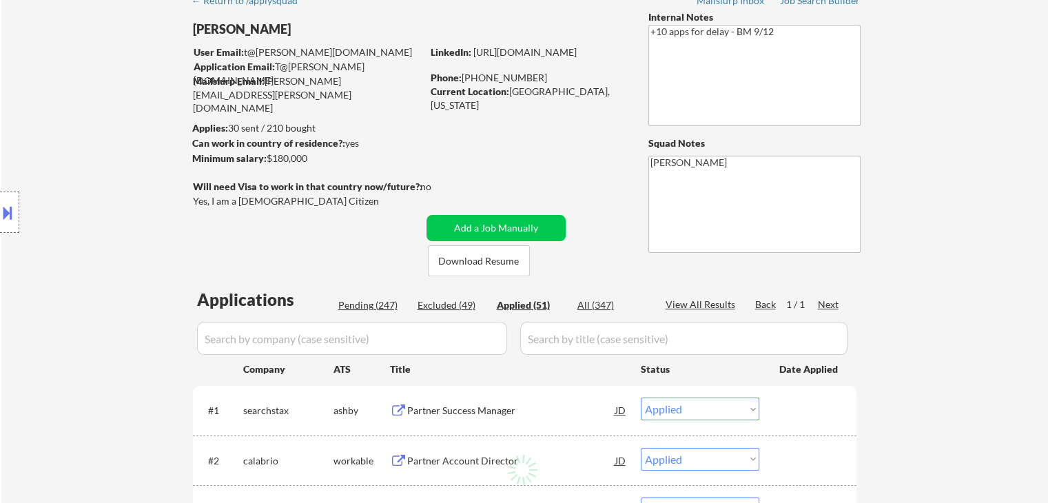
select select ""applied""
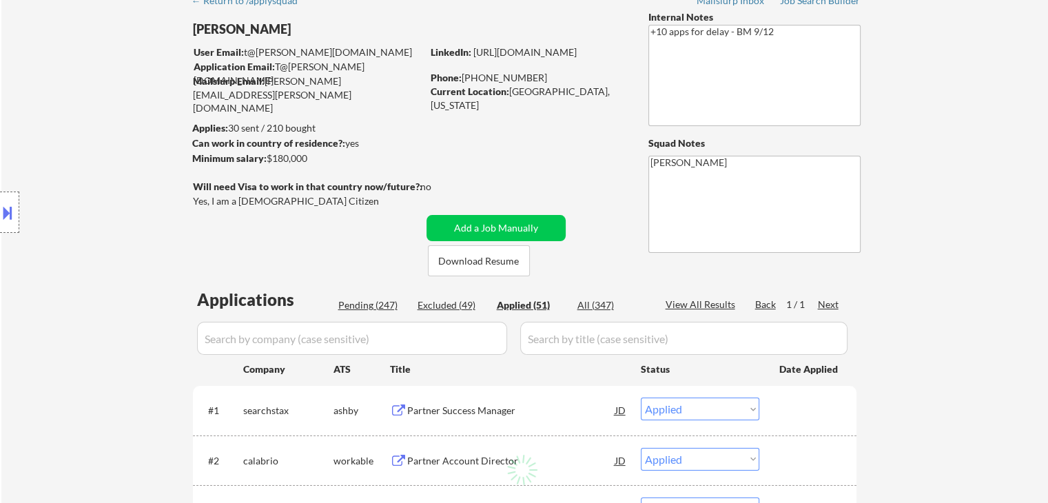
select select ""applied""
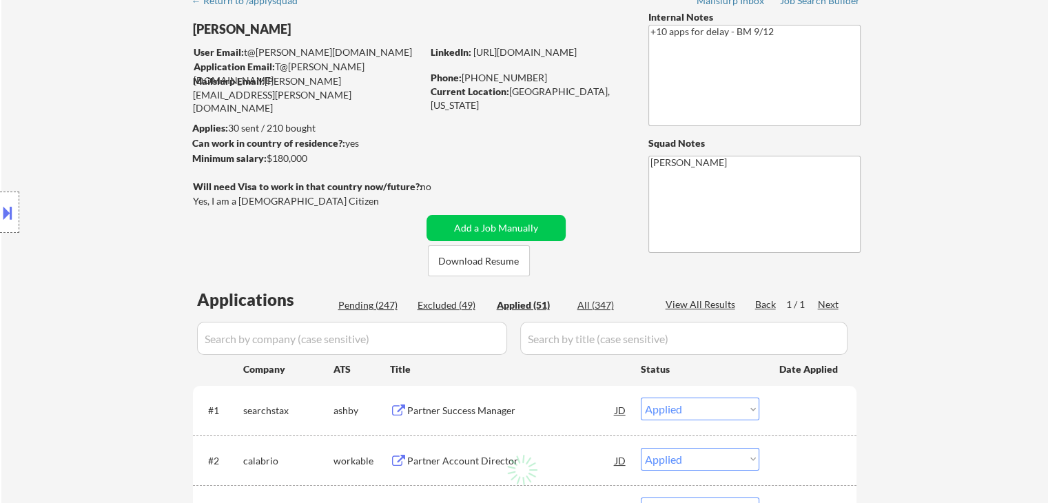
select select ""applied""
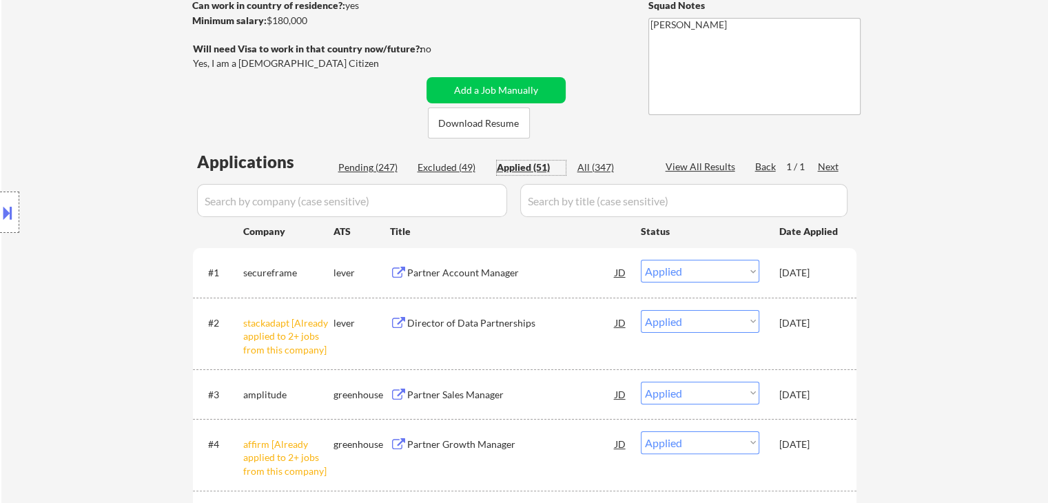
scroll to position [0, 0]
